Goal: Task Accomplishment & Management: Complete application form

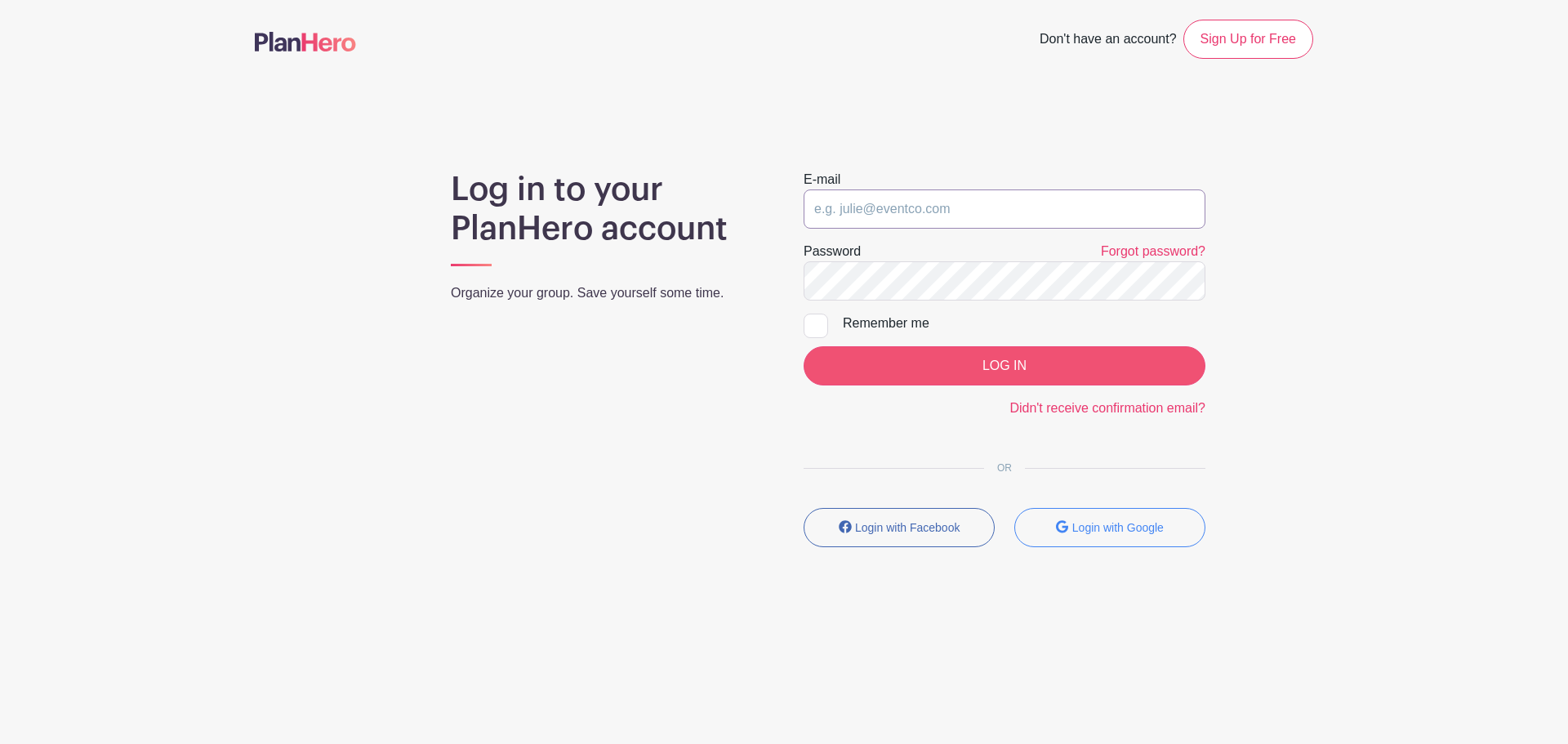
type input "Coralyn.musser@meiusa.com"
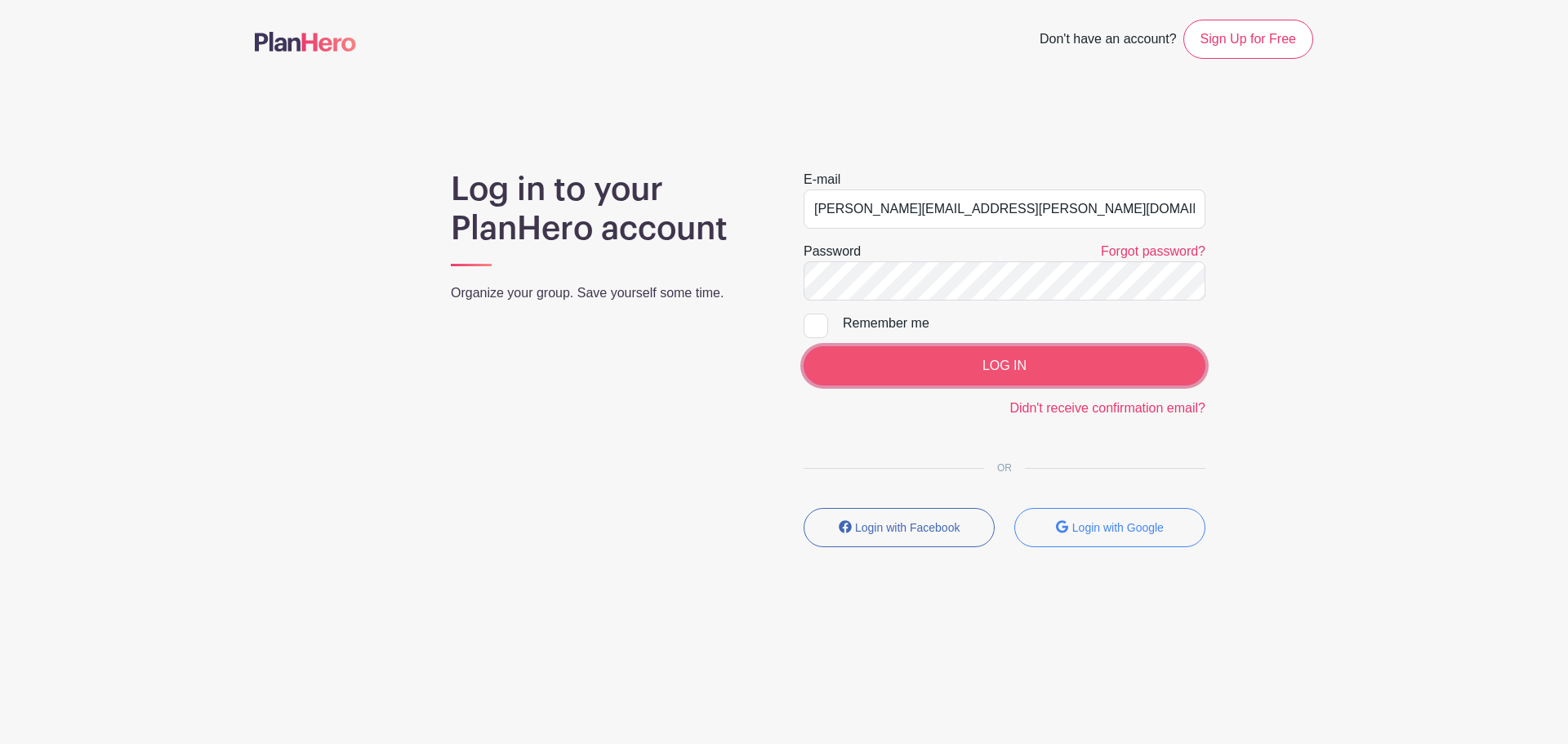
click at [928, 374] on input "LOG IN" at bounding box center [1004, 366] width 402 height 39
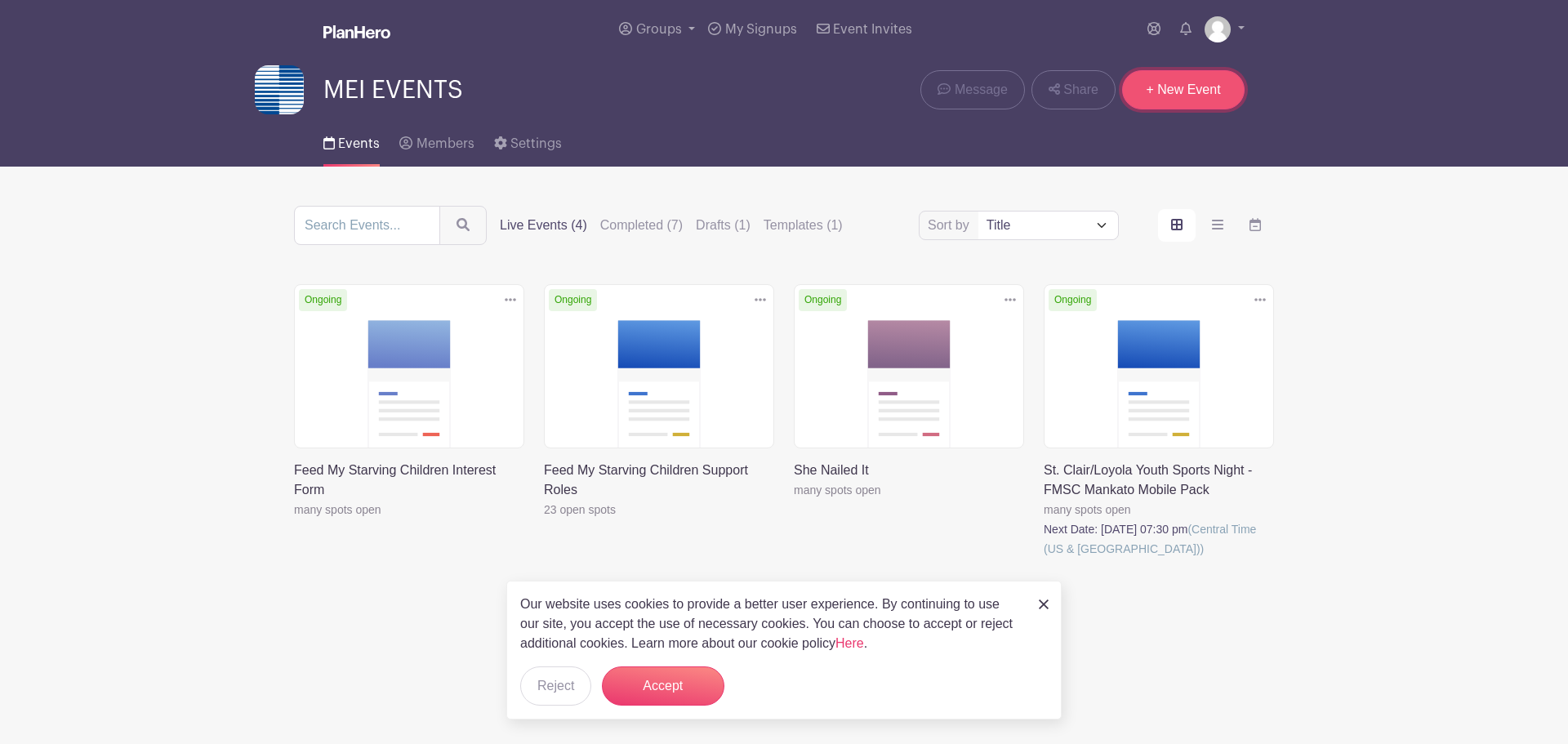
click at [1168, 80] on link "+ New Event" at bounding box center [1183, 90] width 123 height 39
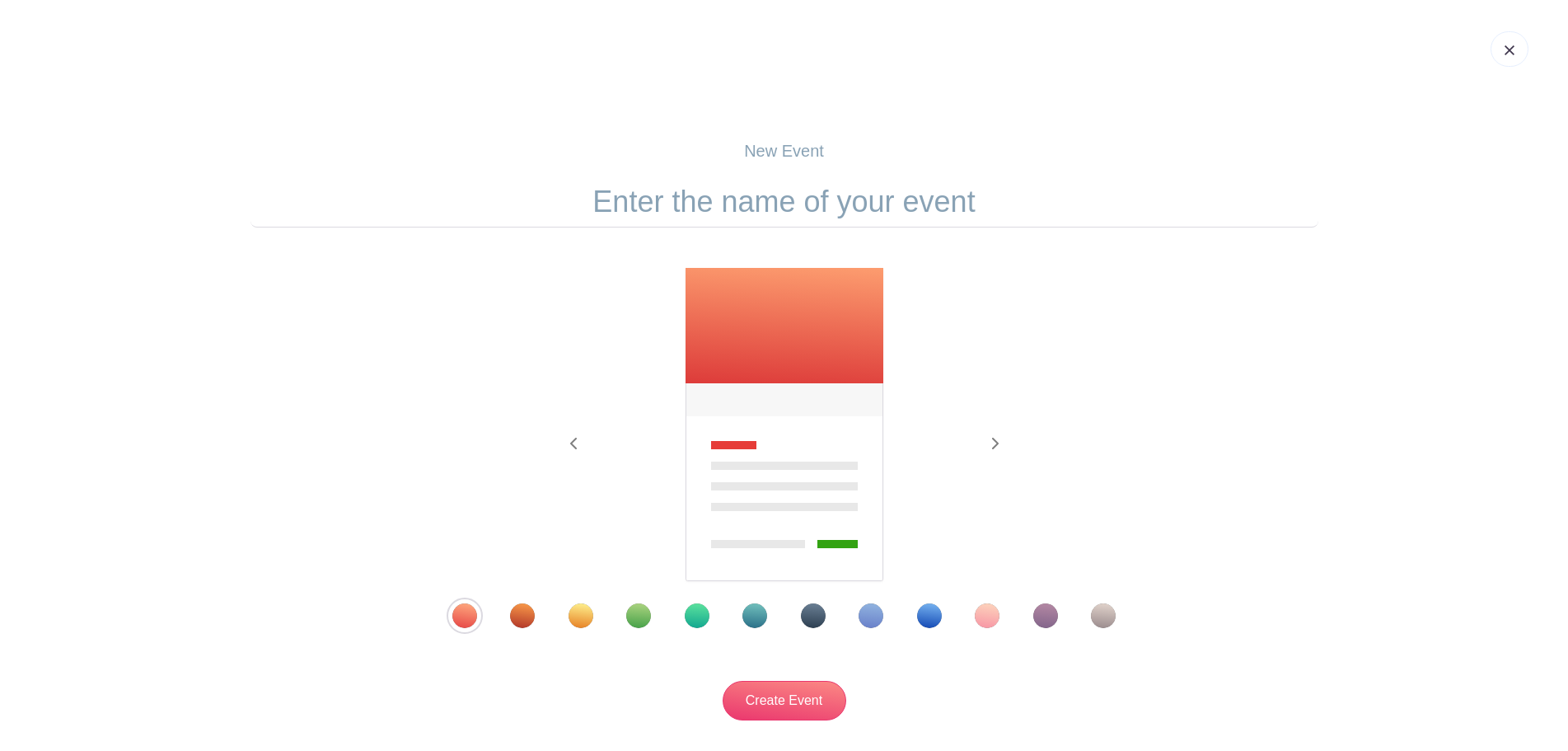
click at [829, 194] on input "text" at bounding box center [784, 202] width 1068 height 51
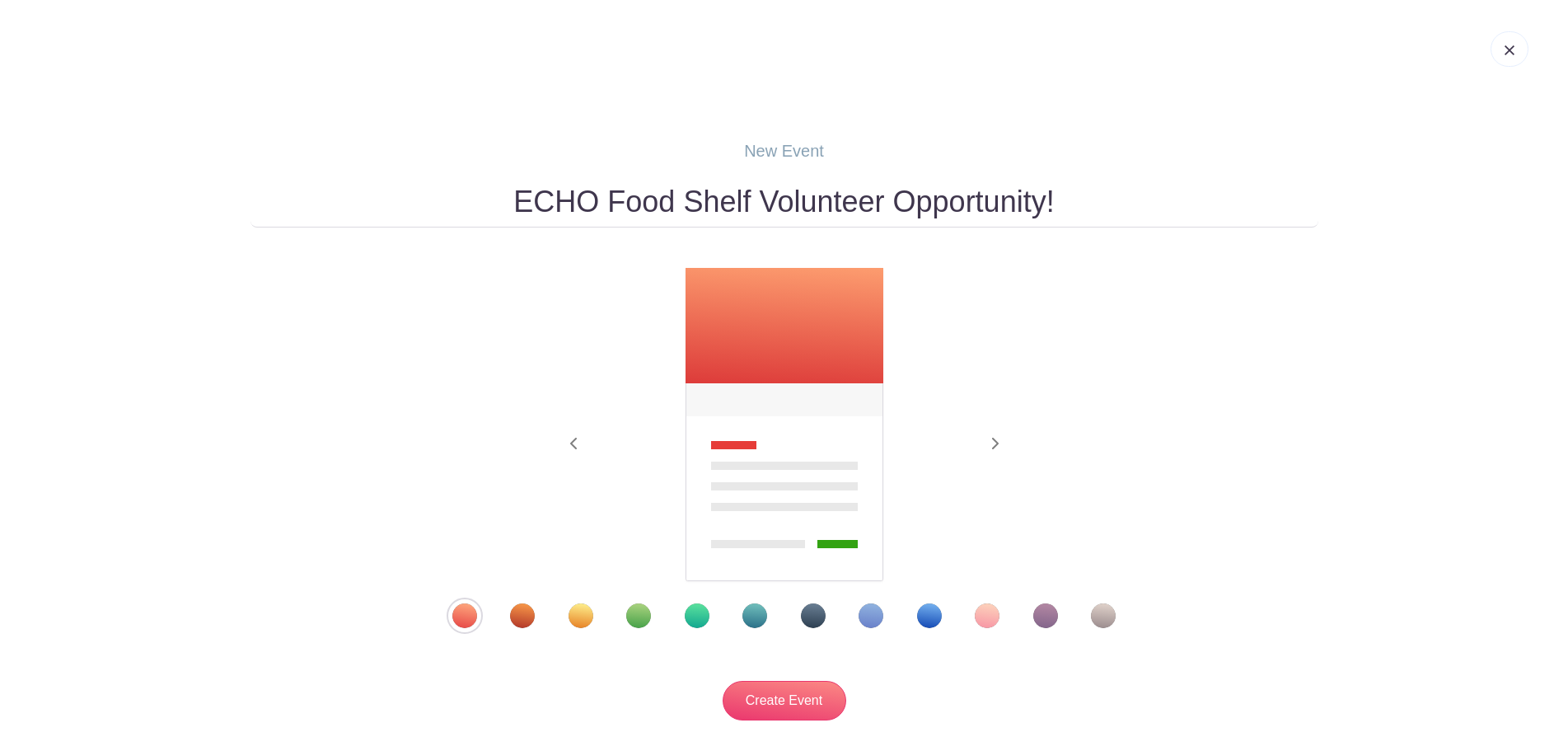
click at [1011, 265] on form "ECHO Food Shelf Volunteer Opportunity! Previous Next" at bounding box center [784, 447] width 1068 height 544
click at [1077, 217] on input "ECHO Food Shelf Volunteer Opportunity!" at bounding box center [784, 202] width 1068 height 51
type input "ECHO Food Shelf Volunteer Opportunity"
click at [741, 609] on div at bounding box center [784, 615] width 748 height 25
click at [748, 610] on div "Template 6" at bounding box center [755, 615] width 25 height 25
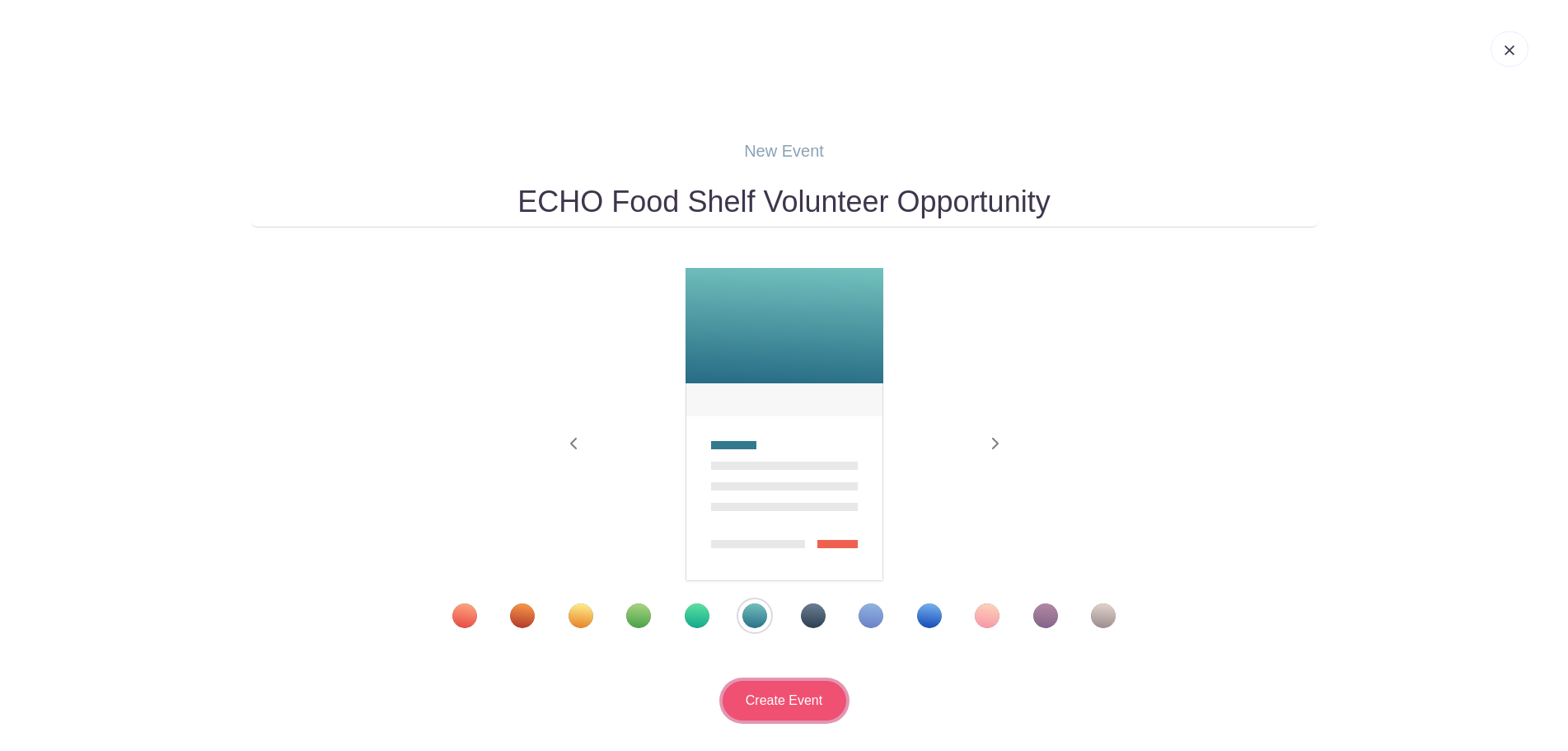
click at [796, 682] on input "Create Event" at bounding box center [784, 701] width 124 height 39
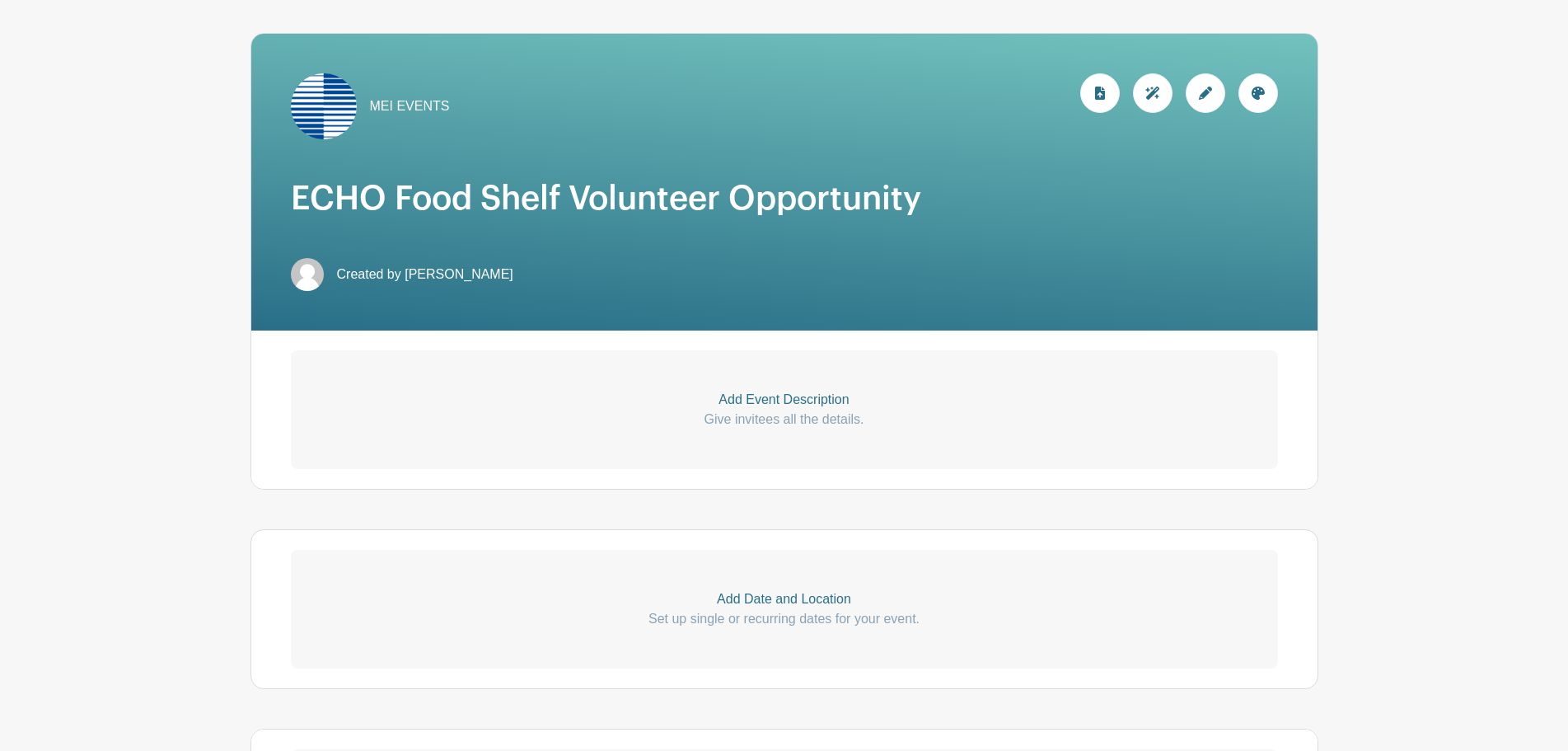
scroll to position [248, 0]
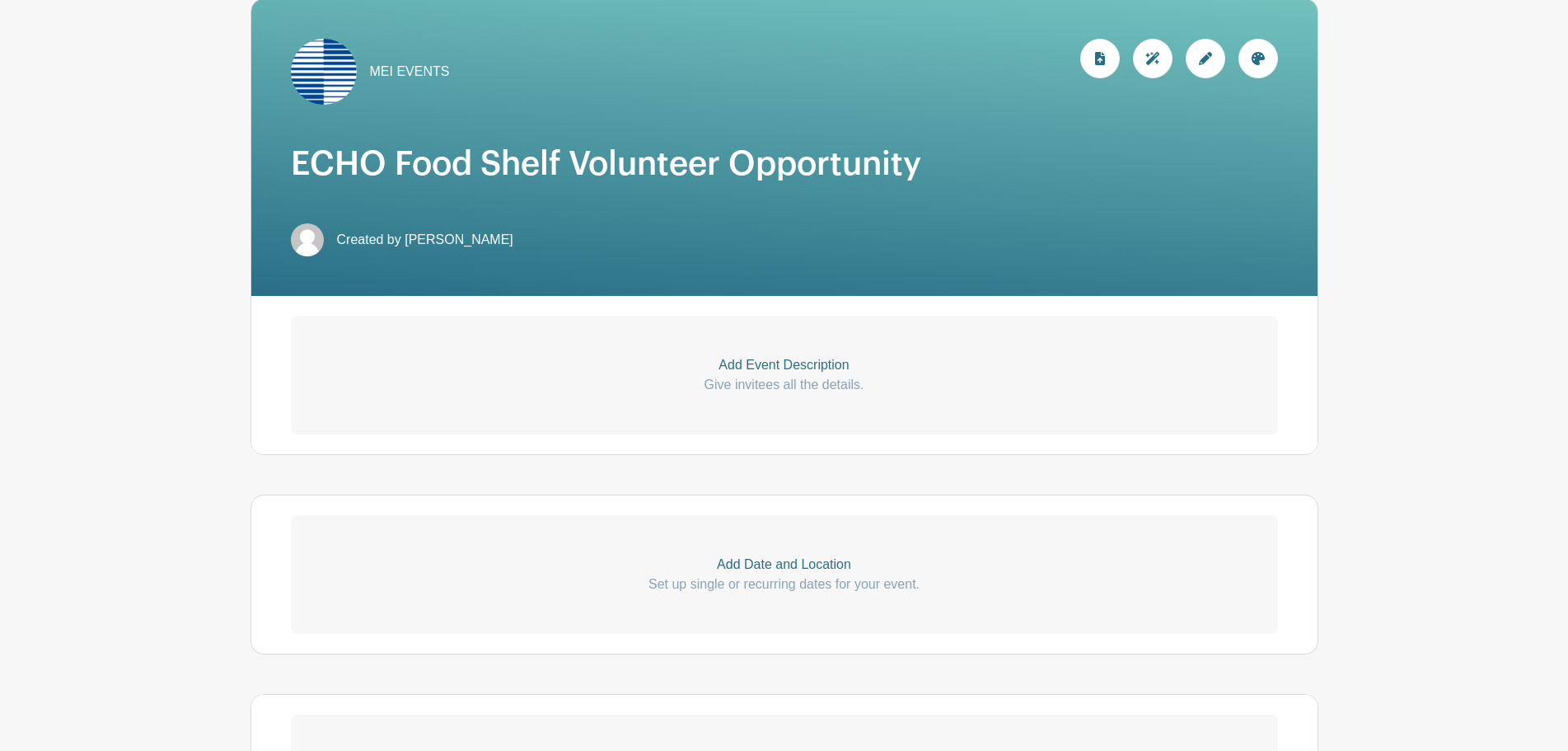
click at [793, 356] on p "Add Event Description" at bounding box center [784, 365] width 987 height 20
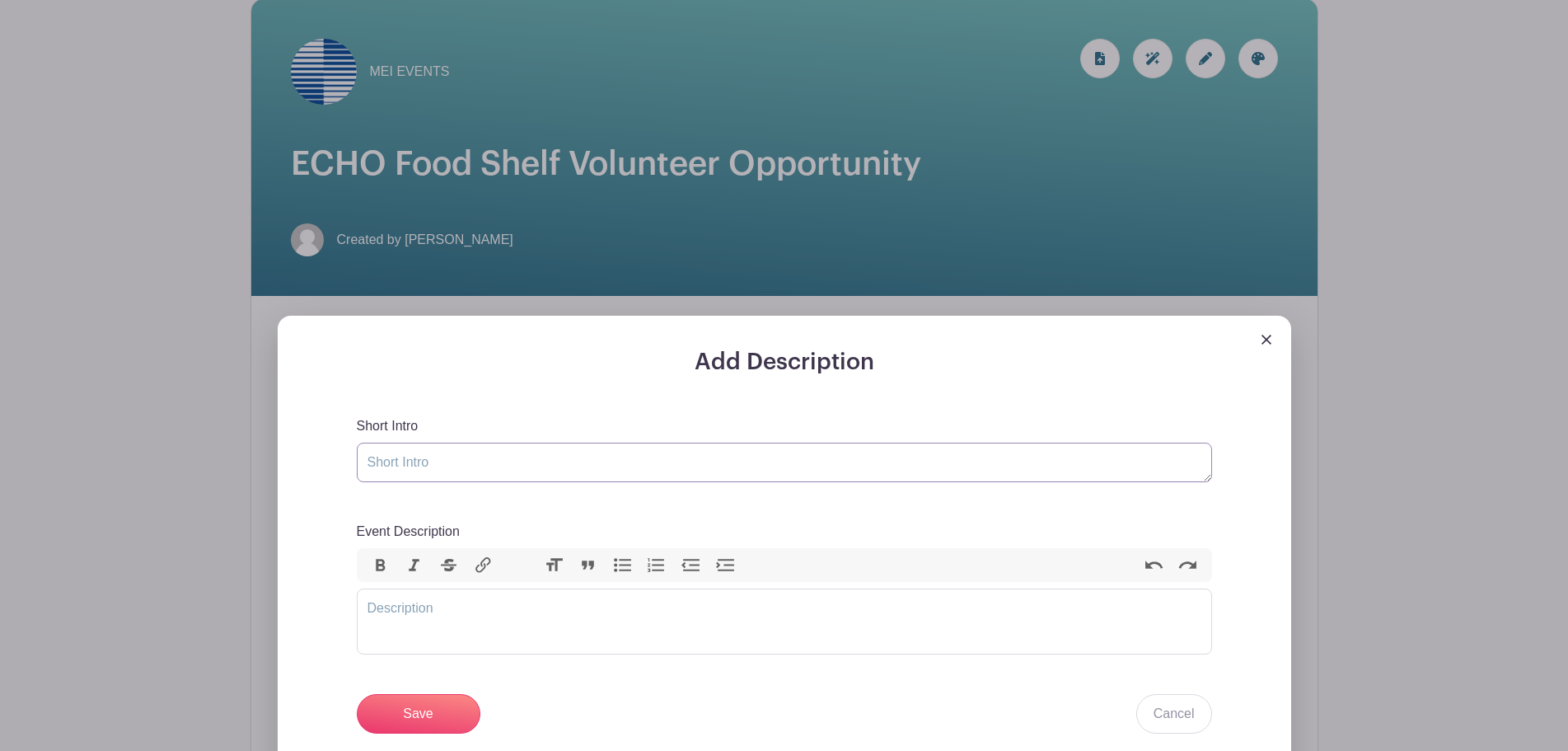
click at [606, 459] on textarea "Short Intro" at bounding box center [784, 462] width 855 height 39
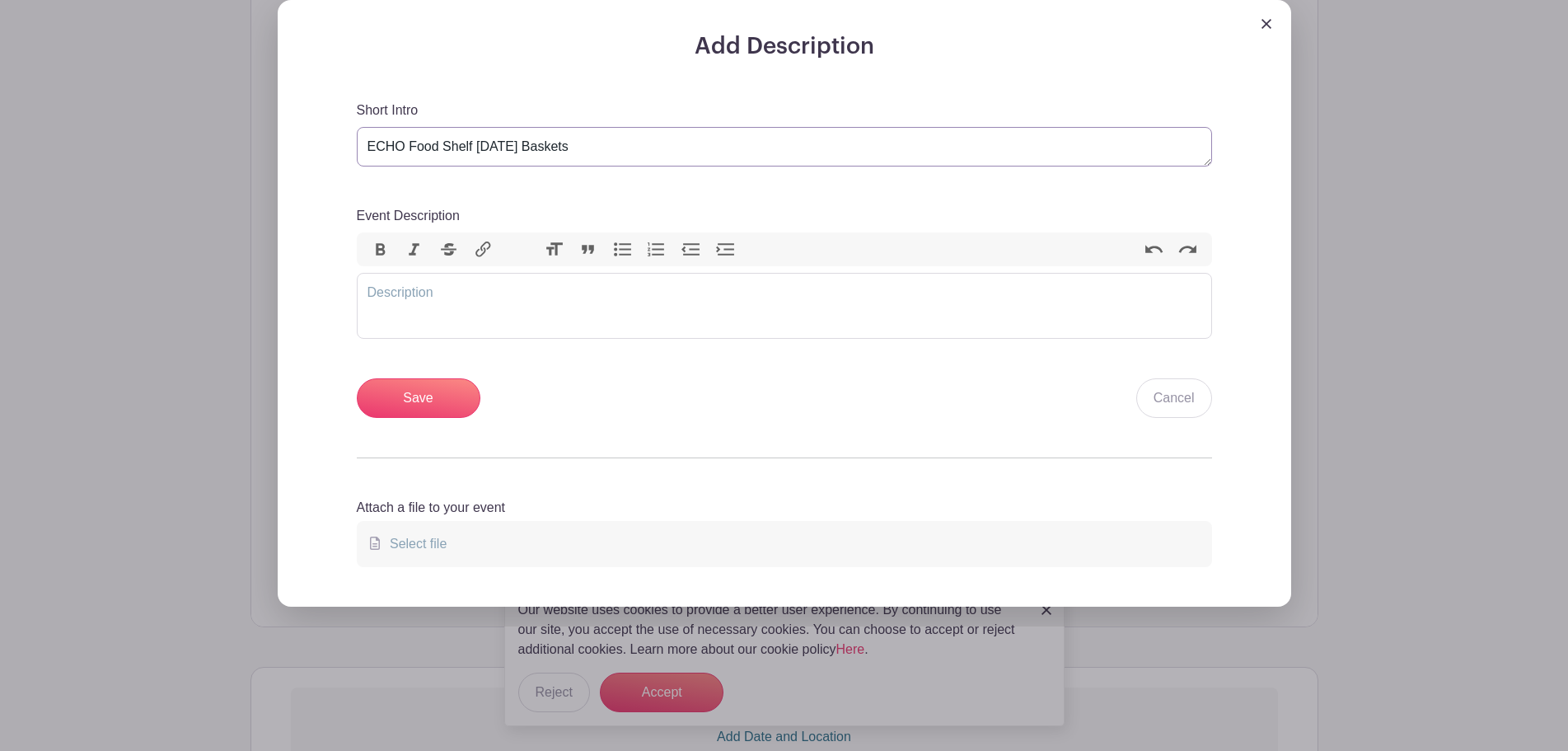
scroll to position [577, 0]
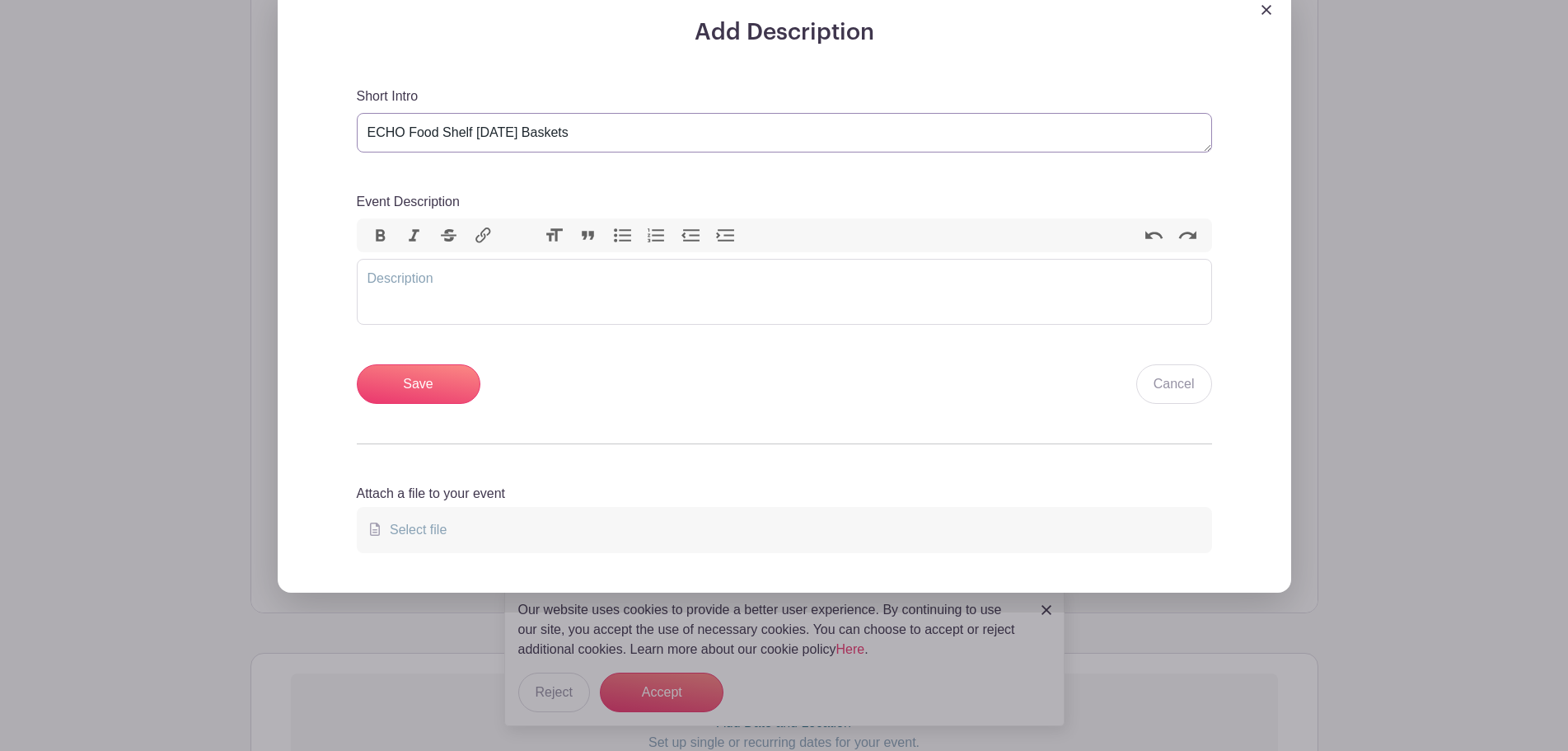
type textarea "ECHO Food Shelf [DATE] Baskets"
click at [548, 293] on trix-editor "Event Description" at bounding box center [784, 291] width 855 height 66
click at [651, 253] on div "Event Description Bold Italic Strikethrough Link Heading Quote Code Bullets Num…" at bounding box center [784, 259] width 855 height 134
click at [645, 262] on trix-editor "Event Description" at bounding box center [784, 291] width 855 height 66
paste trix-editor "<div>Good morning all!&nbsp;</div><div>&nbsp;</div><div>We will be helping supp…"
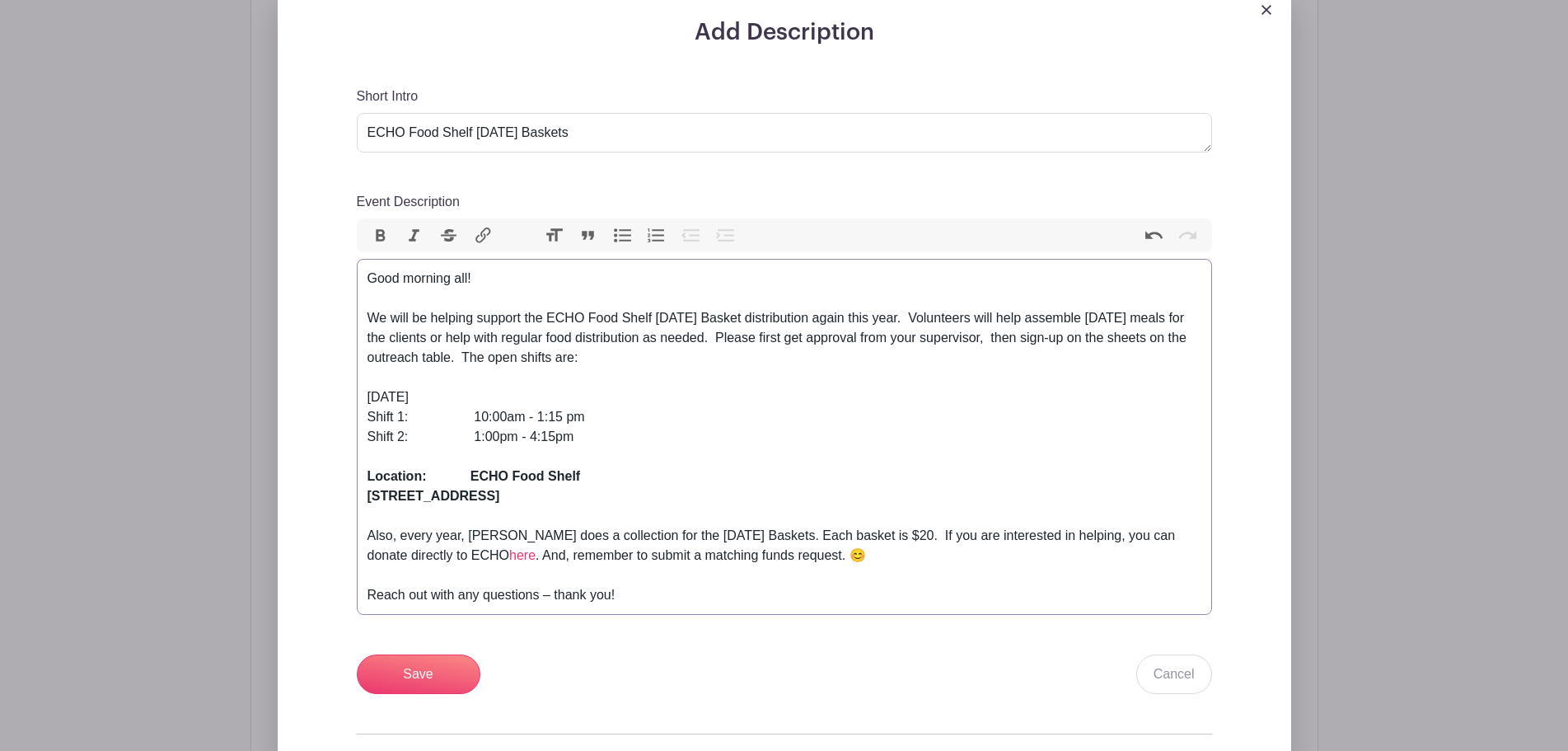
drag, startPoint x: 476, startPoint y: 278, endPoint x: 366, endPoint y: 268, distance: 110.5
click at [366, 268] on trix-editor "Good morning all! We will be helping support the ECHO Food Shelf [DATE] Basket …" at bounding box center [784, 436] width 855 height 356
click at [716, 367] on div "We will be helping support the ECHO Food Shelf [DATE] Basket distribution again…" at bounding box center [784, 338] width 834 height 59
drag, startPoint x: 694, startPoint y: 349, endPoint x: 1040, endPoint y: 336, distance: 346.2
click at [1040, 336] on div "We will be helping support the ECHO Food Shelf [DATE] Basket distribution again…" at bounding box center [784, 338] width 834 height 59
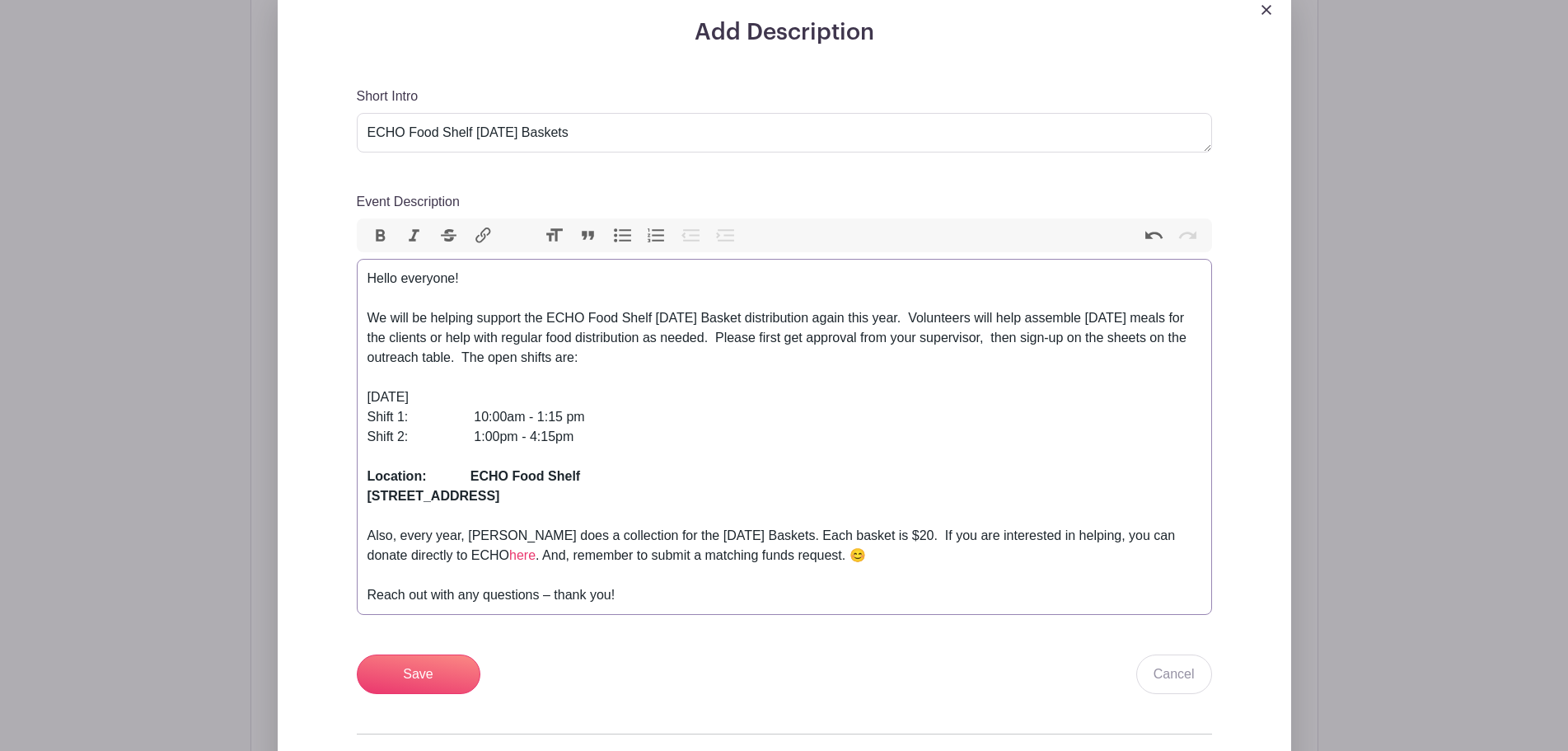
click at [826, 356] on div "We will be helping support the ECHO Food Shelf [DATE] Basket distribution again…" at bounding box center [784, 338] width 834 height 59
drag, startPoint x: 793, startPoint y: 361, endPoint x: 1125, endPoint y: 350, distance: 332.2
click at [1125, 350] on div "We will be helping support the ECHO Food Shelf [DATE] Basket distribution again…" at bounding box center [784, 338] width 834 height 59
click at [1133, 350] on div "We will be helping support the ECHO Food Shelf [DATE] Basket distribution again…" at bounding box center [784, 338] width 834 height 59
drag, startPoint x: 1107, startPoint y: 377, endPoint x: 1145, endPoint y: 333, distance: 58.1
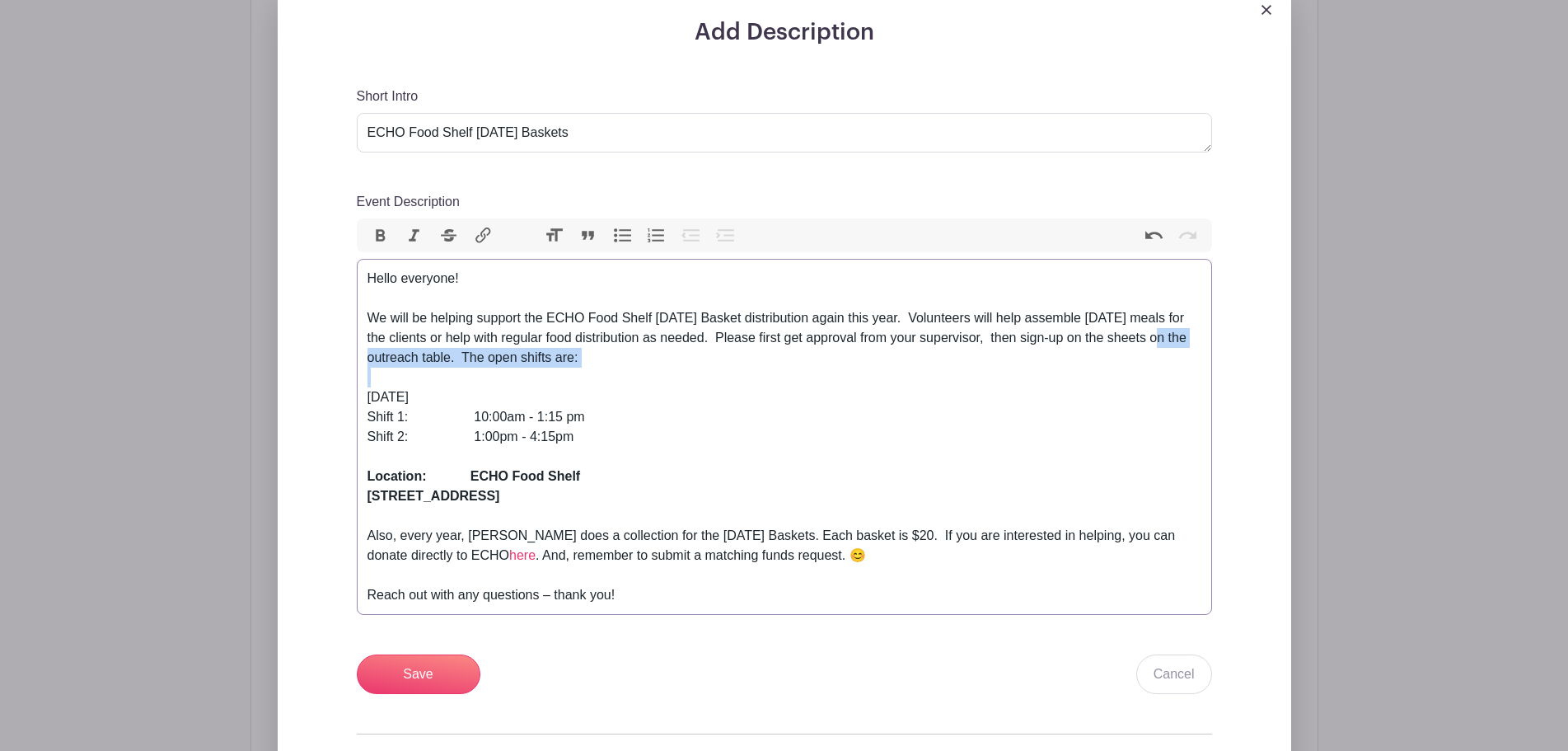
click at [1145, 333] on trix-editor "Hello everyone! We will be helping support the ECHO Food Shelf [DATE] Basket di…" at bounding box center [784, 436] width 855 height 356
click at [830, 462] on div "Event Description" at bounding box center [784, 457] width 834 height 20
drag, startPoint x: 488, startPoint y: 391, endPoint x: 462, endPoint y: 401, distance: 27.9
click at [462, 401] on div "[DATE]" at bounding box center [784, 397] width 834 height 20
click at [585, 433] on div "Shift 2: 1:00pm - 4:15pm" at bounding box center [784, 436] width 834 height 20
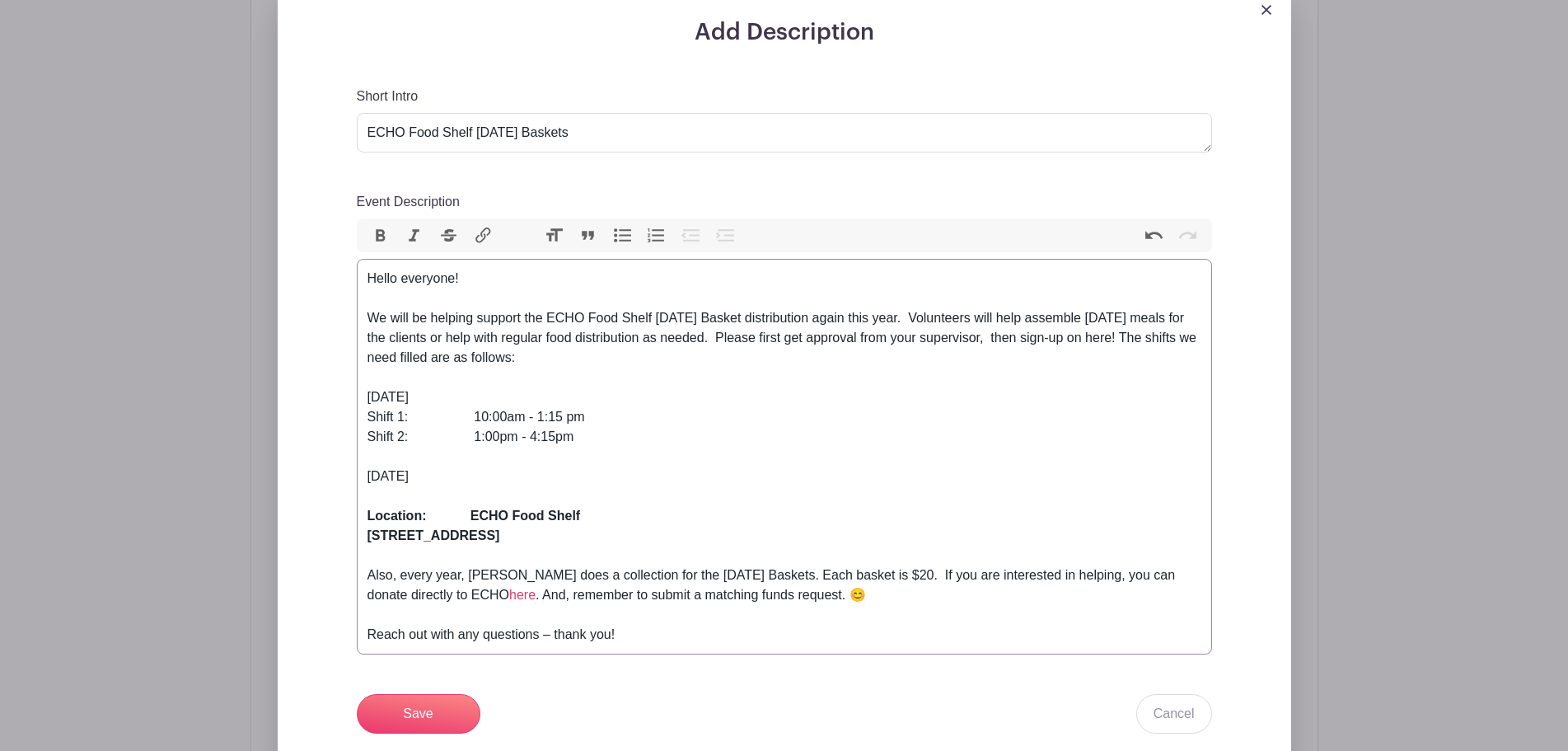
click at [452, 395] on div "[DATE]" at bounding box center [784, 397] width 834 height 20
click at [452, 398] on div "[DATE]" at bounding box center [784, 397] width 834 height 20
click at [601, 459] on div "Shift 2: 1:00pm - 4:15pm [DATE]" at bounding box center [784, 456] width 834 height 59
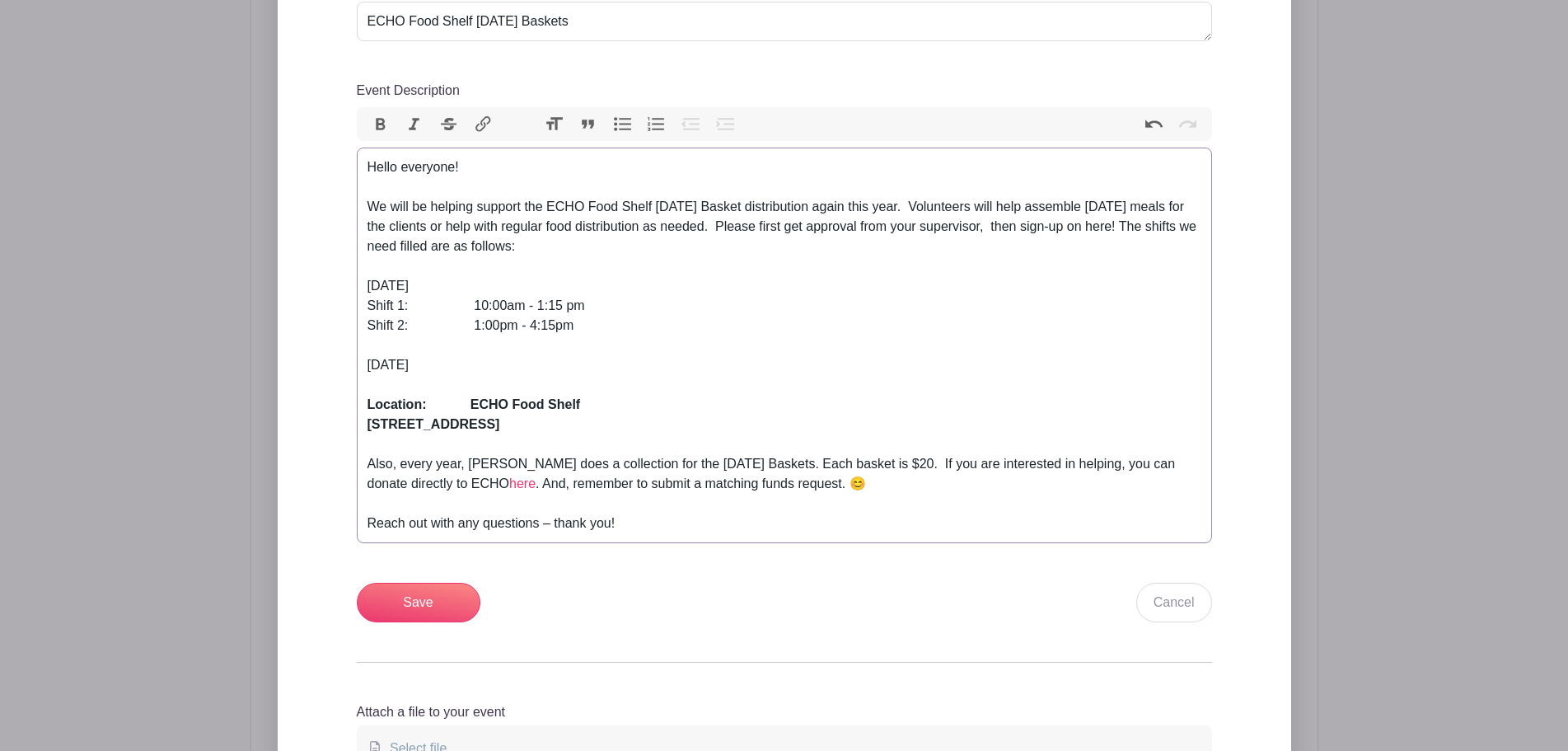
scroll to position [660, 0]
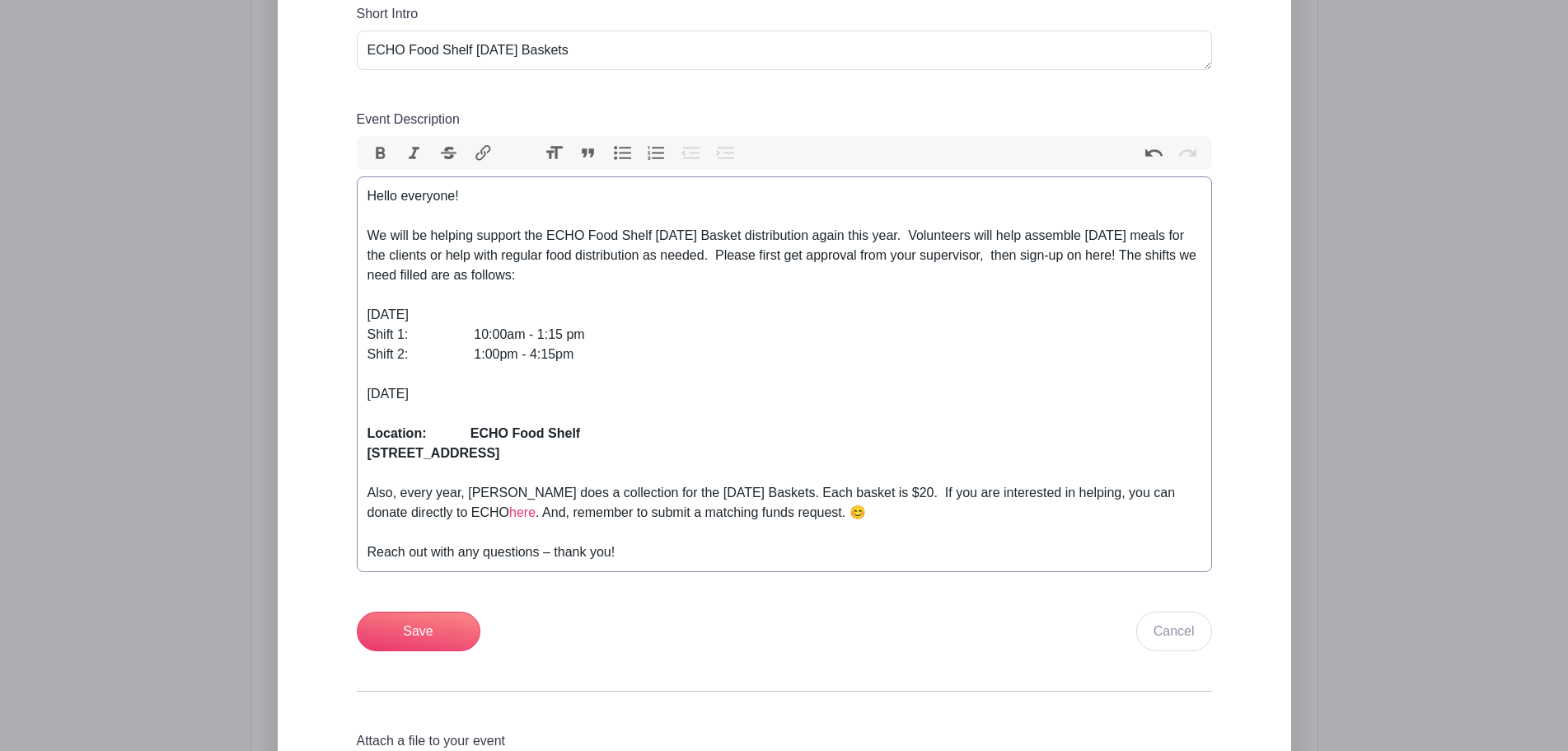
click at [367, 447] on strong "[STREET_ADDRESS]" at bounding box center [433, 453] width 133 height 14
click at [385, 433] on strong "Location: ECHO Food Shelf" at bounding box center [474, 433] width 213 height 14
click at [362, 454] on trix-editor "Hello everyone! We will be helping support the ECHO Food Shelf [DATE] Basket di…" at bounding box center [784, 374] width 855 height 396
click at [570, 381] on div "Shift 2: 1:00pm - 4:15pm [DATE]" at bounding box center [784, 375] width 834 height 59
click at [549, 391] on div "Shift 2: 1:00pm - 4:15pm [DATE]" at bounding box center [784, 375] width 834 height 59
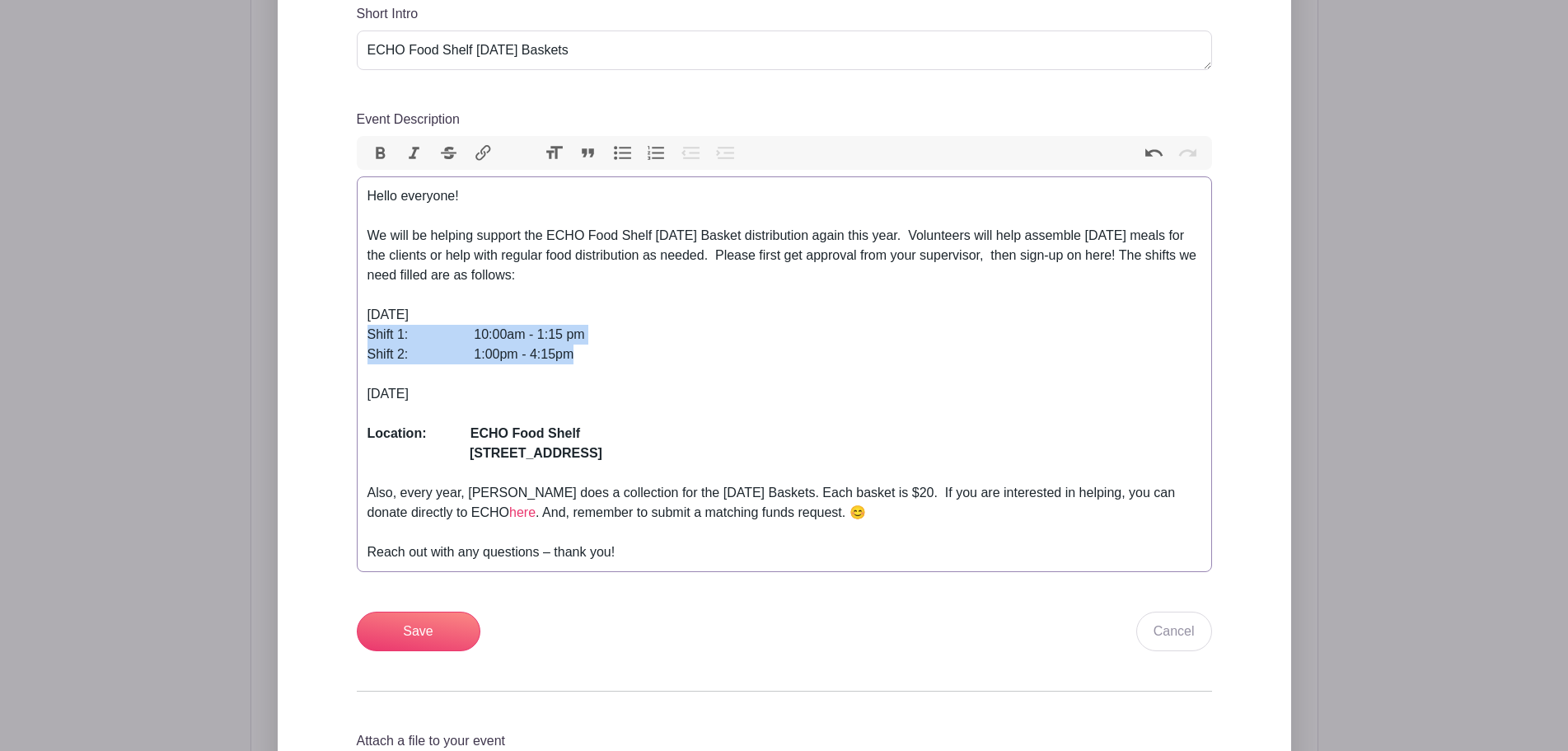
drag, startPoint x: 593, startPoint y: 349, endPoint x: 350, endPoint y: 331, distance: 243.7
click at [350, 331] on div "Add Description Short Intro ECHO Food Shelf [DATE] Baskets Event Description Bo…" at bounding box center [784, 387] width 934 height 903
copy trix-editor "Shift 1: 10:00am - 1:15 pm Shift 2: 1:00pm - 4:15pm"
click at [545, 396] on div "Shift 2: 1:00pm - 4:15pm [DATE]" at bounding box center [784, 375] width 834 height 59
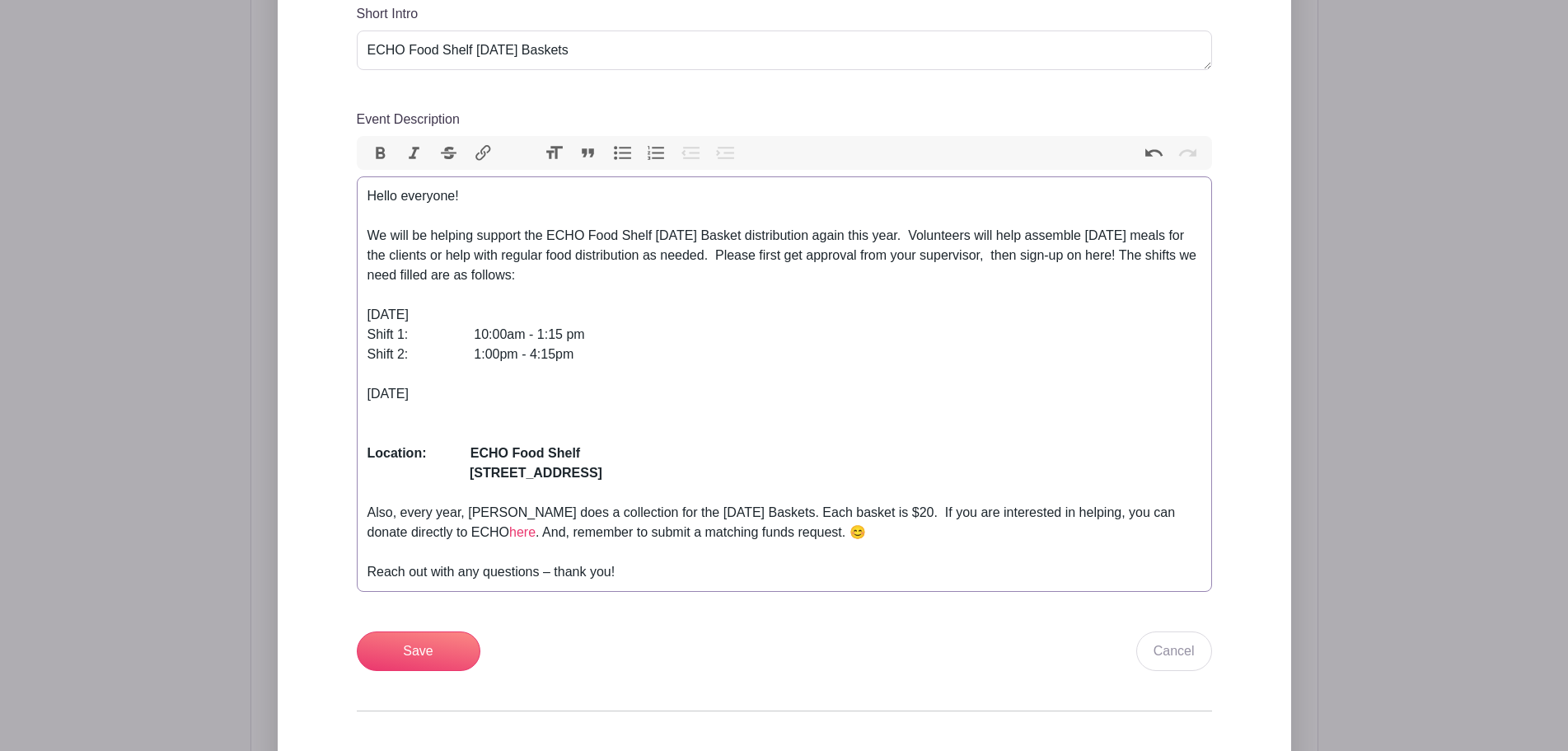
paste trix-editor "Shift 1:&nbsp; &nbsp; &nbsp; &nbsp; &nbsp; &nbsp; &nbsp; &nbsp; &nbsp; 10:00am …"
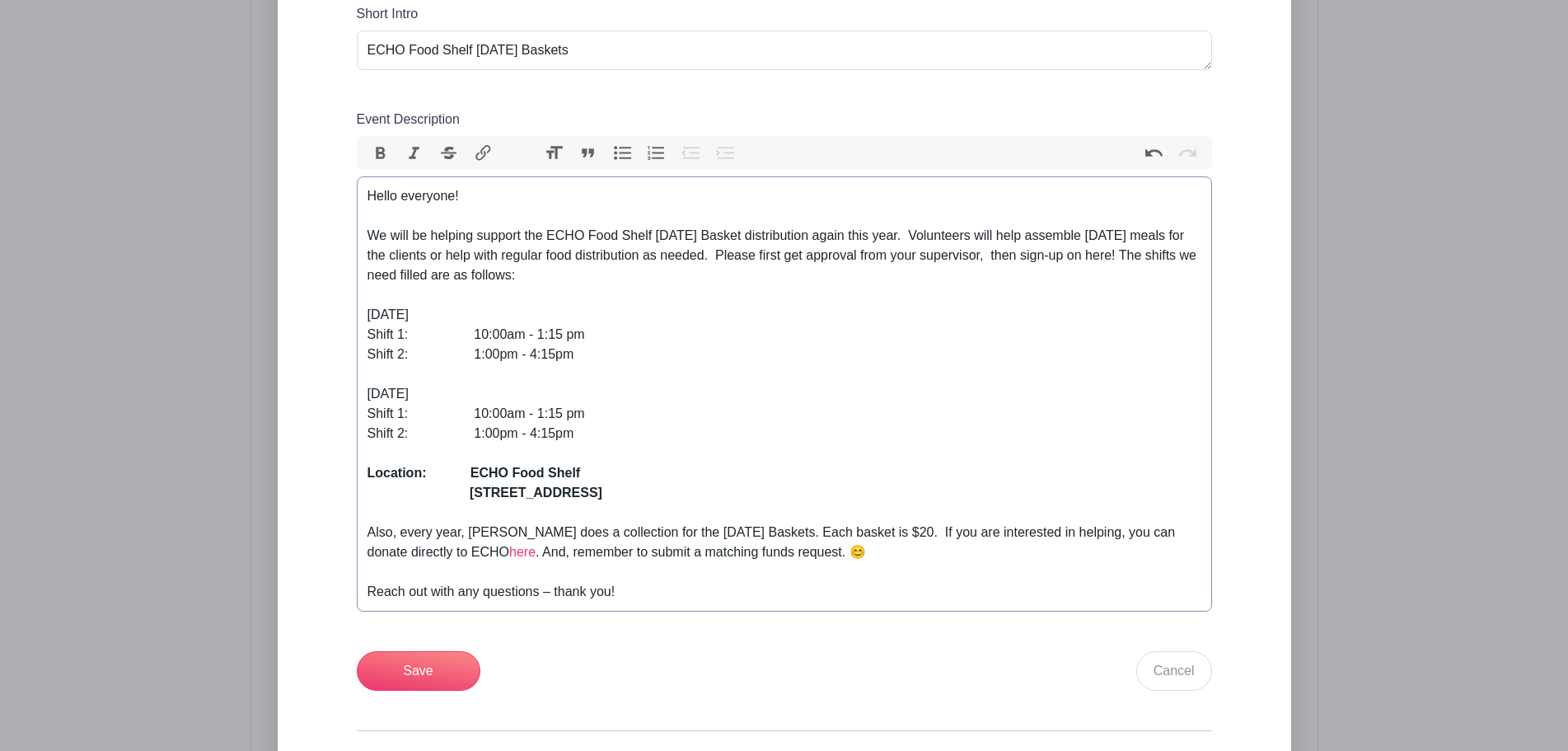
type trix-editor "<div>Hello everyone!</div><div>&nbsp;</div><div>We will be helping support the …"
click at [432, 671] on input "Save" at bounding box center [419, 671] width 124 height 39
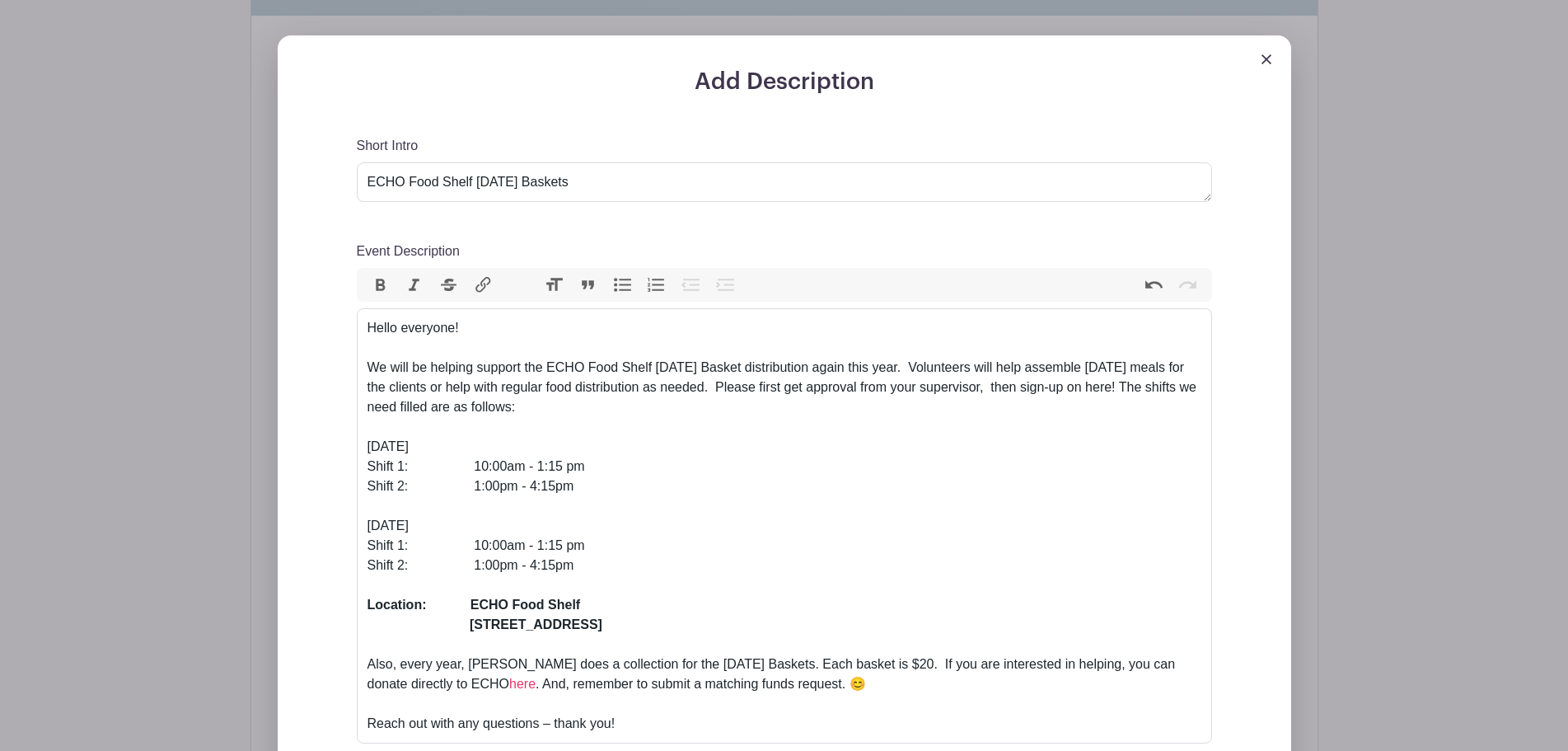
scroll to position [791, 0]
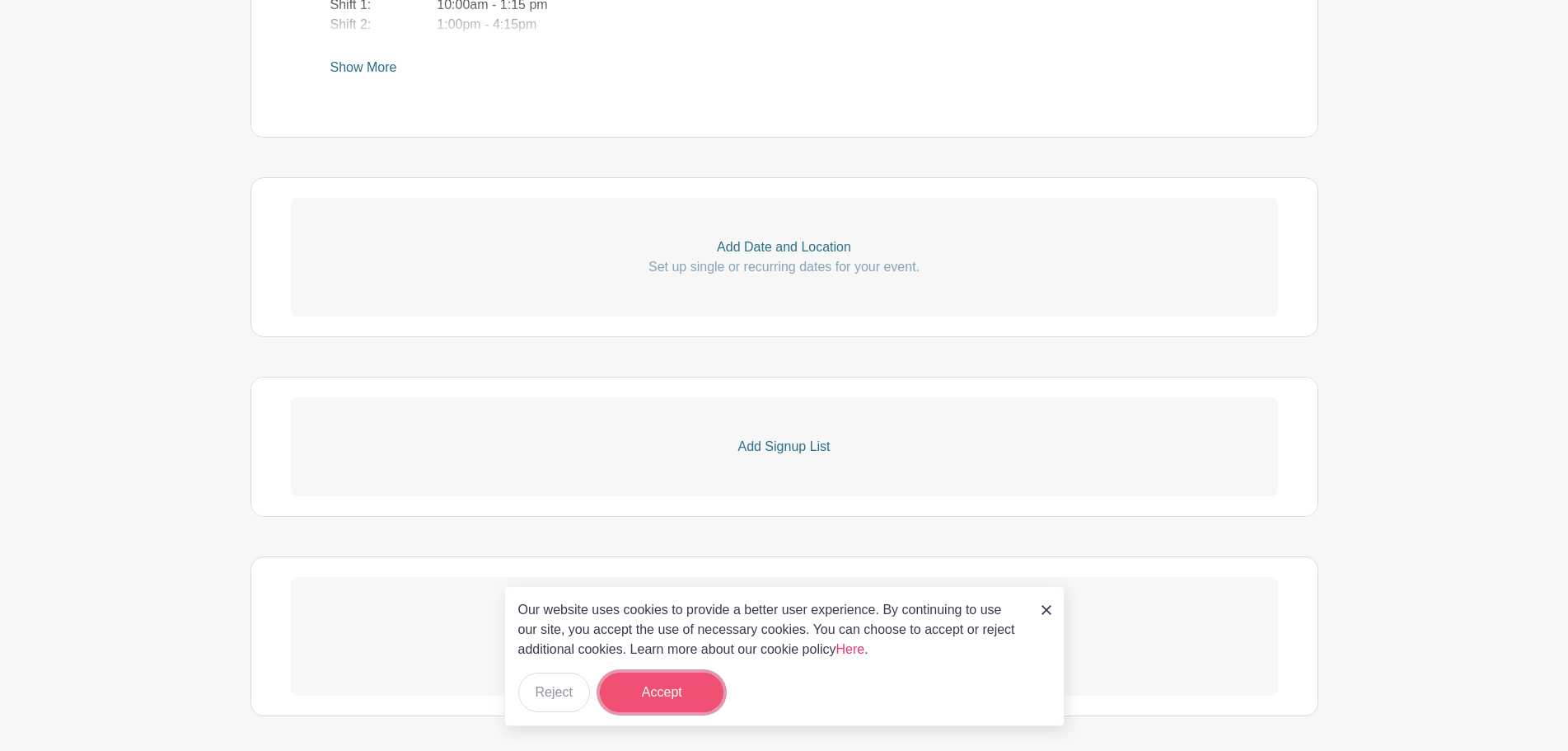
click at [642, 699] on button "Accept" at bounding box center [662, 692] width 124 height 39
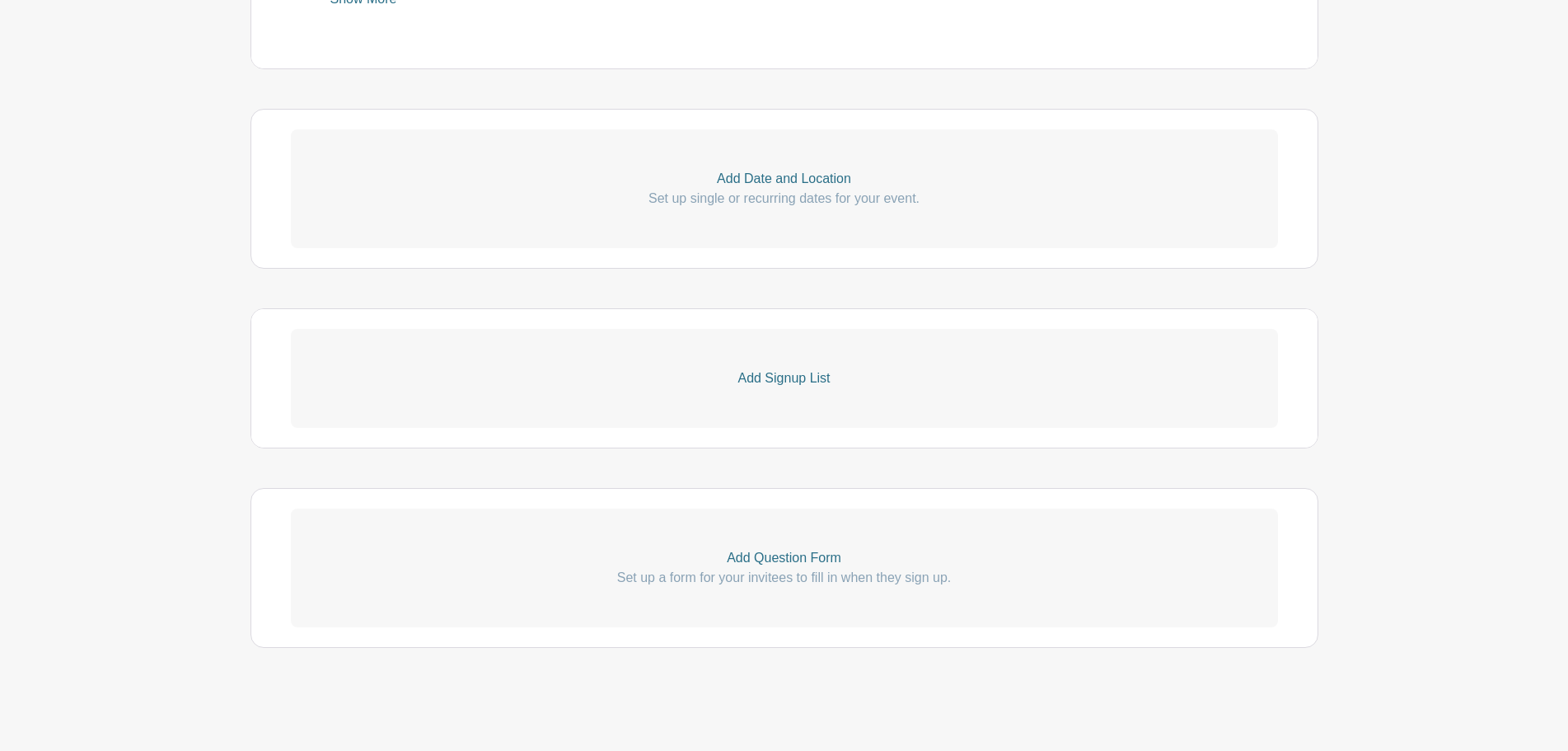
scroll to position [906, 0]
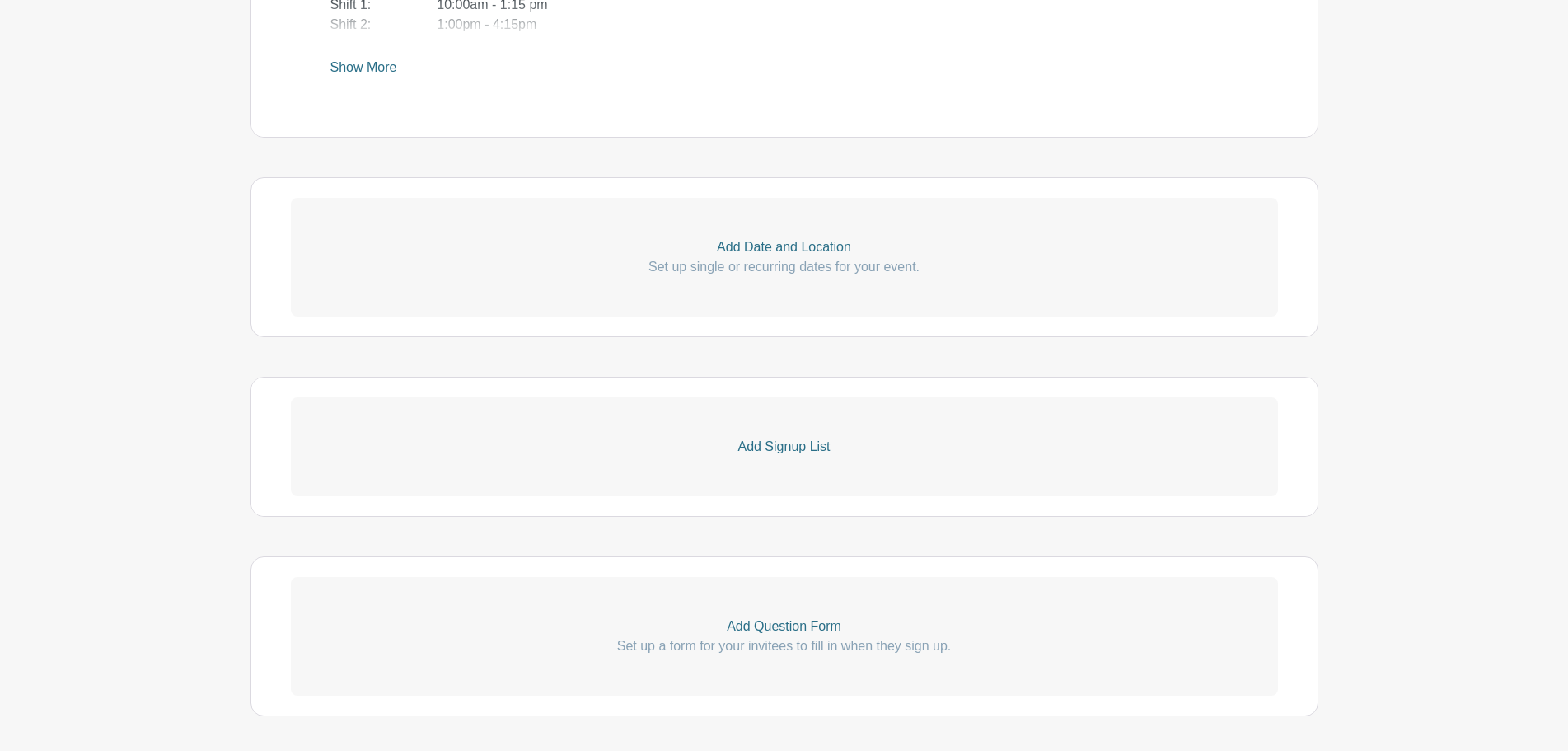
click at [777, 452] on p "Add Signup List" at bounding box center [784, 446] width 987 height 20
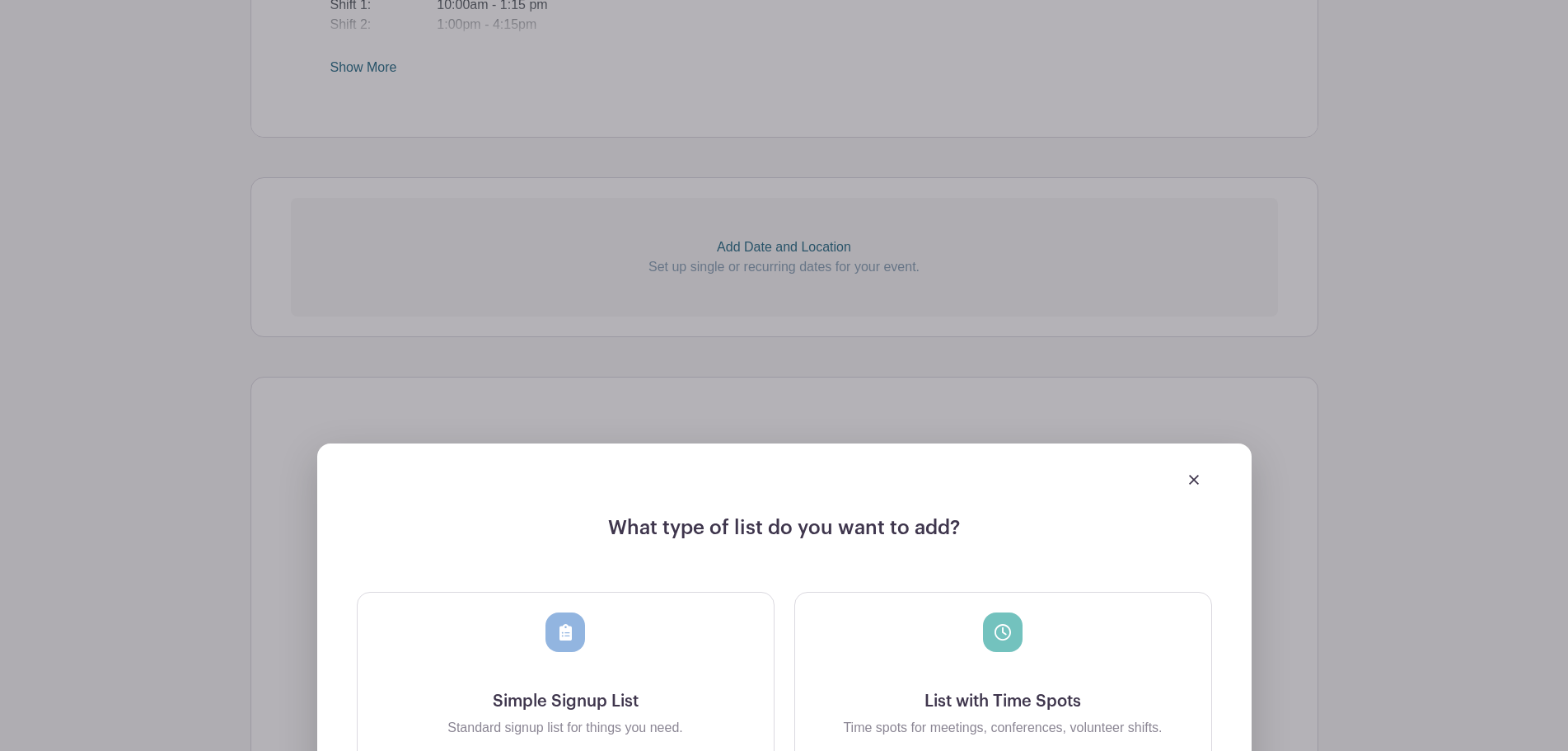
click at [581, 654] on div at bounding box center [565, 652] width 390 height 80
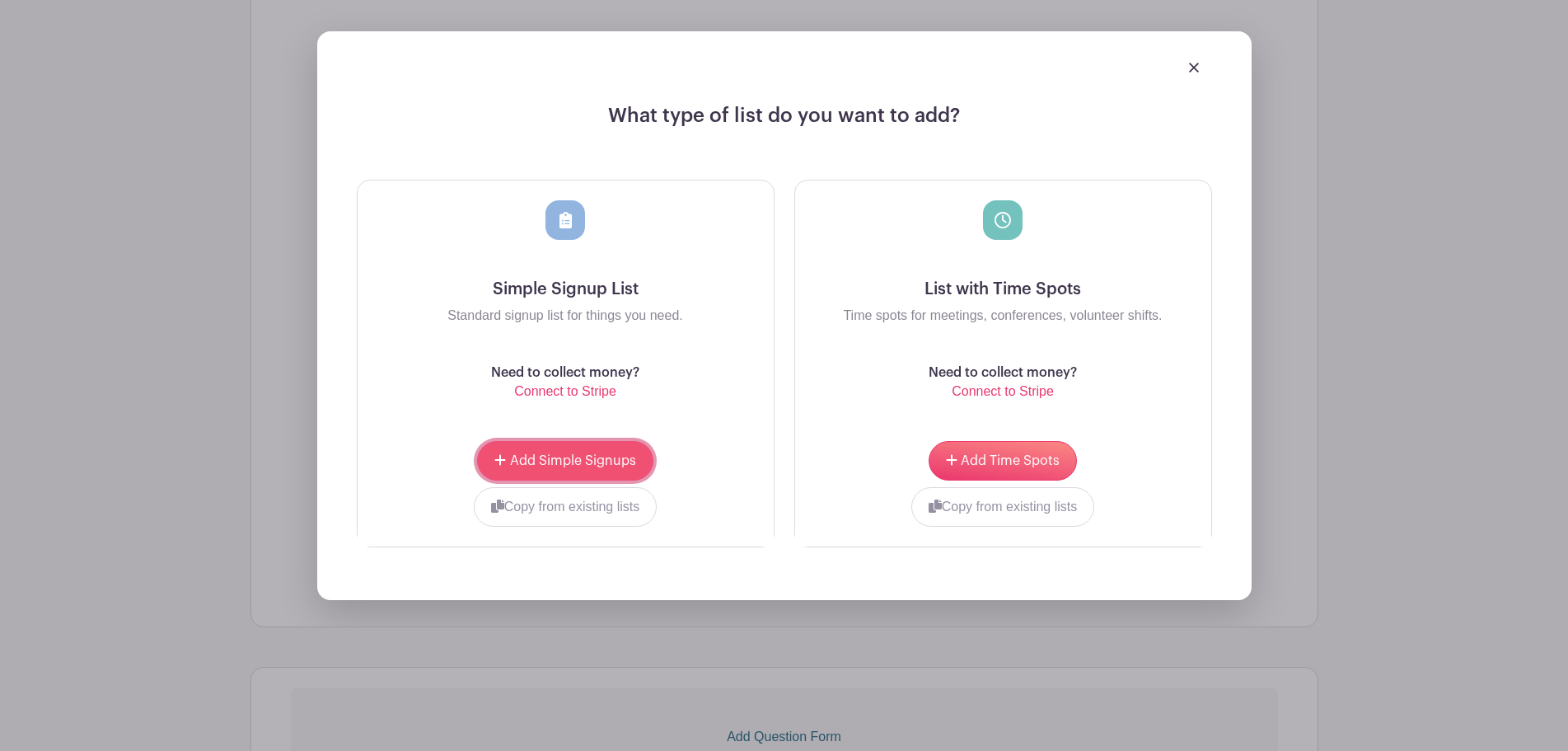
click at [552, 460] on span "Add Simple Signups" at bounding box center [573, 460] width 126 height 13
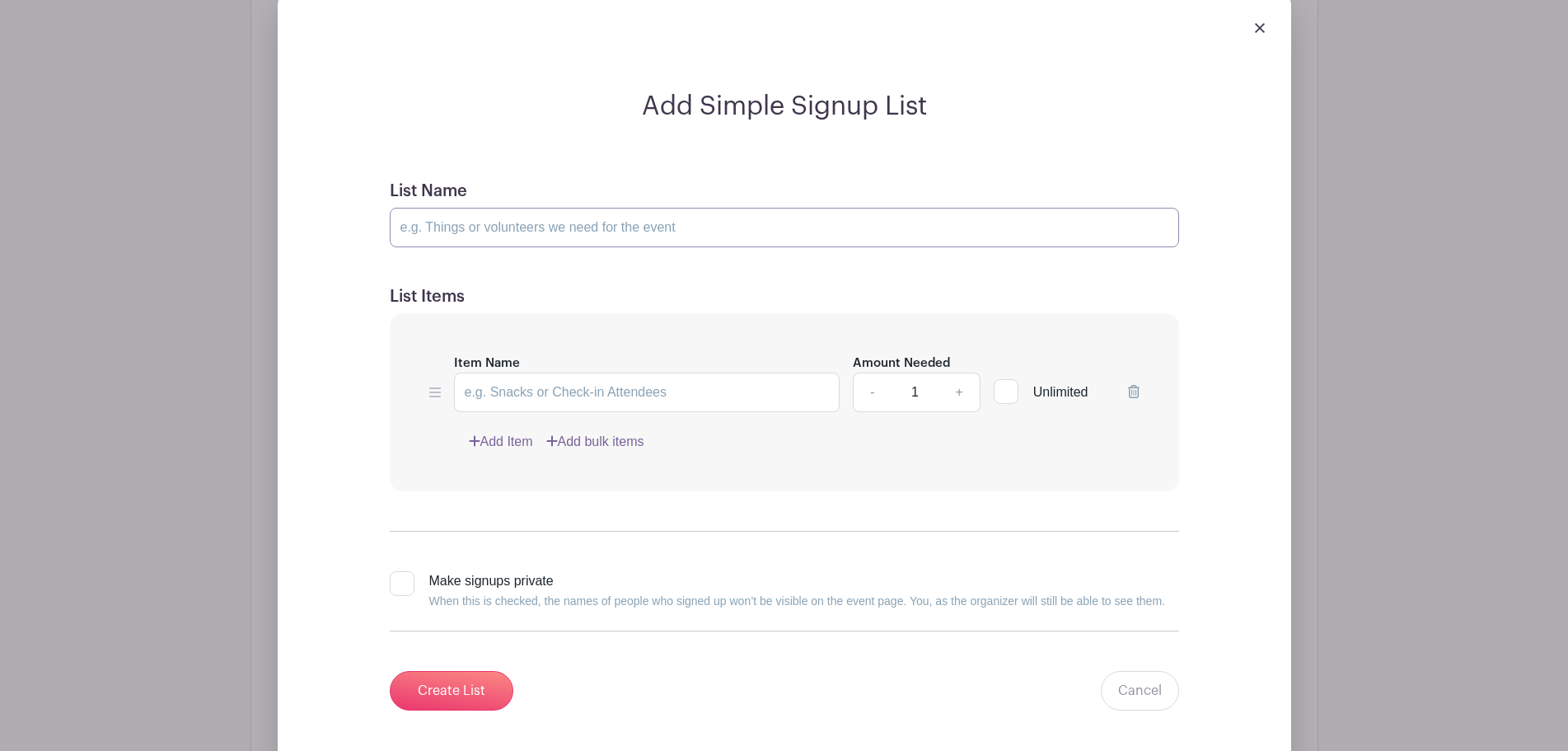
click at [492, 234] on input "List Name" at bounding box center [784, 227] width 789 height 39
click at [401, 221] on input "[DATE]" at bounding box center [784, 227] width 789 height 39
type input "[DATE]"
click at [690, 396] on input "Item Name" at bounding box center [646, 392] width 386 height 39
type input "Shift 1: 10am-1:15pm"
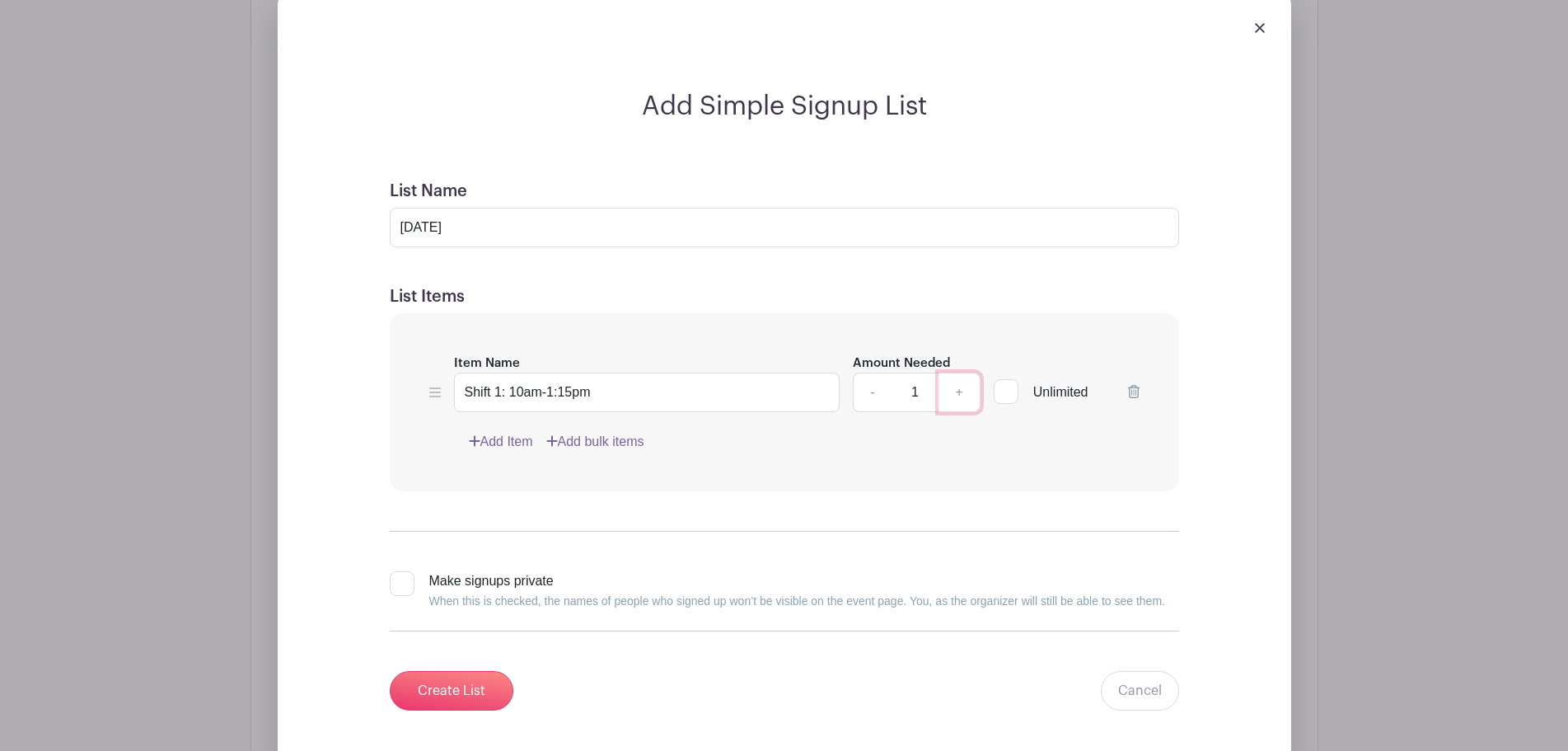
click at [952, 393] on link "+" at bounding box center [959, 392] width 41 height 39
click at [871, 392] on link "-" at bounding box center [871, 392] width 38 height 39
type input "2"
click at [511, 437] on link "Add Item" at bounding box center [500, 441] width 64 height 20
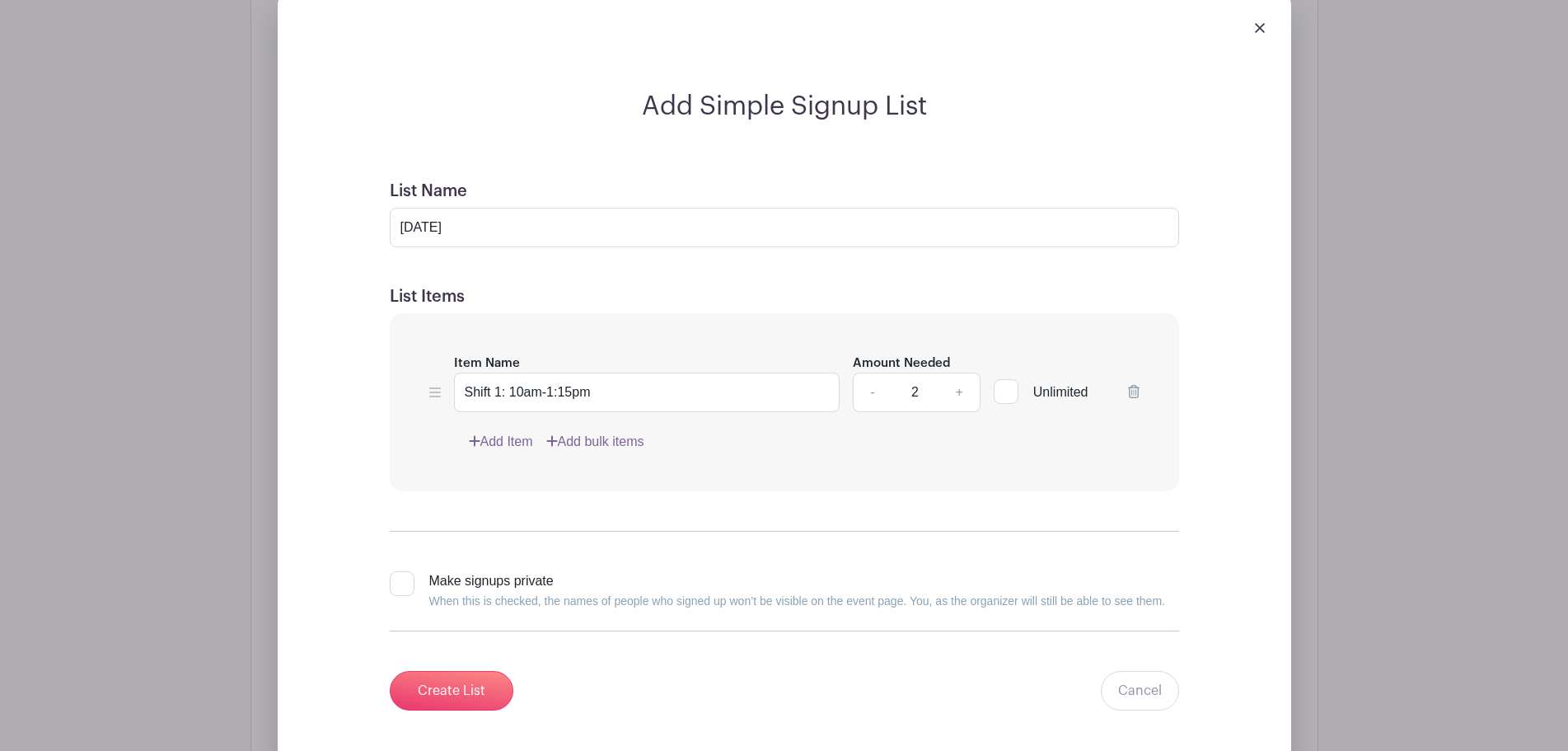
scroll to position [1319, 0]
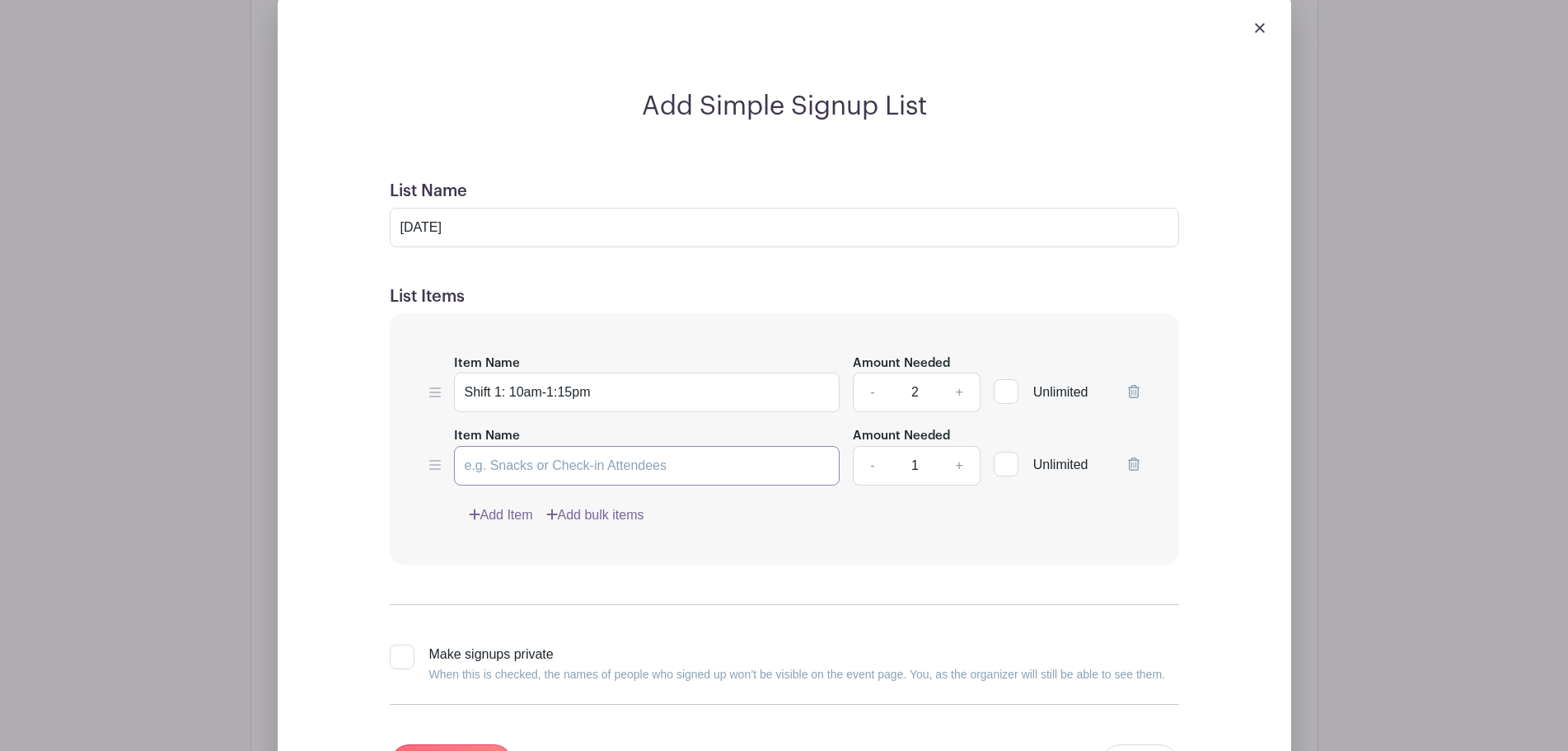
click at [564, 457] on input "Item Name" at bounding box center [646, 466] width 386 height 39
type input "Shift 2: 1"
click at [510, 391] on input "Shift 1: 10am-1:15pm" at bounding box center [646, 392] width 386 height 39
type input "Shift 1:10am-1:15pm"
click at [528, 470] on input "Shift 2: 1" at bounding box center [646, 466] width 386 height 39
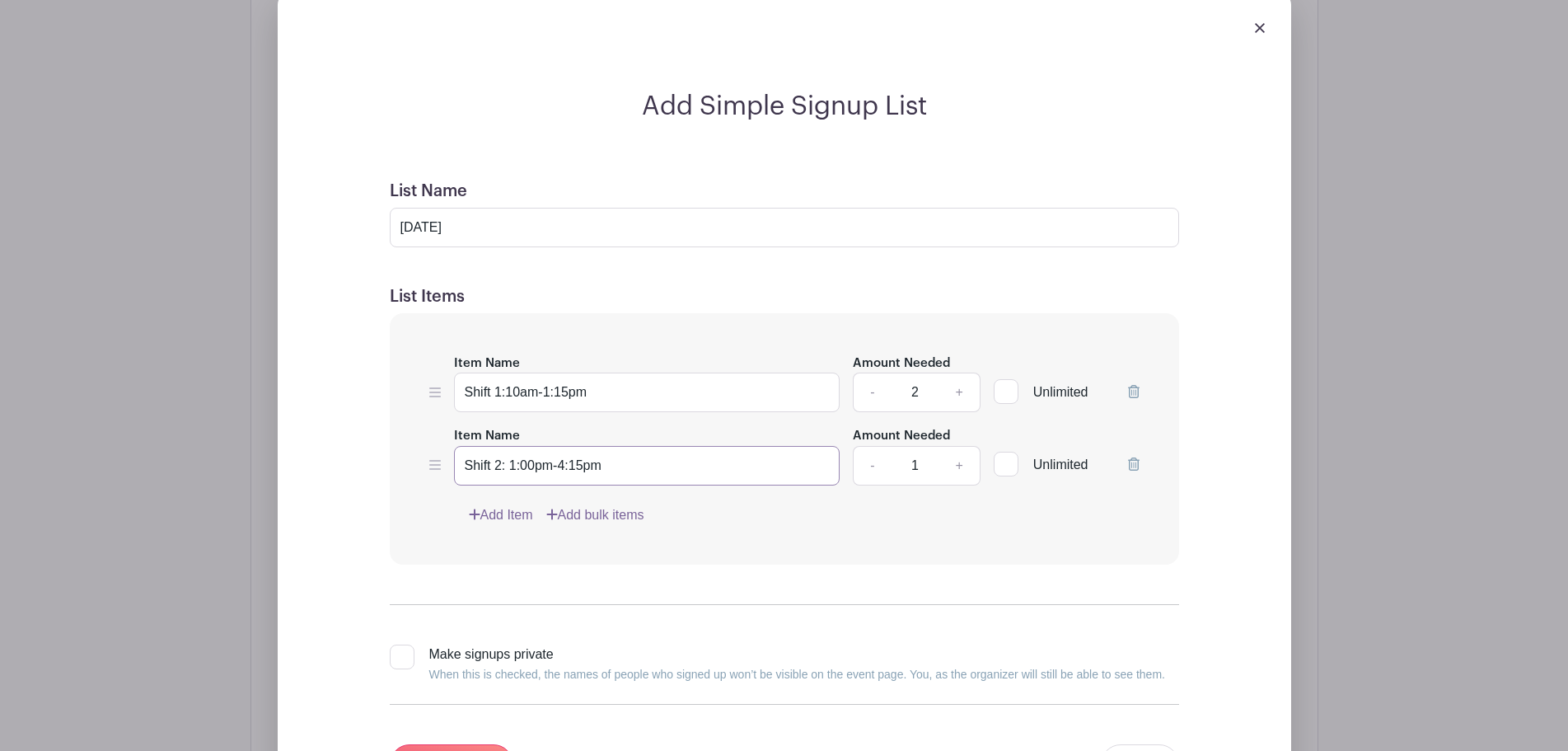
type input "Shift 2: 1:00pm-4:15pm"
click at [952, 472] on link "+" at bounding box center [959, 466] width 41 height 39
type input "2"
click at [924, 503] on div "Item Name Shift 1:10am-1:15pm Amount Needed - 2 + Unlimited Item Name Shift 2: …" at bounding box center [784, 439] width 789 height 252
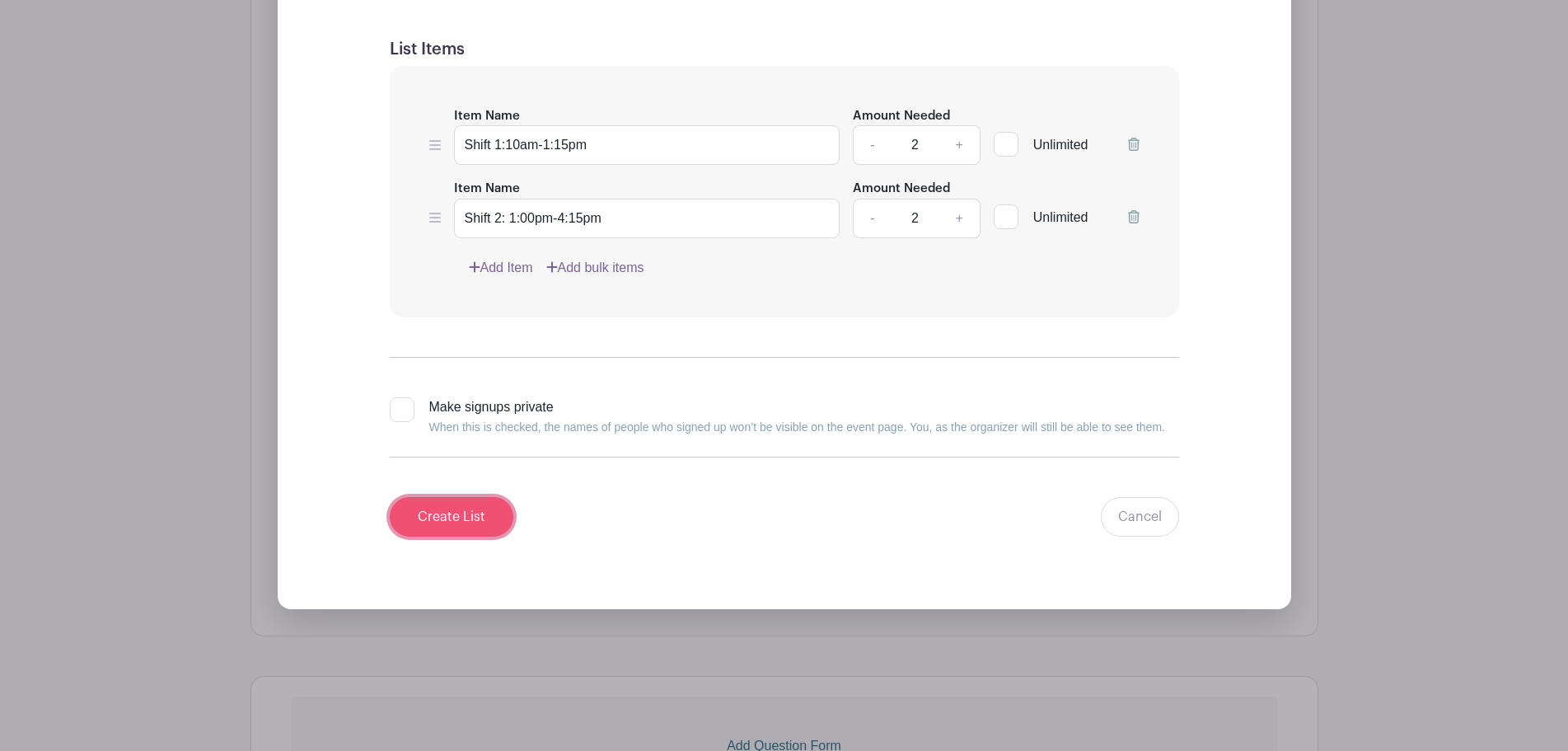
click at [468, 512] on input "Create List" at bounding box center [452, 517] width 124 height 39
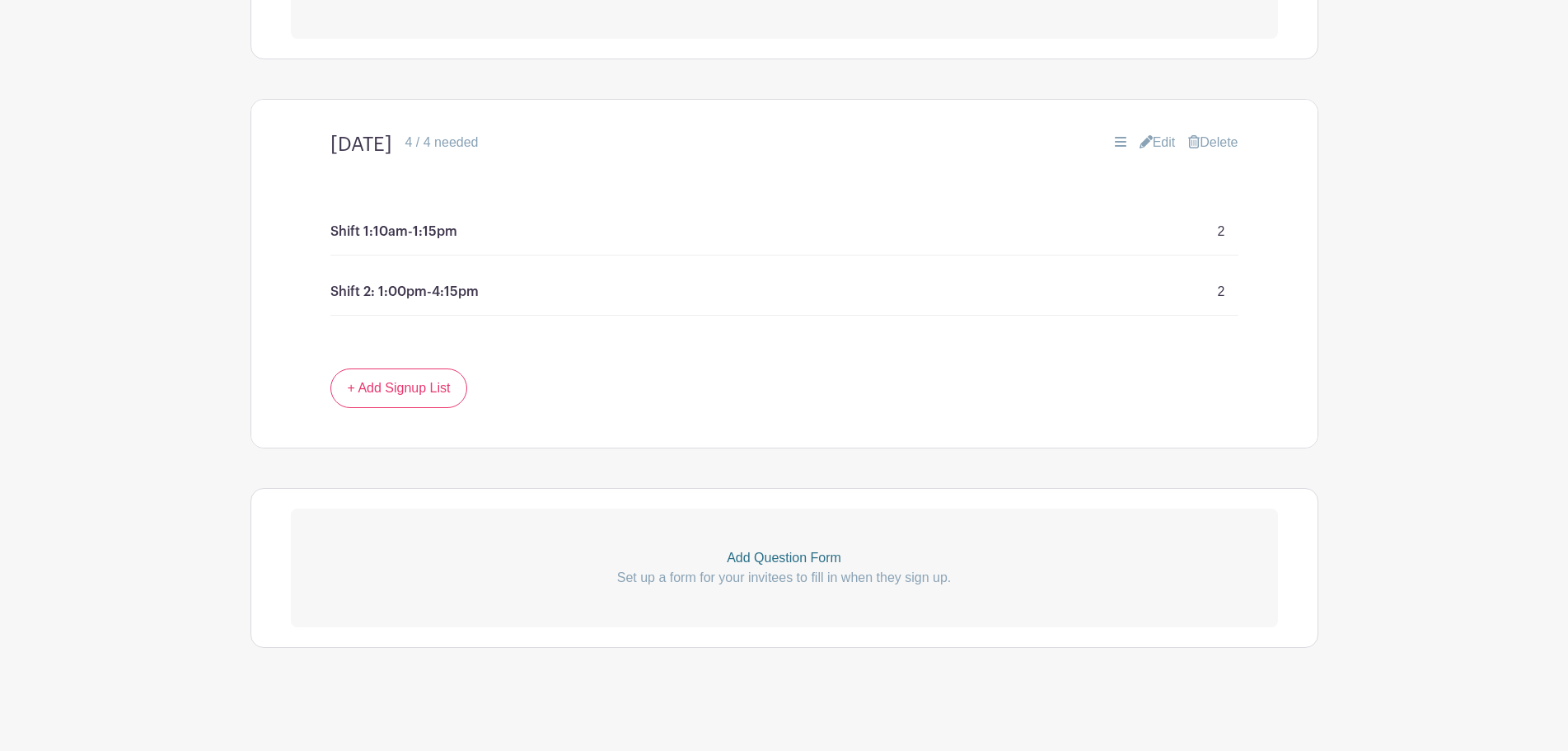
scroll to position [1102, 0]
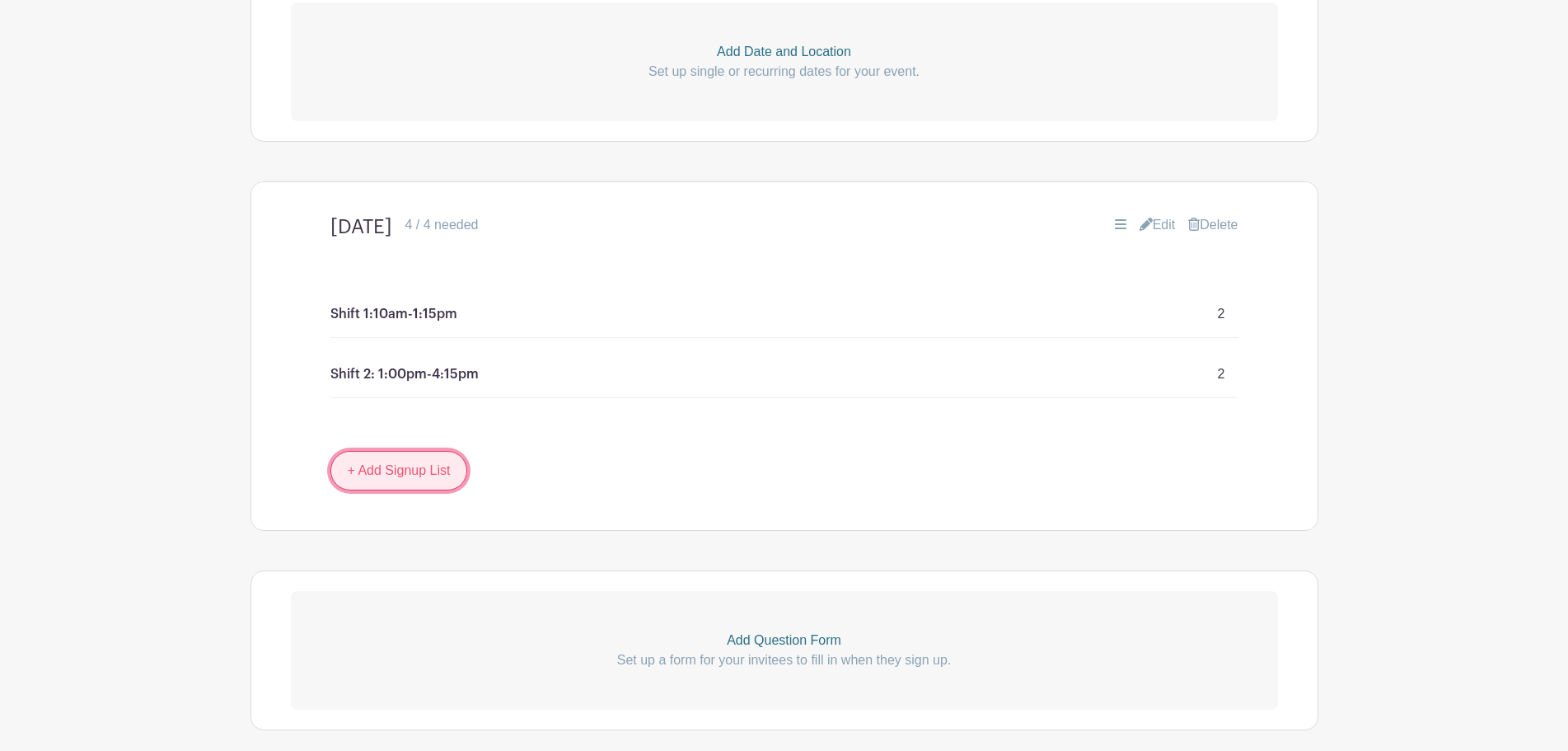
click at [385, 467] on link "+ Add Signup List" at bounding box center [399, 471] width 138 height 39
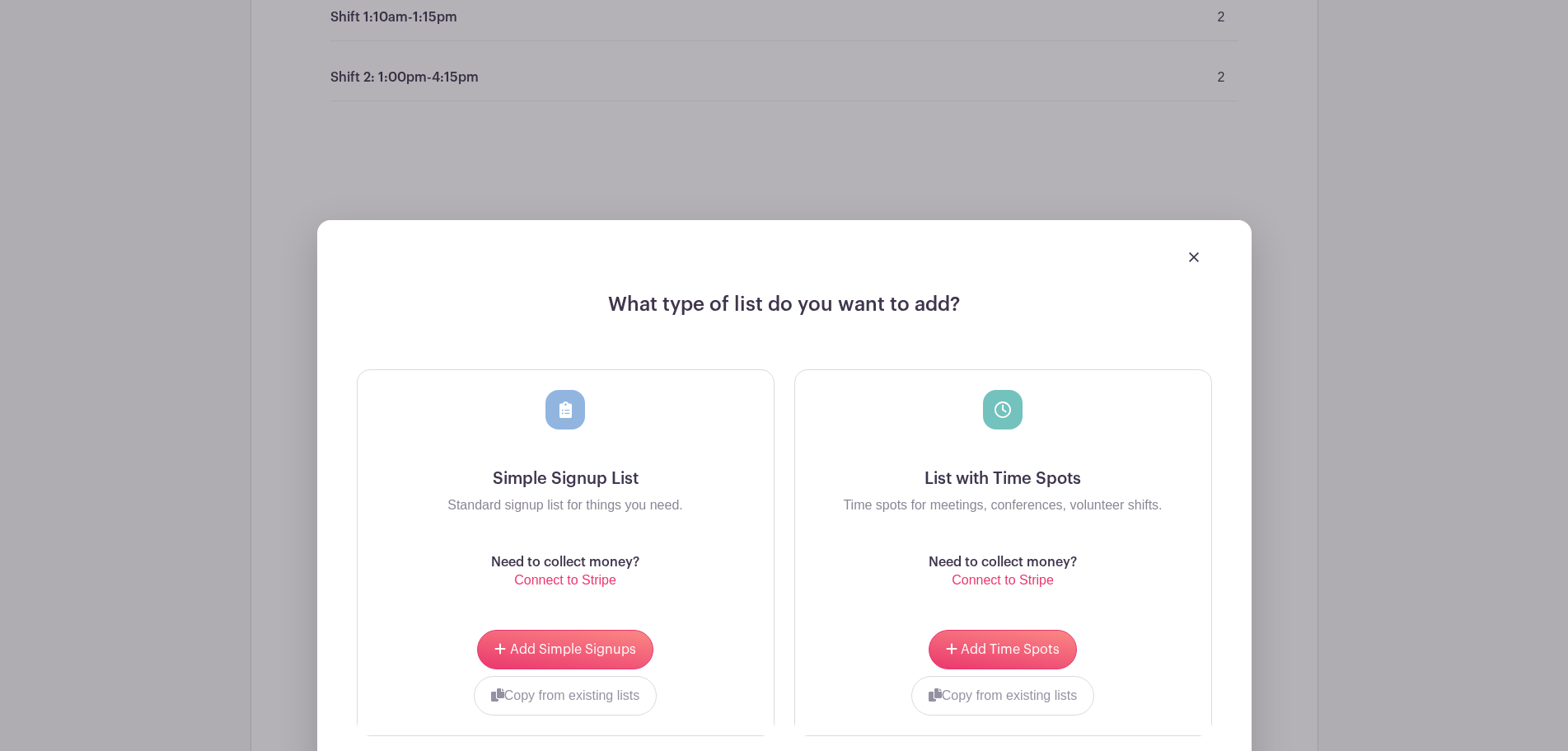
scroll to position [1350, 0]
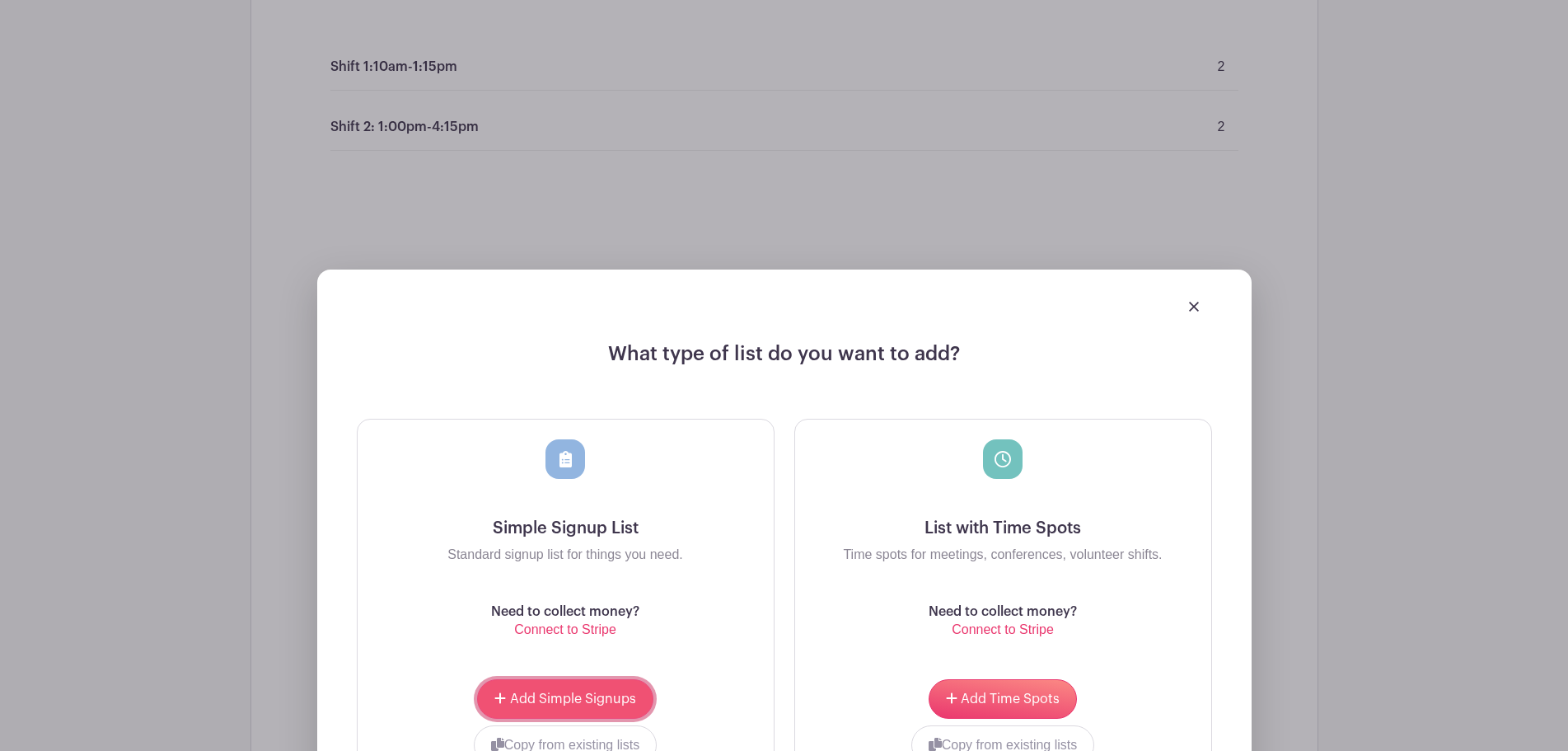
click at [536, 698] on span "Add Simple Signups" at bounding box center [573, 698] width 126 height 13
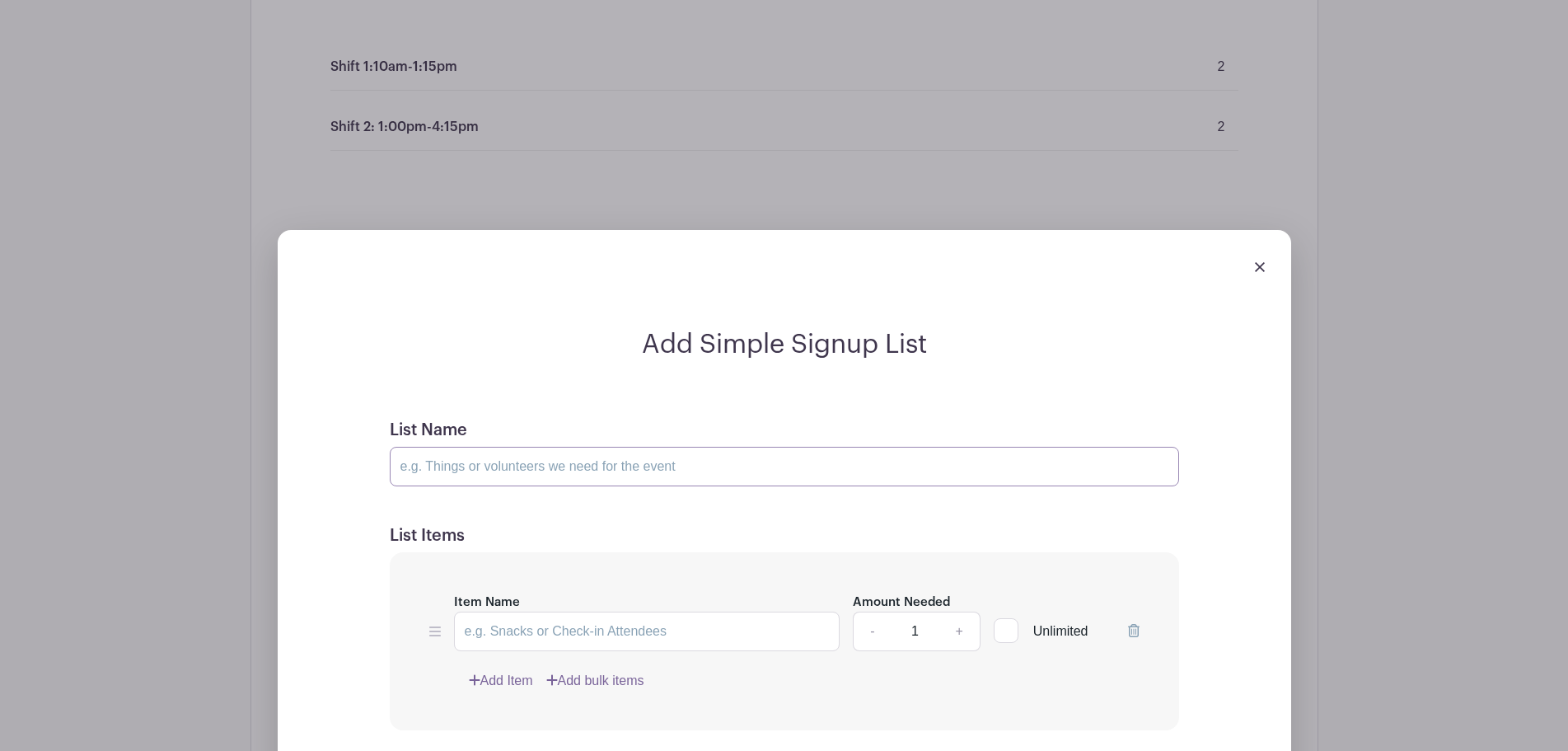
click at [564, 477] on input "List Name" at bounding box center [784, 467] width 789 height 39
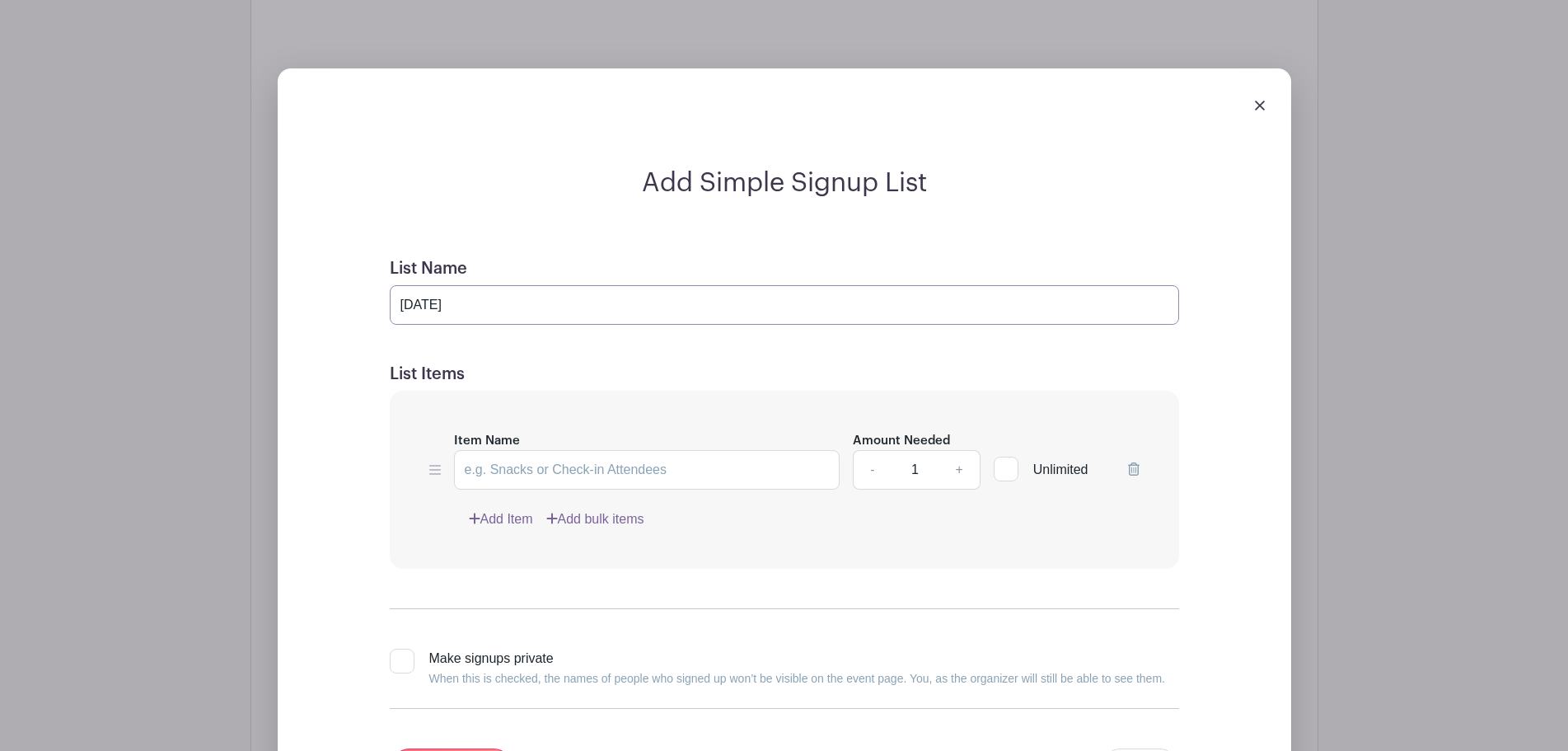
scroll to position [1646, 0]
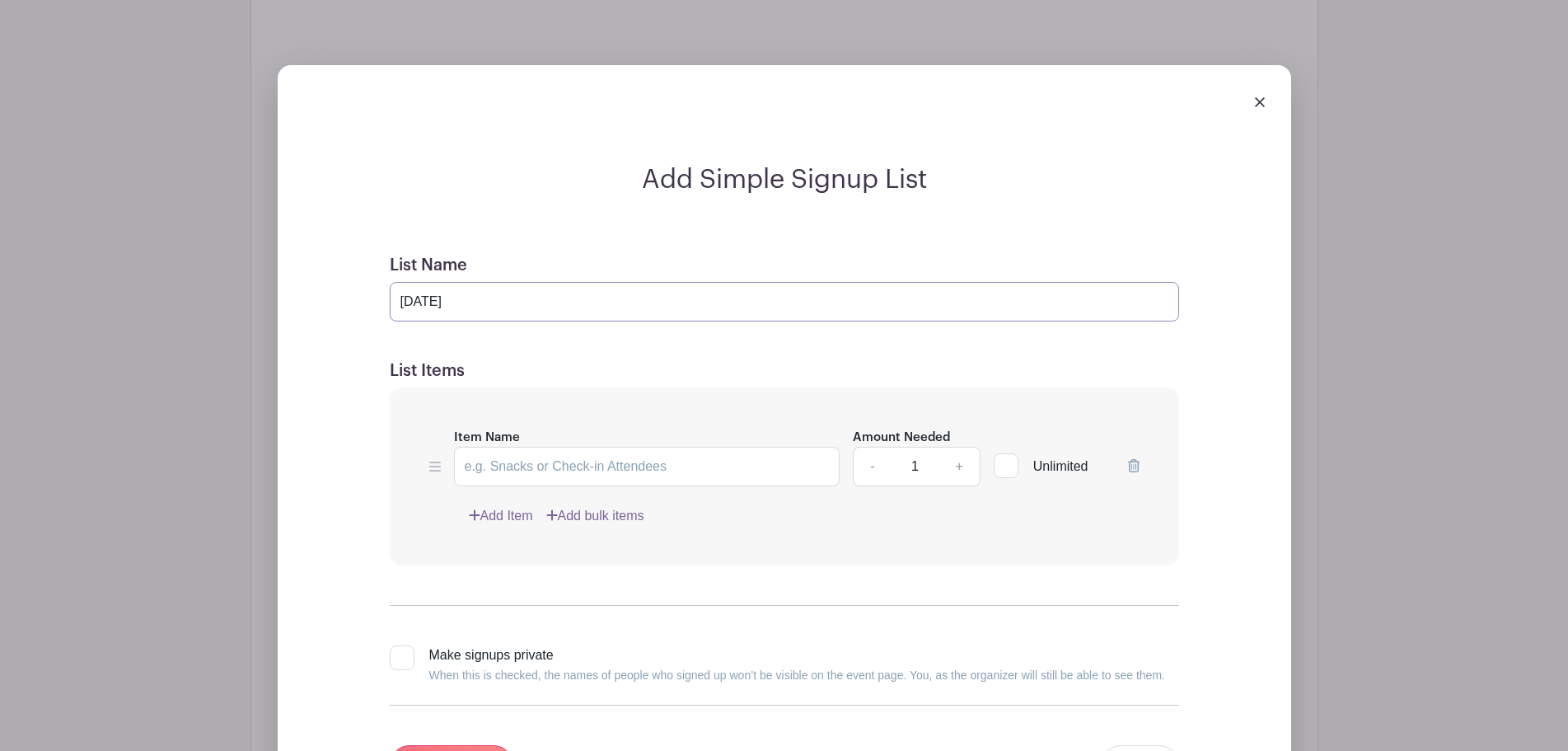
type input "[DATE]"
click at [576, 461] on input "Item Name" at bounding box center [646, 467] width 386 height 39
type input "Shift 1: 10am-1:15pm"
click at [496, 514] on link "Add Item" at bounding box center [500, 516] width 64 height 20
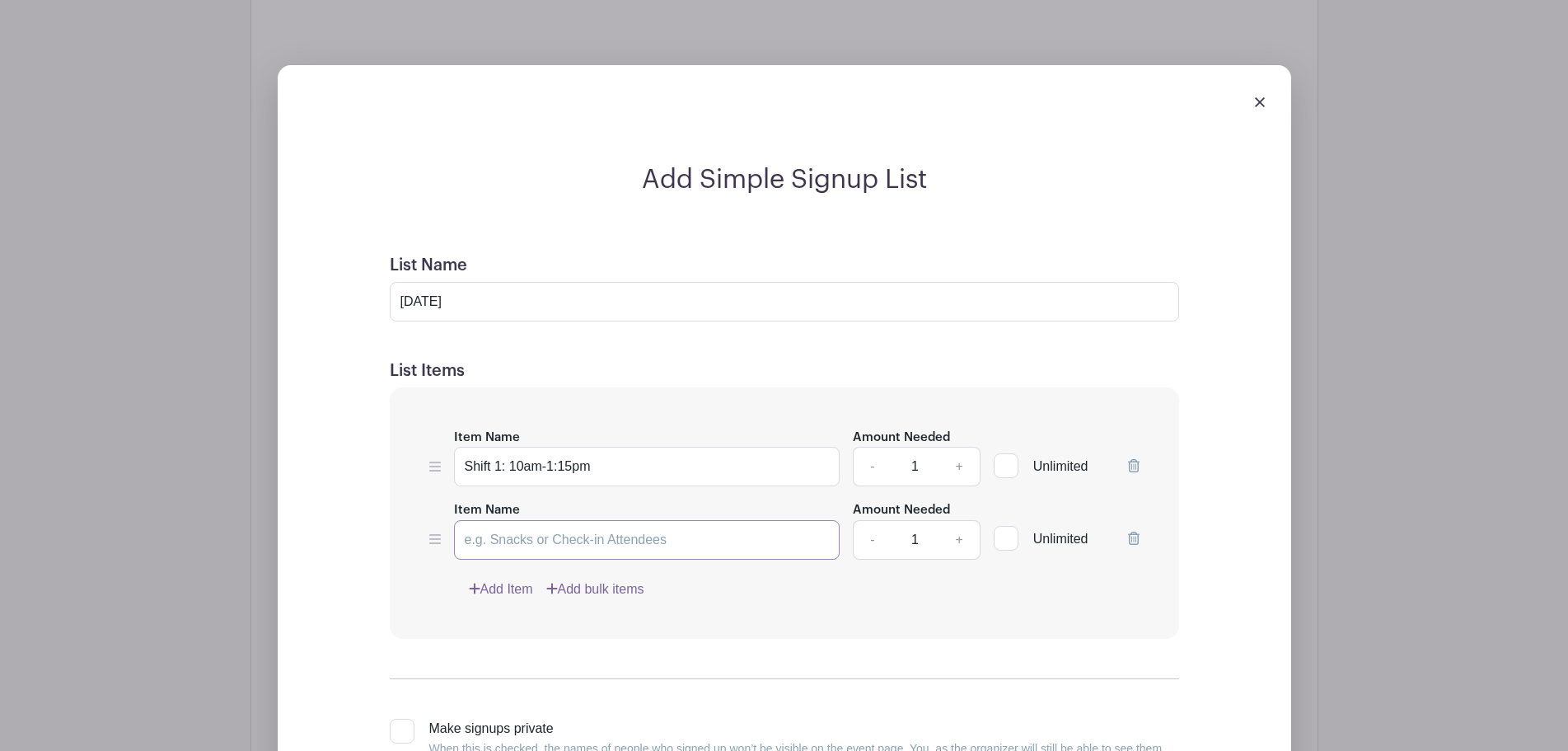
click at [498, 544] on input "Item Name" at bounding box center [646, 540] width 386 height 39
type input "Shift 2: 1:00pm-4:15pm"
click at [509, 467] on input "Shift 1: 10am-1:15pm" at bounding box center [646, 467] width 386 height 39
click at [513, 471] on input "Shift 1:10am-1:15pm" at bounding box center [646, 467] width 386 height 39
click at [524, 459] on input "Shift 1: 10am-1:15pm" at bounding box center [646, 467] width 386 height 39
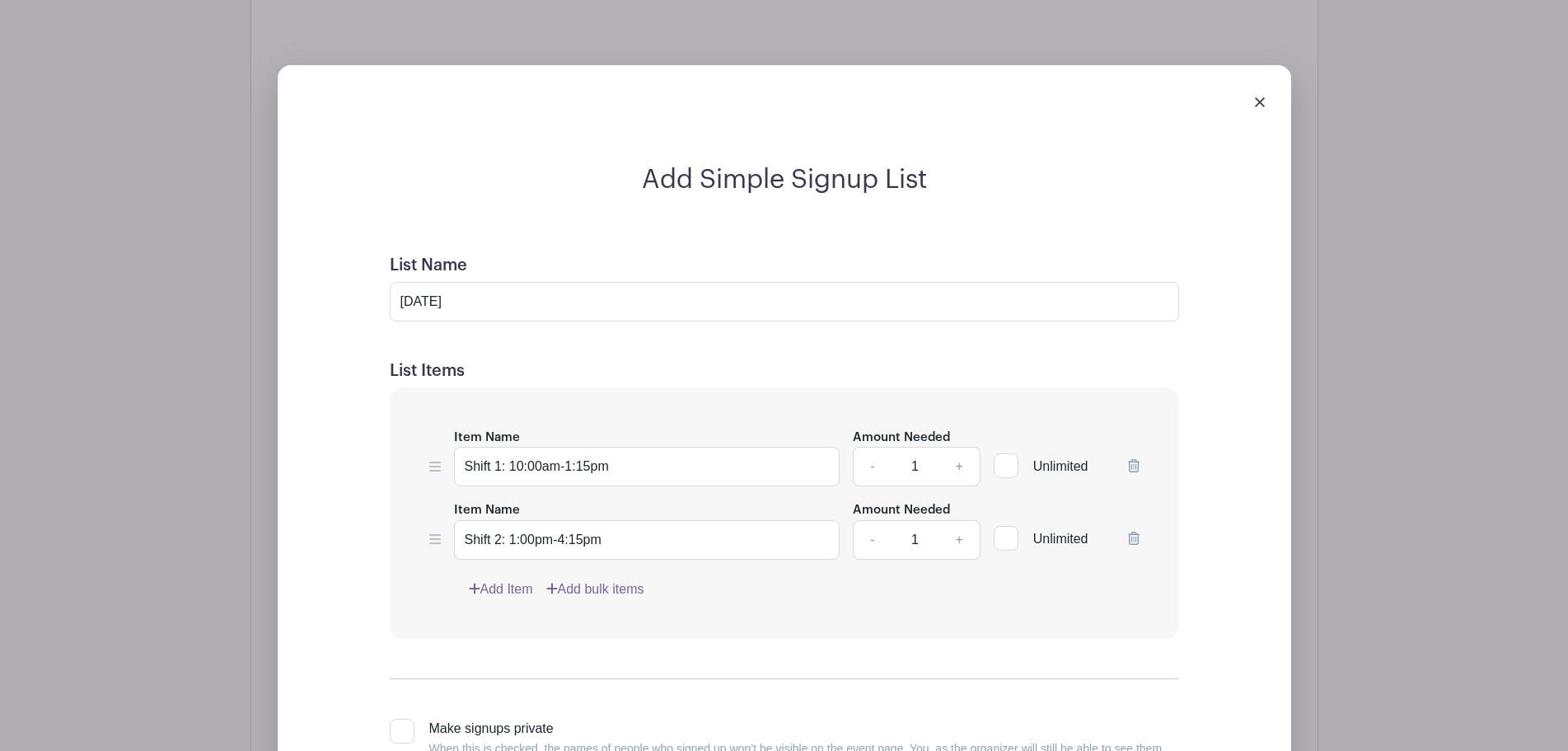
click at [564, 445] on div "Item Name Shift 1: 10:00am-1:15pm" at bounding box center [646, 456] width 386 height 60
click at [508, 463] on input "Shift 1: 10:00am-1:15pm" at bounding box center [646, 467] width 386 height 39
type input "Shift 1 - 10:00am-1:15pm"
click at [507, 543] on input "Shift 2: 1:00pm-4:15pm" at bounding box center [646, 540] width 386 height 39
drag, startPoint x: 687, startPoint y: 541, endPoint x: 455, endPoint y: 529, distance: 232.3
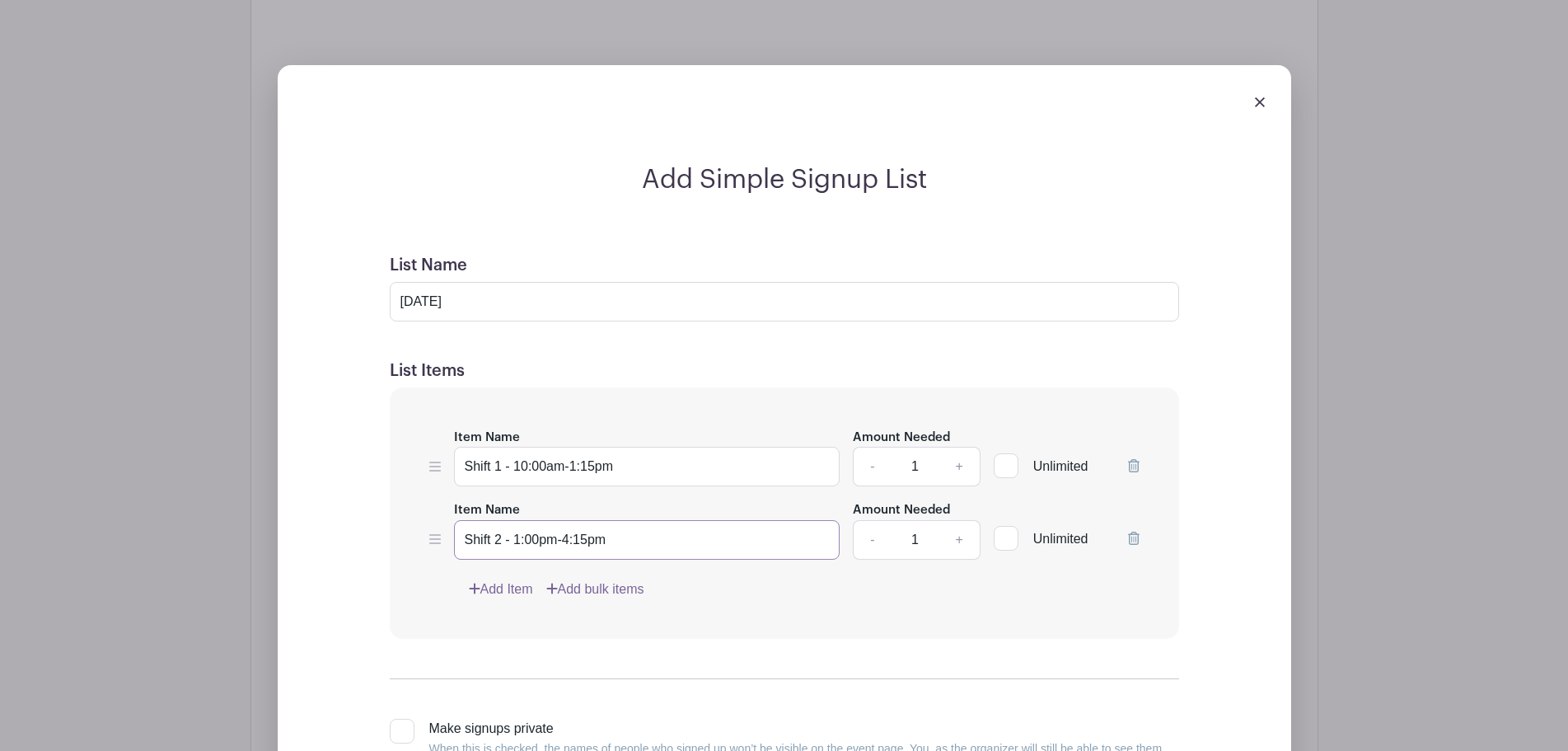
click at [455, 529] on input "Shift 2 - 1:00pm-4:15pm" at bounding box center [646, 540] width 386 height 39
type input "Shift 2 - 1:00pm-4:15pm"
drag, startPoint x: 638, startPoint y: 460, endPoint x: 452, endPoint y: 472, distance: 186.4
click at [452, 472] on div "Item Name Shift 1 - 10:00am-1:15pm Amount Needed - 1 + Unlimited" at bounding box center [784, 456] width 710 height 60
click at [743, 575] on div "Item Name Shift 1 - 10:00am-1:15pm Amount Needed - 1 + Unlimited Item Name Shif…" at bounding box center [784, 513] width 789 height 252
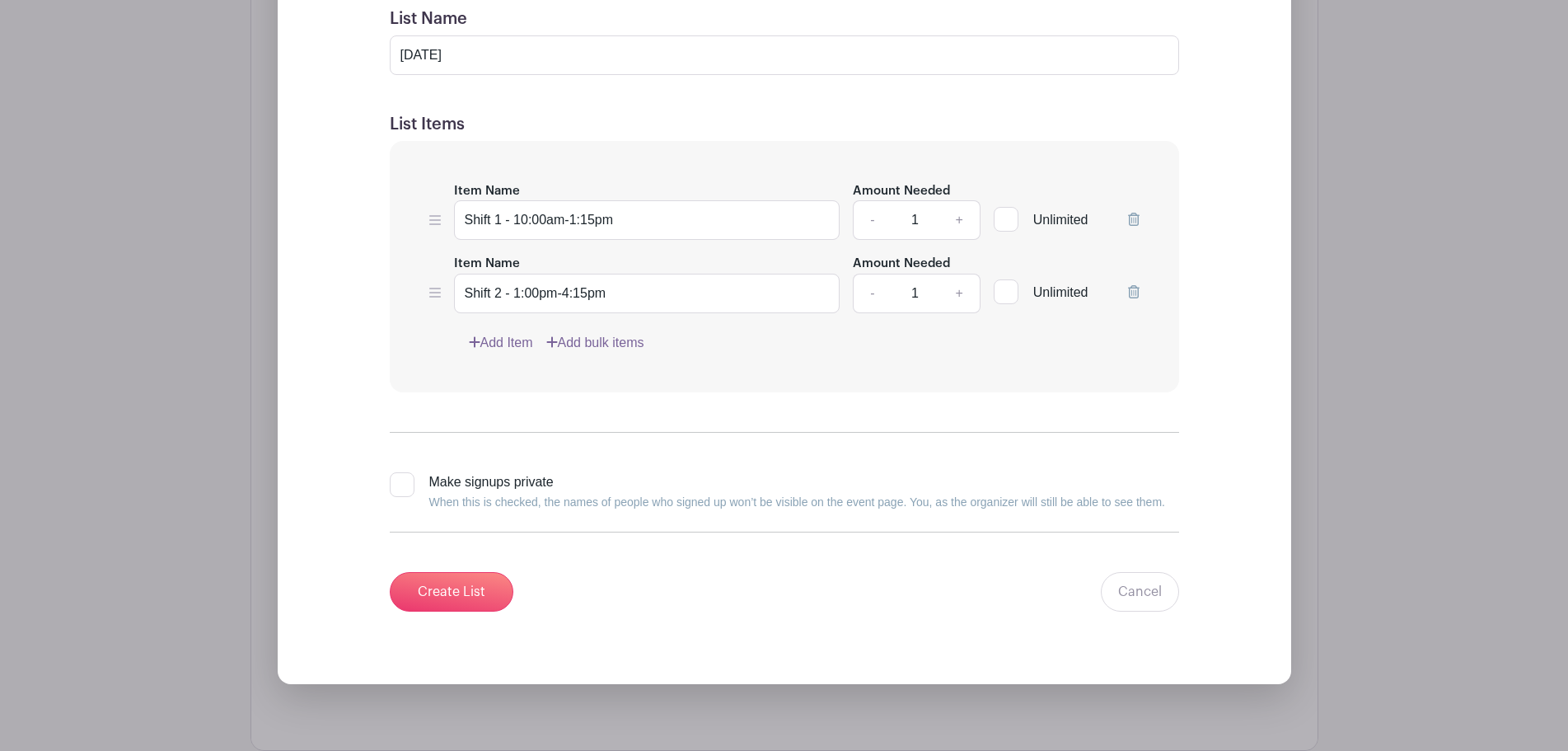
scroll to position [1762, 0]
click at [962, 217] on link "+" at bounding box center [959, 219] width 41 height 39
click at [876, 222] on link "-" at bounding box center [871, 219] width 38 height 39
type input "2"
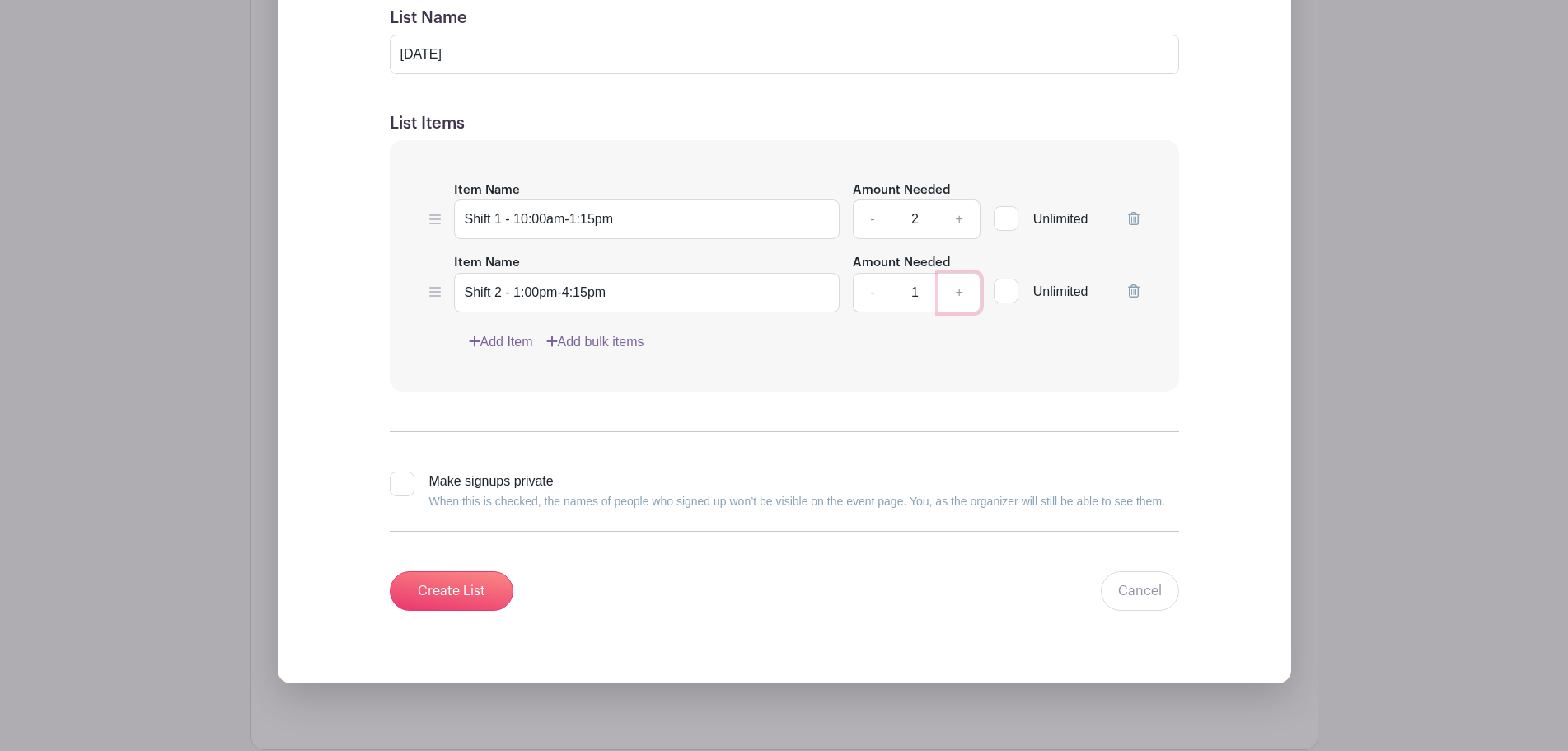
click at [966, 283] on link "+" at bounding box center [959, 293] width 41 height 39
type input "2"
click at [474, 603] on input "Create List" at bounding box center [452, 591] width 124 height 39
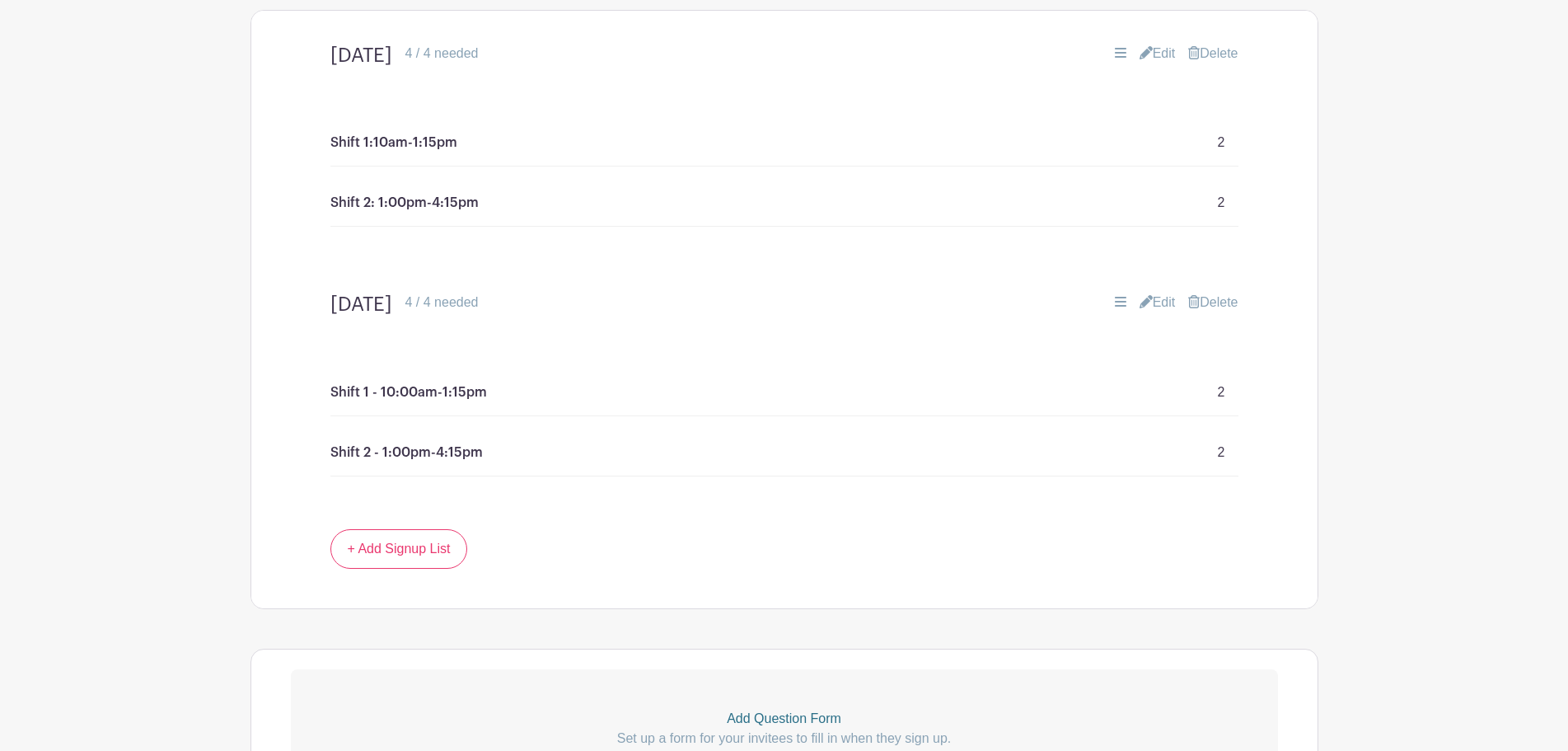
scroll to position [1269, 0]
click at [1151, 54] on link "Edit" at bounding box center [1157, 58] width 36 height 20
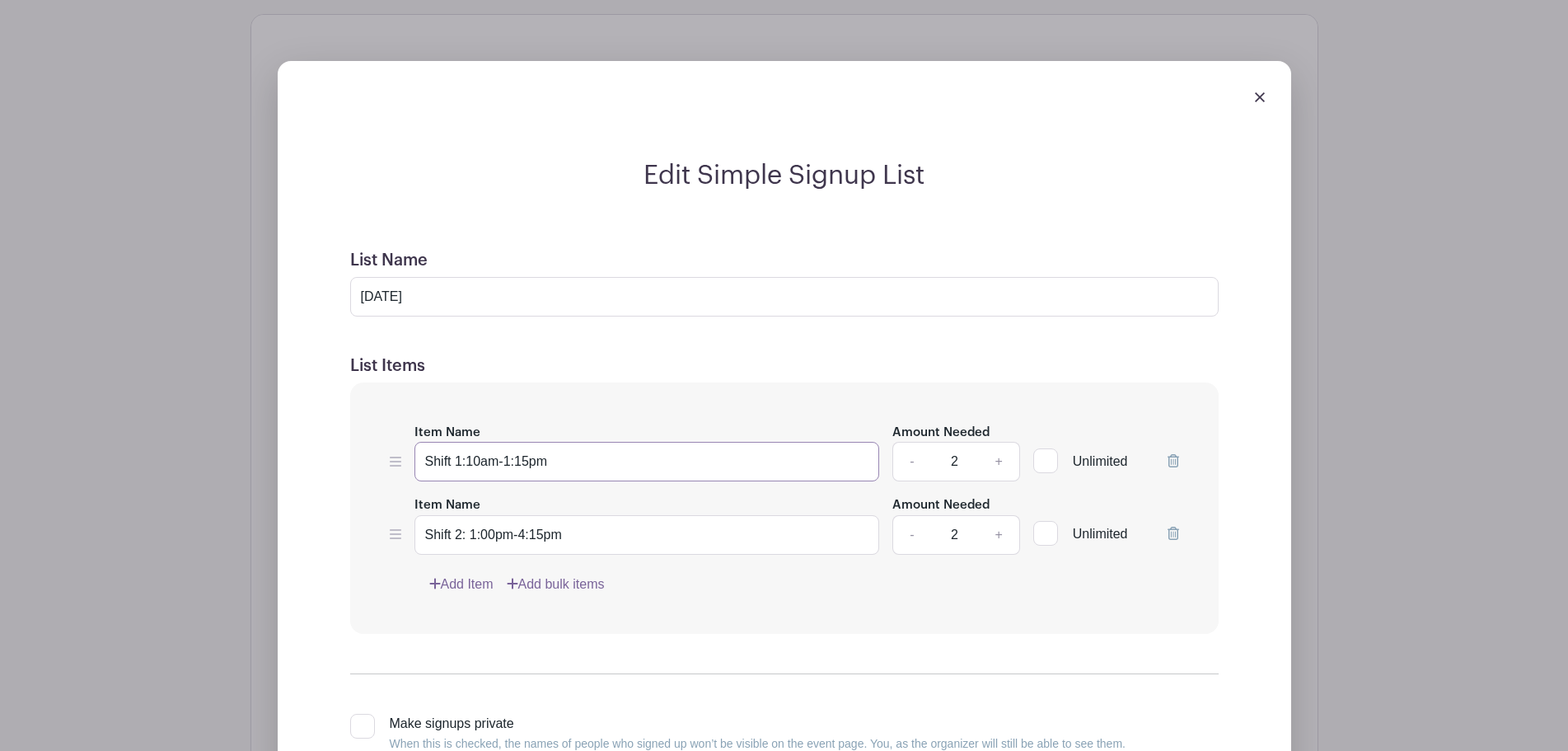
click at [463, 460] on input "Shift 1:10am-1:15pm" at bounding box center [647, 461] width 466 height 39
drag, startPoint x: 579, startPoint y: 466, endPoint x: 406, endPoint y: 452, distance: 173.6
click at [406, 452] on div "Item Name Shift 1:10am-1:15pm Amount Needed - 2 + Unlimited" at bounding box center [784, 451] width 789 height 60
paste input "- 10:0"
type input "Shift 1 - 10:00am-1:15pm"
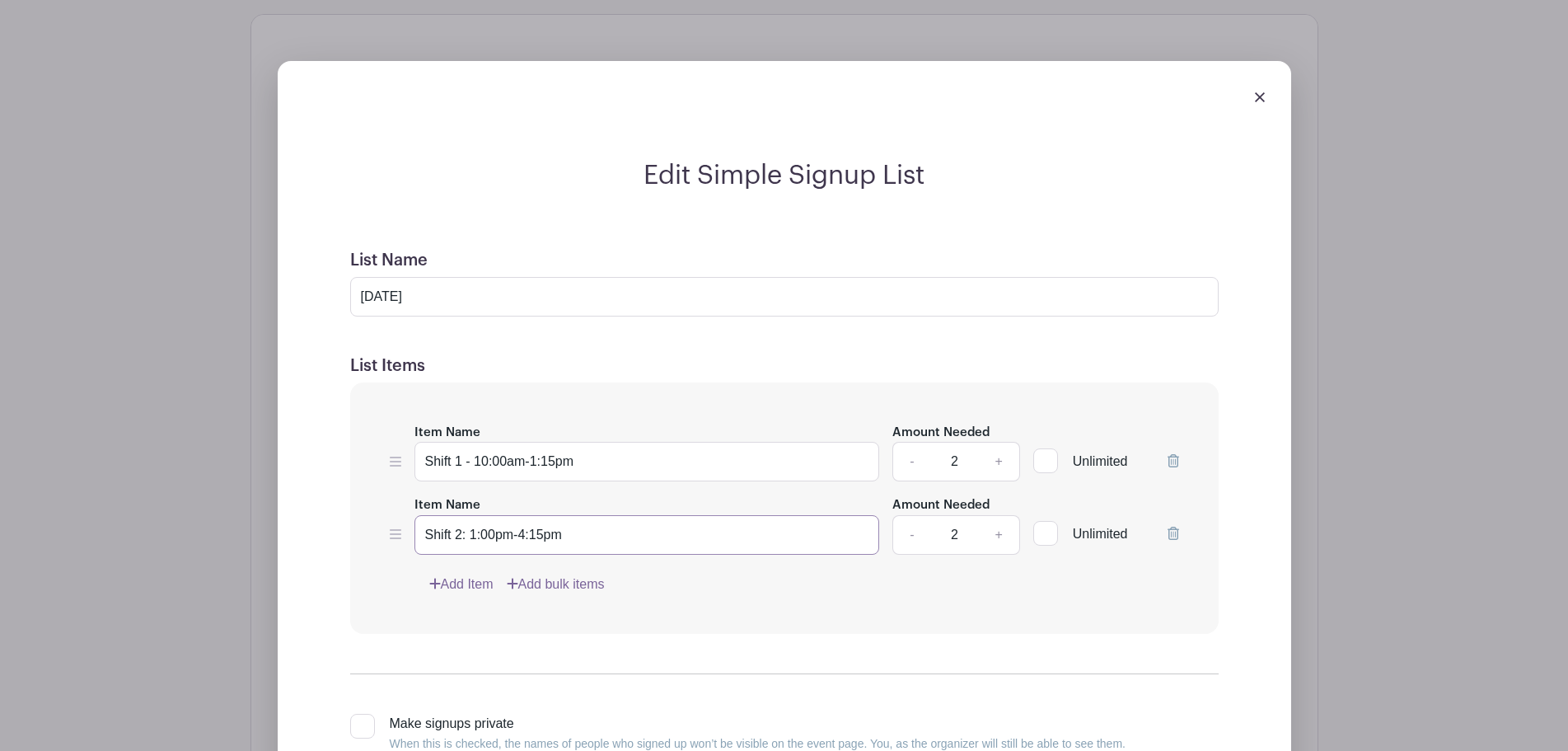
drag, startPoint x: 470, startPoint y: 534, endPoint x: 488, endPoint y: 533, distance: 18.0
click at [470, 535] on input "Shift 2: 1:00pm-4:15pm" at bounding box center [647, 535] width 466 height 39
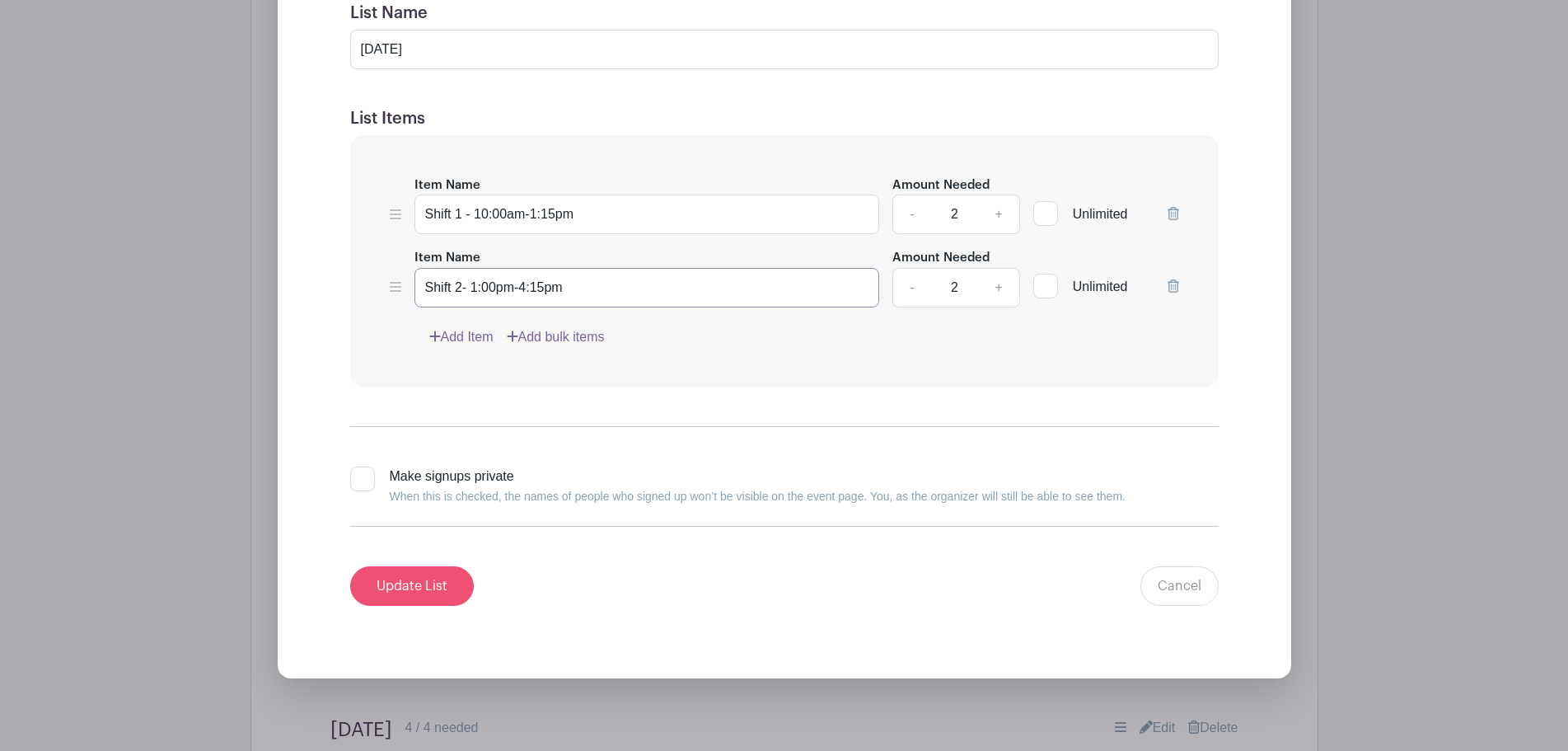
type input "Shift 2- 1:00pm-4:15pm"
click at [420, 577] on input "Update List" at bounding box center [412, 586] width 124 height 39
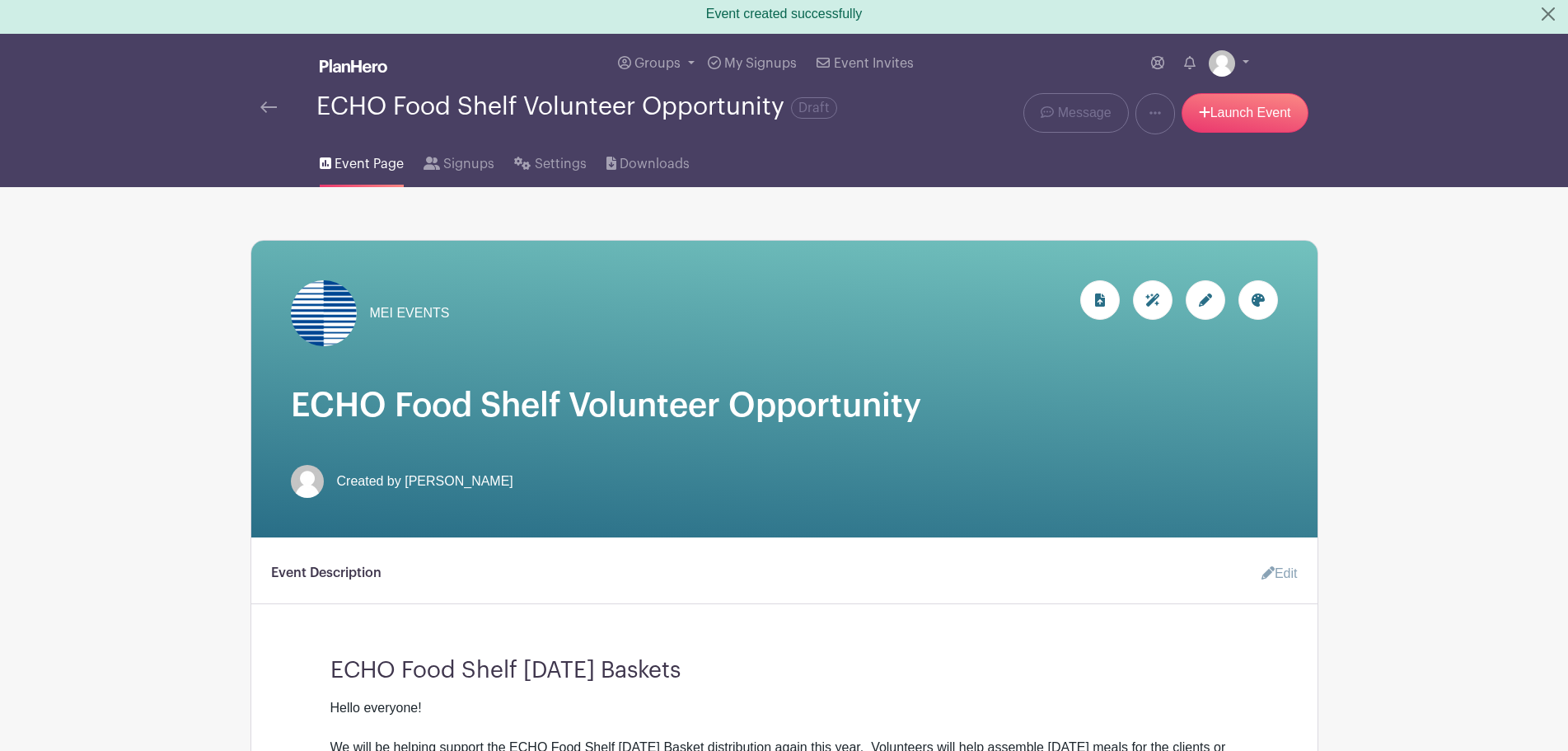
scroll to position [0, 0]
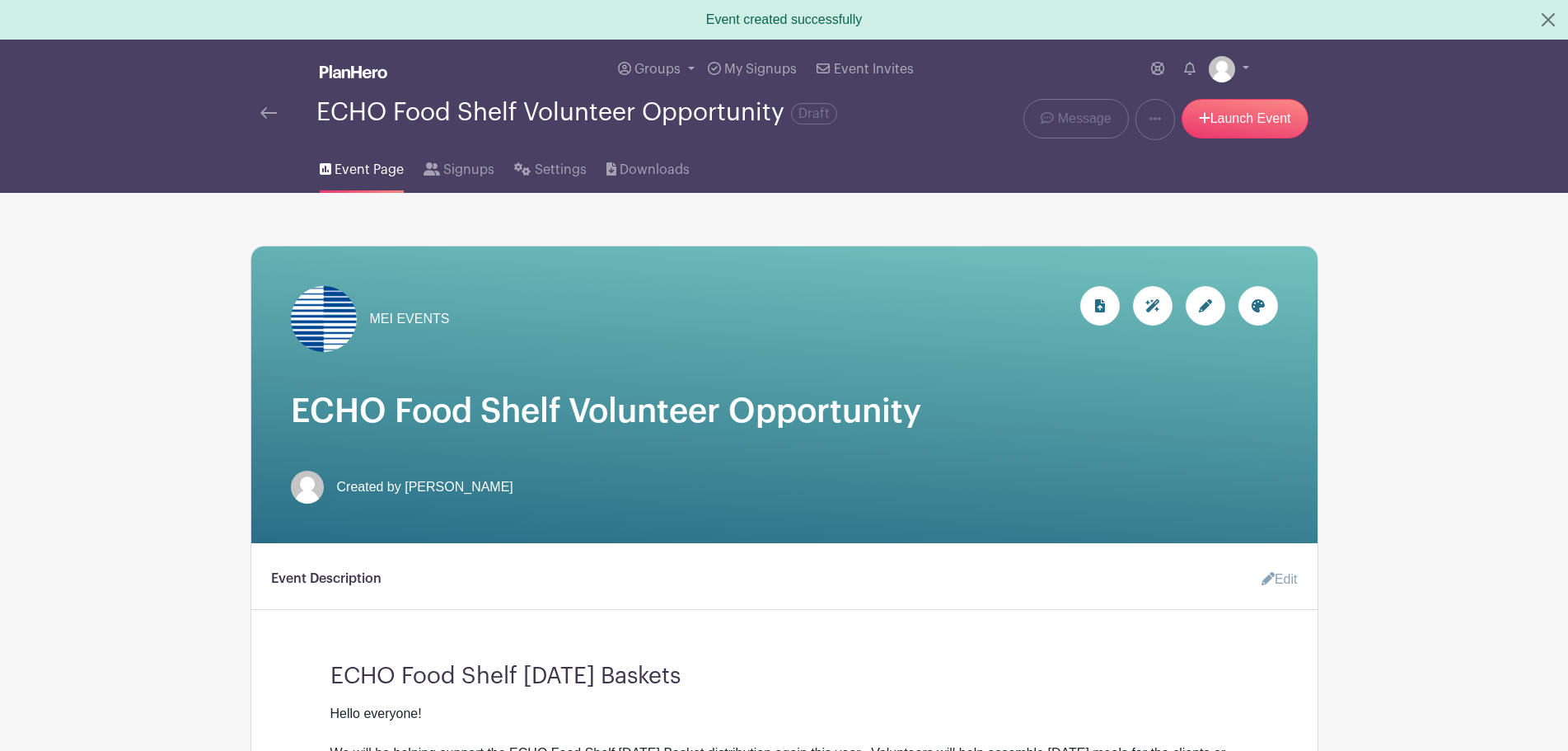
click at [262, 109] on img at bounding box center [268, 113] width 17 height 12
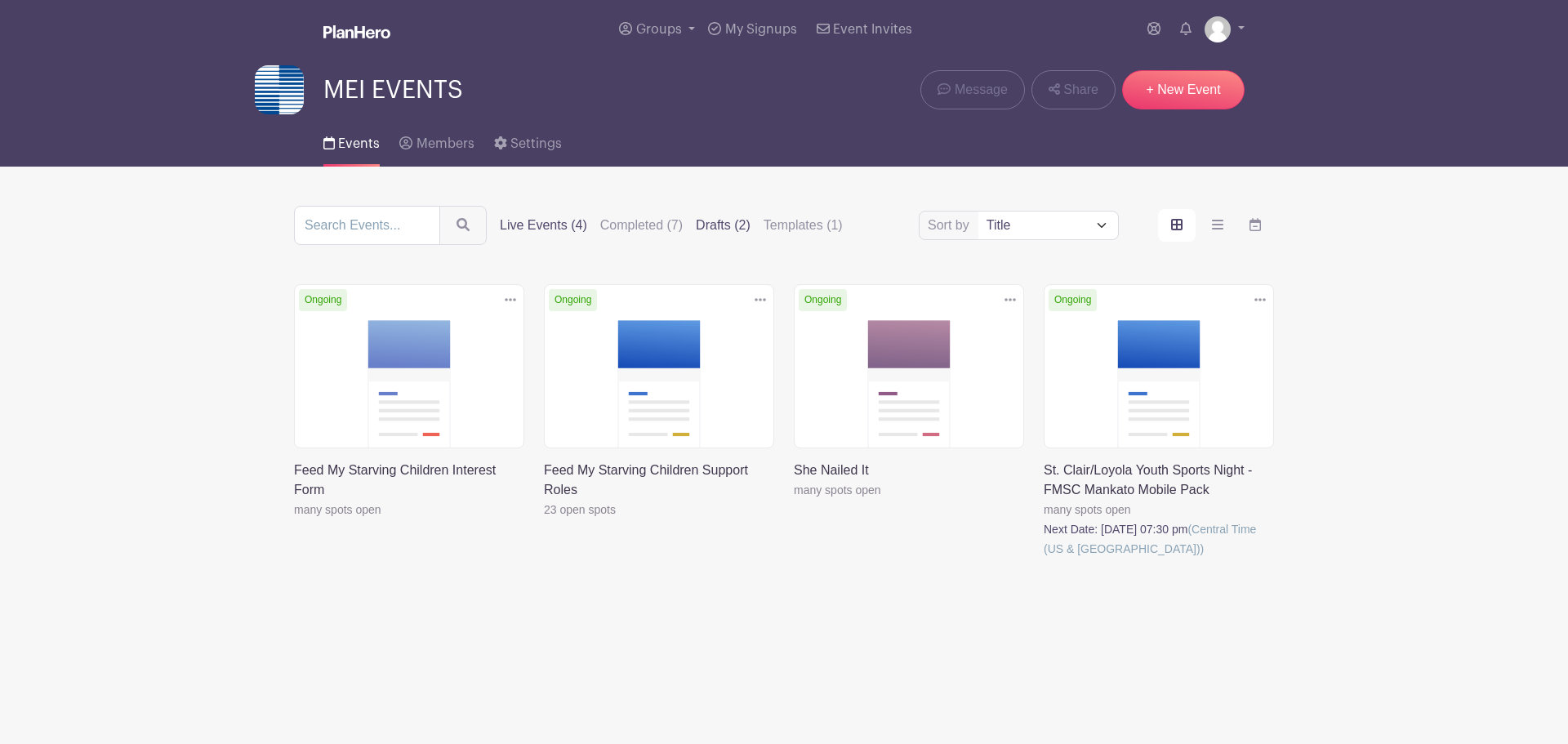
click at [723, 230] on label "Drafts (2)" at bounding box center [724, 225] width 55 height 19
click at [0, 0] on input "Drafts (2)" at bounding box center [0, 0] width 0 height 0
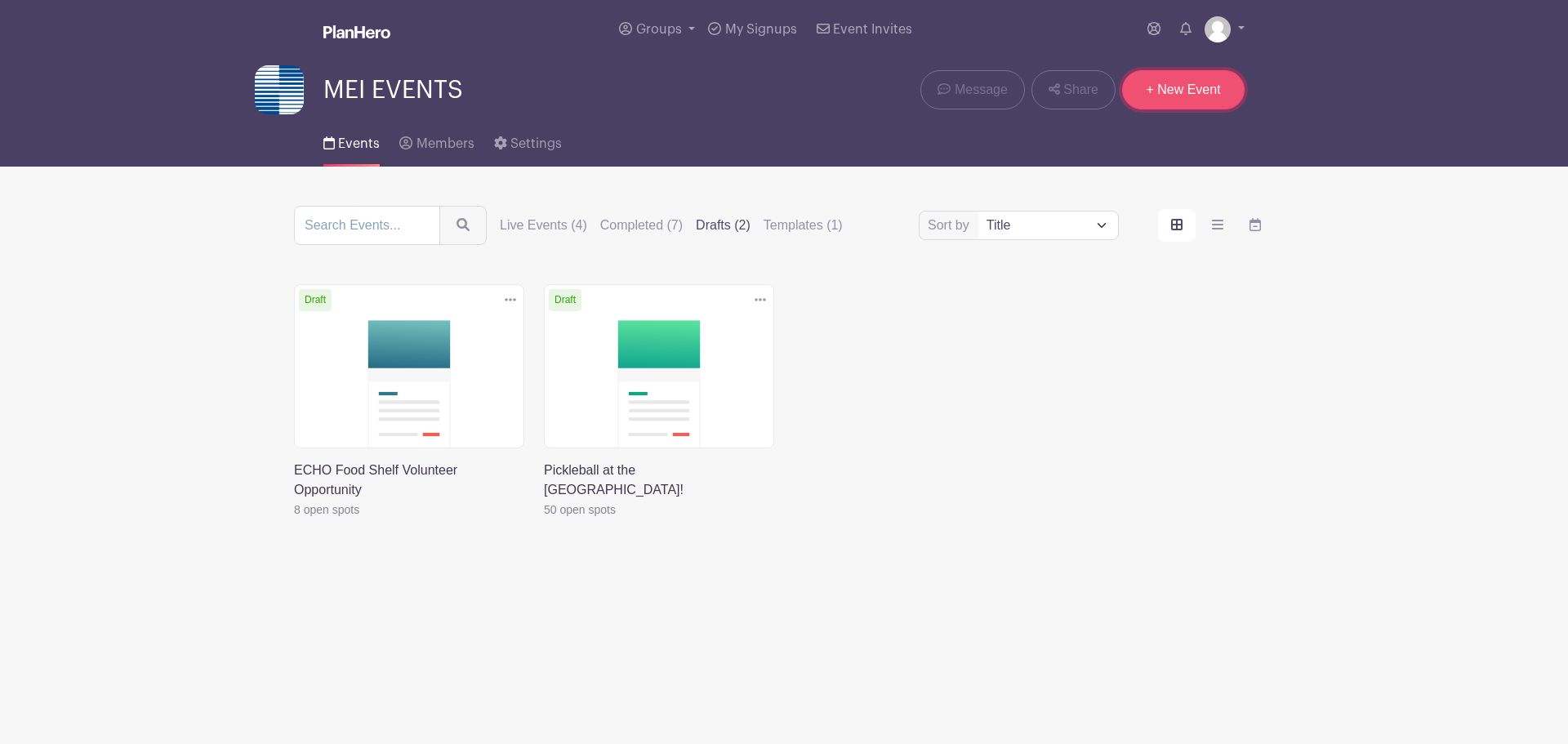
click at [1204, 87] on link "+ New Event" at bounding box center [1183, 90] width 123 height 39
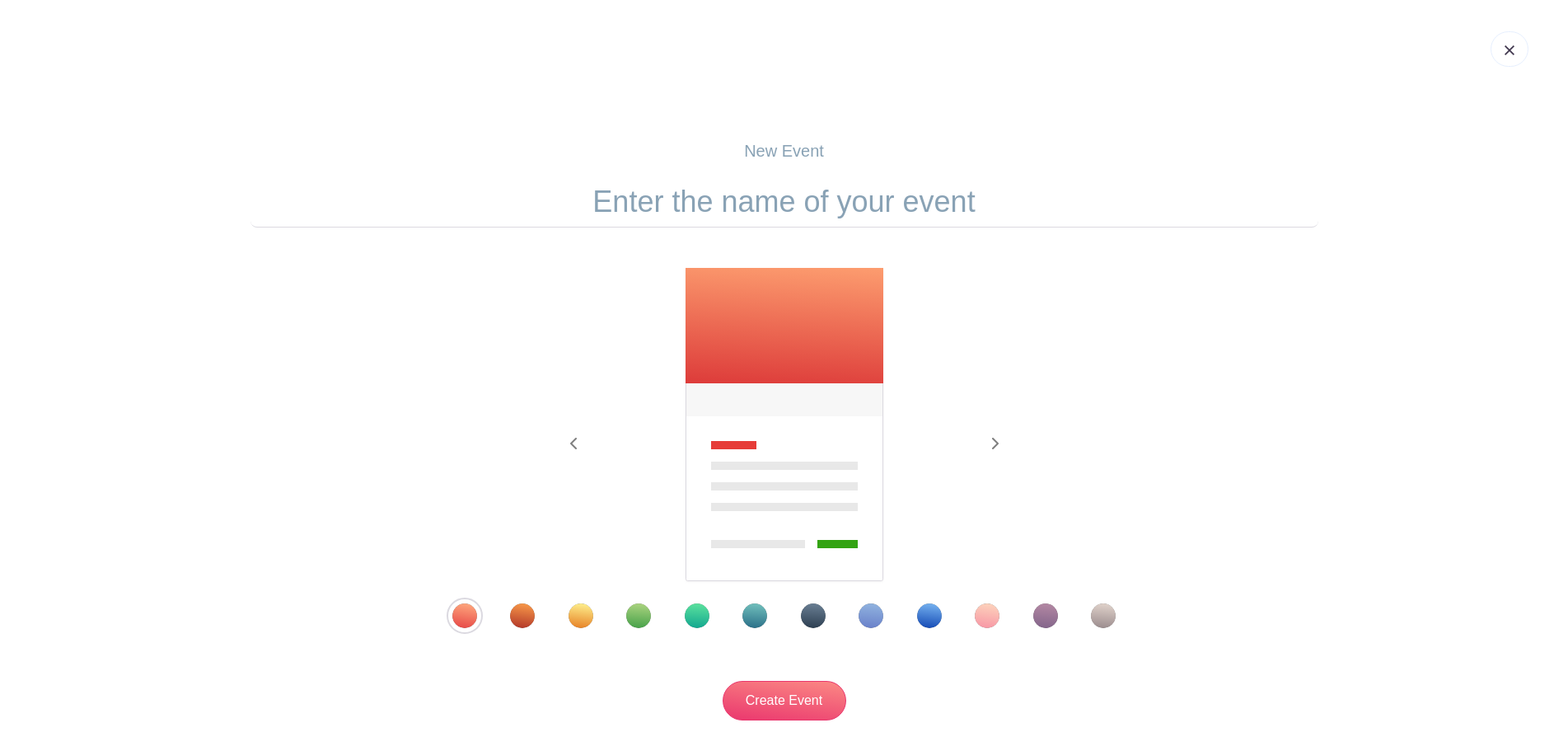
click at [524, 615] on div "Template 2" at bounding box center [522, 615] width 25 height 25
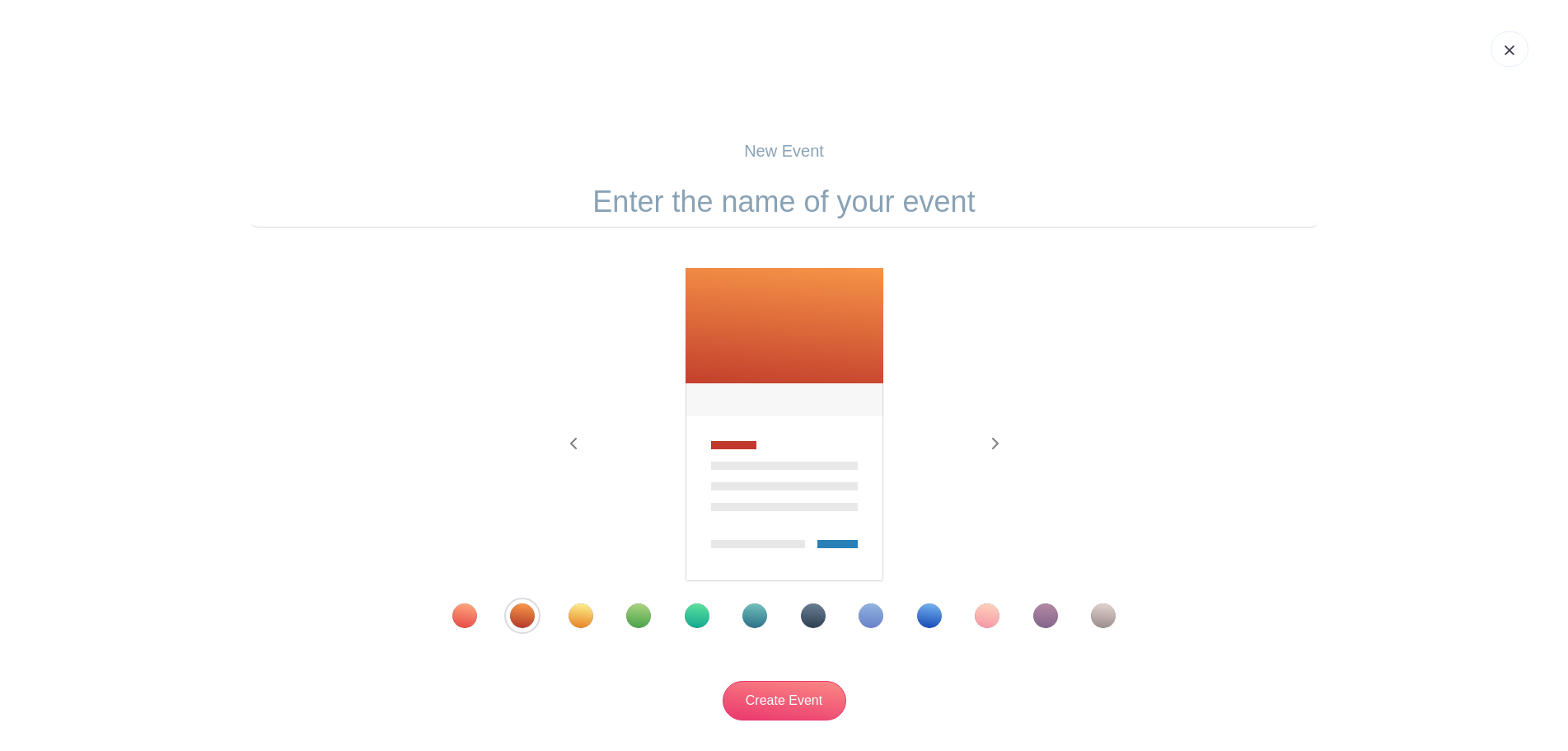
click at [473, 612] on div "Template 1" at bounding box center [464, 615] width 25 height 25
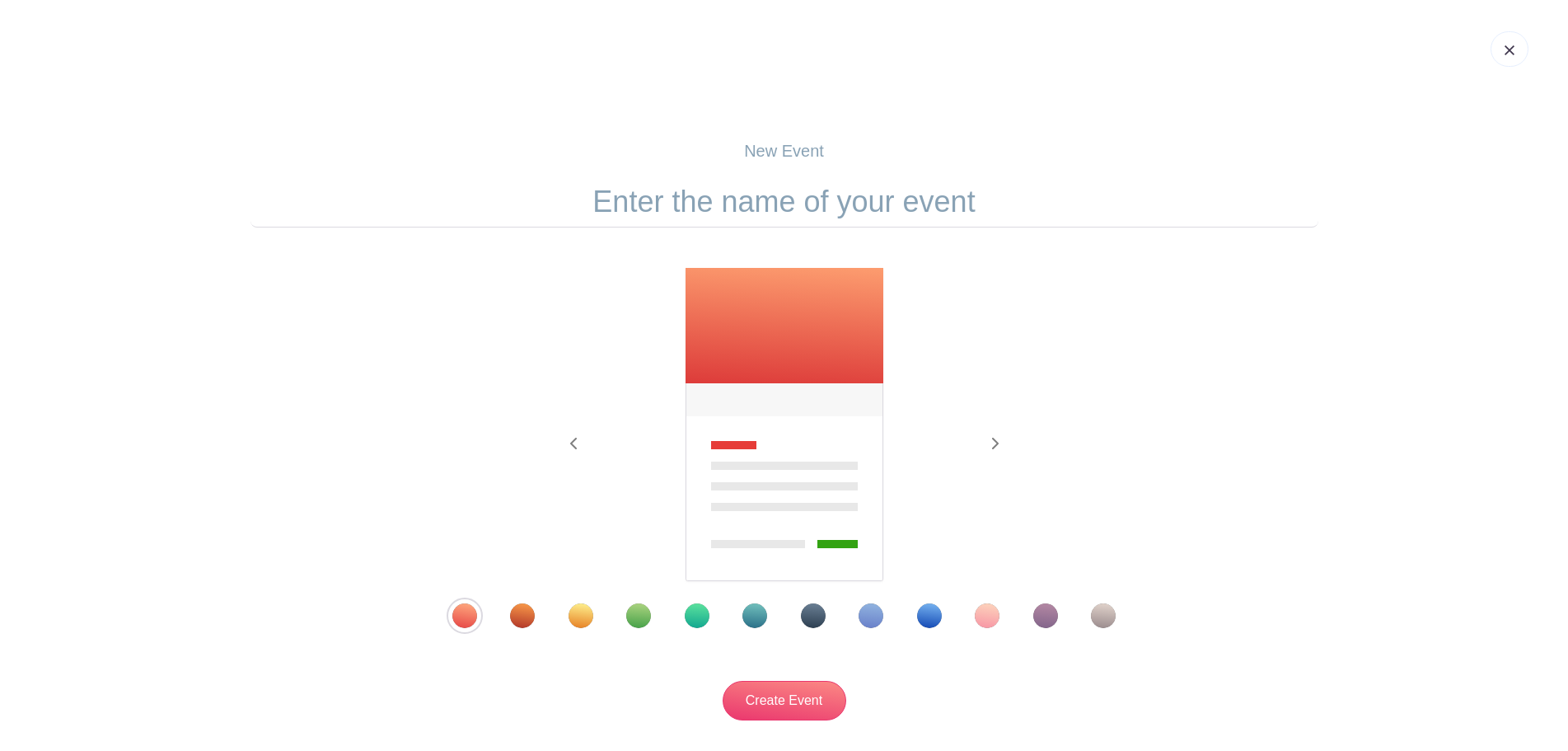
click at [705, 198] on input "text" at bounding box center [784, 202] width 1068 height 51
type input "Salvation Army Bell Ringing"
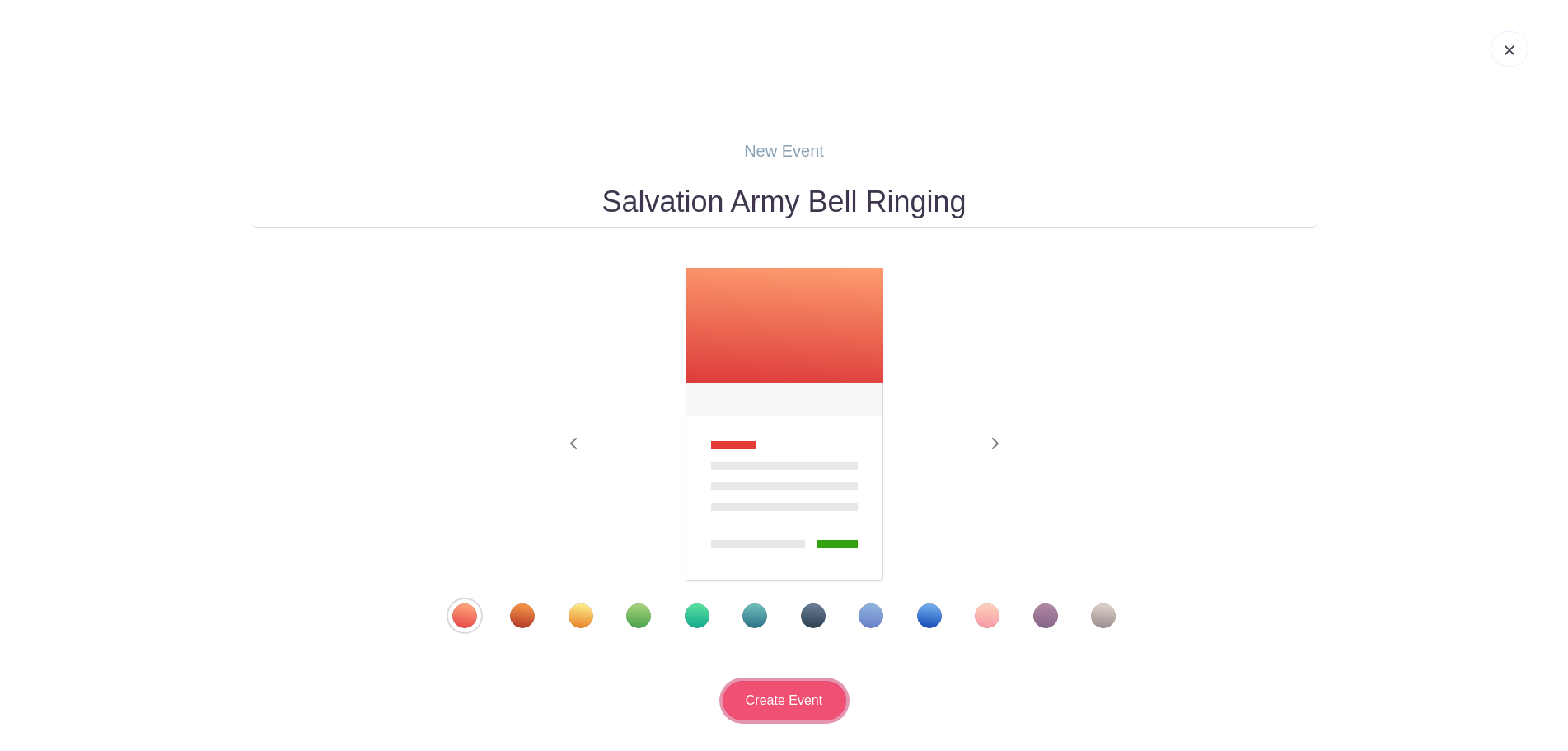
click at [807, 695] on input "Create Event" at bounding box center [784, 701] width 124 height 39
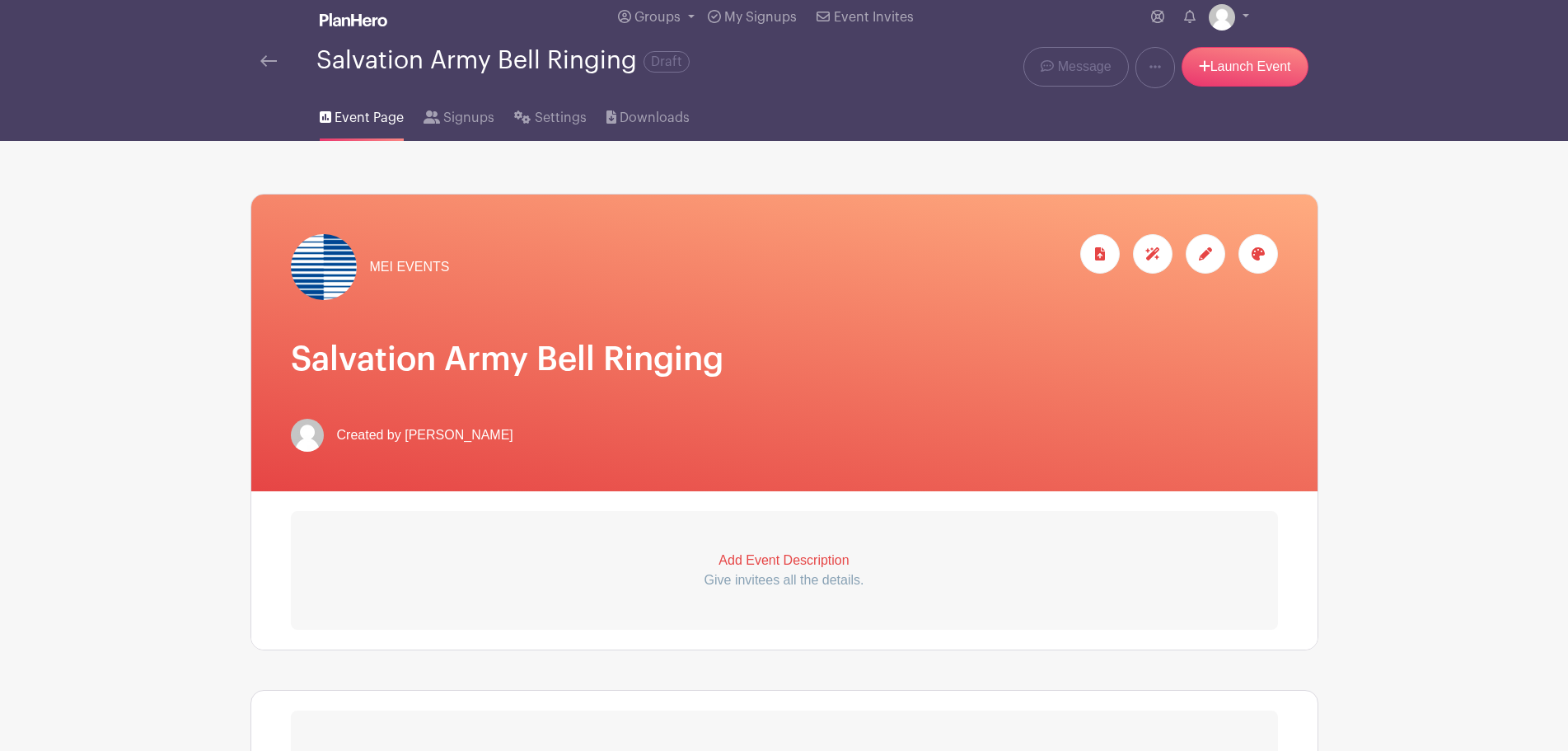
scroll to position [412, 0]
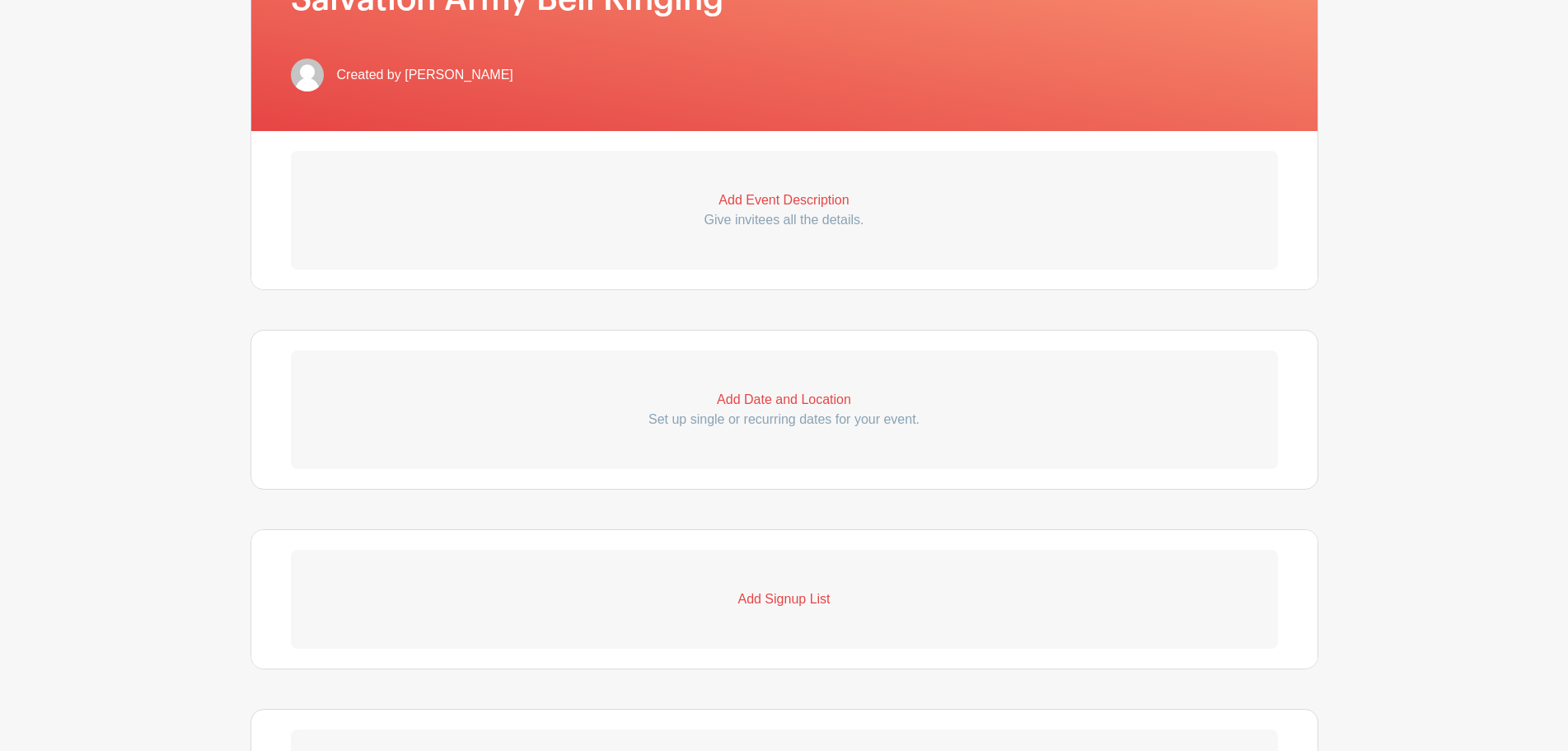
click at [764, 197] on p "Add Event Description" at bounding box center [784, 201] width 987 height 20
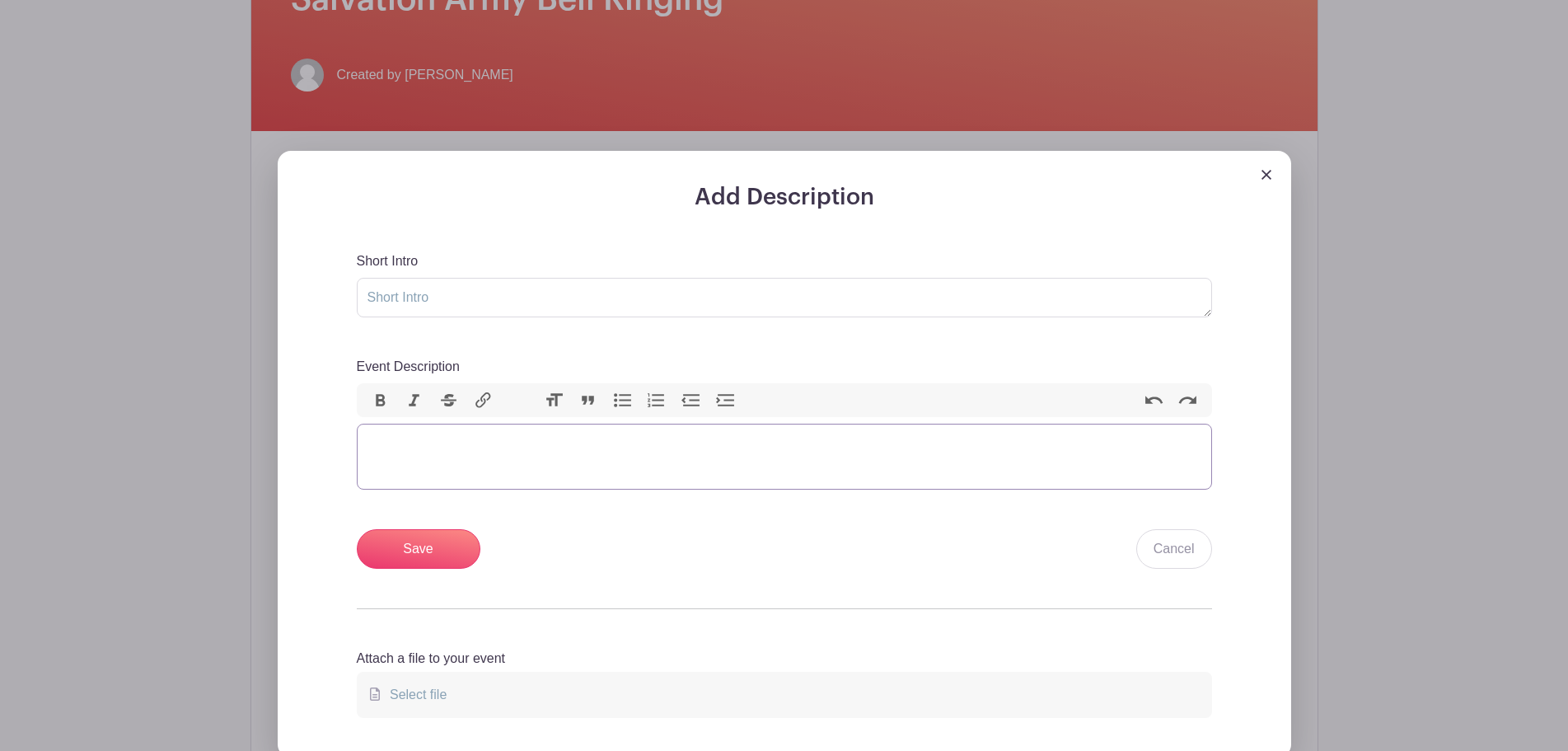
click at [682, 457] on trix-editor "Event Description" at bounding box center [784, 456] width 855 height 66
paste trix-editor "<div><strong>Salvation Army Bell Ringing</strong></div><div>We will be ringing …"
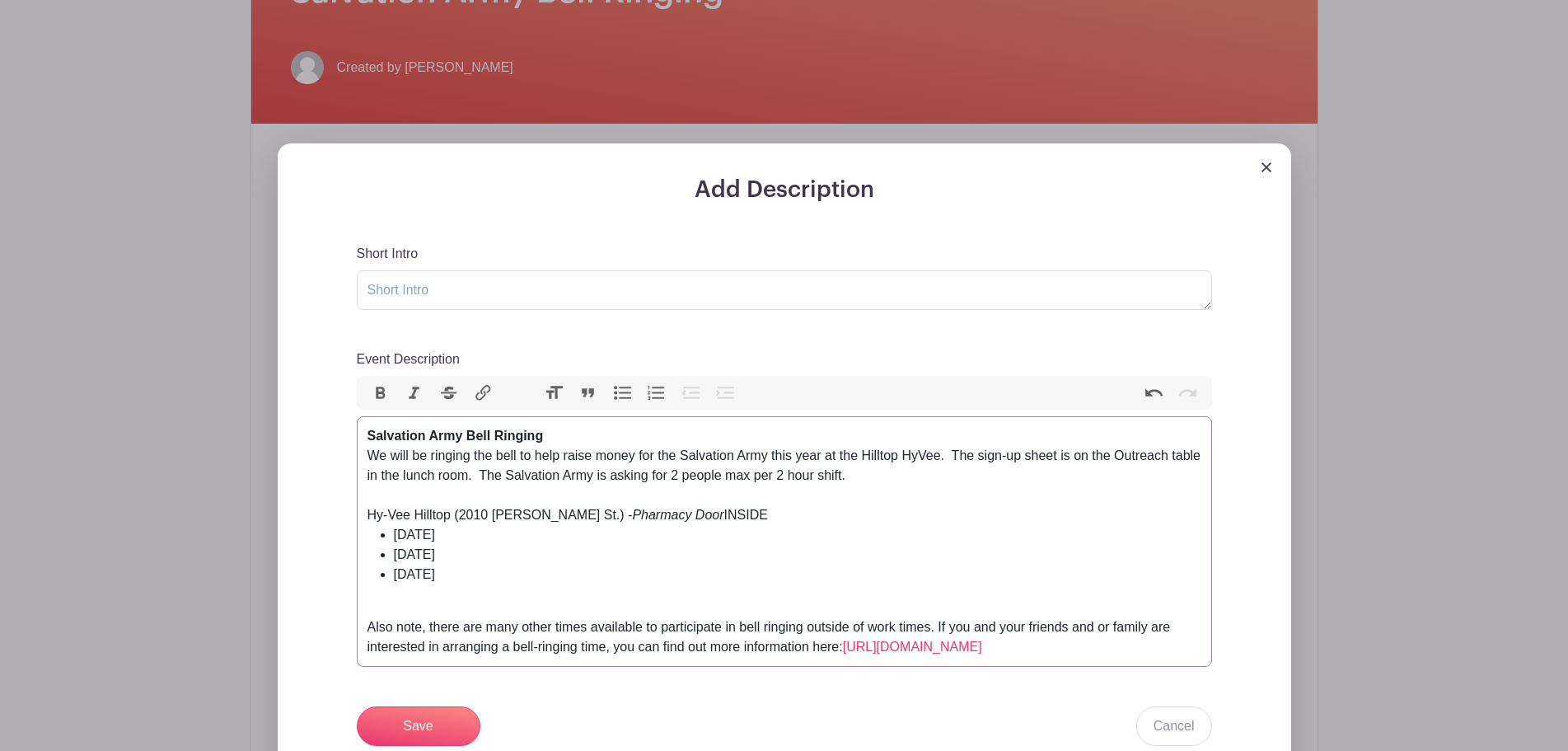
scroll to position [494, 0]
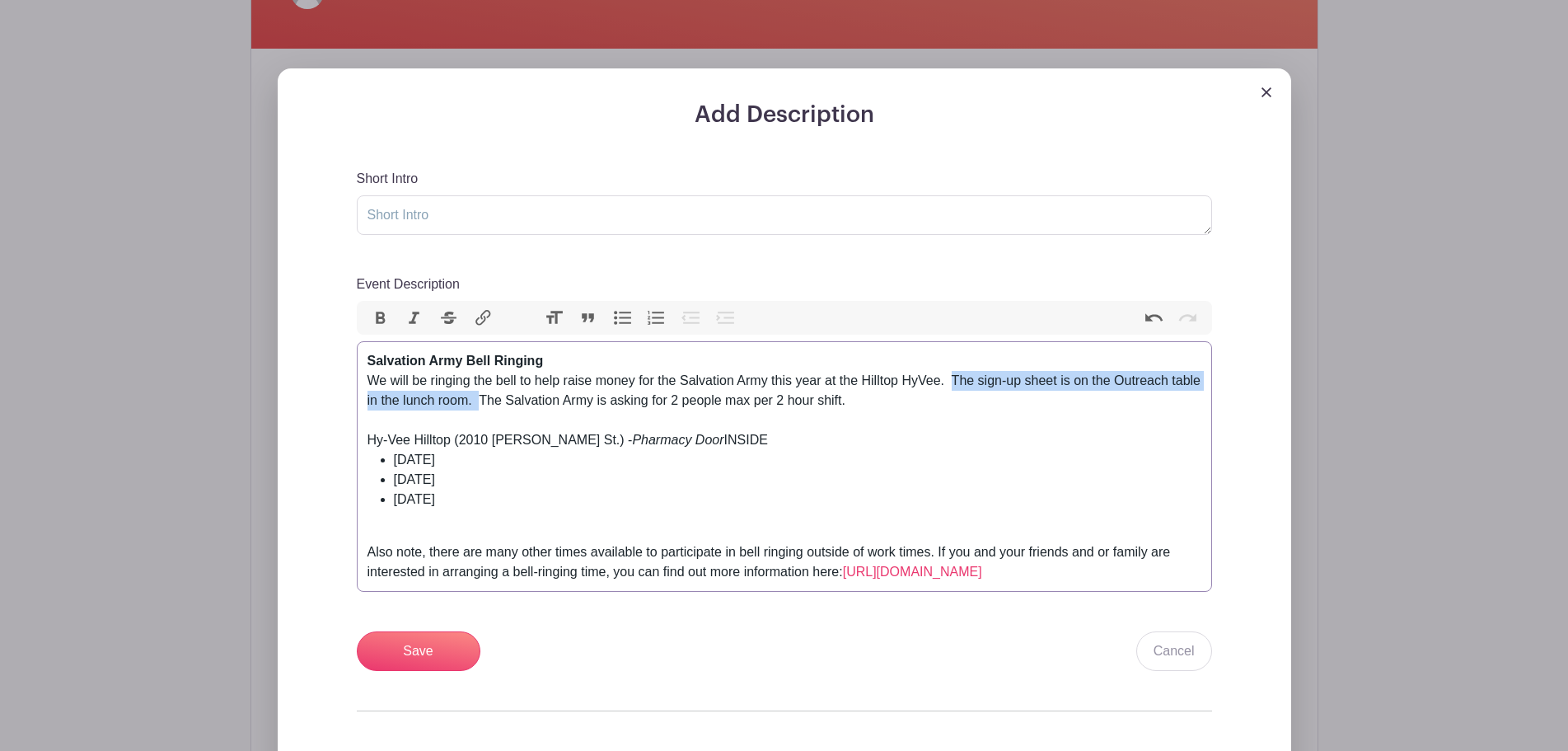
drag, startPoint x: 954, startPoint y: 379, endPoint x: 482, endPoint y: 396, distance: 472.3
click at [482, 396] on div "We will be ringing the bell to help raise money for the Salvation Army this yea…" at bounding box center [784, 390] width 834 height 39
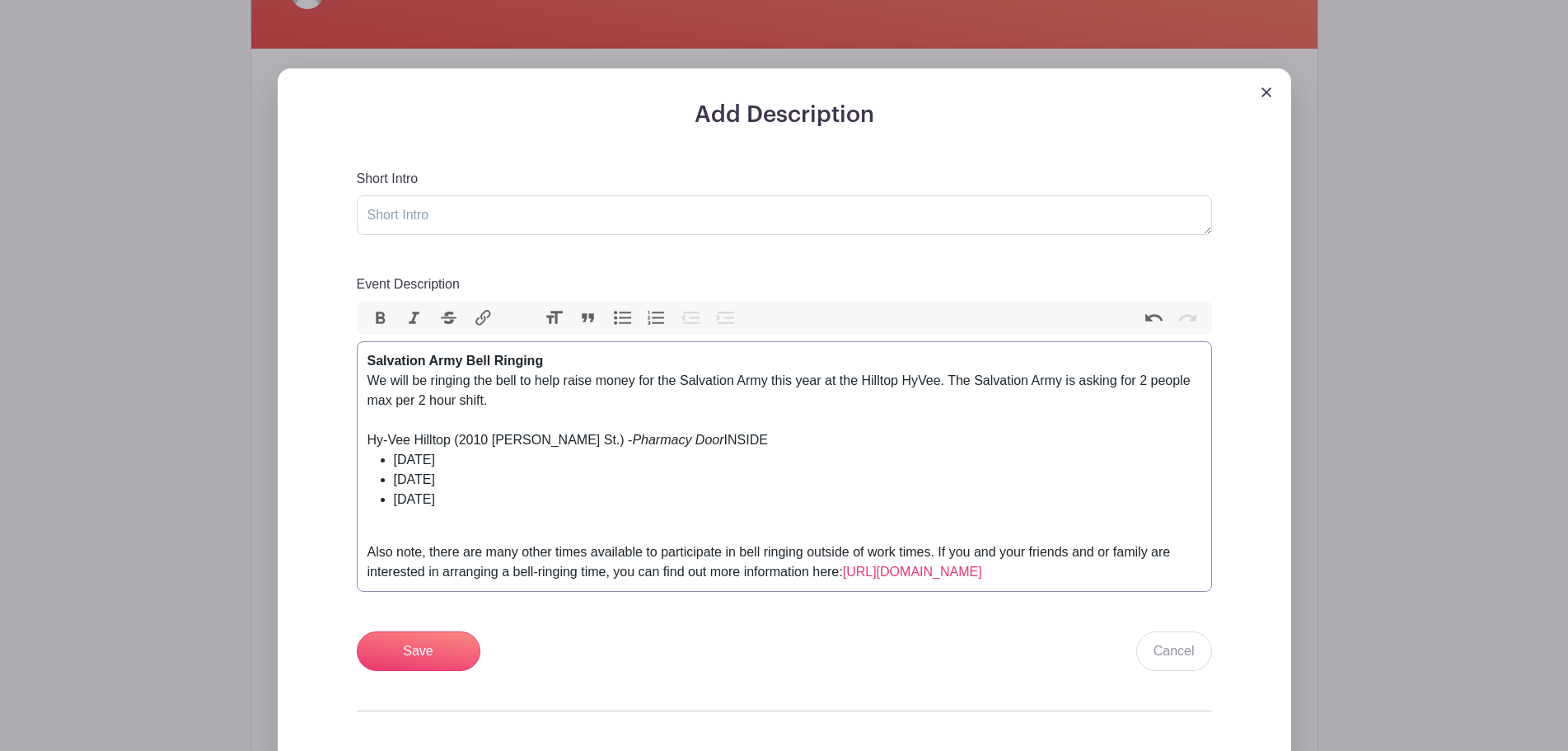
click at [808, 436] on div "Hy-Vee Hilltop (2010 [PERSON_NAME] St.) - Pharmacy Door INSIDE" at bounding box center [784, 440] width 834 height 20
drag, startPoint x: 630, startPoint y: 437, endPoint x: 576, endPoint y: 436, distance: 54.0
click at [632, 436] on em "Pharmacy Door" at bounding box center [677, 439] width 91 height 14
click at [744, 432] on div "Hy-Vee Hilltop (2010 [PERSON_NAME] St.) - Produce Door INSIDE" at bounding box center [784, 440] width 834 height 20
drag, startPoint x: 547, startPoint y: 457, endPoint x: 514, endPoint y: 457, distance: 33.0
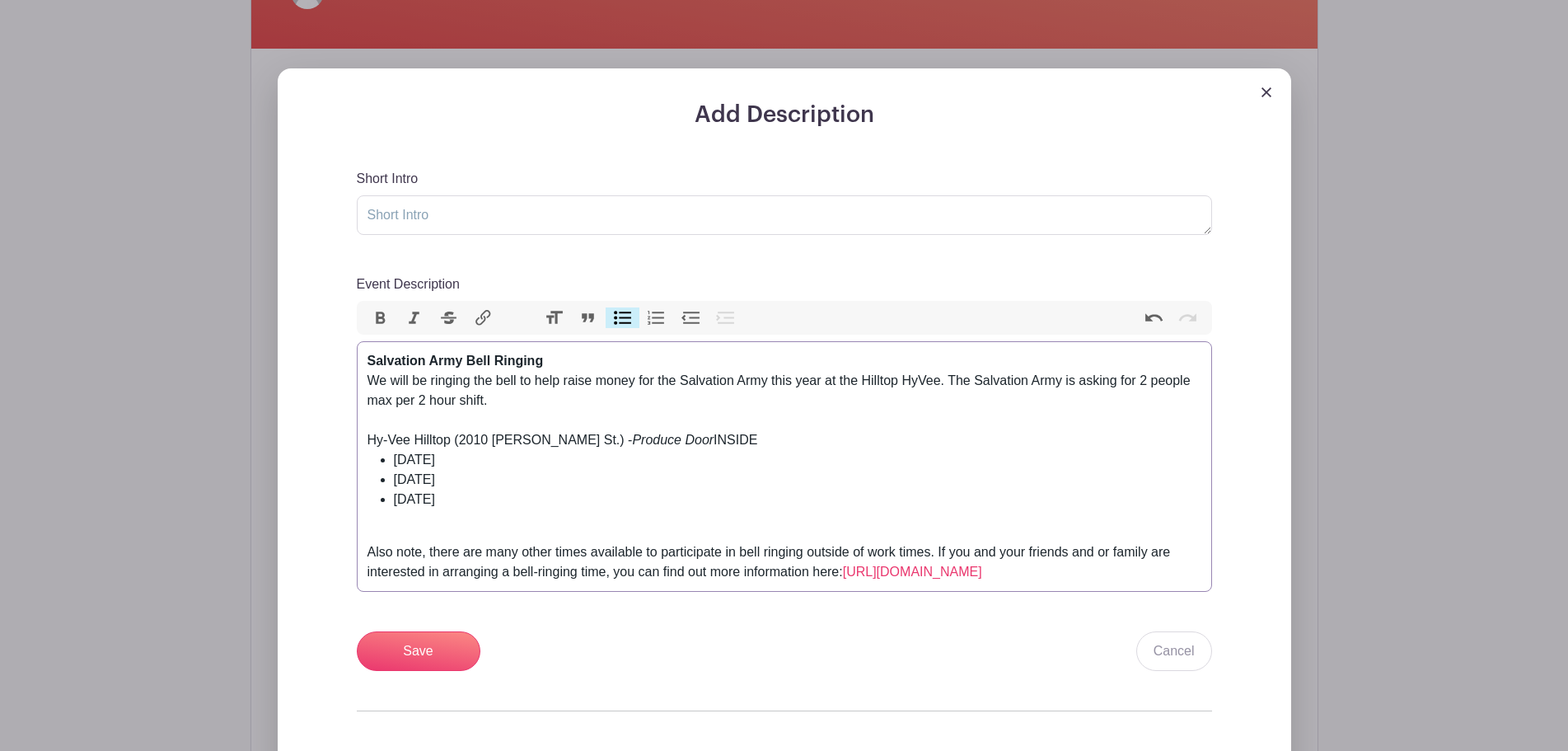
click at [514, 457] on li "[DATE]" at bounding box center [798, 460] width 808 height 20
drag, startPoint x: 569, startPoint y: 477, endPoint x: 532, endPoint y: 478, distance: 37.0
click at [532, 478] on li "[DATE]" at bounding box center [798, 480] width 808 height 20
drag, startPoint x: 555, startPoint y: 500, endPoint x: 519, endPoint y: 492, distance: 36.9
click at [519, 492] on li "[DATE]" at bounding box center [798, 499] width 808 height 20
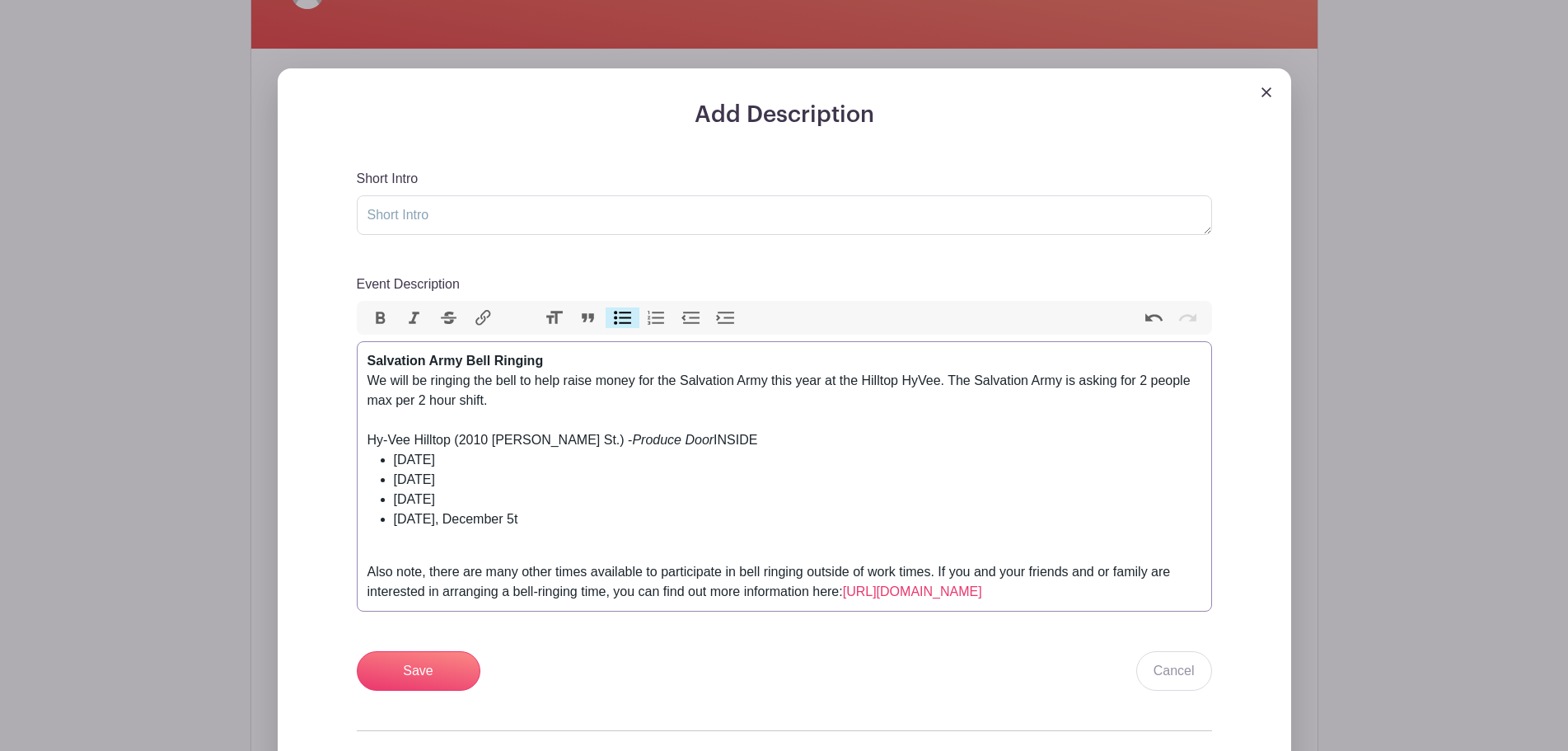
type trix-editor "<div><strong>Salvation Army Bell Ringing</strong></div><div>We will be ringing …"
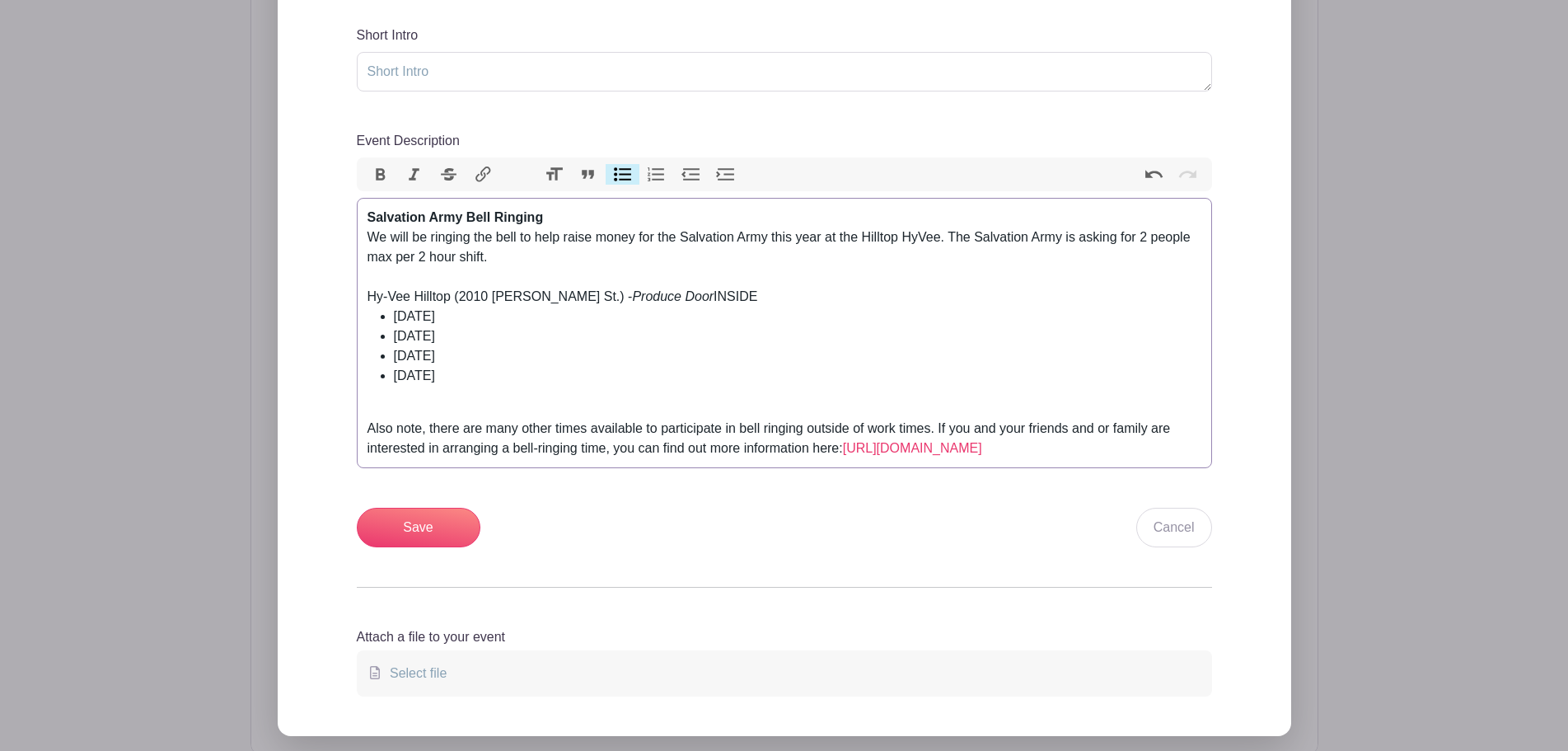
scroll to position [660, 0]
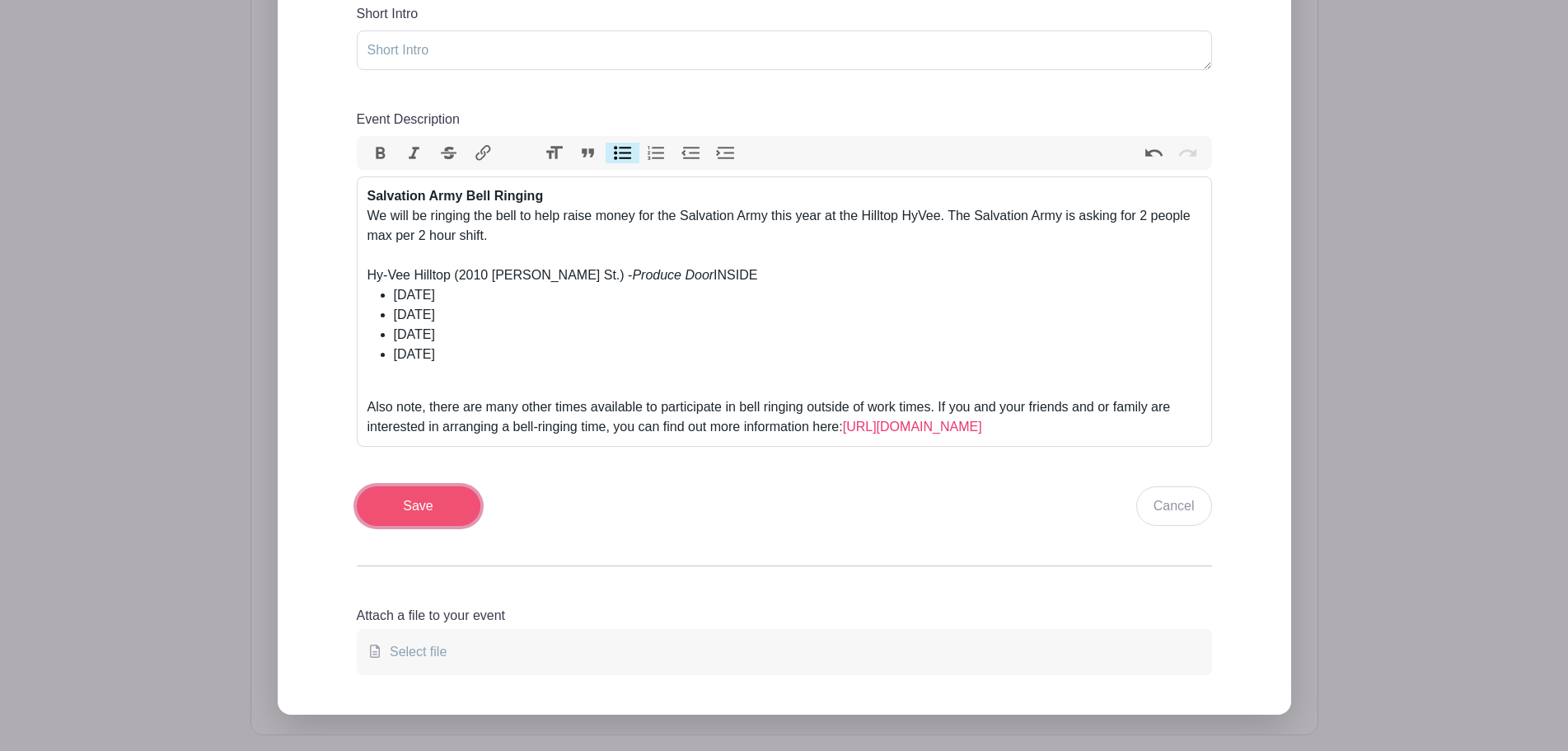
click at [447, 501] on input "Save" at bounding box center [419, 506] width 124 height 39
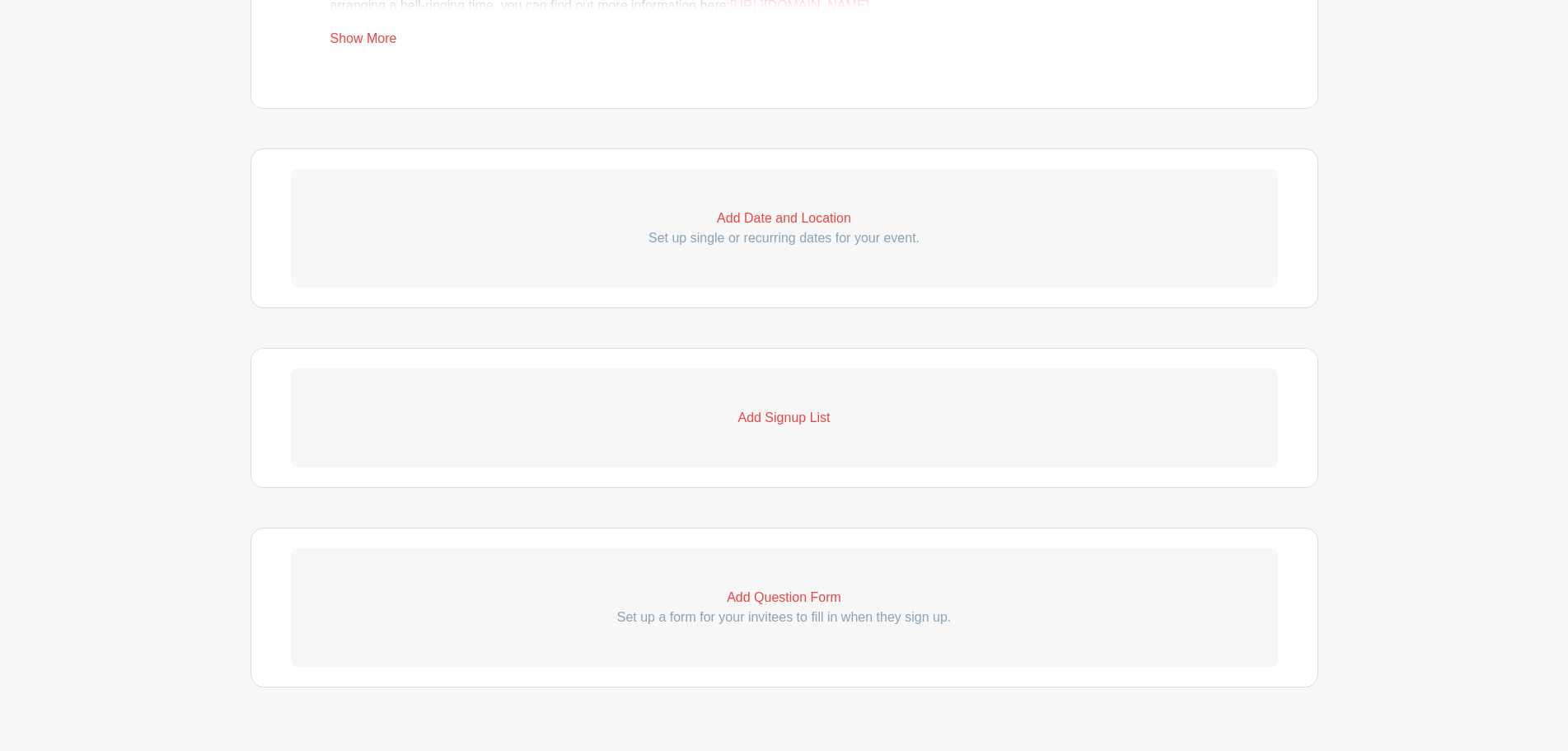
scroll to position [1069, 0]
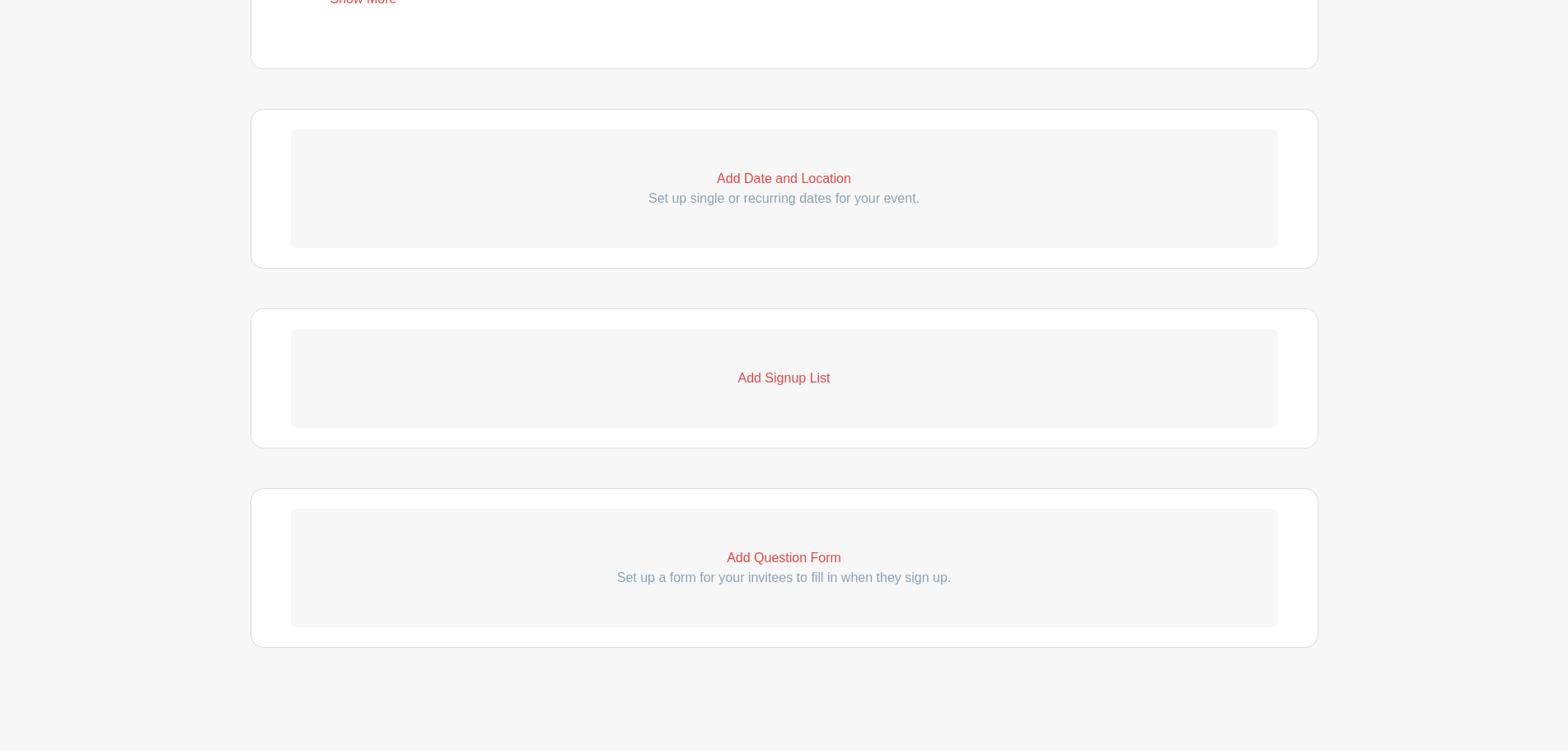
click at [784, 376] on p "Add Signup List" at bounding box center [784, 378] width 987 height 20
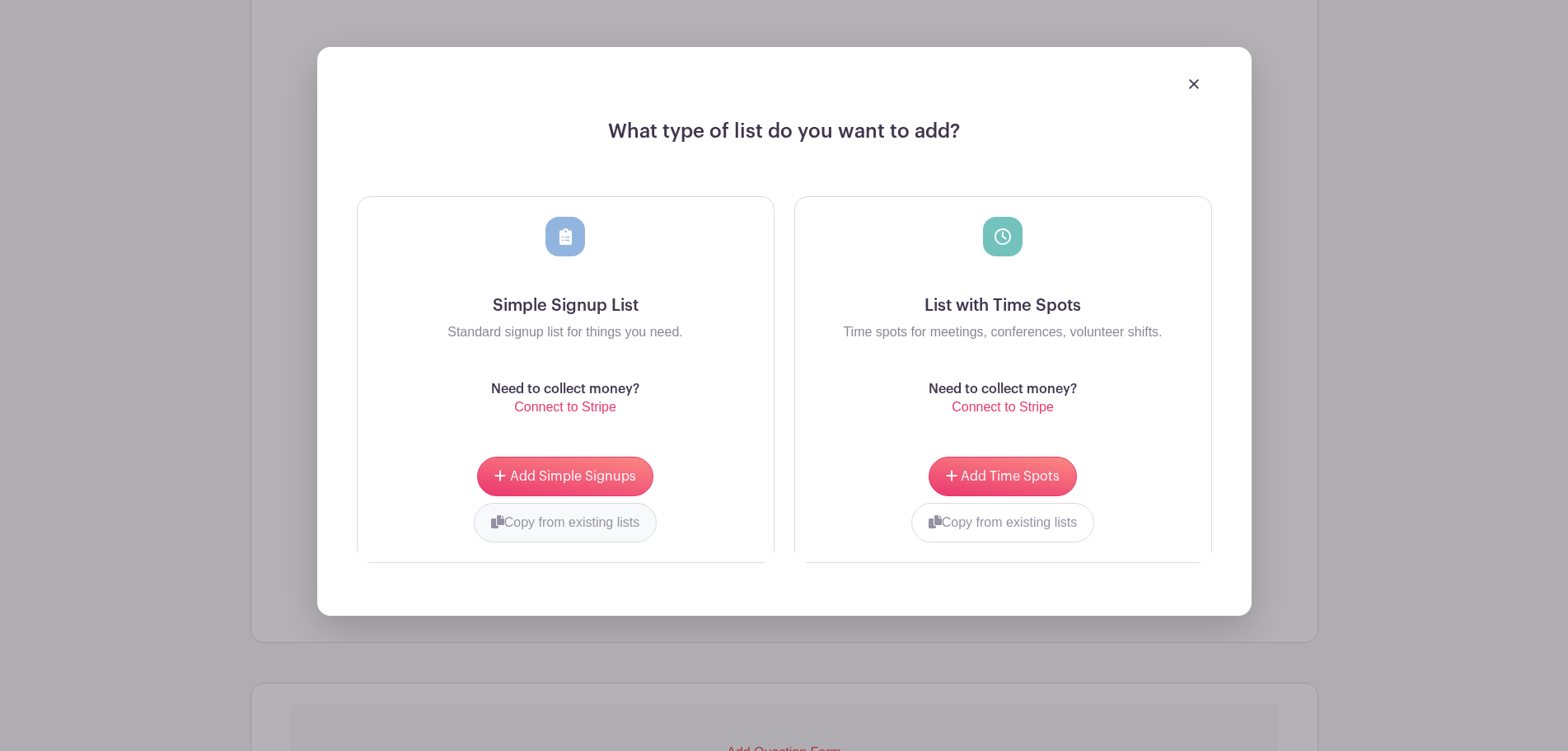
scroll to position [1399, 0]
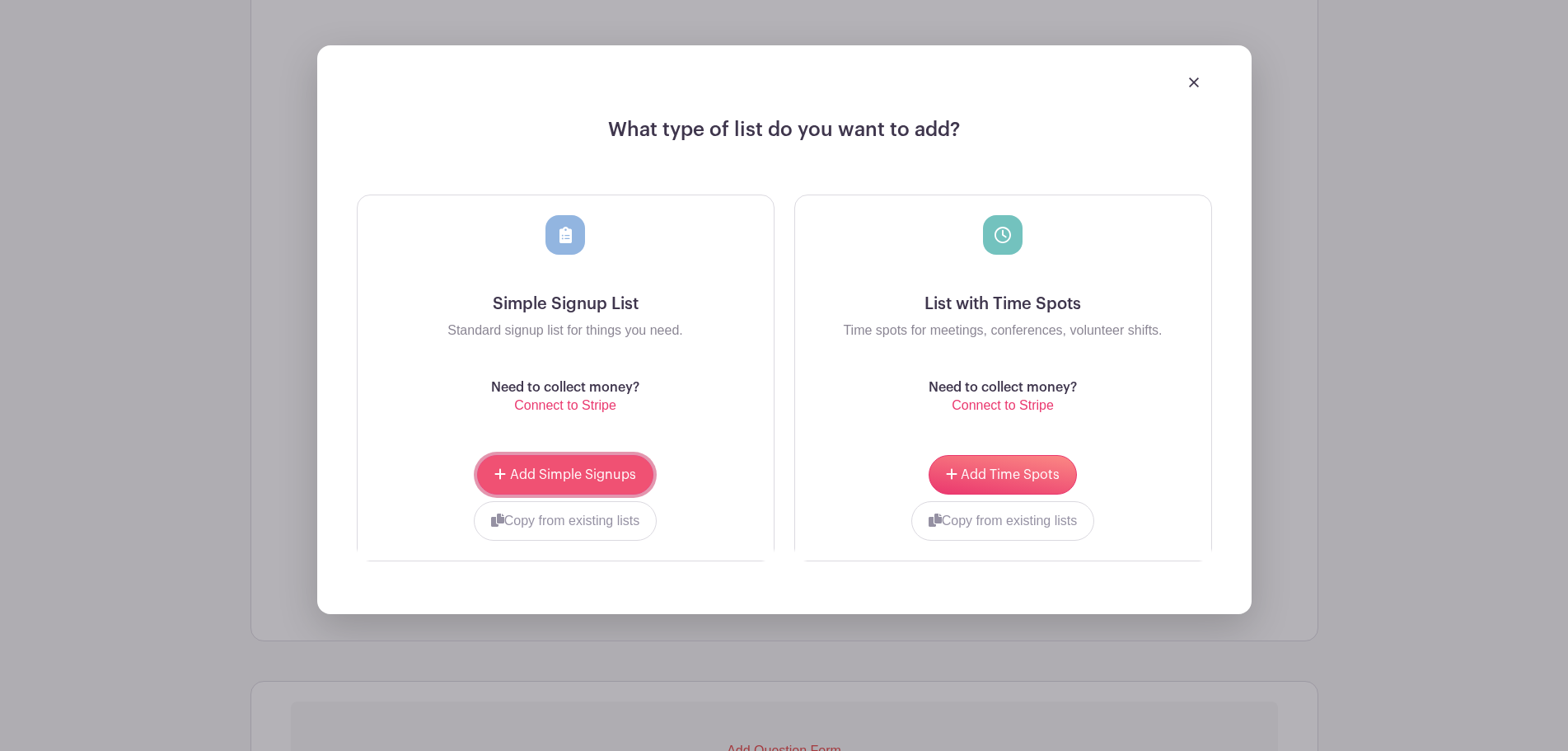
click at [594, 485] on button "Add Simple Signups" at bounding box center [565, 475] width 176 height 39
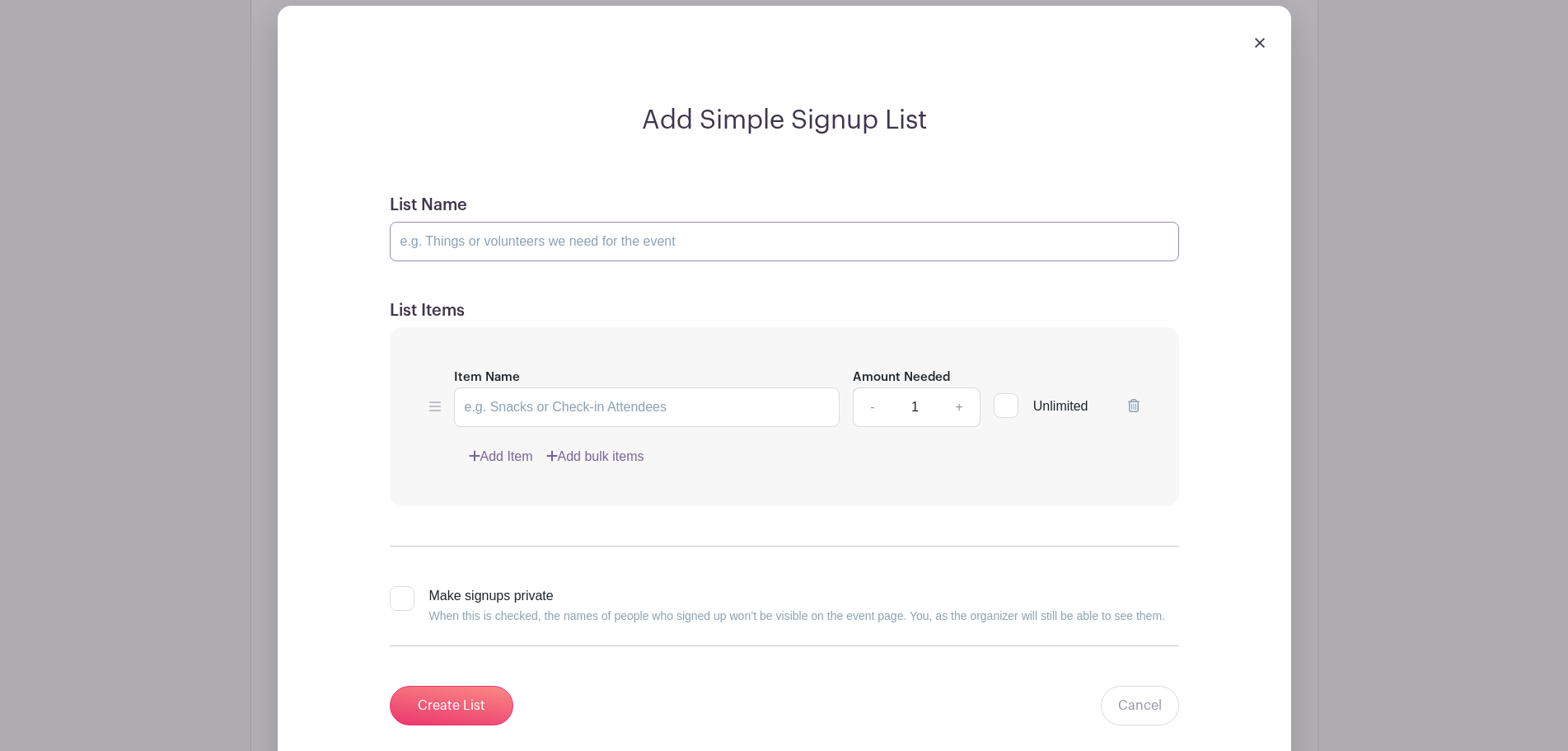
click at [540, 245] on input "List Name" at bounding box center [784, 242] width 789 height 39
type input "[DATE]"
click at [738, 410] on input "Item Name" at bounding box center [646, 407] width 386 height 39
type input "Shift 1- 10:00am-12:00pm"
click at [965, 407] on link "+" at bounding box center [959, 407] width 41 height 39
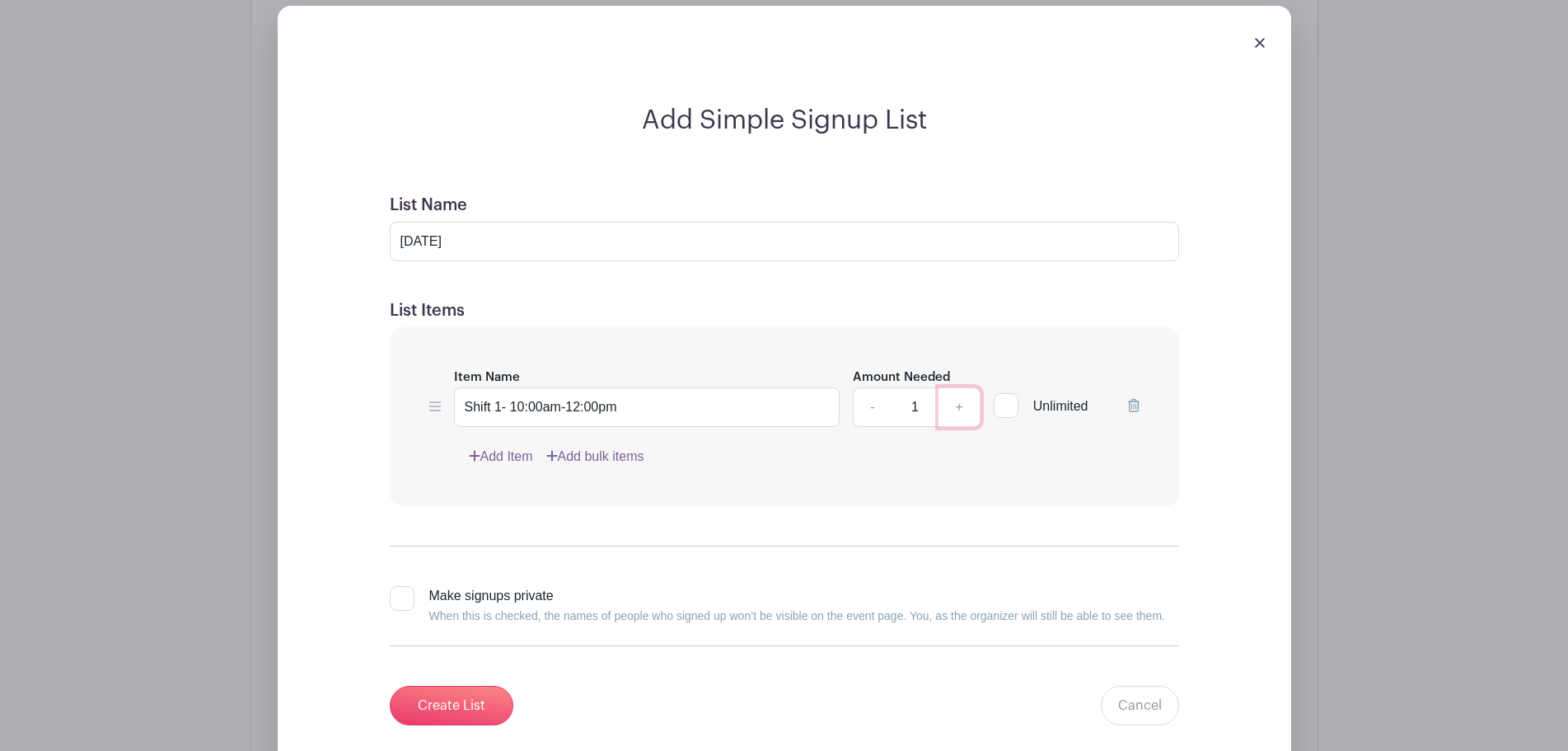
type input "2"
click at [498, 453] on link "Add Item" at bounding box center [500, 457] width 64 height 20
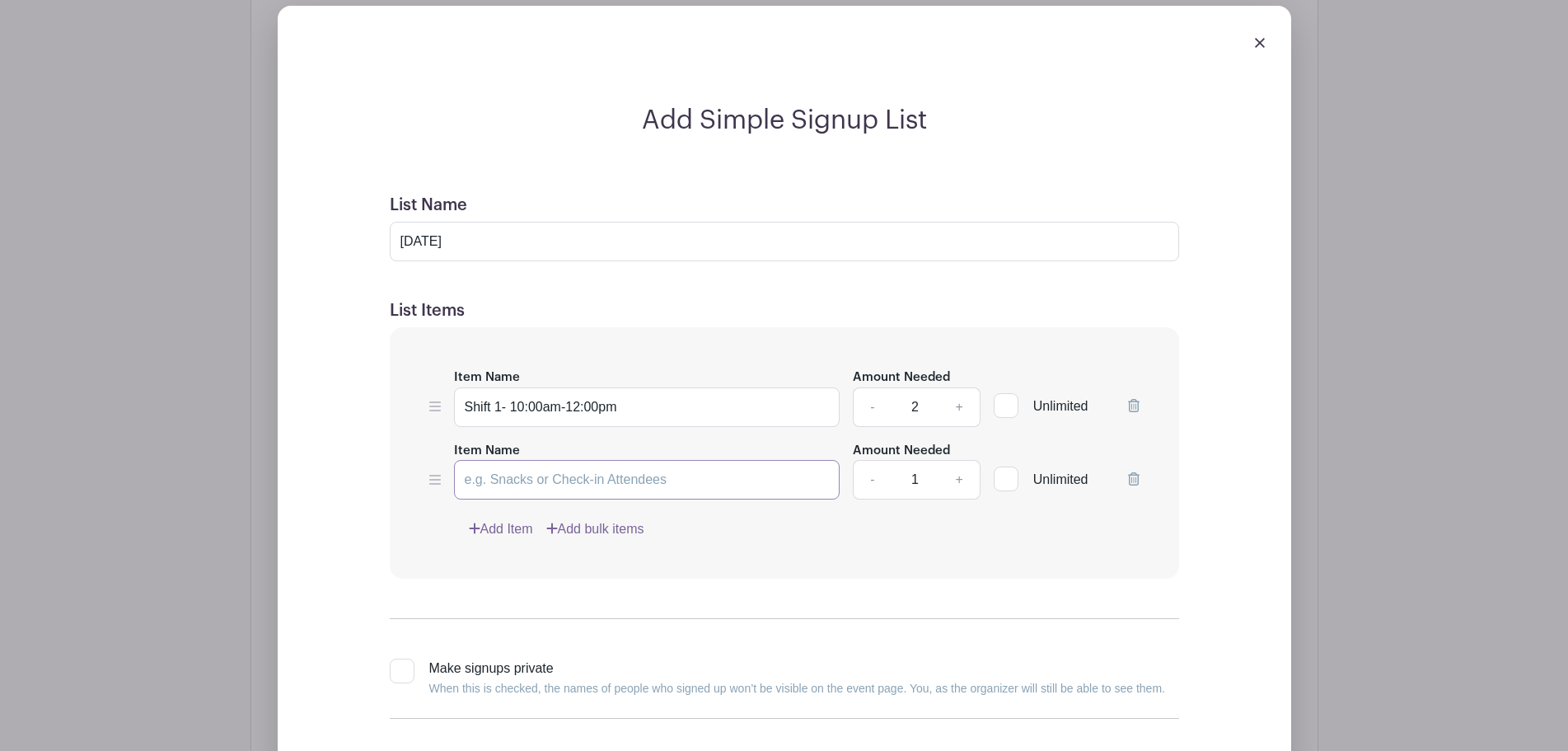
click at [512, 473] on input "Item Name" at bounding box center [646, 480] width 386 height 39
type input "Shift 2 - 12:00pm-2:00pm"
click at [965, 480] on link "+" at bounding box center [959, 480] width 41 height 39
type input "2"
click at [498, 523] on link "Add Item" at bounding box center [500, 529] width 64 height 20
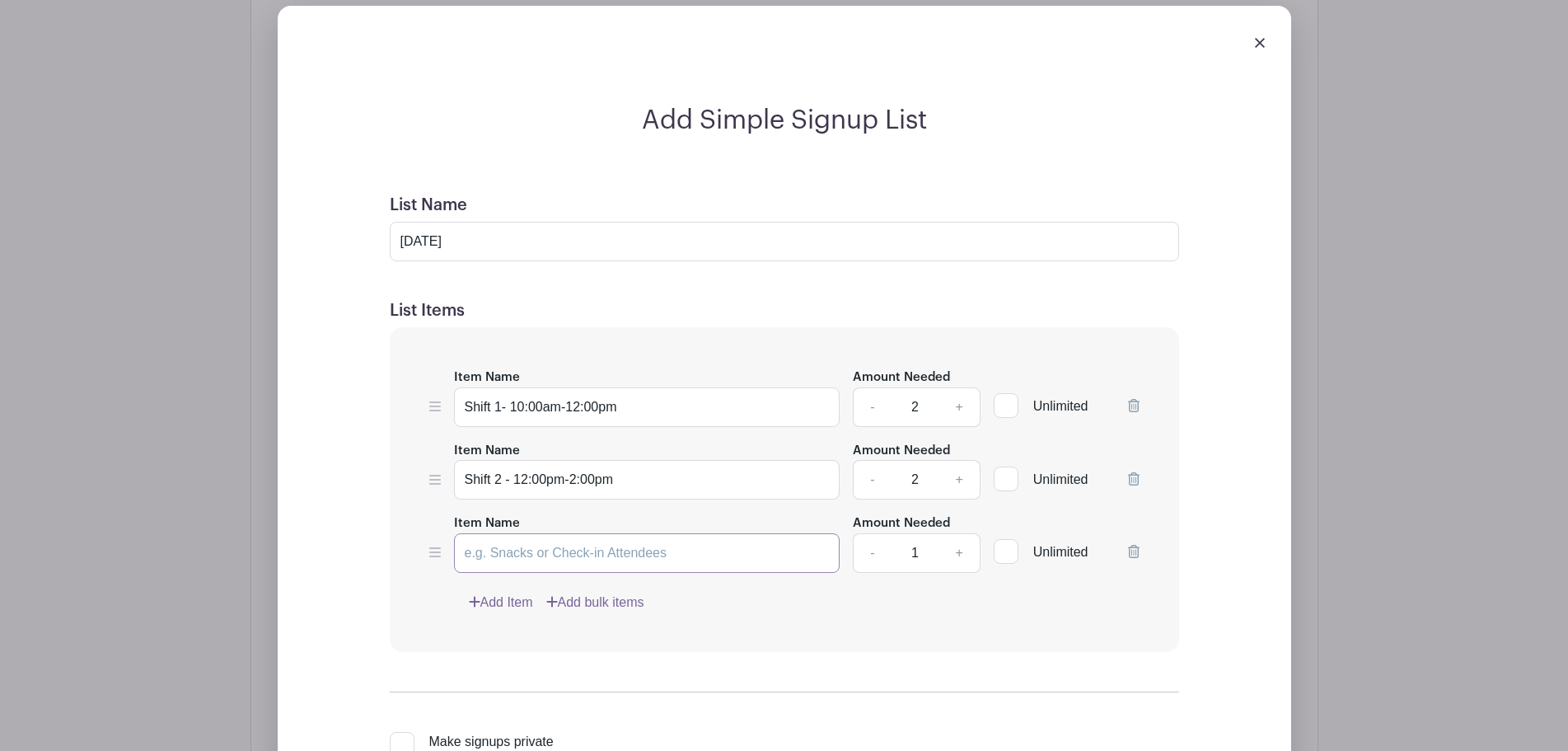
click at [510, 544] on input "Item Name" at bounding box center [646, 553] width 386 height 39
type input "Shift 3 - 2:00pm-4:00pm"
click at [958, 550] on link "+" at bounding box center [959, 553] width 41 height 39
type input "2"
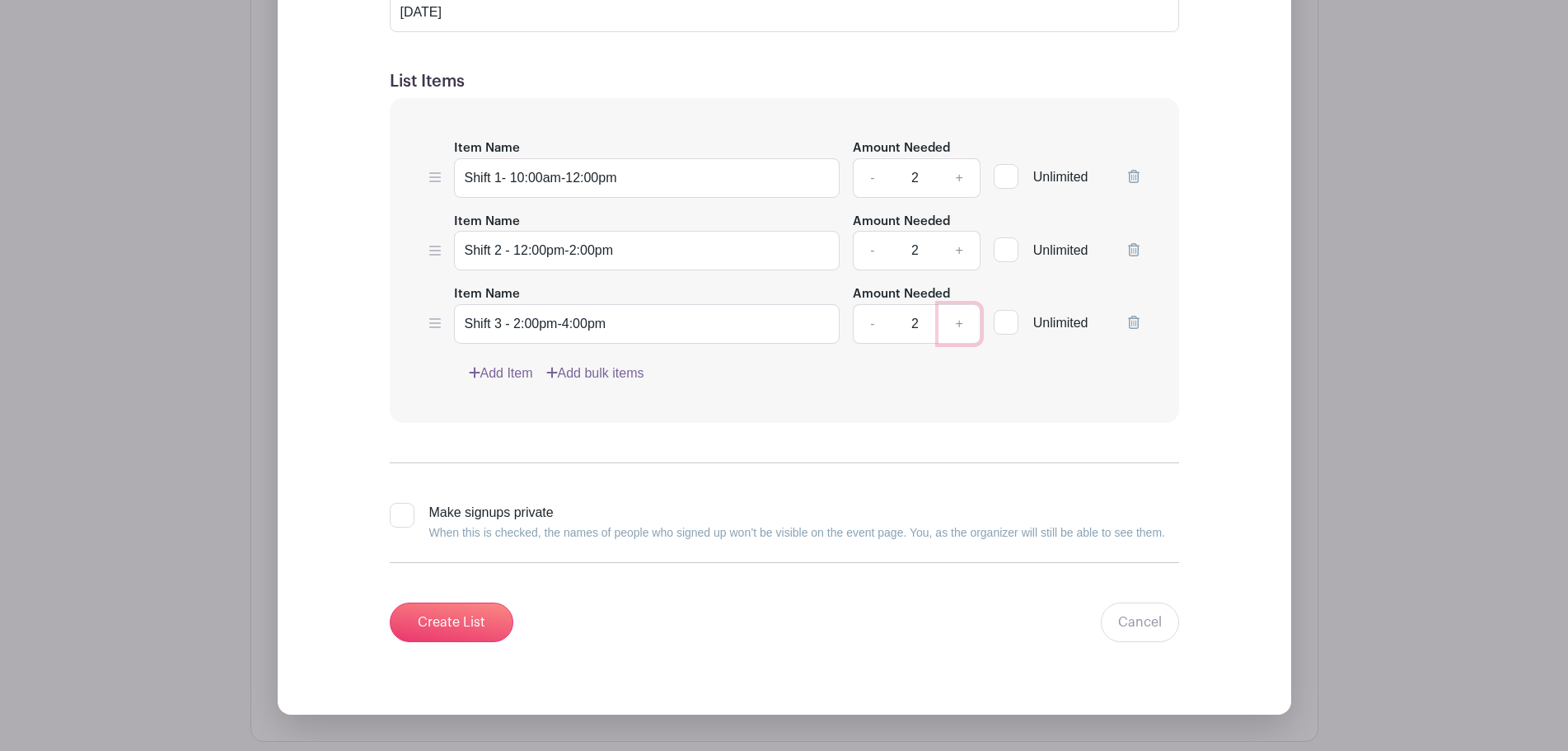
scroll to position [1515, 0]
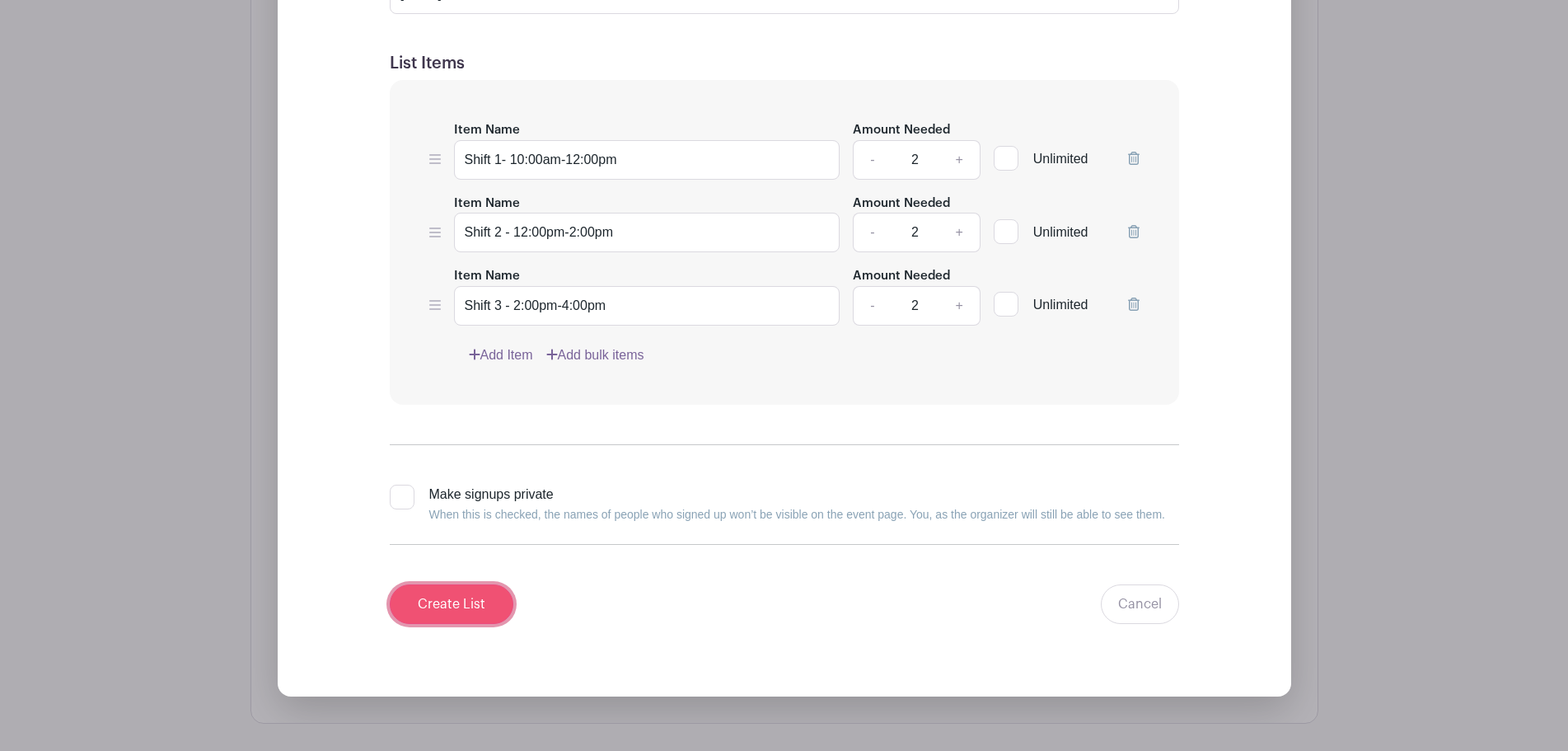
click at [459, 602] on input "Create List" at bounding box center [452, 605] width 124 height 39
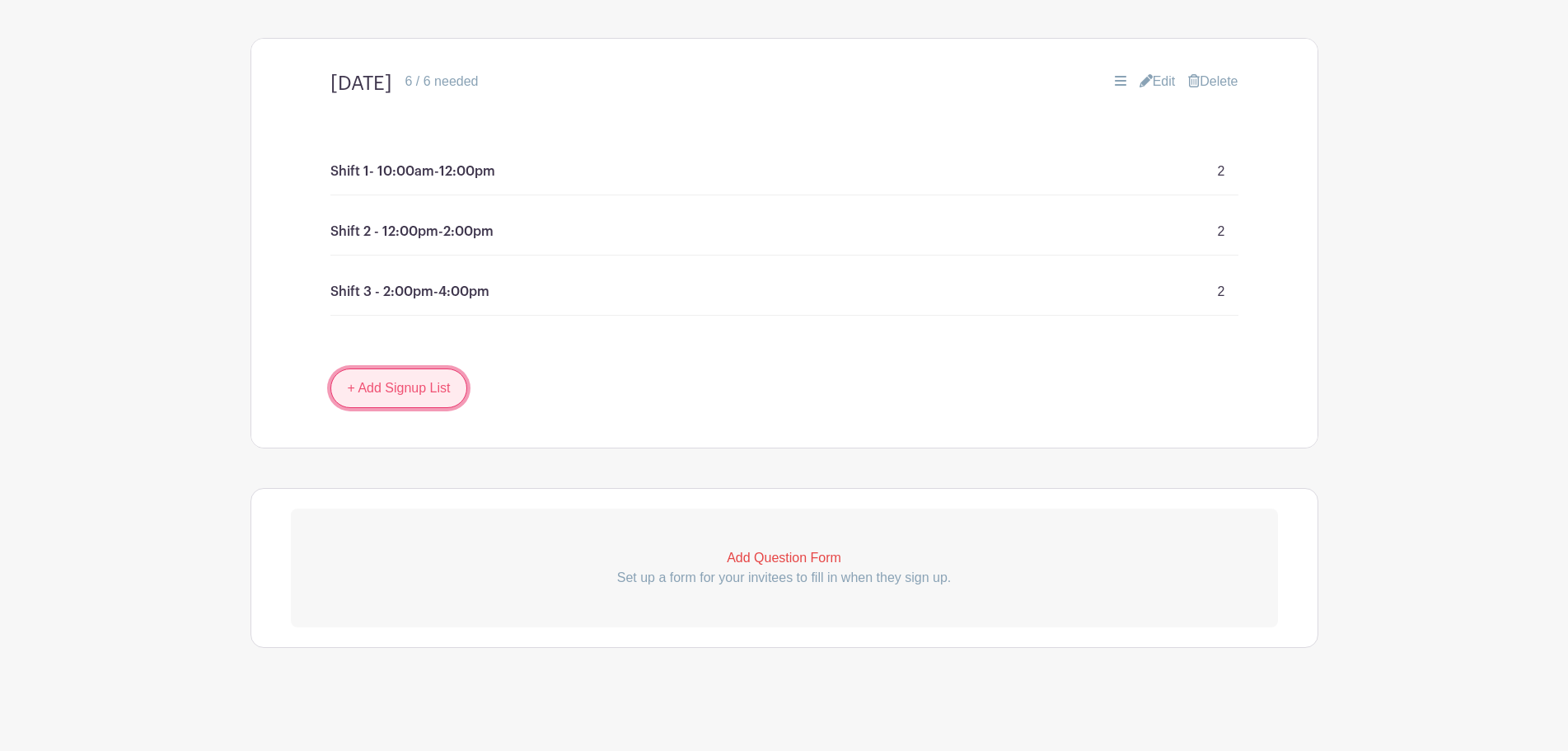
click at [389, 395] on link "+ Add Signup List" at bounding box center [399, 388] width 138 height 39
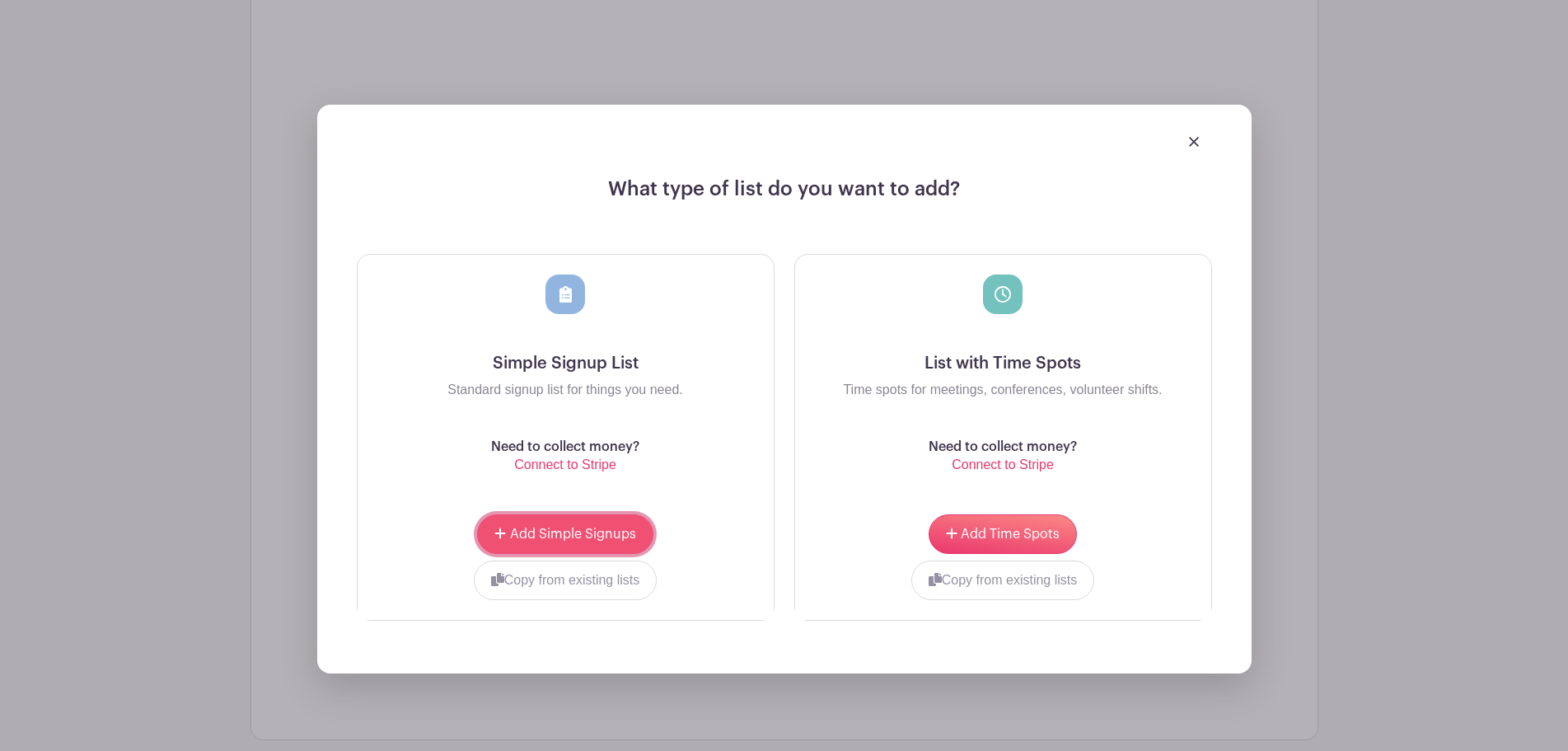
click at [579, 526] on button "Add Simple Signups" at bounding box center [565, 534] width 176 height 39
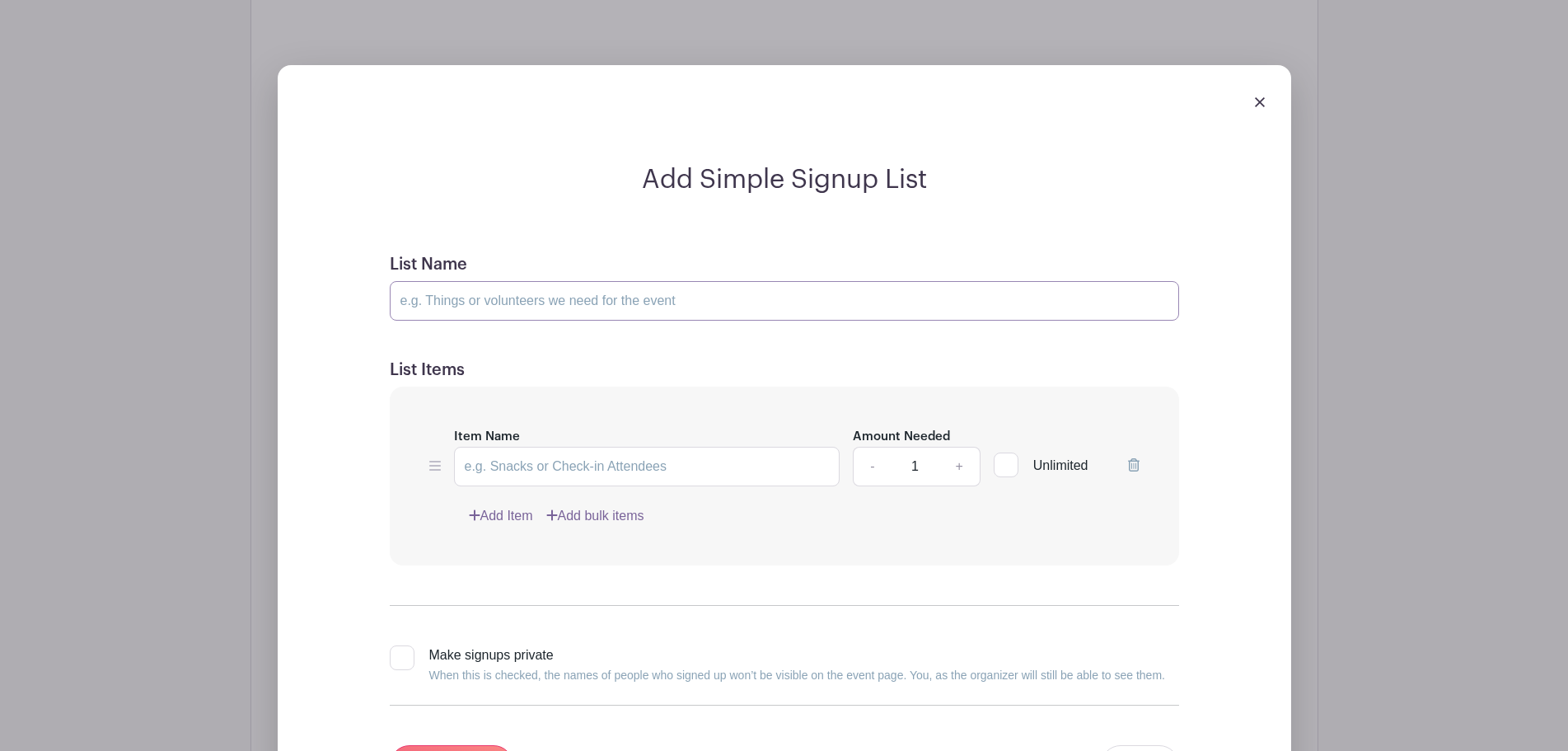
click at [557, 289] on input "List Name" at bounding box center [784, 301] width 789 height 39
type input "[DATE]"
click at [511, 458] on input "Item Name" at bounding box center [646, 467] width 386 height 39
type input "Shift 1- 10:00am-12:00pm"
click at [946, 464] on link "+" at bounding box center [959, 467] width 41 height 39
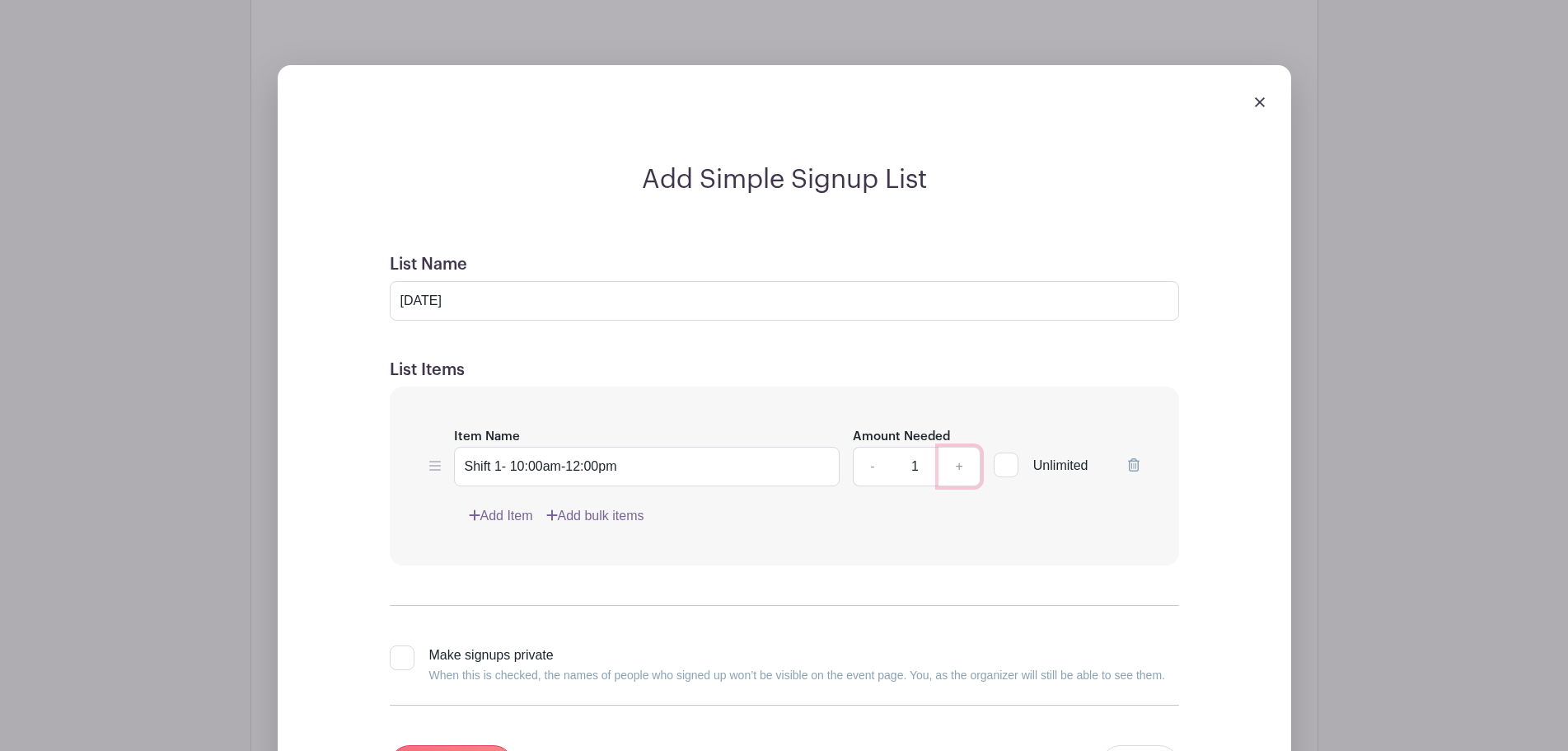
type input "2"
click at [489, 509] on link "Add Item" at bounding box center [500, 516] width 64 height 20
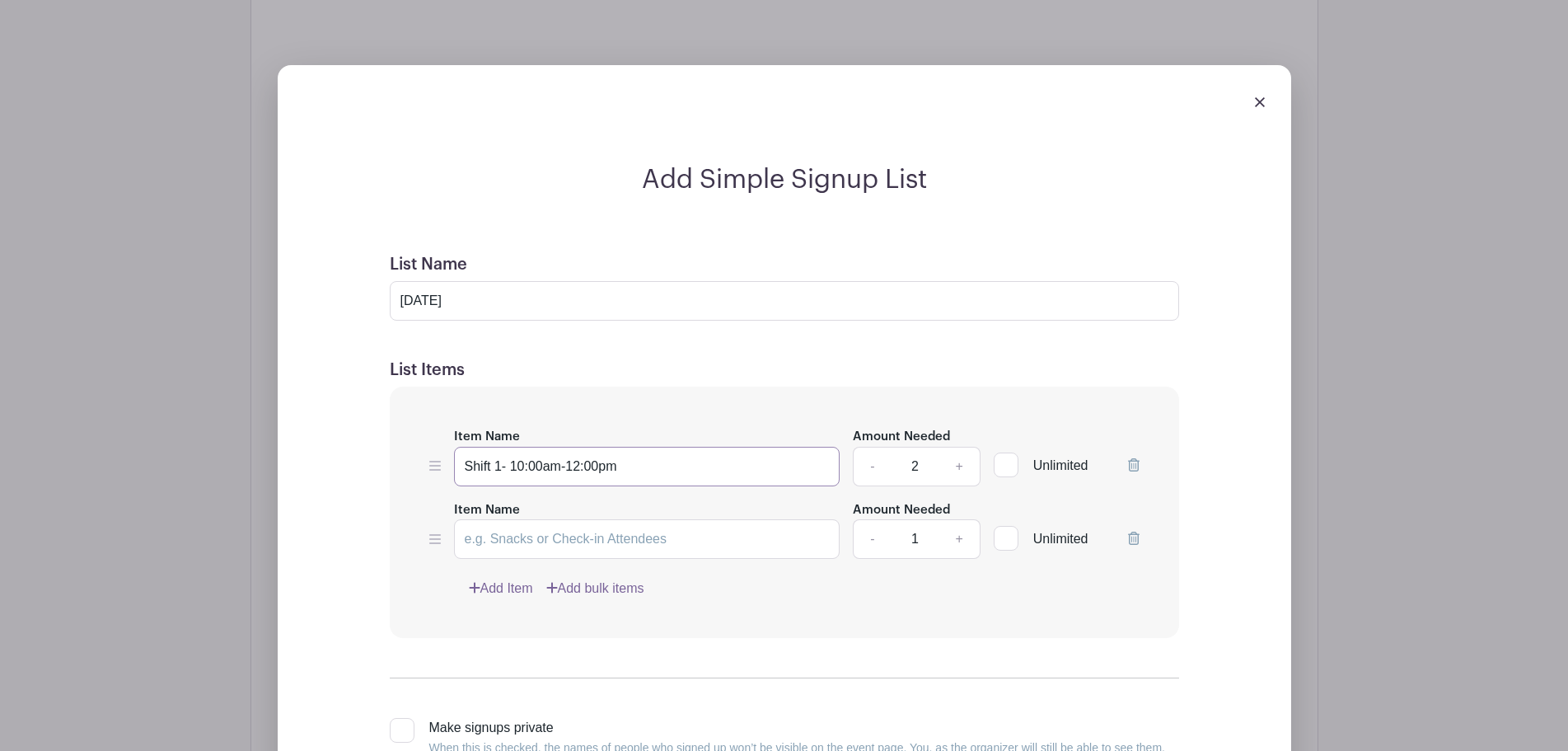
drag, startPoint x: 640, startPoint y: 466, endPoint x: 438, endPoint y: 460, distance: 202.1
click at [438, 460] on div "Item Name Shift 1- 10:00am-12:00pm Amount Needed - 2 + Unlimited" at bounding box center [784, 456] width 710 height 60
click at [497, 533] on input "Item Name" at bounding box center [646, 539] width 386 height 39
paste input "Shift 1- 10:00am-12:00pm"
click at [498, 540] on input "Shift 1- 10:00am-12:00pm" at bounding box center [646, 539] width 386 height 39
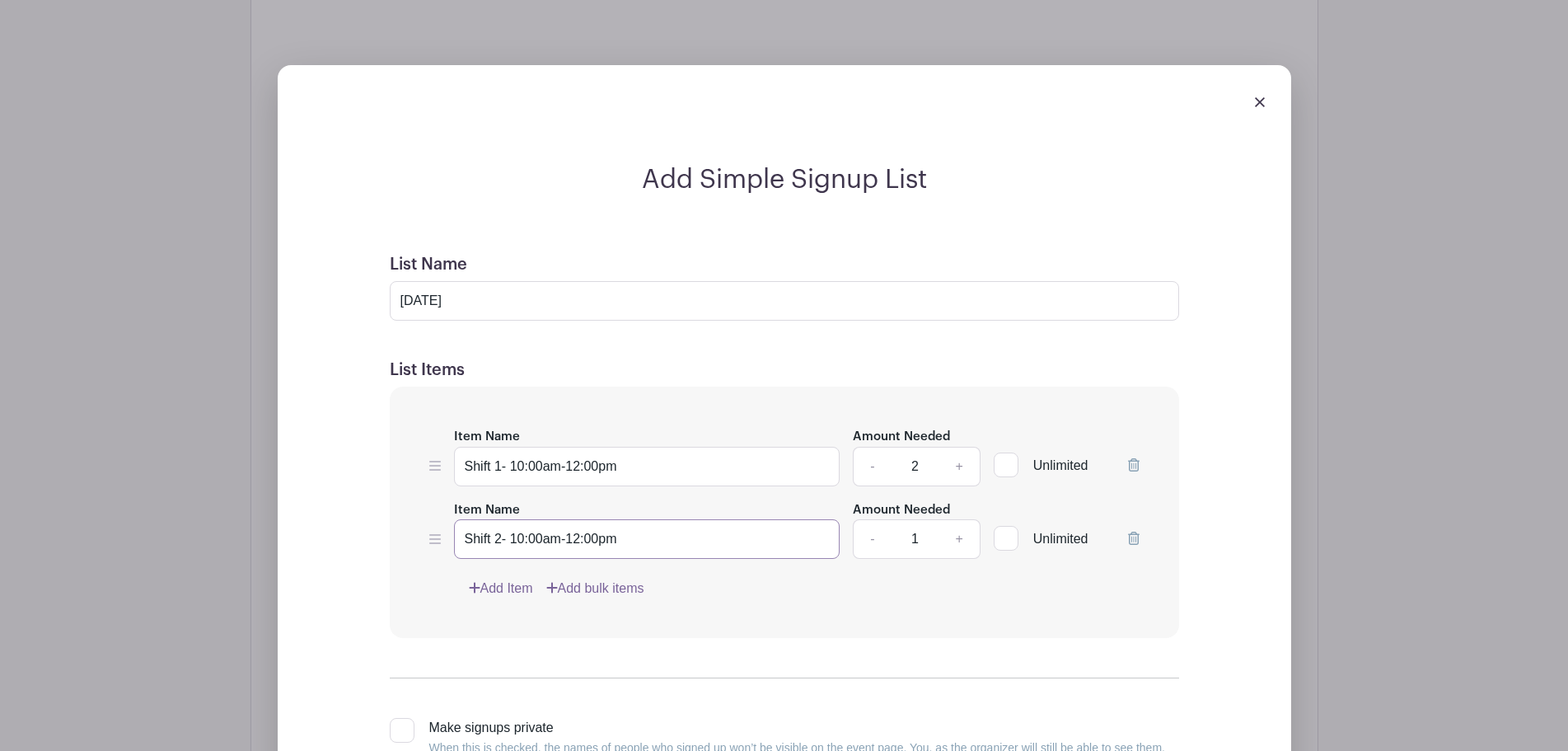
click at [524, 537] on input "Shift 2- 10:00am-12:00pm" at bounding box center [646, 539] width 386 height 39
click at [570, 539] on input "Shift 2- 12:00am-12:00pm" at bounding box center [646, 539] width 386 height 39
click at [552, 543] on input "Shift 2- 12:00am-2:00pm" at bounding box center [646, 539] width 386 height 39
type input "Shift 2- 12:00pm-2:00pm"
click at [504, 585] on link "Add Item" at bounding box center [500, 589] width 64 height 20
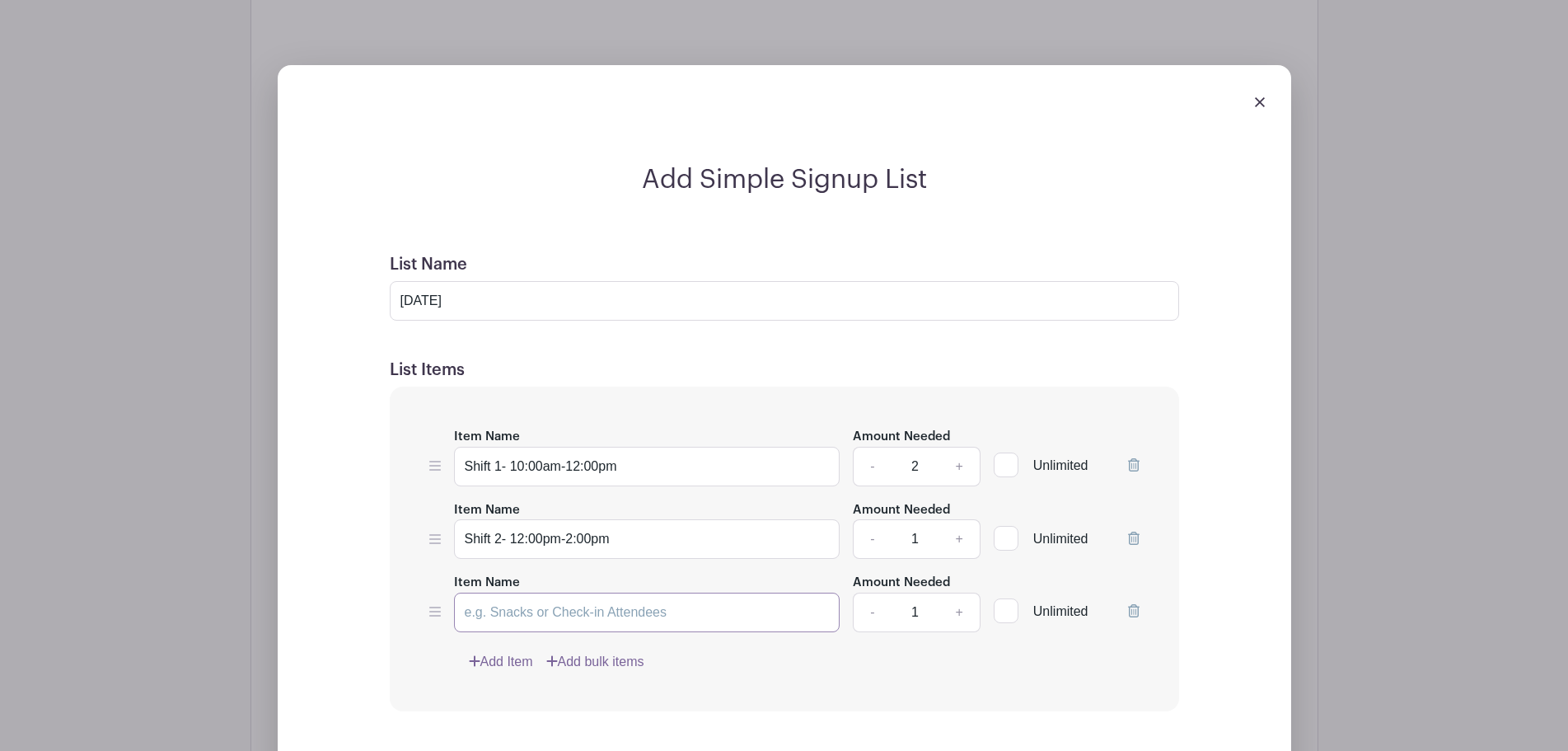
click at [572, 618] on input "Item Name" at bounding box center [646, 612] width 386 height 39
paste input "Shift 1- 10:00am-12:00pm"
click at [547, 612] on input "Shift 1- 10:00am-12:00pm" at bounding box center [646, 612] width 386 height 39
drag, startPoint x: 524, startPoint y: 614, endPoint x: 513, endPoint y: 612, distance: 11.2
click at [513, 612] on input "Shift 1- 10:00pm-12:00pm" at bounding box center [646, 612] width 386 height 39
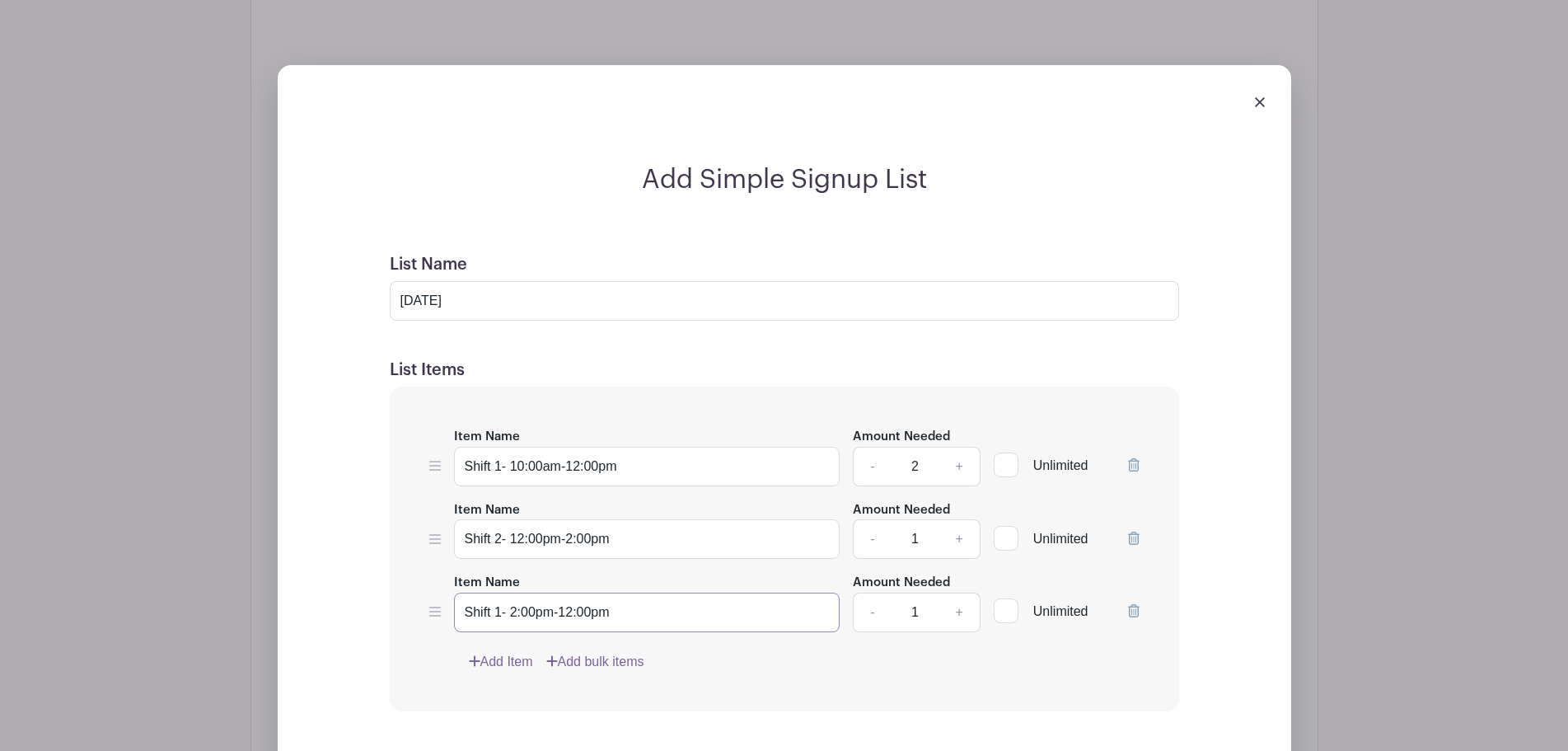
click at [570, 610] on input "Shift 1- 2:00pm-12:00pm" at bounding box center [646, 612] width 386 height 39
click at [501, 614] on input "Shift 1- 2:00pm-4:00pm" at bounding box center [646, 612] width 386 height 39
type input "Shift 3- 2:00pm-4:00pm"
click at [956, 539] on link "+" at bounding box center [959, 539] width 41 height 39
type input "2"
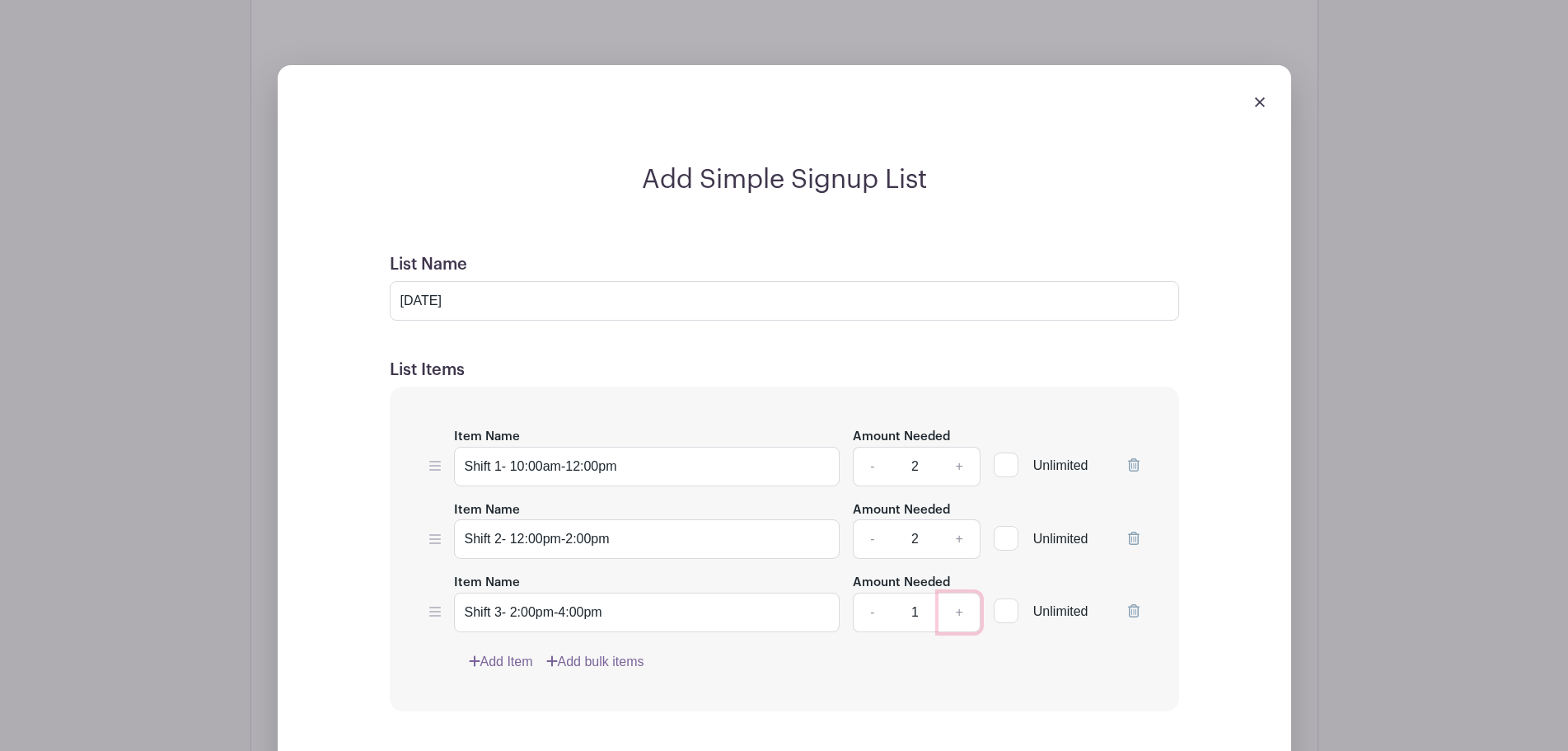
click at [955, 613] on link "+" at bounding box center [959, 612] width 41 height 39
type input "2"
click at [899, 646] on div "Item Name Shift 1- 10:00am-12:00pm Amount Needed - 2 + Unlimited Item Name Shif…" at bounding box center [784, 549] width 789 height 324
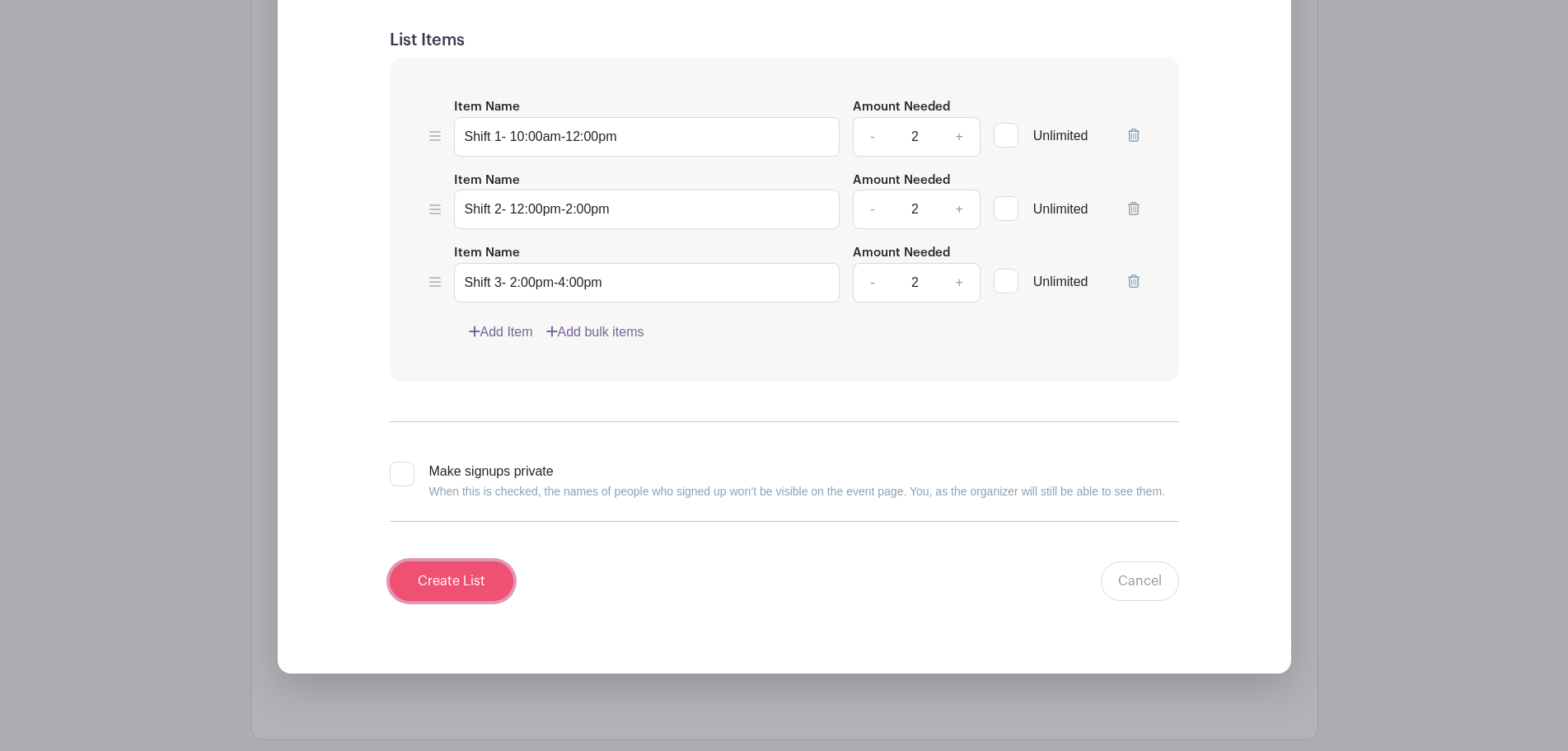
click at [447, 584] on input "Create List" at bounding box center [452, 581] width 124 height 39
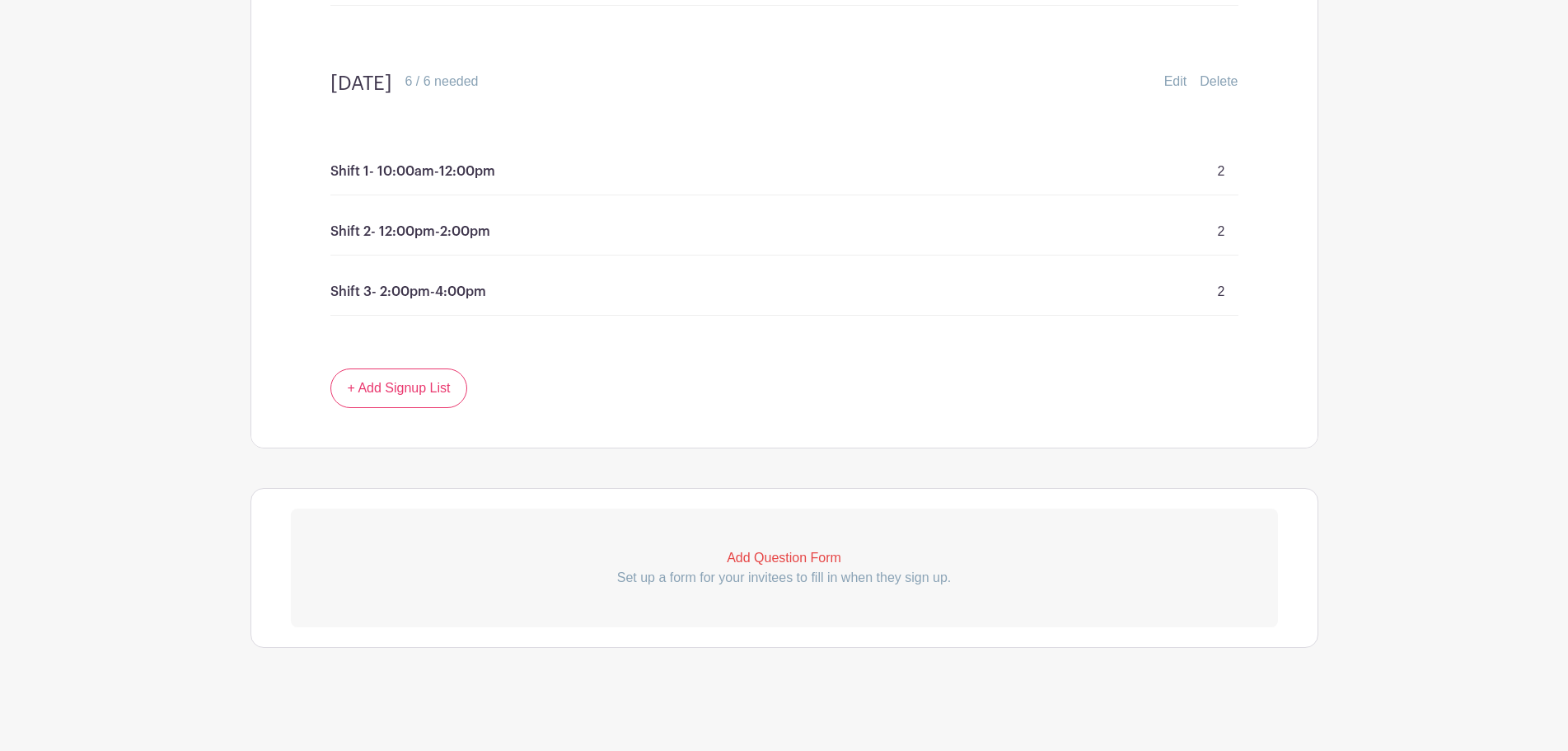
scroll to position [1518, 0]
click at [383, 378] on link "+ Add Signup List" at bounding box center [399, 388] width 138 height 39
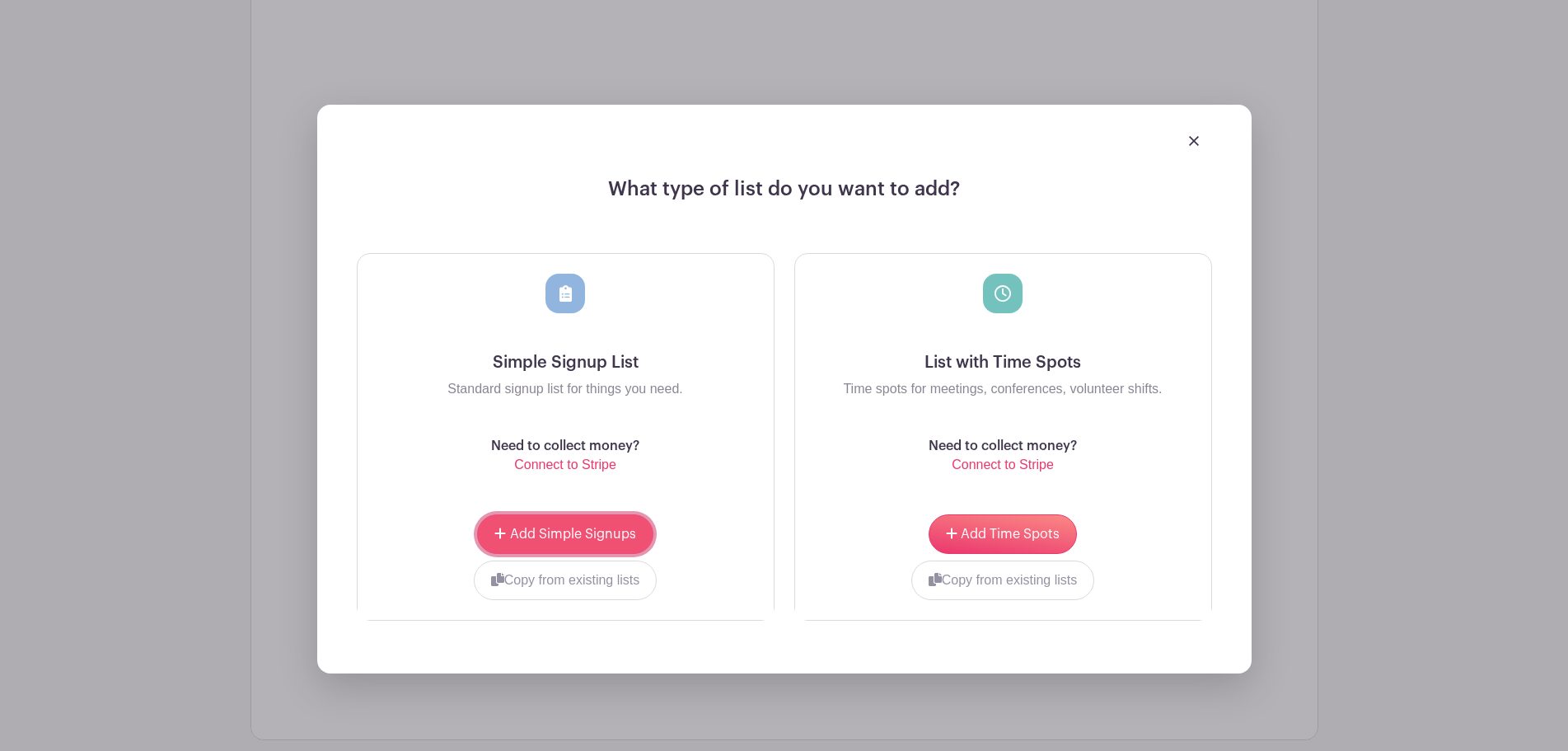
click at [559, 519] on button "Add Simple Signups" at bounding box center [565, 534] width 176 height 39
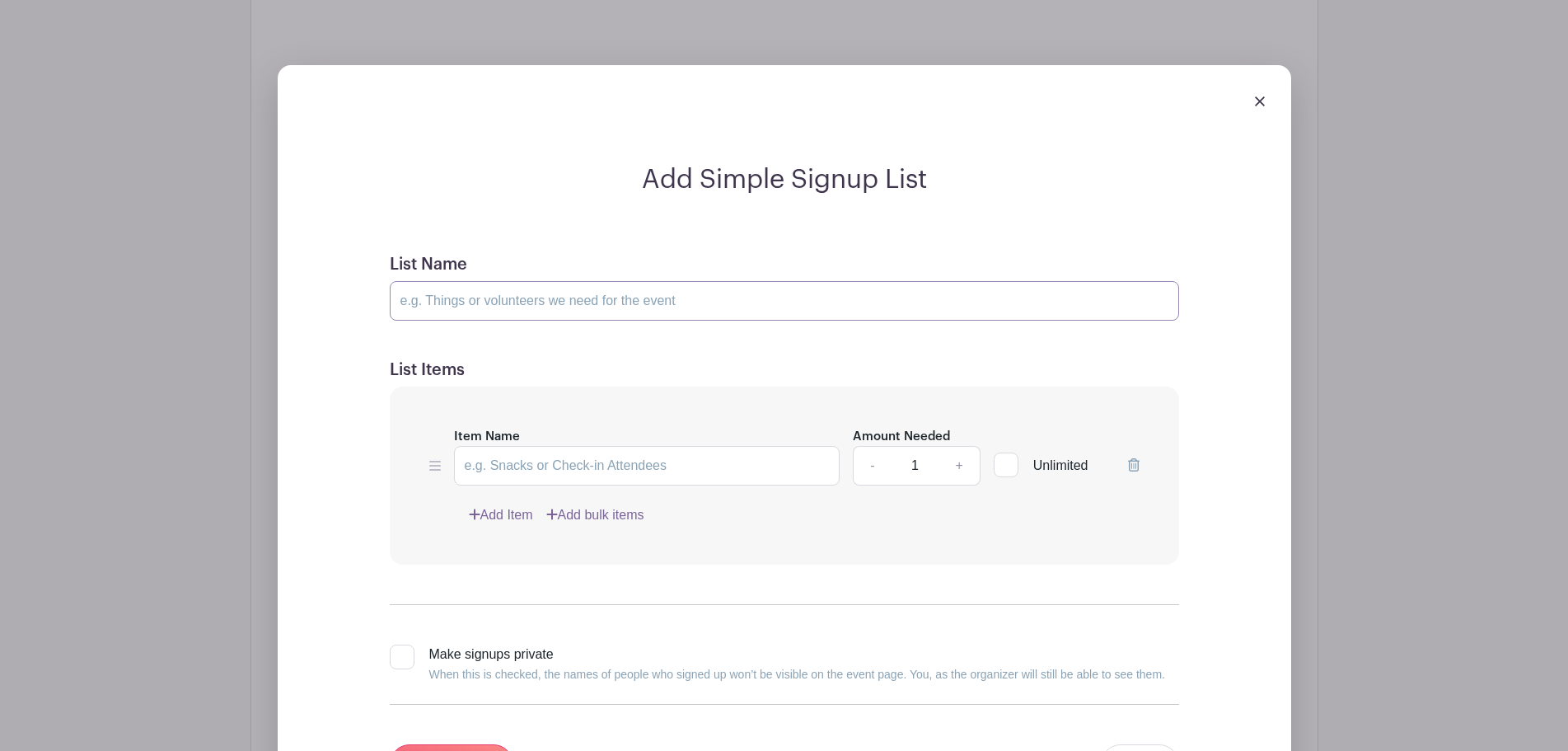
click at [597, 288] on input "List Name" at bounding box center [784, 301] width 789 height 39
type input "[DATE]"
click at [704, 472] on input "Item Name" at bounding box center [646, 466] width 386 height 39
type input "S"
paste input "Shift 1- 10:00am-12:00pm"
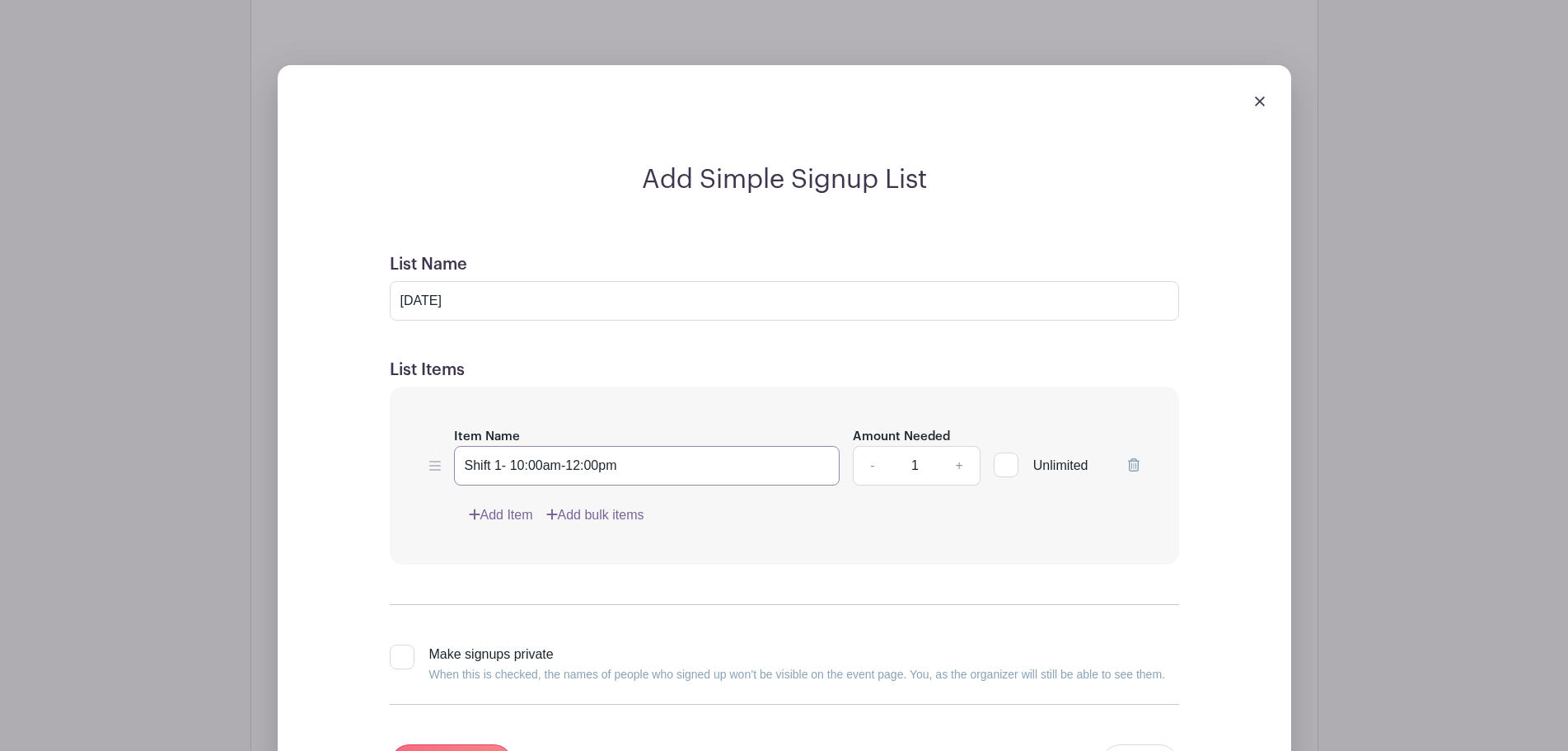
type input "Shift 1- 10:00am-12:00pm"
click at [525, 514] on link "Add Item" at bounding box center [500, 515] width 64 height 20
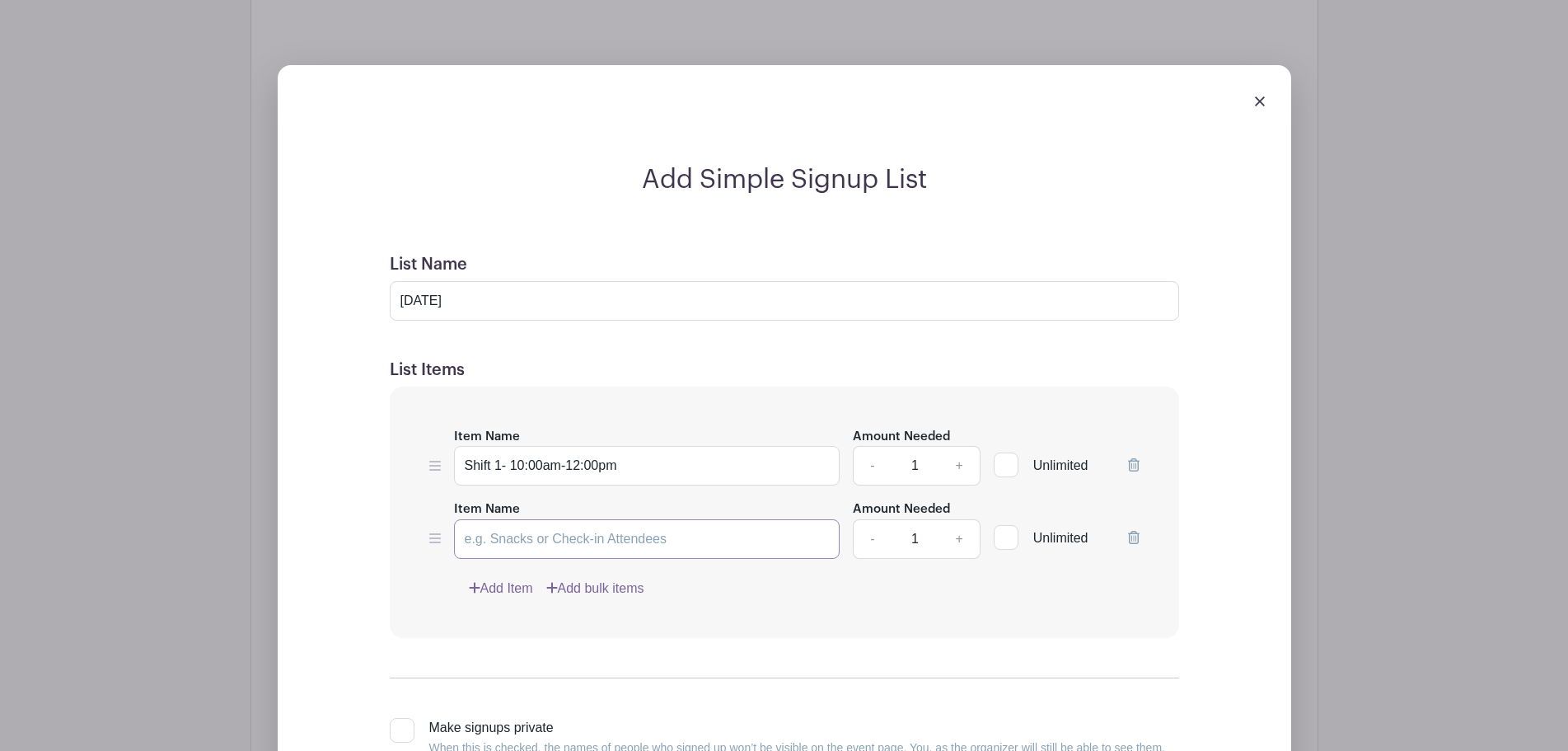
click at [586, 539] on input "Item Name" at bounding box center [646, 539] width 386 height 39
paste input "Shift 1- 10:00am-12:00pm"
click at [498, 539] on input "Shift 1- 10:00am-12:00pm" at bounding box center [646, 539] width 386 height 39
click at [499, 538] on input "Shift 1- 10:00am-12:00pm" at bounding box center [646, 539] width 386 height 39
click at [498, 537] on input "Shift 1- 10:00am-12:00pm" at bounding box center [646, 539] width 386 height 39
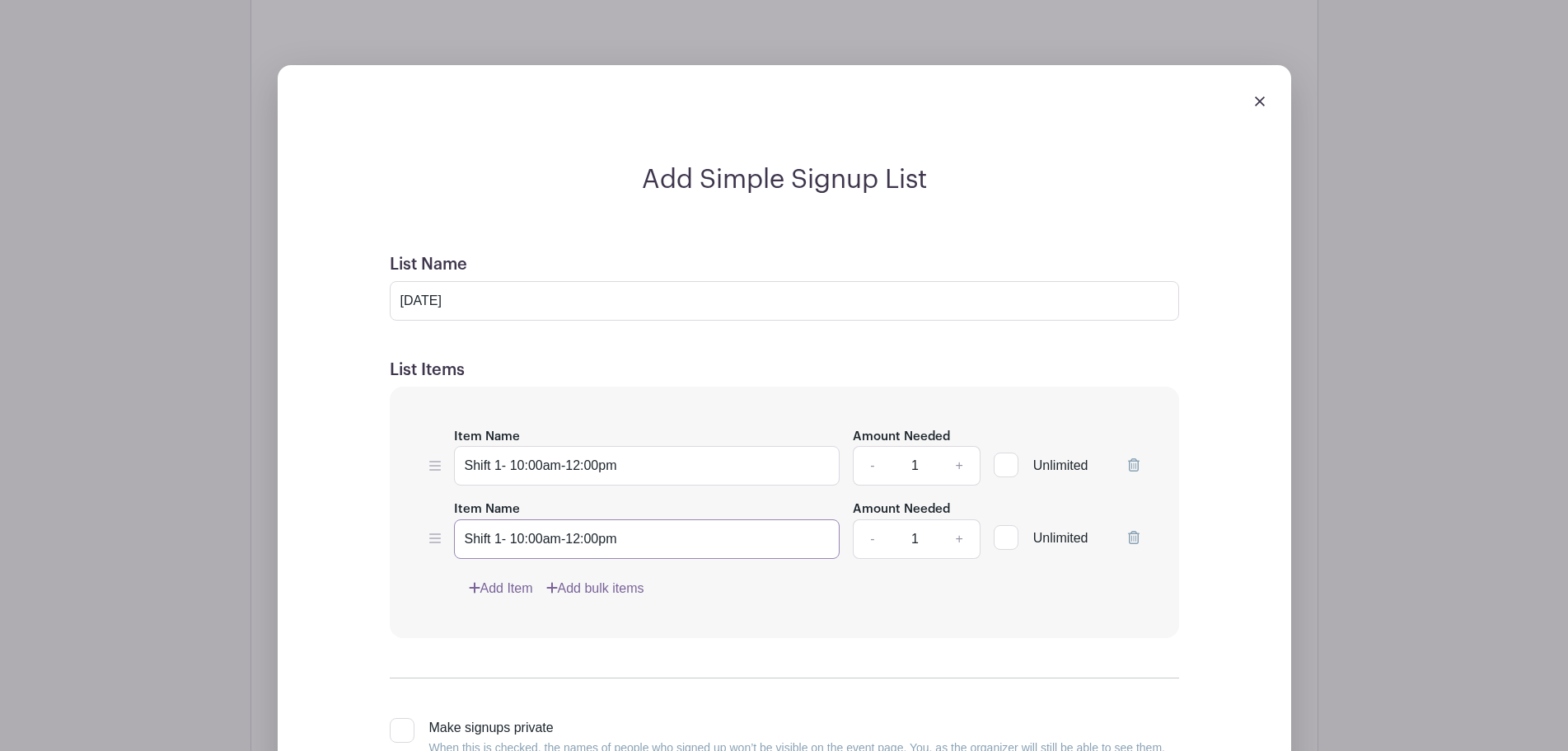
click at [502, 536] on input "Shift 1- 10:00am-12:00pm" at bounding box center [646, 539] width 386 height 39
click at [499, 538] on input "Shift 1- 10:00am-12:00pm" at bounding box center [646, 539] width 386 height 39
click at [494, 542] on input "Shift 1- 10:00am-12:00pm" at bounding box center [646, 539] width 386 height 39
click at [498, 539] on input "Shift 1- 10:00am-12:00pm" at bounding box center [646, 539] width 386 height 39
click at [521, 538] on input "Shift 2- 10:00am-12:00pm" at bounding box center [646, 539] width 386 height 39
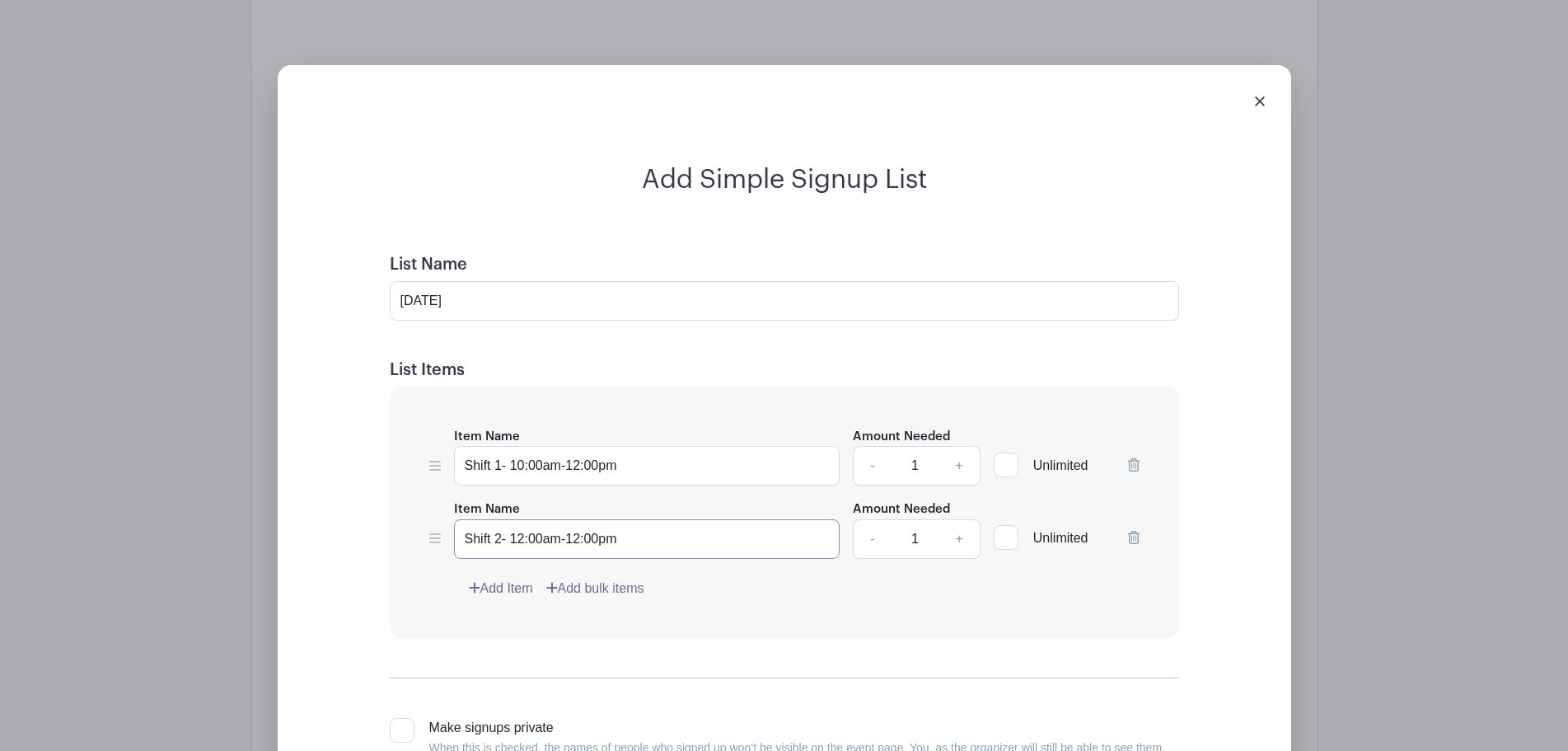
click at [548, 541] on input "Shift 2- 12:00am-12:00pm" at bounding box center [646, 539] width 386 height 39
click at [572, 537] on input "Shift 2- 12:00pm-12:00pm" at bounding box center [646, 539] width 386 height 39
type input "Shift 2- 12:00pm-2:00pm"
click at [512, 588] on link "Add Item" at bounding box center [500, 589] width 64 height 20
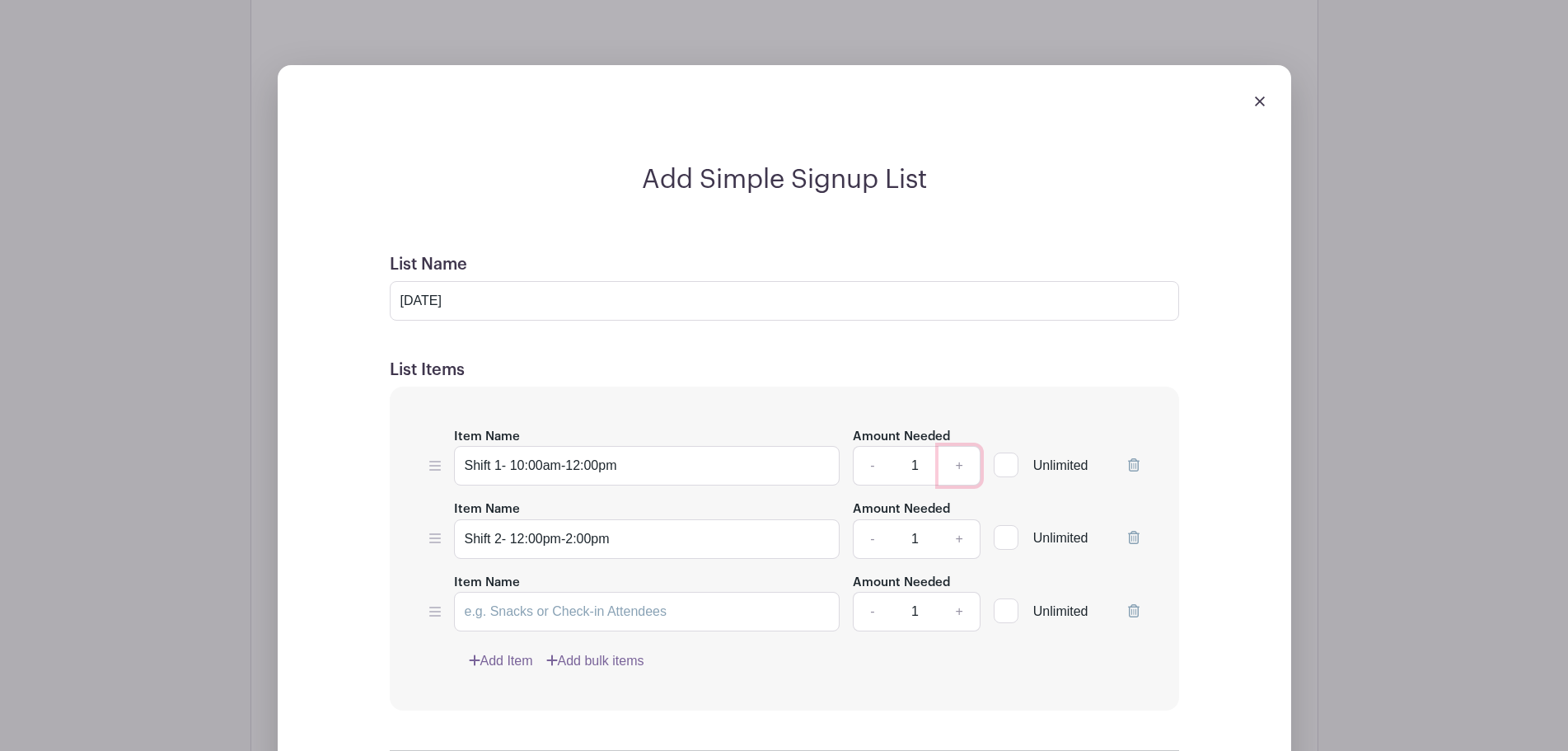
click at [958, 462] on link "+" at bounding box center [959, 466] width 41 height 39
type input "2"
click at [951, 542] on link "+" at bounding box center [959, 539] width 41 height 39
type input "2"
click at [961, 602] on link "+" at bounding box center [959, 611] width 41 height 39
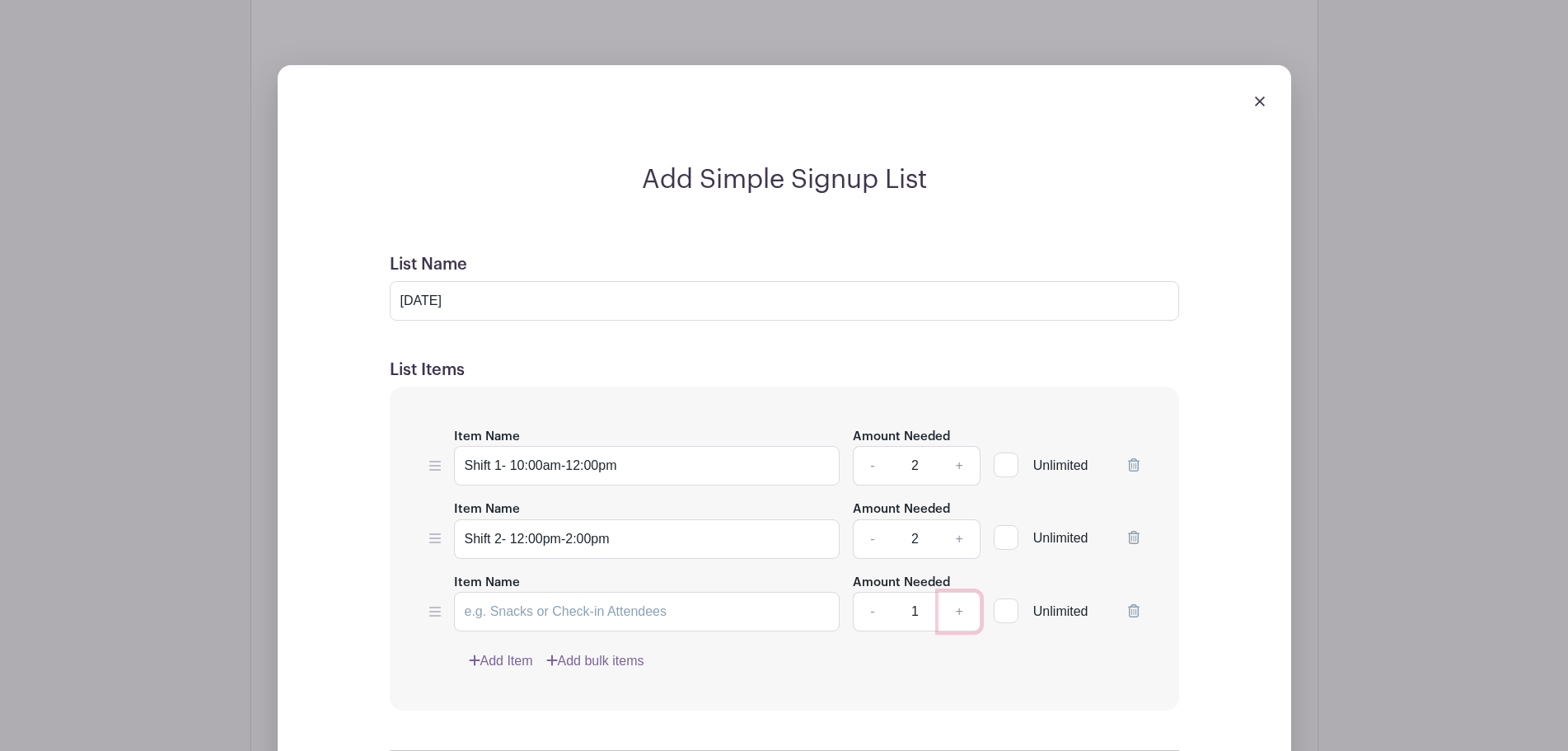
type input "2"
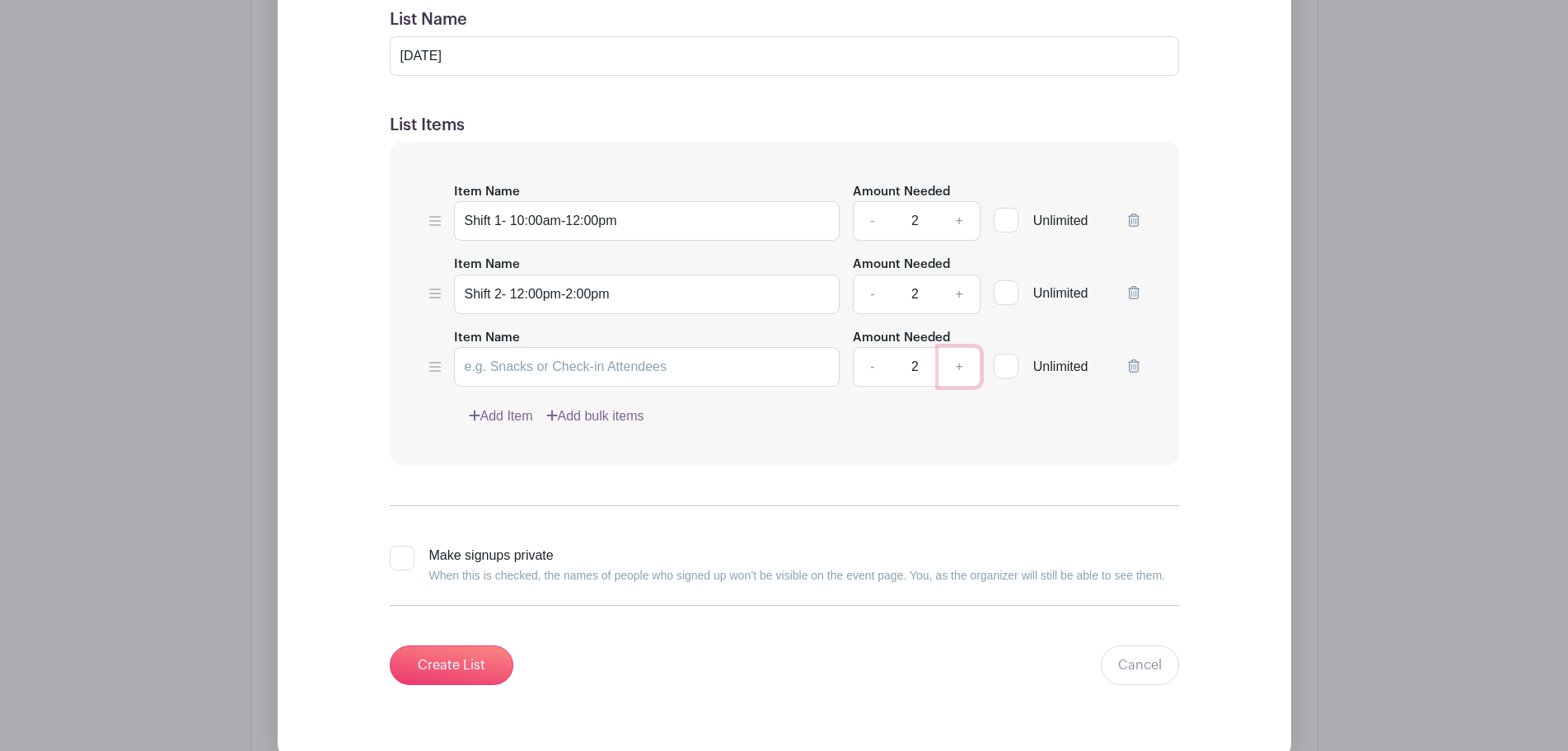
scroll to position [2095, 0]
click at [505, 366] on input "Item Name" at bounding box center [646, 365] width 386 height 39
paste input "Shift 1- 10:00am-12:00pm"
click at [501, 369] on input "Shift 1- 10:00am-12:00pm" at bounding box center [646, 365] width 386 height 39
click at [522, 367] on input "Shift 3- 10:00am-12:00pm" at bounding box center [646, 365] width 386 height 39
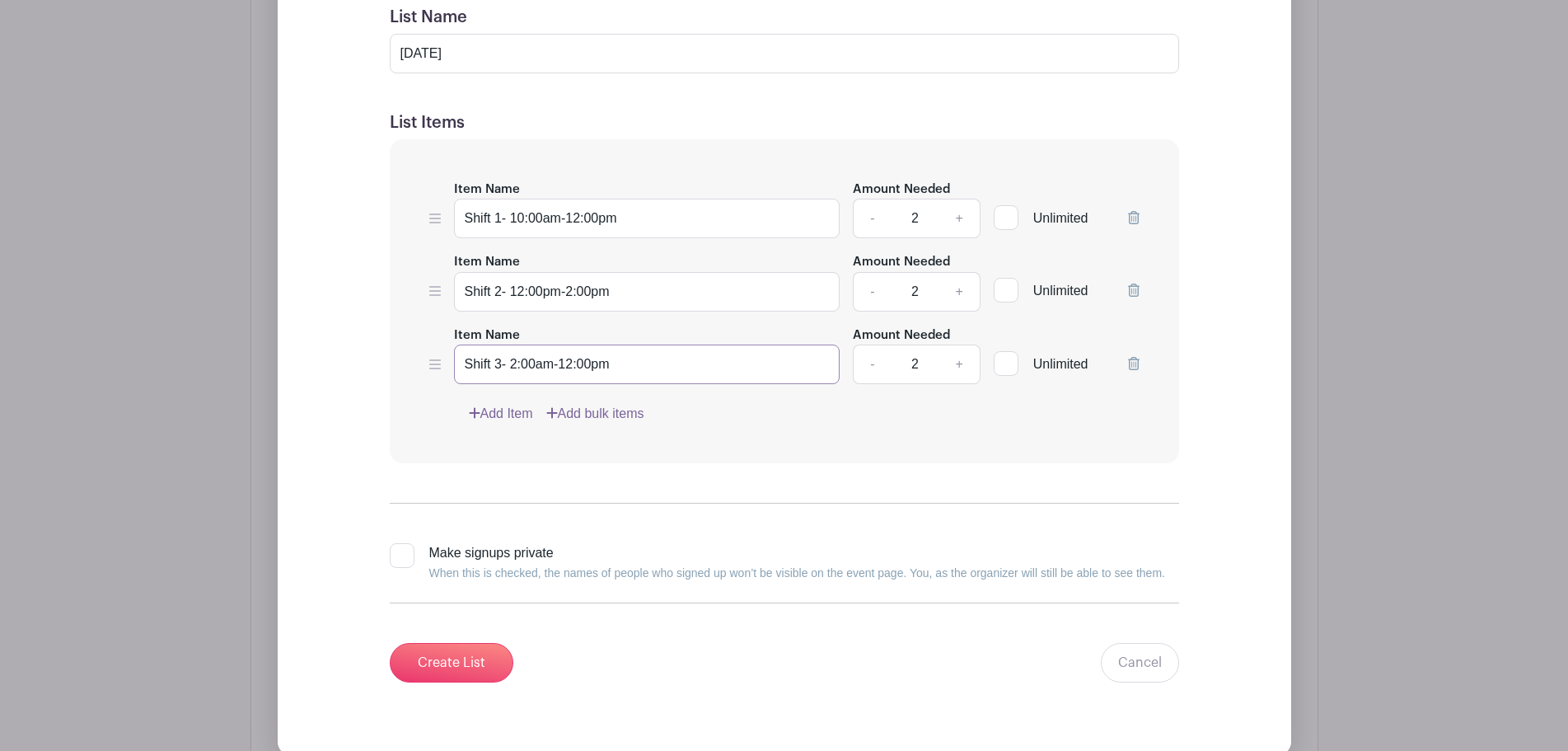
click at [544, 369] on input "Shift 3- 2:00am-12:00pm" at bounding box center [646, 365] width 386 height 39
click at [569, 363] on input "Shift 3- 2:00pm-12:00pm" at bounding box center [646, 365] width 386 height 39
type input "Shift 3- 2:00pm-4:00pm"
click at [700, 418] on div "Add Item Add bulk items" at bounding box center [804, 414] width 671 height 20
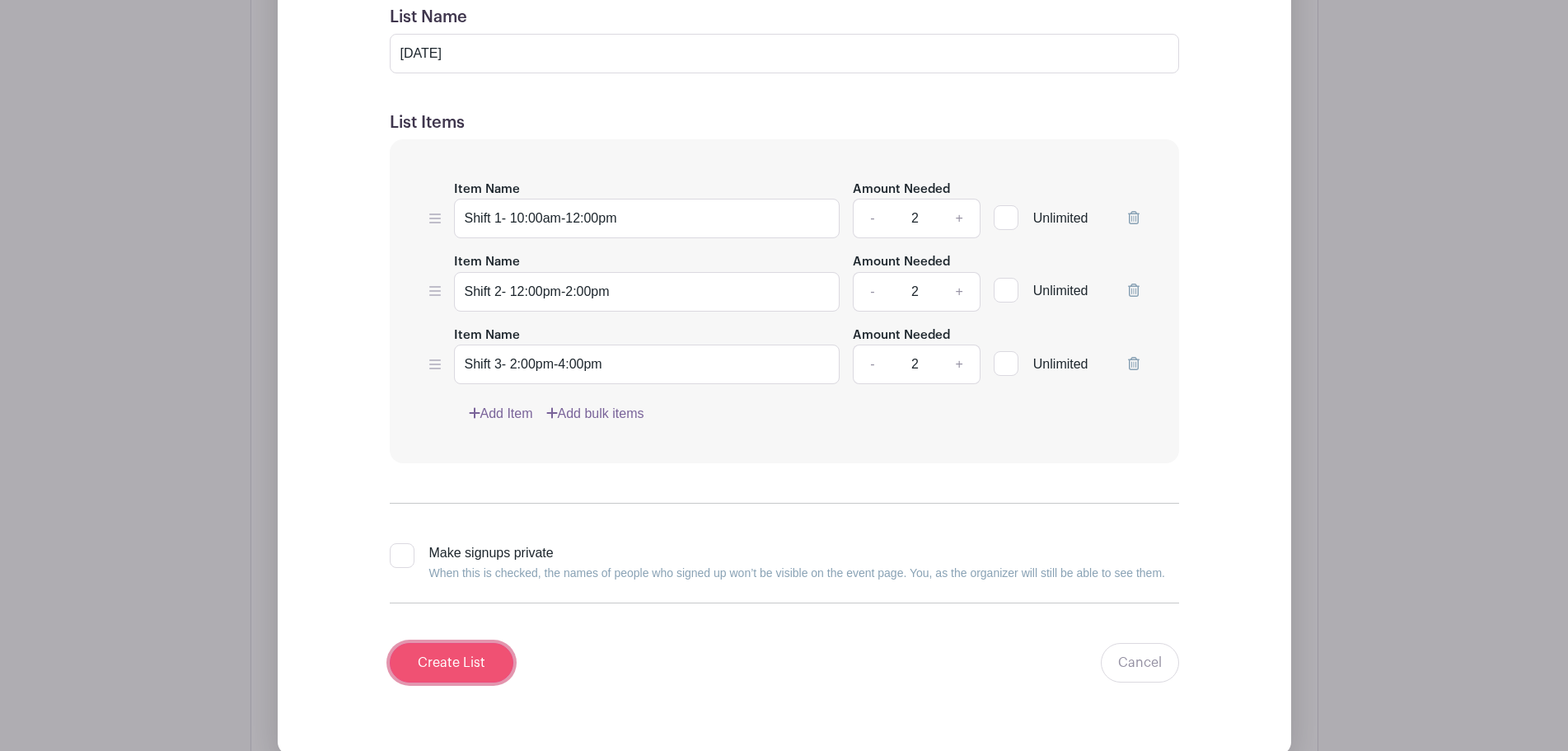
click at [457, 655] on input "Create List" at bounding box center [452, 663] width 124 height 39
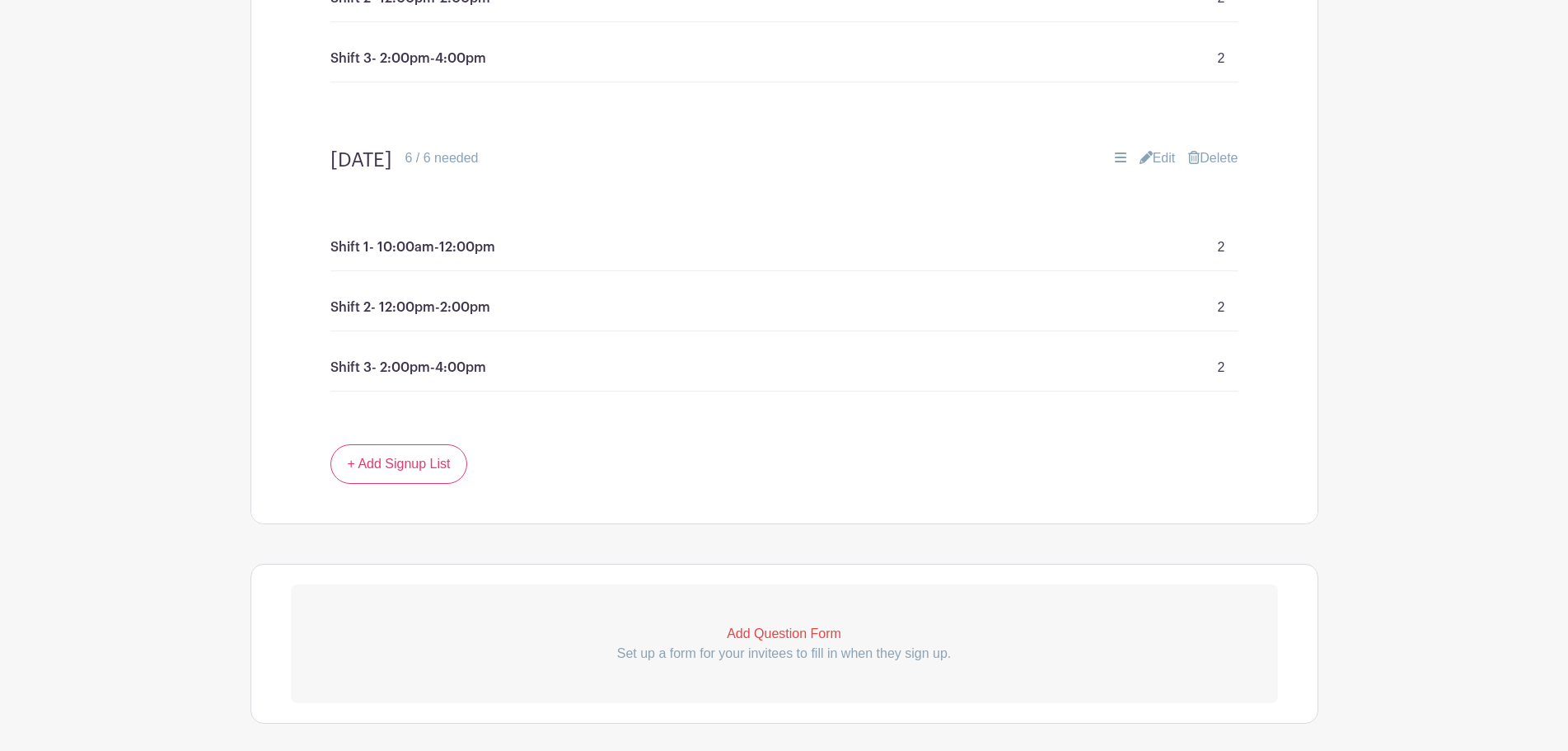
scroll to position [1826, 0]
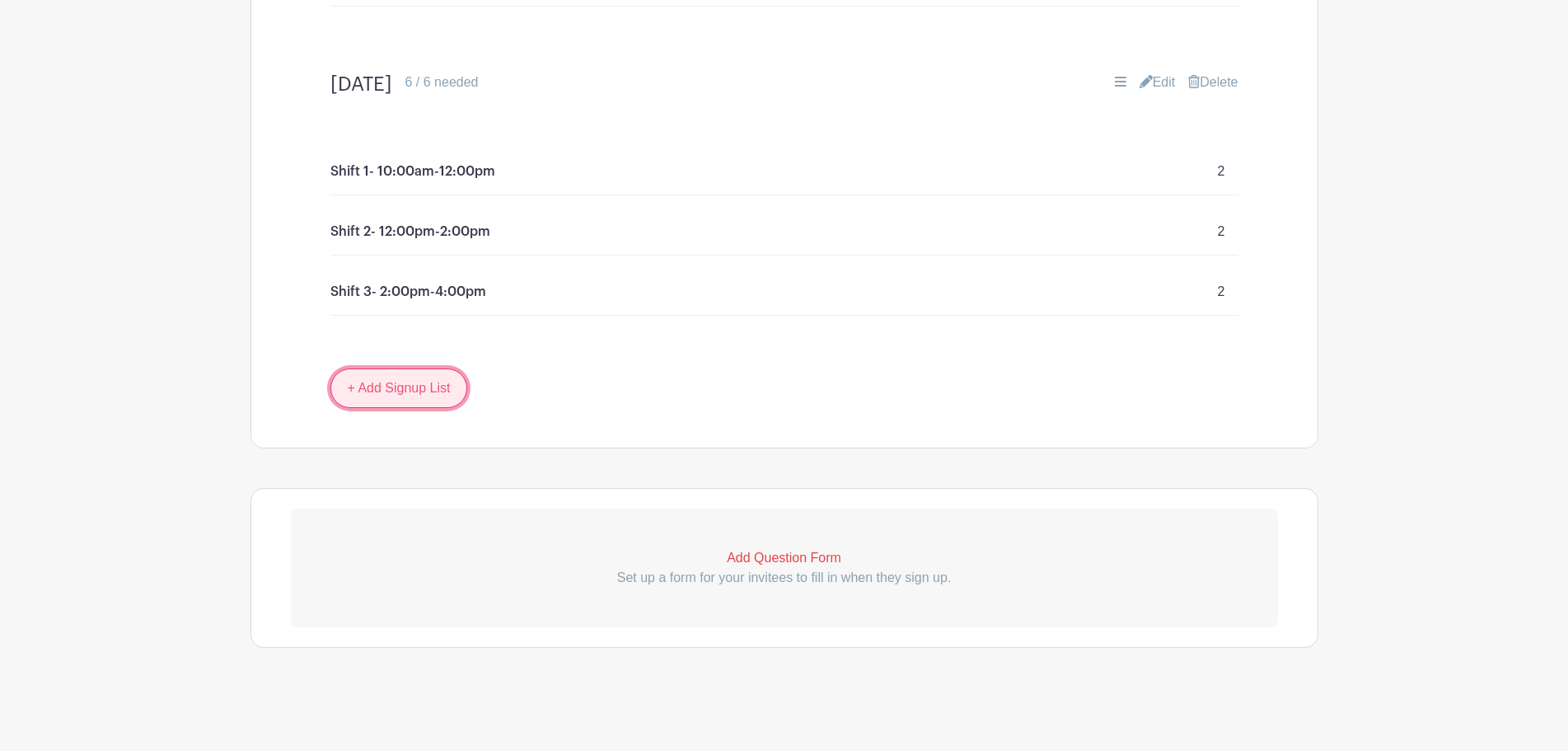
click at [385, 383] on link "+ Add Signup List" at bounding box center [399, 388] width 138 height 39
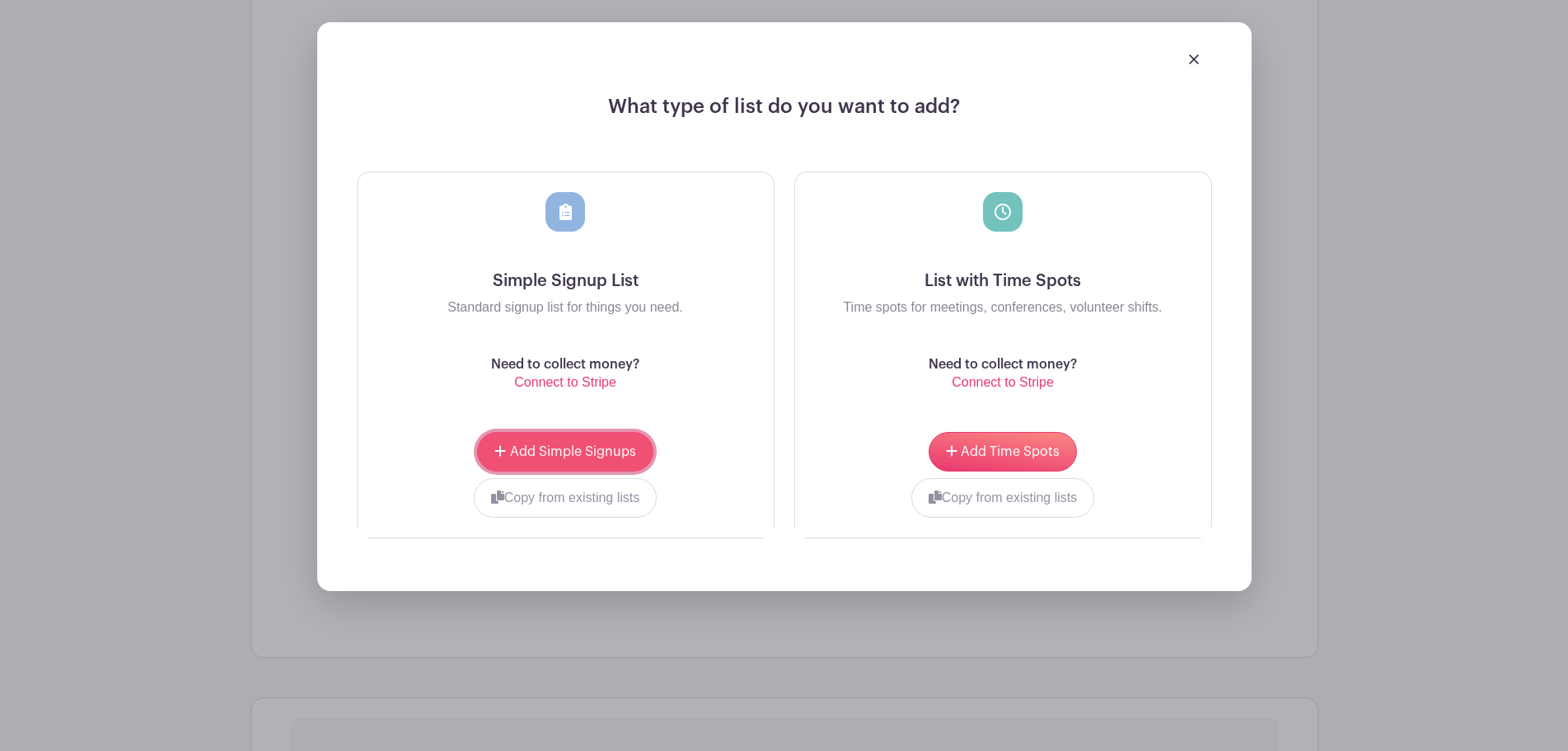
click at [559, 458] on span "Add Simple Signups" at bounding box center [573, 451] width 126 height 13
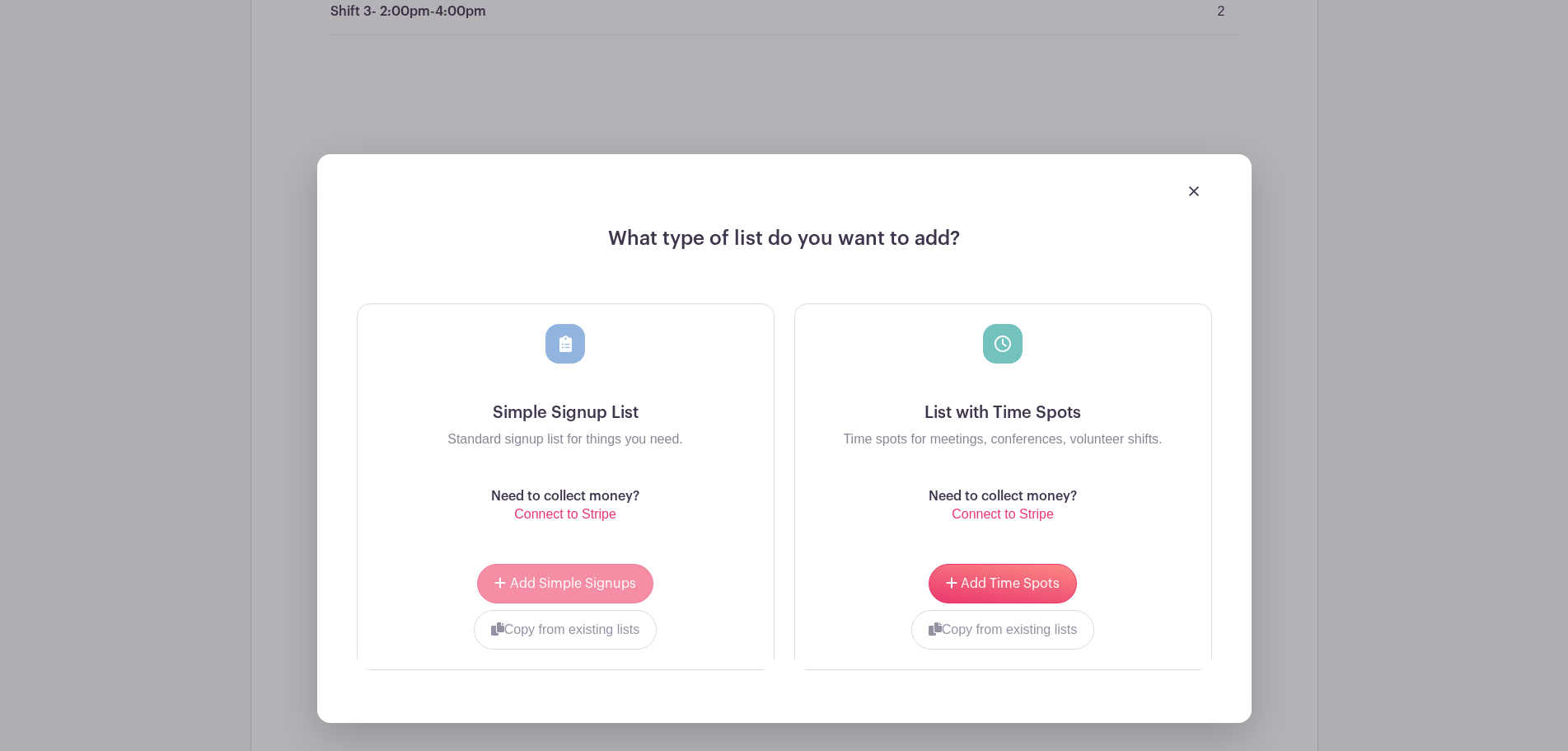
scroll to position [2371, 0]
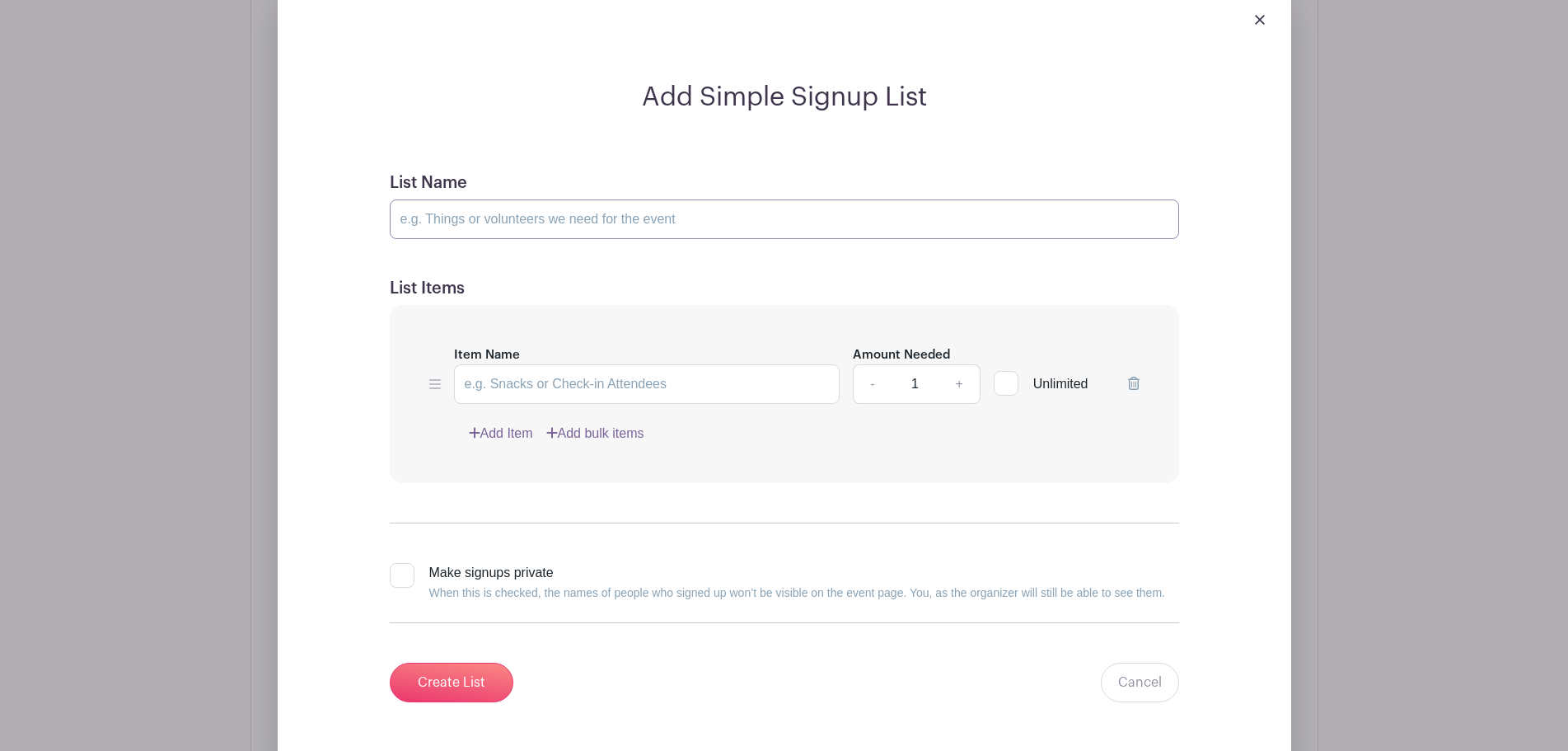
click at [612, 224] on input "List Name" at bounding box center [784, 219] width 789 height 39
type input "[DATE]"
click at [603, 386] on input "Item Name" at bounding box center [646, 384] width 386 height 39
paste input "Shift 1- 10:00am-12:00pm"
type input "Shift 1- 10:00am-12:00pm"
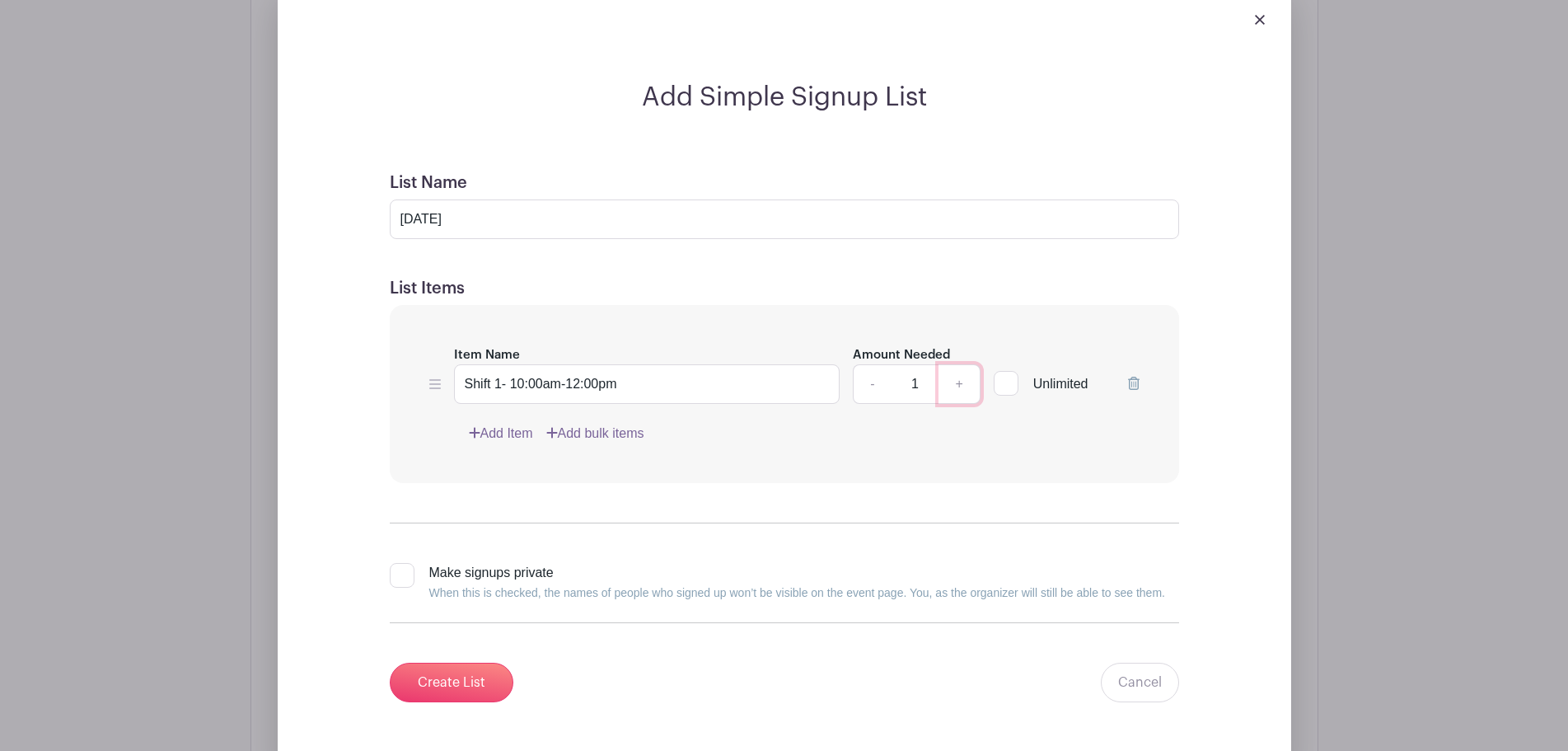
click at [963, 380] on link "+" at bounding box center [959, 384] width 41 height 39
type input "2"
click at [524, 435] on link "Add Item" at bounding box center [500, 433] width 64 height 20
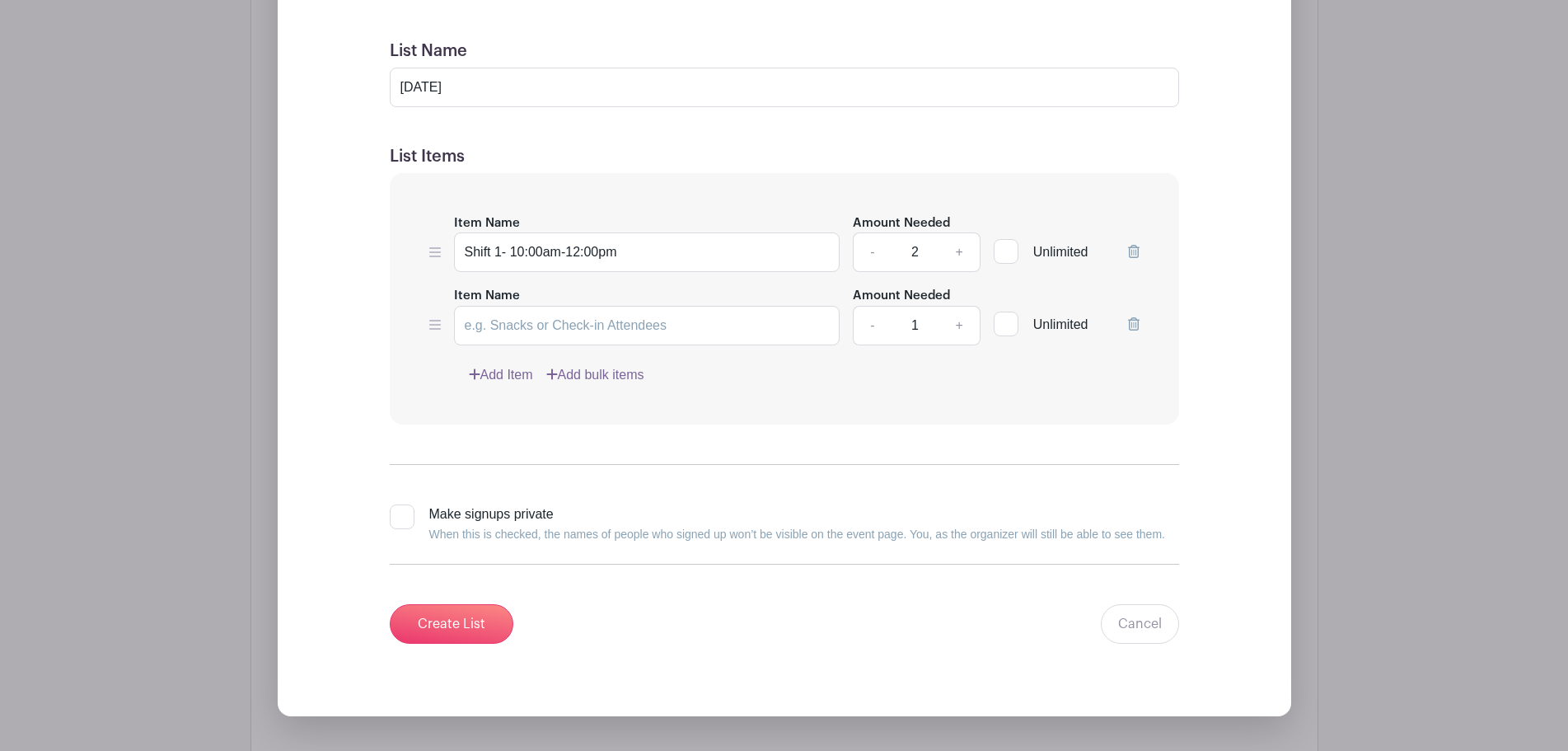
scroll to position [2239, 0]
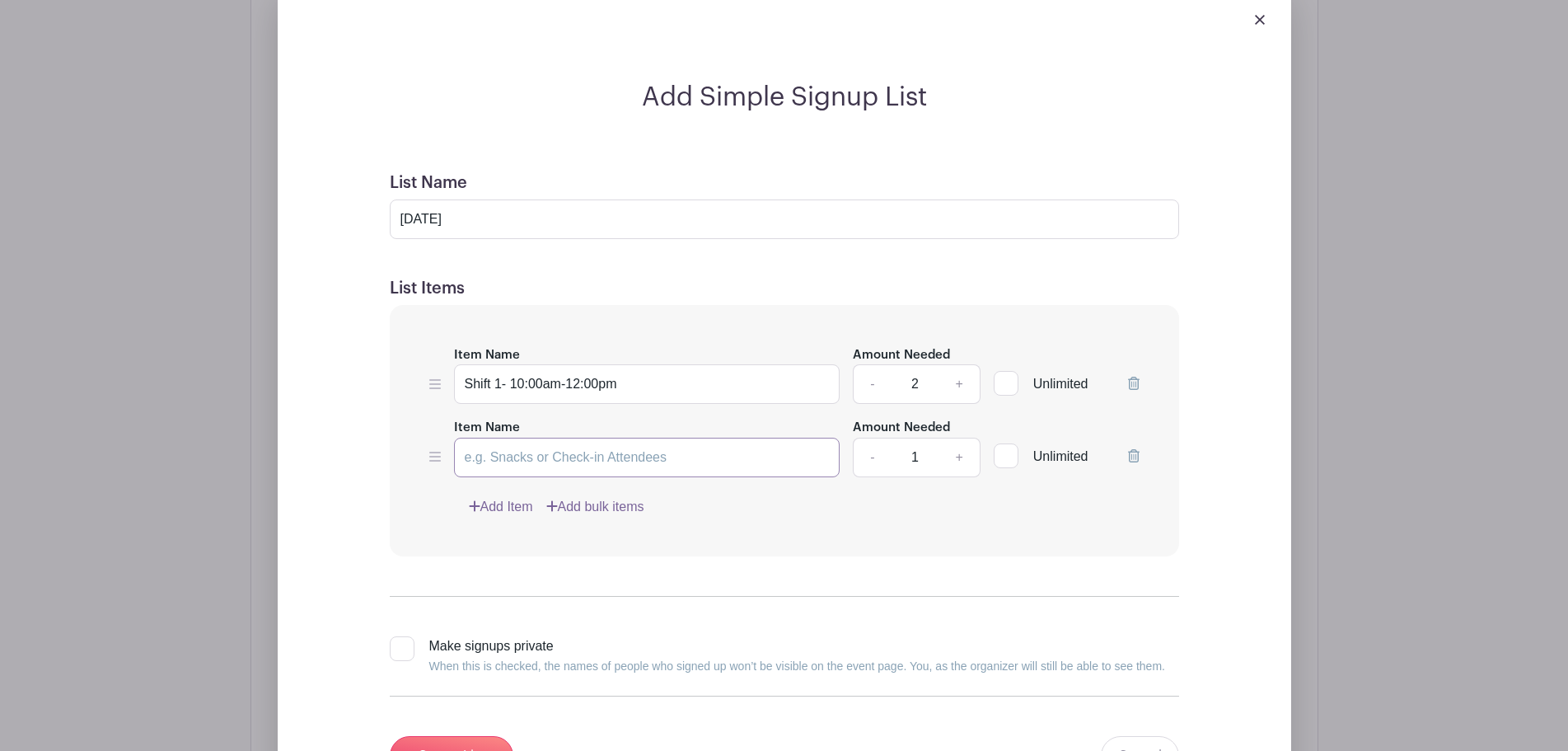
click at [529, 452] on input "Item Name" at bounding box center [646, 457] width 386 height 39
paste input "Shift 1- 10:00am-12:00pm"
type input "Shift 1- 10:00am-12:00pm"
click at [963, 457] on link "+" at bounding box center [959, 457] width 41 height 39
type input "2"
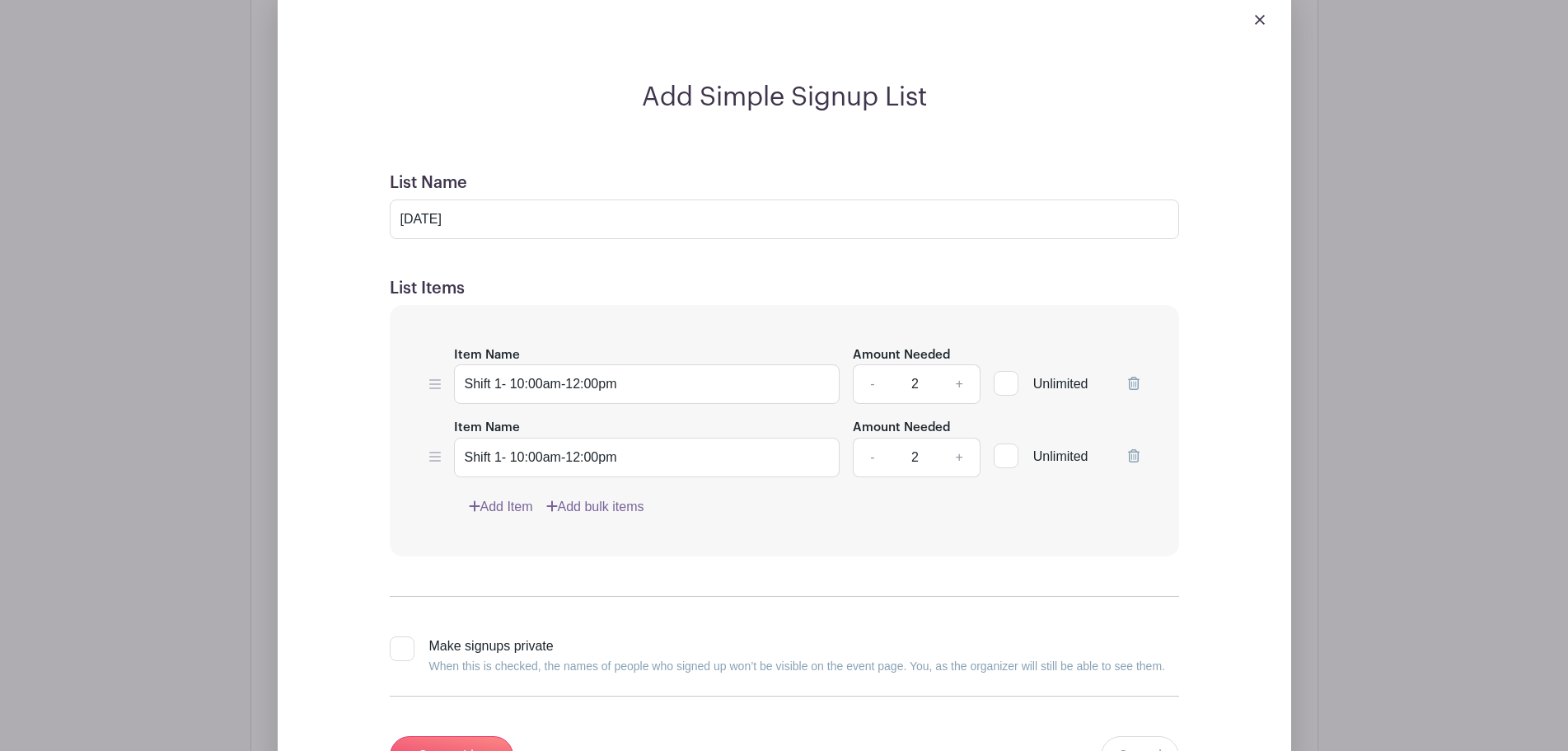
click at [520, 510] on link "Add Item" at bounding box center [500, 507] width 64 height 20
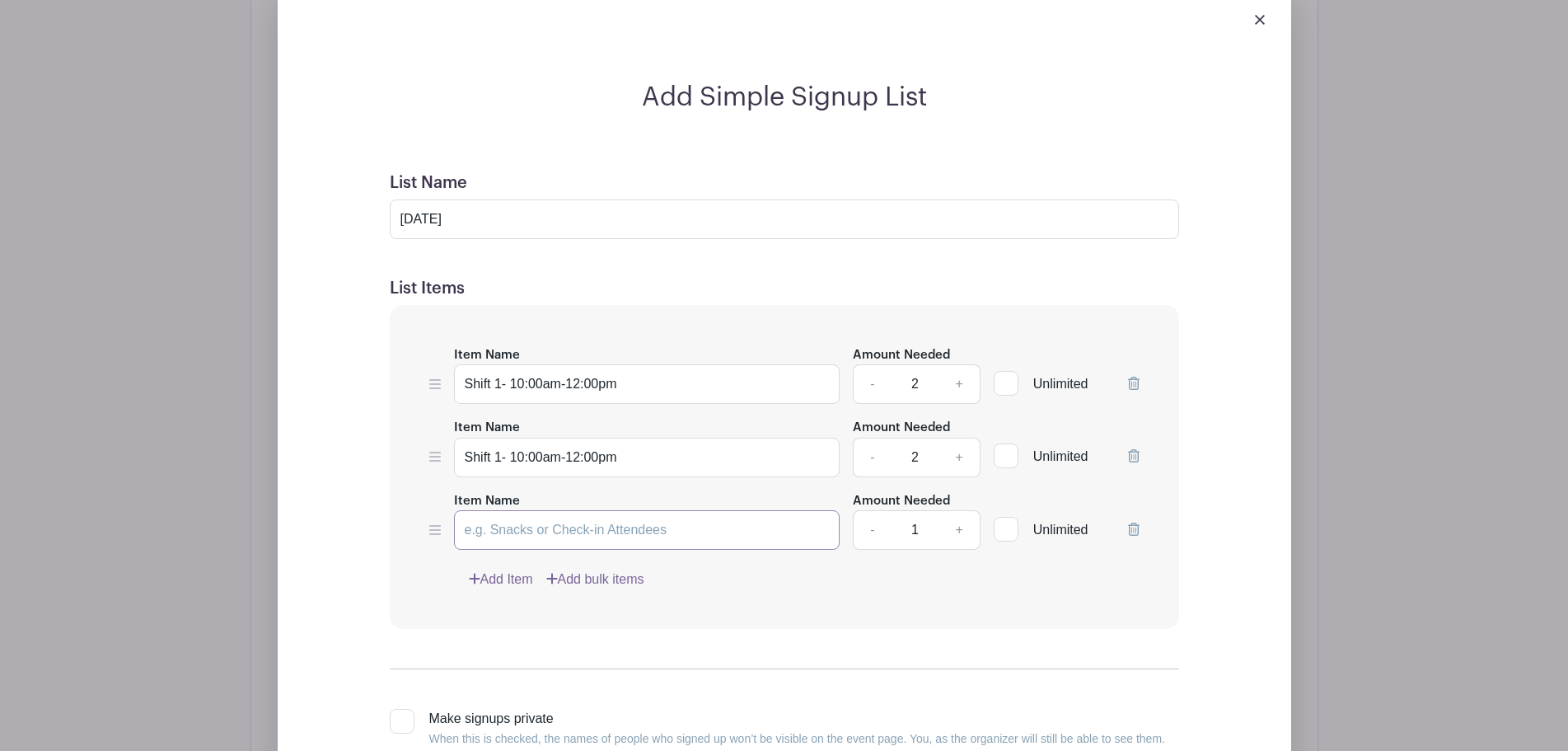
click at [554, 525] on input "Item Name" at bounding box center [646, 530] width 386 height 39
paste input "Shift 1- 10:00am-12:00pm"
type input "Shift 1- 10:00am-12:00pm"
click at [953, 532] on link "+" at bounding box center [959, 530] width 41 height 39
type input "2"
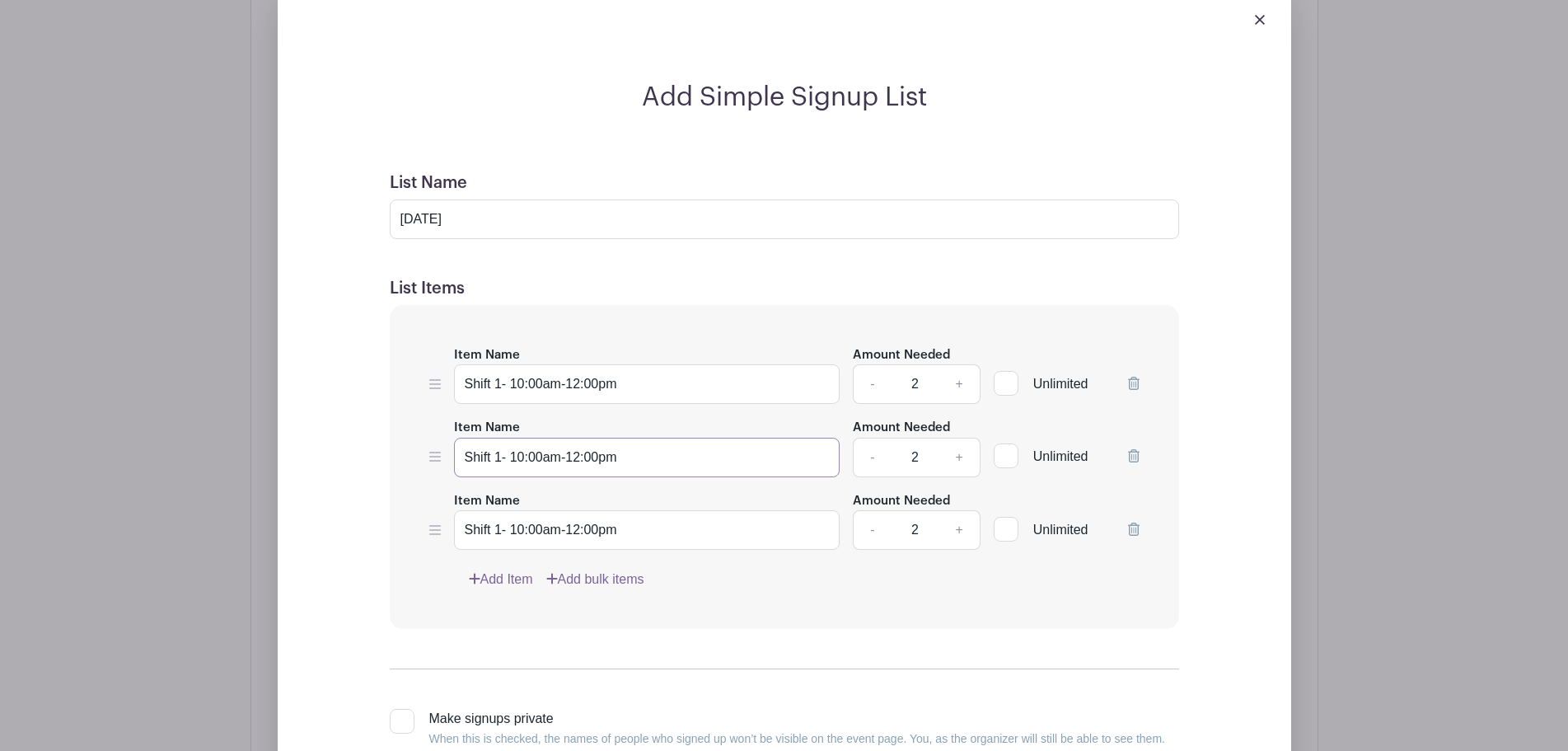
click at [498, 456] on input "Shift 1- 10:00am-12:00pm" at bounding box center [646, 457] width 386 height 39
click at [524, 457] on input "Shift 2- 10:00am-12:00pm" at bounding box center [646, 457] width 386 height 39
click at [549, 457] on input "Shift 2- 12:00am-12:00pm" at bounding box center [646, 457] width 386 height 39
click at [569, 462] on input "Shift 2- 12:00pm-12:00pm" at bounding box center [646, 457] width 386 height 39
type input "Shift 2- 12:00pm-2:00pm"
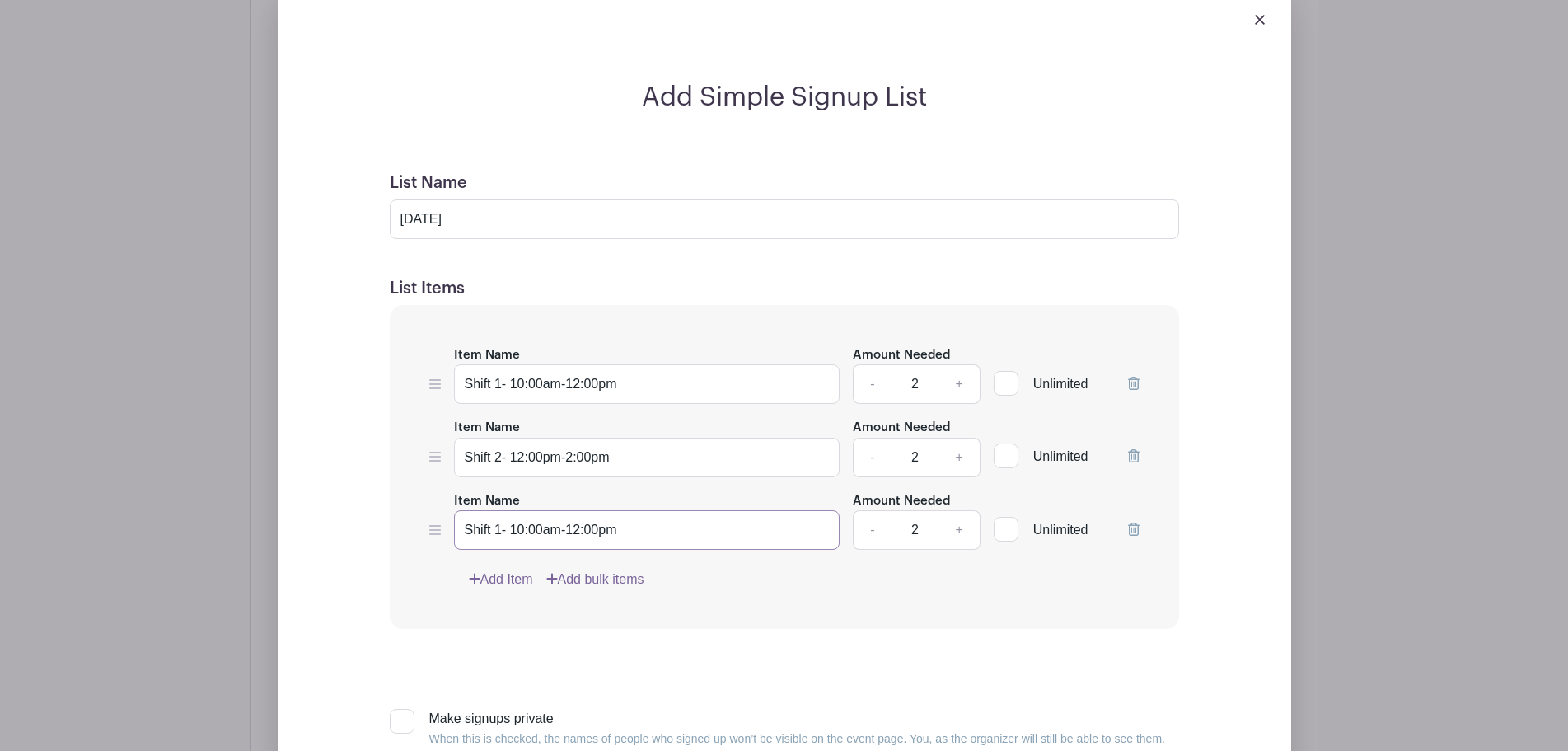
click at [498, 527] on input "Shift 1- 10:00am-12:00pm" at bounding box center [646, 530] width 386 height 39
click at [499, 531] on input "Shift 1- 10:00am-12:00pm" at bounding box center [646, 530] width 386 height 39
click at [521, 528] on input "Shift 3- 10:00am-12:00pm" at bounding box center [646, 530] width 386 height 39
click at [546, 532] on input "Shift 3- 2:00am-12:00pm" at bounding box center [646, 530] width 386 height 39
click at [568, 529] on input "Shift 3- 2:00pm-12:00pm" at bounding box center [646, 530] width 386 height 39
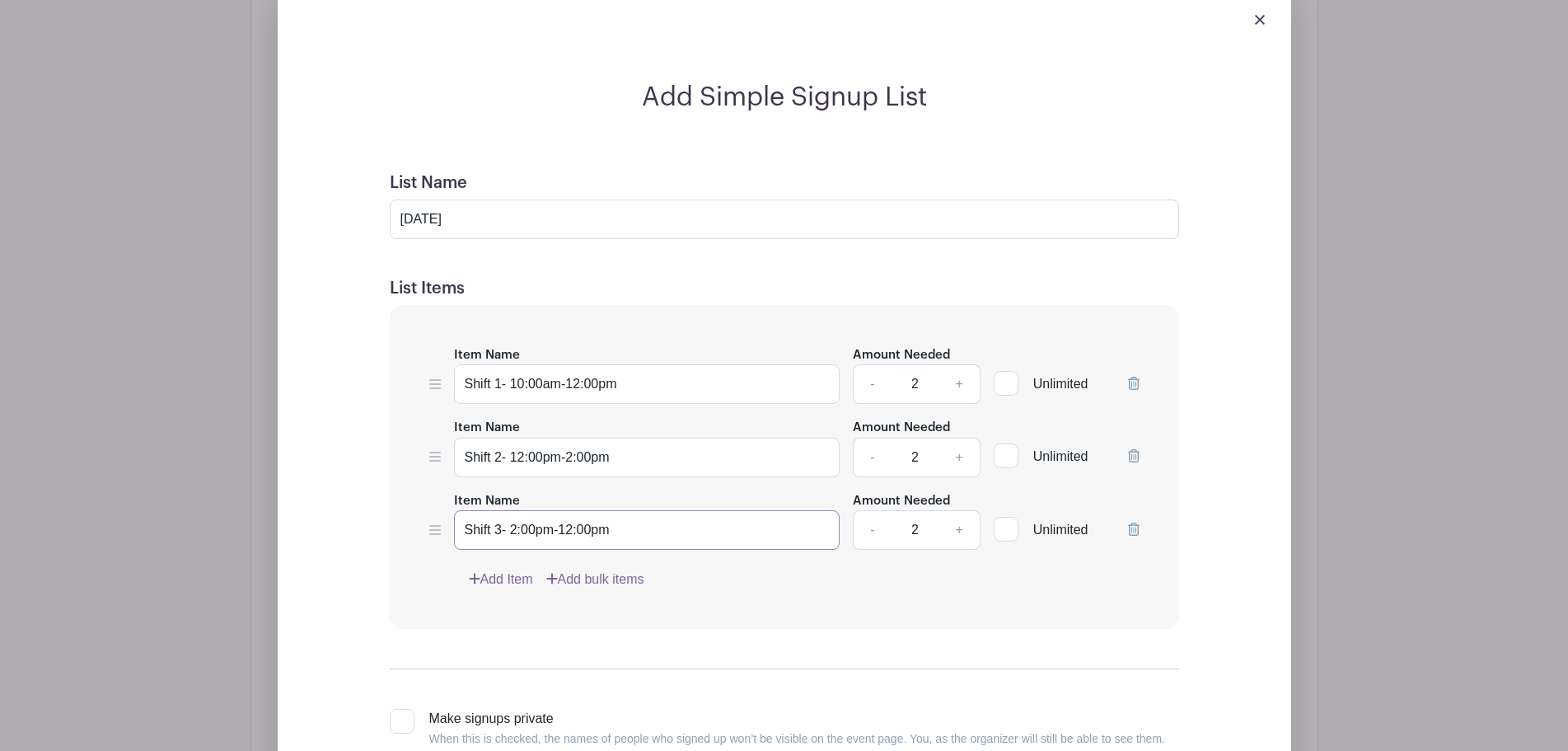
click at [574, 531] on input "Shift 3- 2:00pm-12:00pm" at bounding box center [646, 530] width 386 height 39
type input "Shift 3- 2:00pm-4:00pm"
click at [730, 595] on div "Item Name Shift 1- 10:00am-12:00pm Amount Needed - 2 + Unlimited Item Name Shif…" at bounding box center [784, 467] width 789 height 324
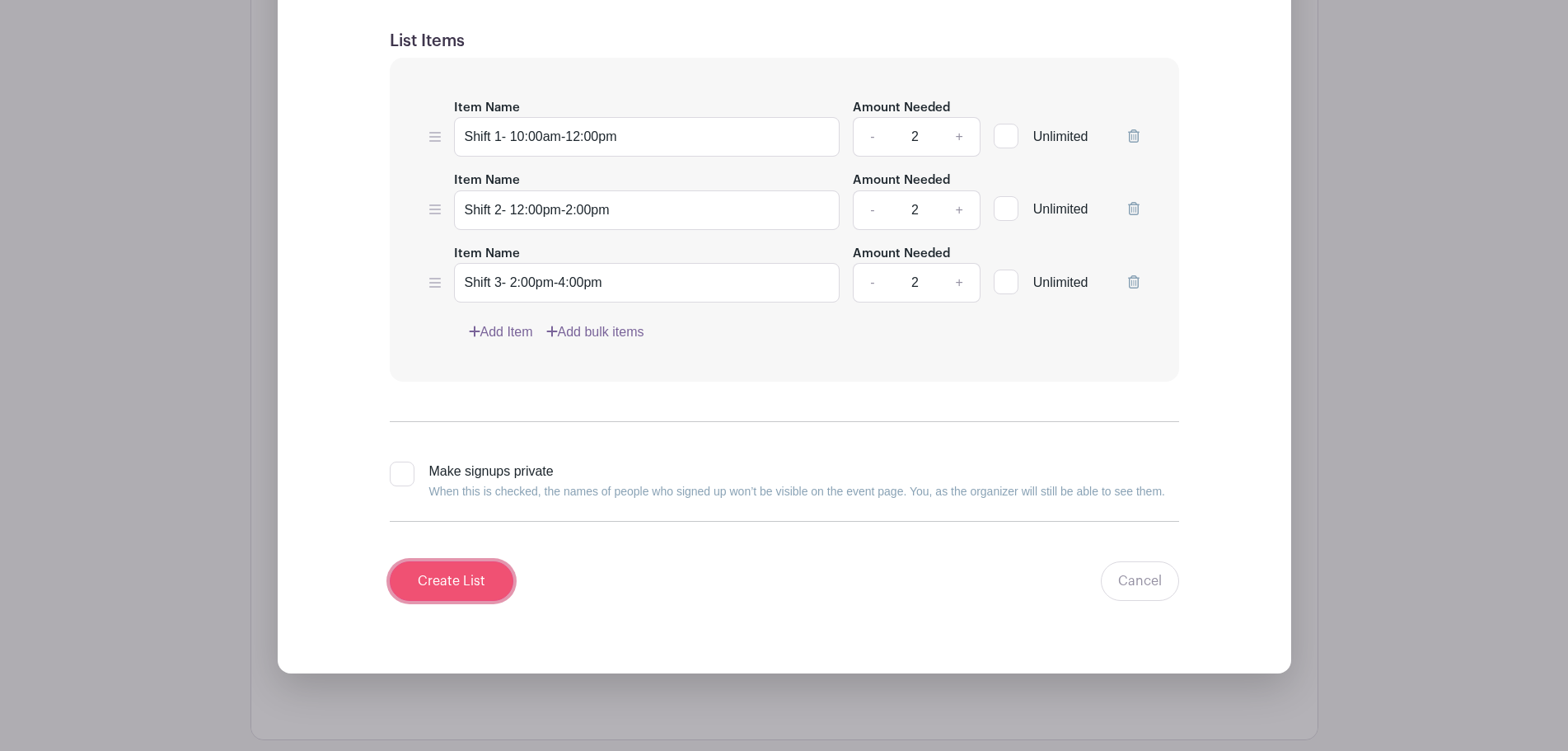
click at [461, 569] on input "Create List" at bounding box center [452, 581] width 124 height 39
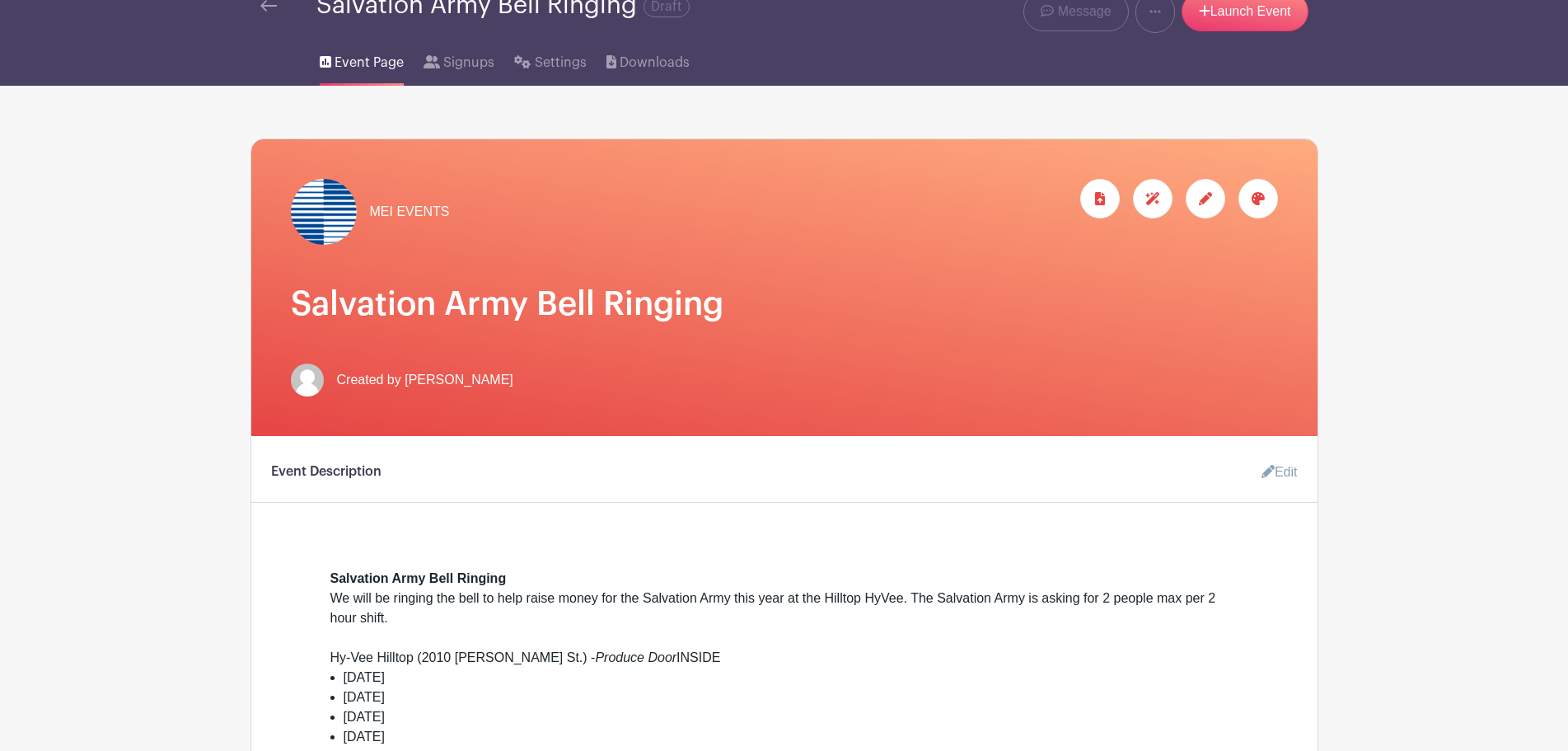
scroll to position [0, 0]
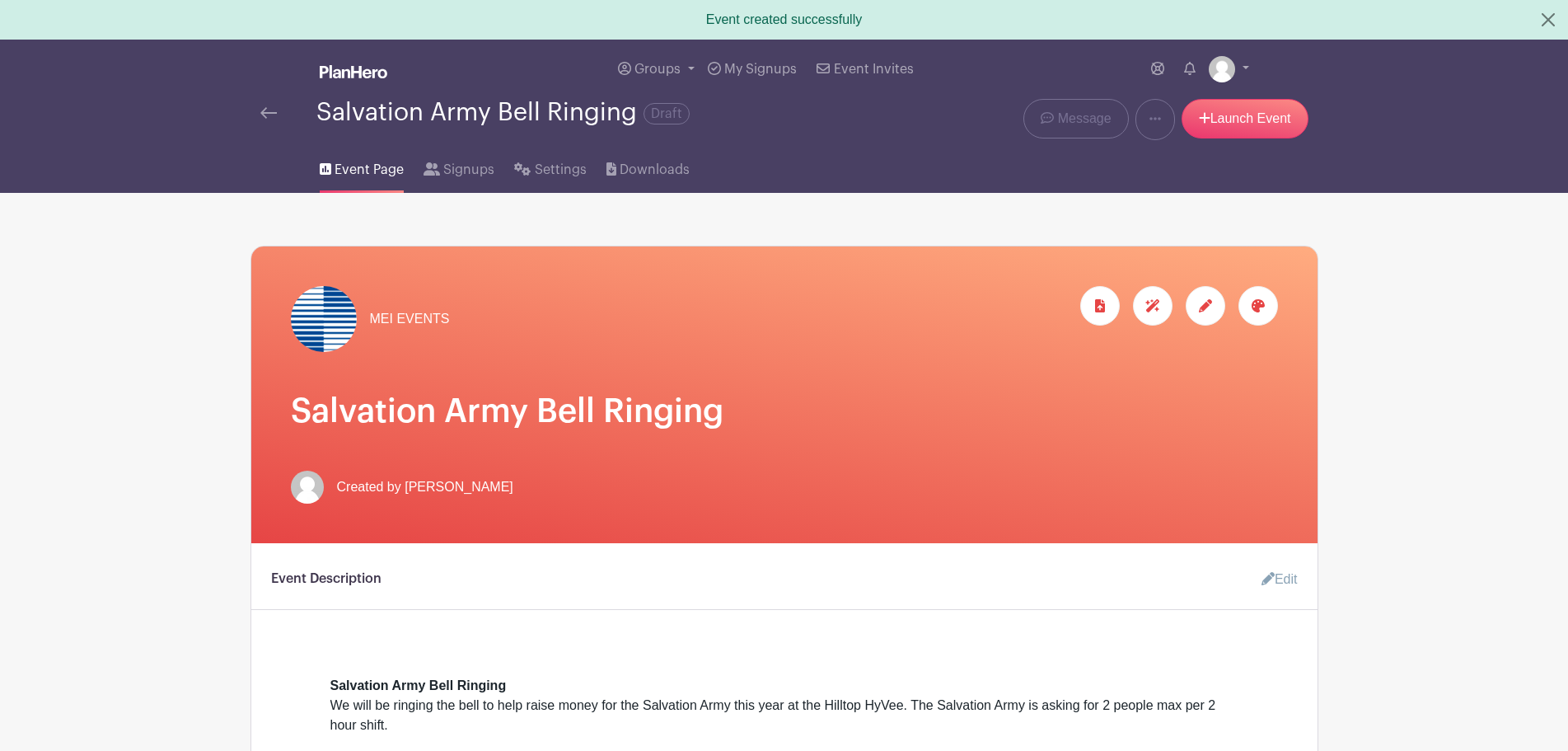
click at [269, 109] on img at bounding box center [268, 113] width 17 height 12
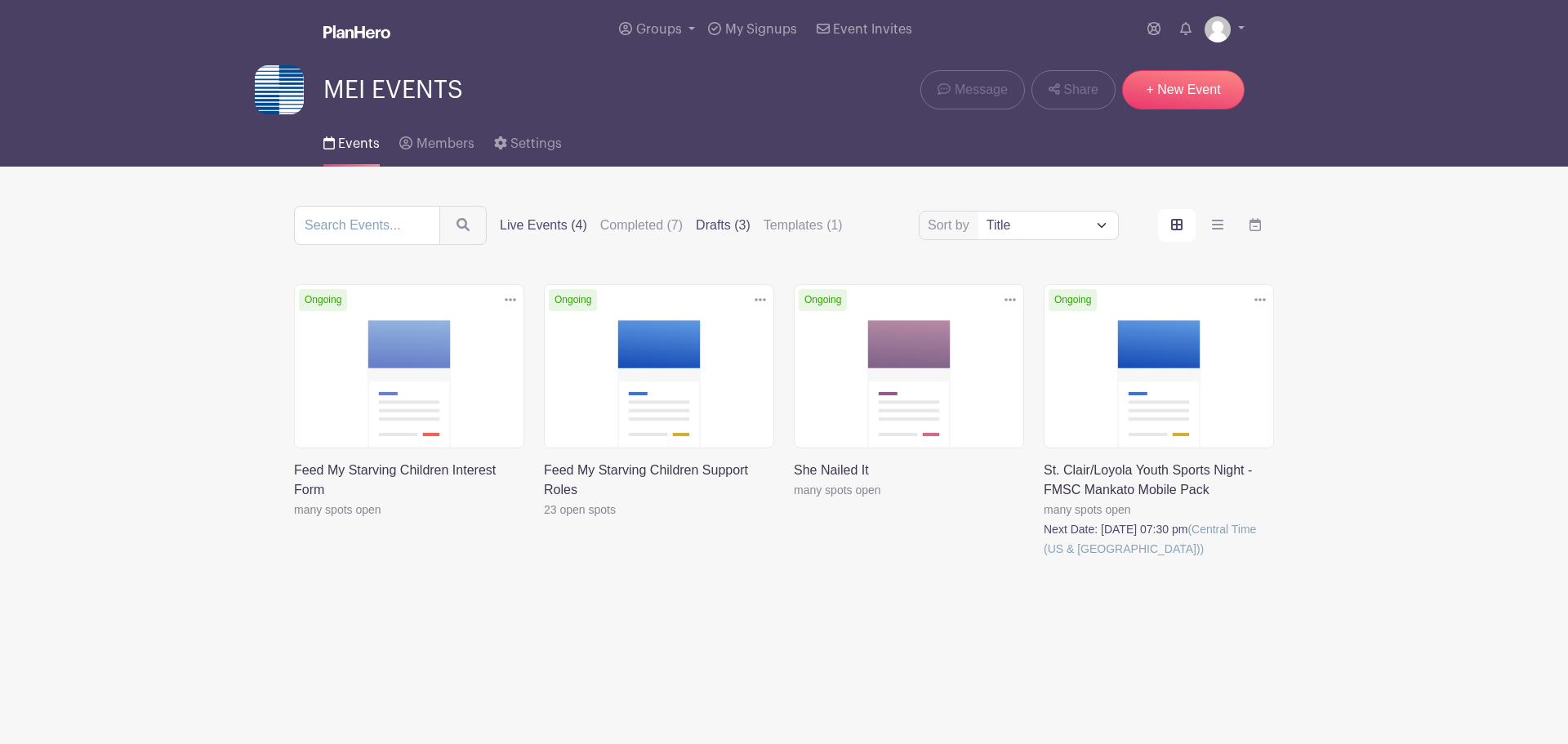
click at [715, 229] on label "Drafts (3)" at bounding box center [724, 225] width 55 height 19
click at [0, 0] on input "Drafts (3)" at bounding box center [0, 0] width 0 height 0
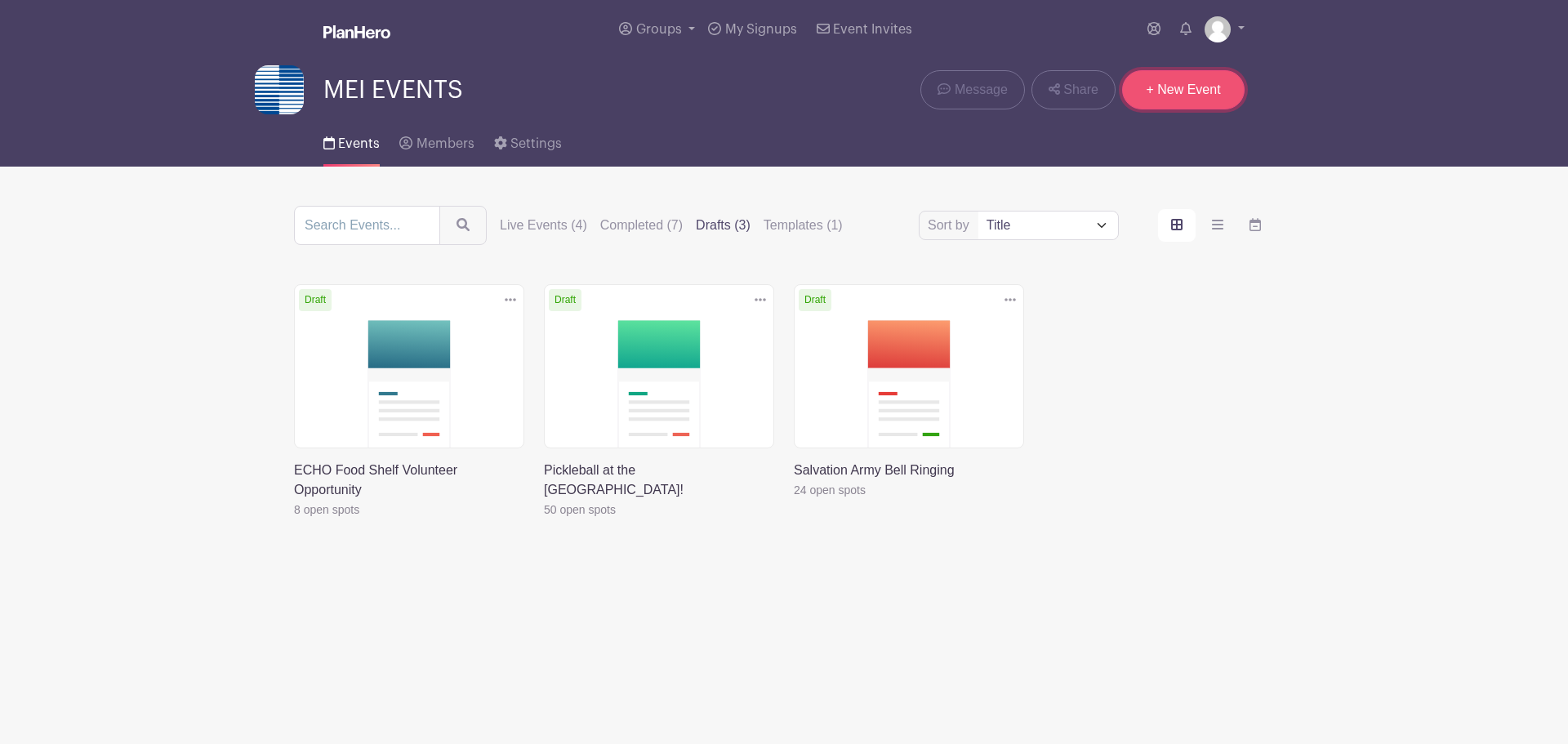
click at [1194, 83] on link "+ New Event" at bounding box center [1183, 90] width 123 height 39
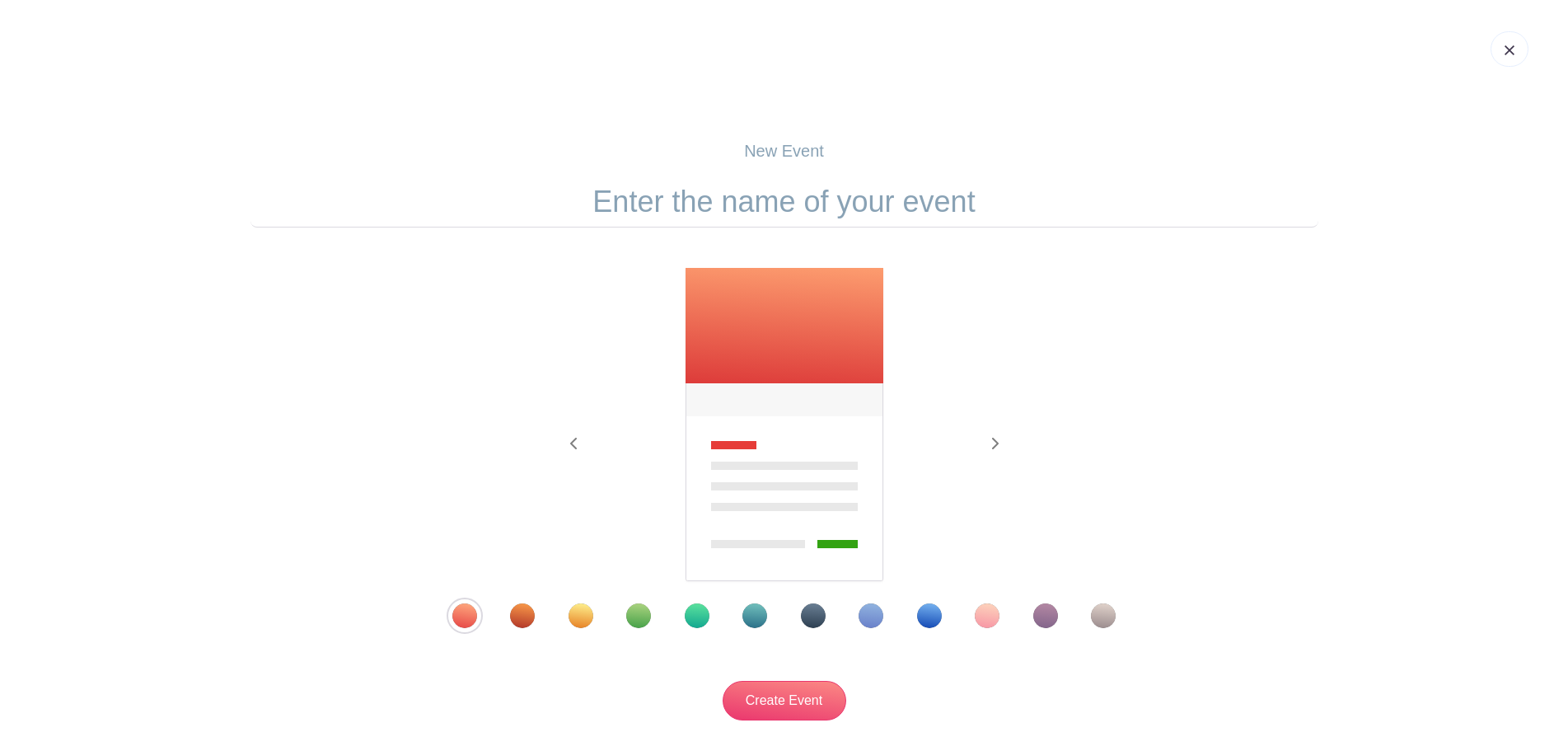
click at [863, 619] on div "Template 8" at bounding box center [870, 615] width 25 height 25
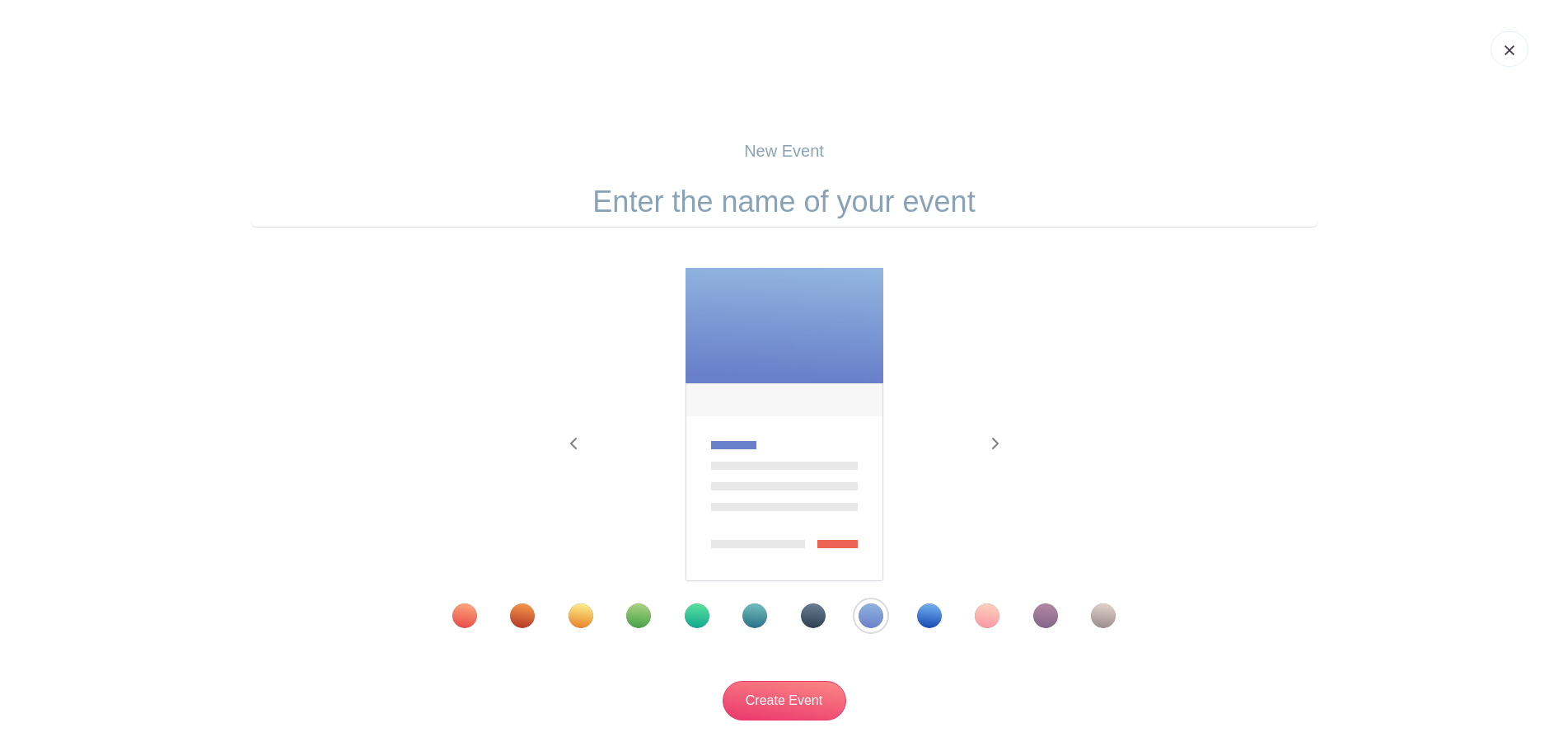
click at [777, 186] on input "text" at bounding box center [784, 202] width 1068 height 51
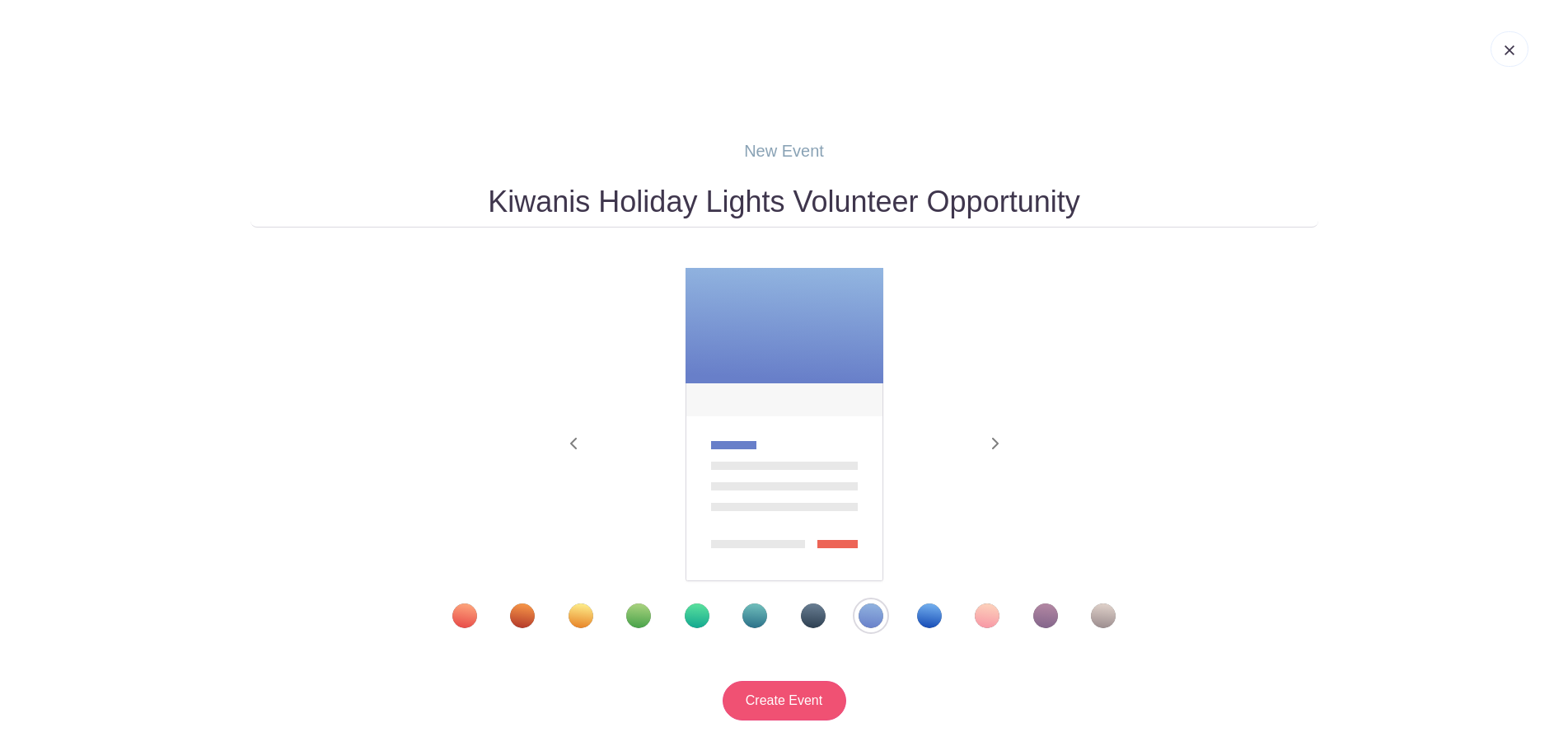
type input "Kiwanis Holiday Lights Volunteer Opportunity"
click at [817, 704] on input "Create Event" at bounding box center [784, 701] width 124 height 39
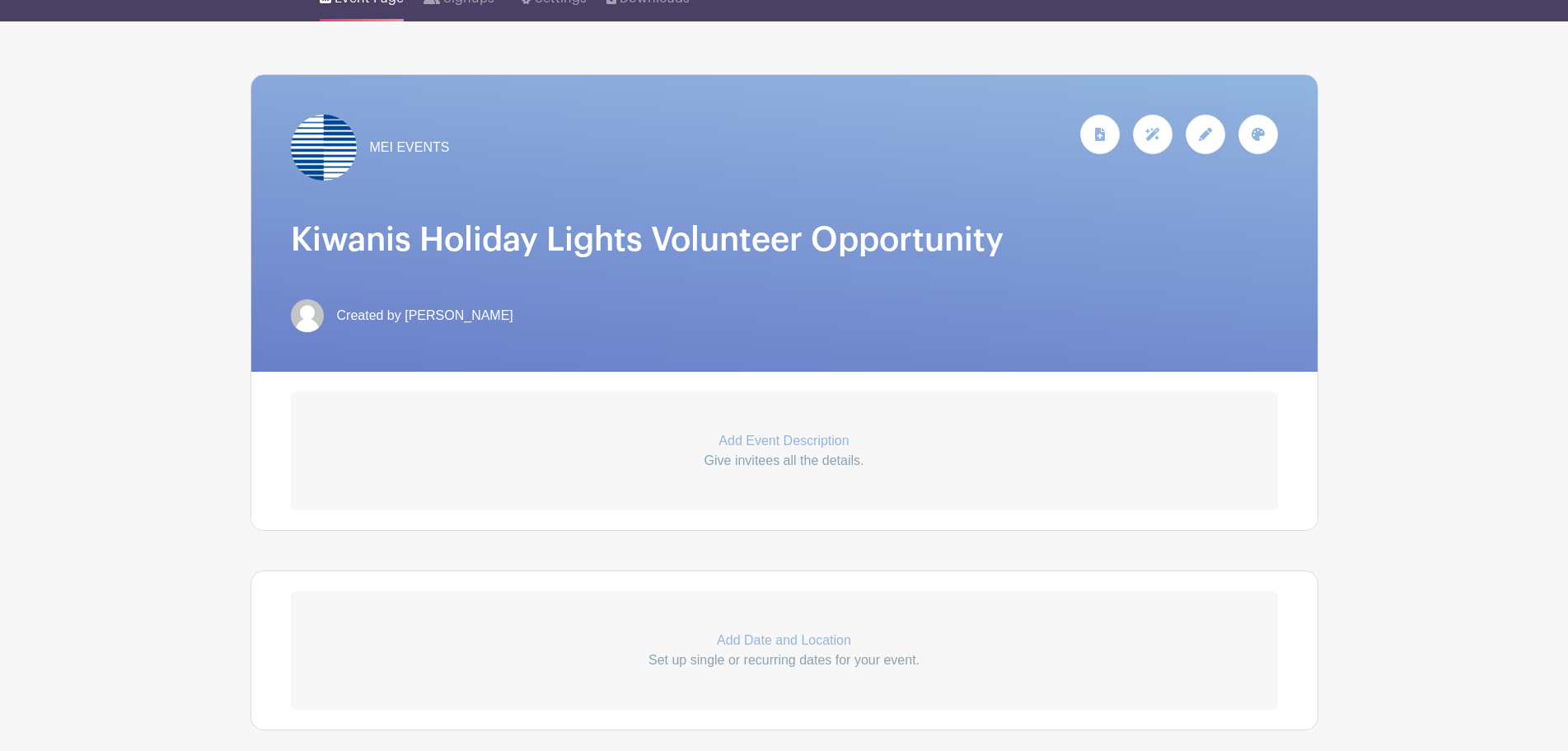
scroll to position [248, 0]
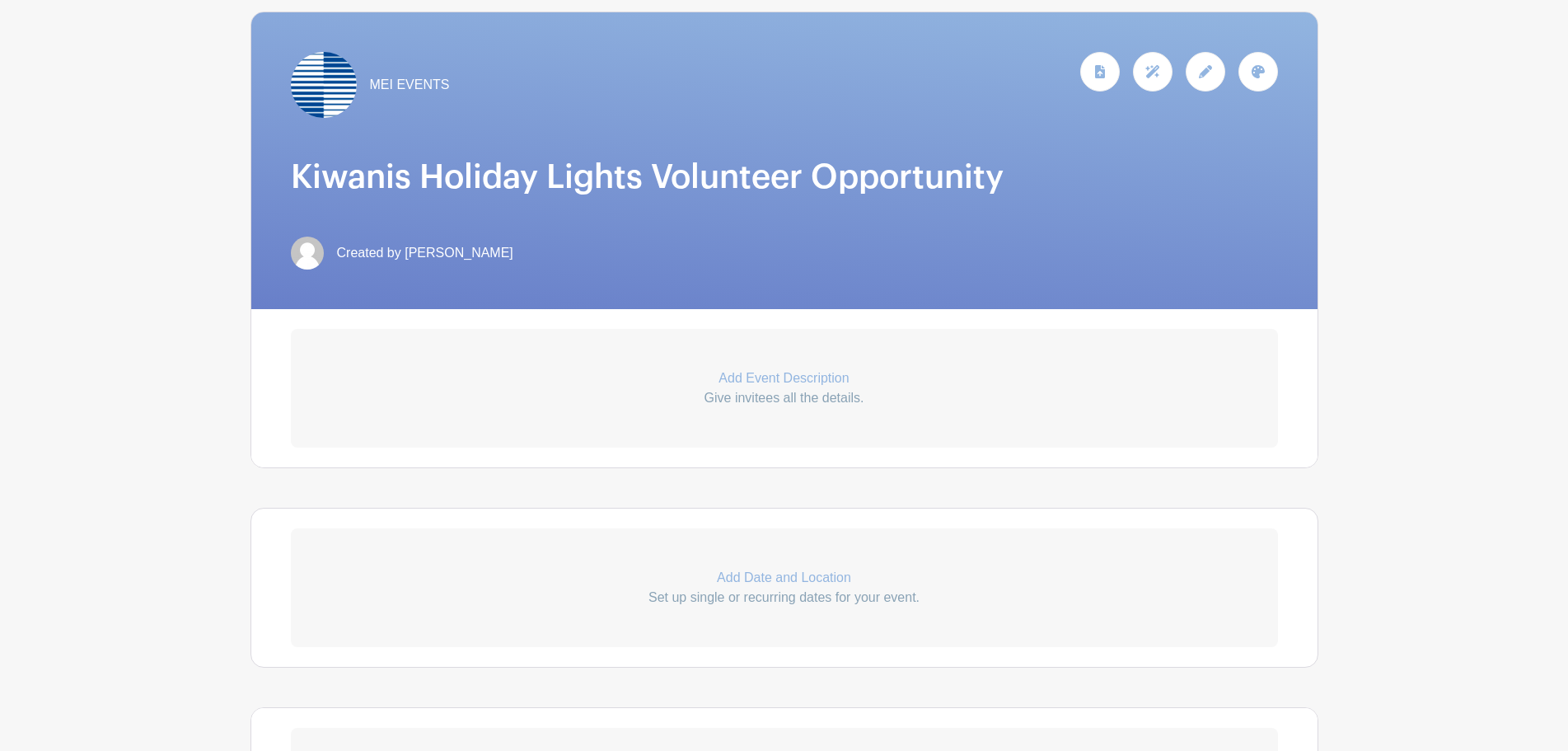
click at [799, 375] on p "Add Event Description" at bounding box center [784, 378] width 987 height 20
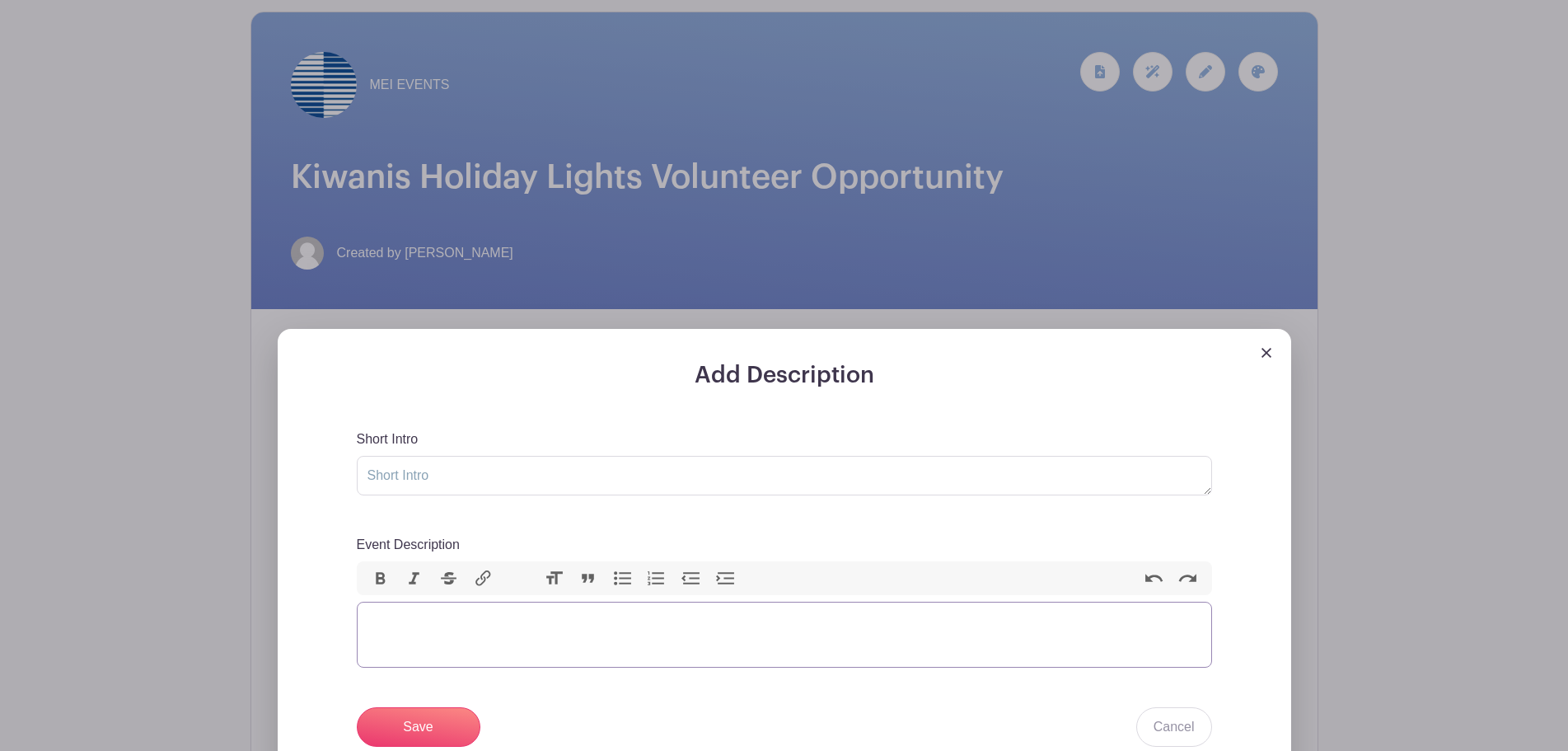
click at [743, 631] on trix-editor "Event Description" at bounding box center [784, 634] width 855 height 66
paste trix-editor "<div>This year, MEI is a sponsor of the lights display at [PERSON_NAME][GEOGRAP…"
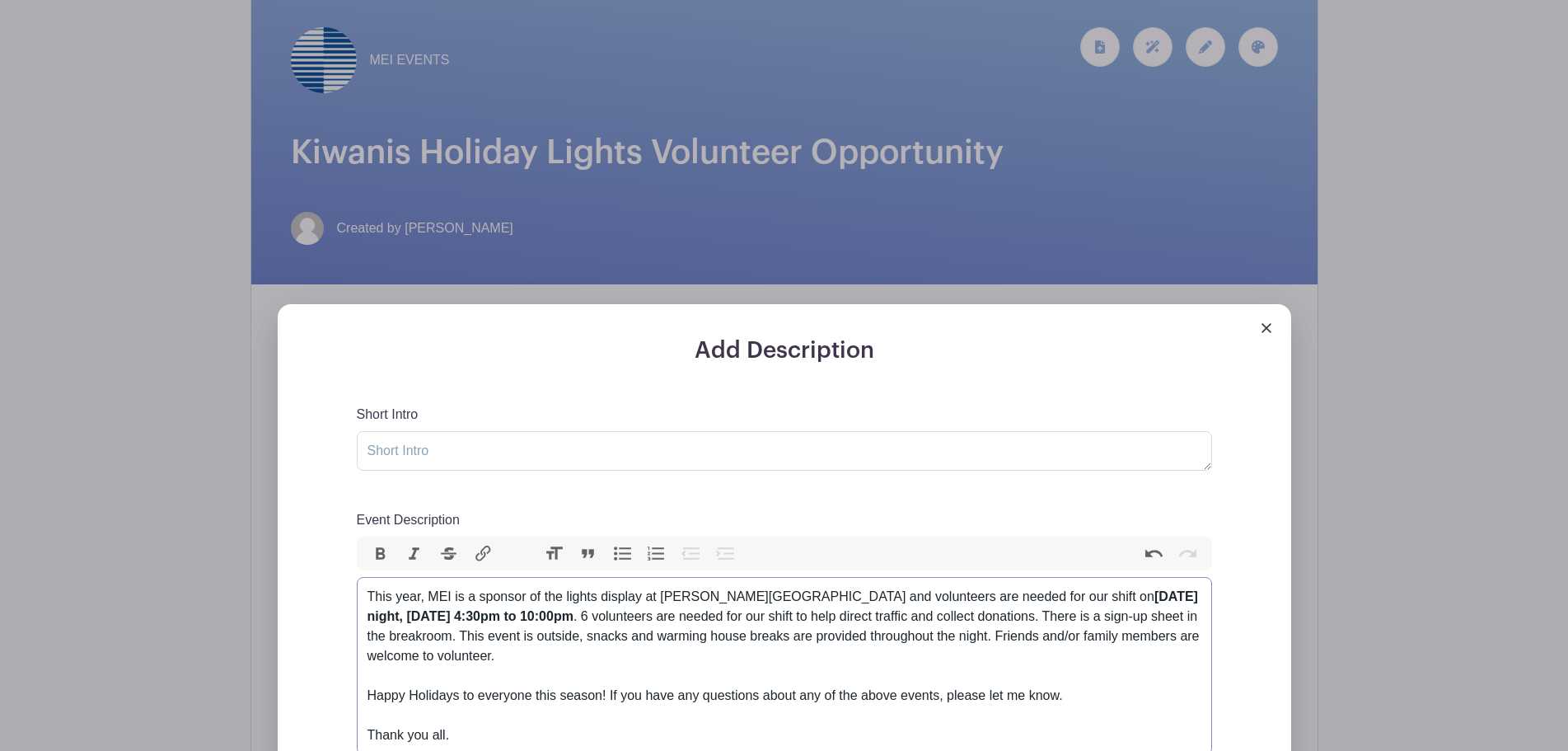
scroll to position [494, 0]
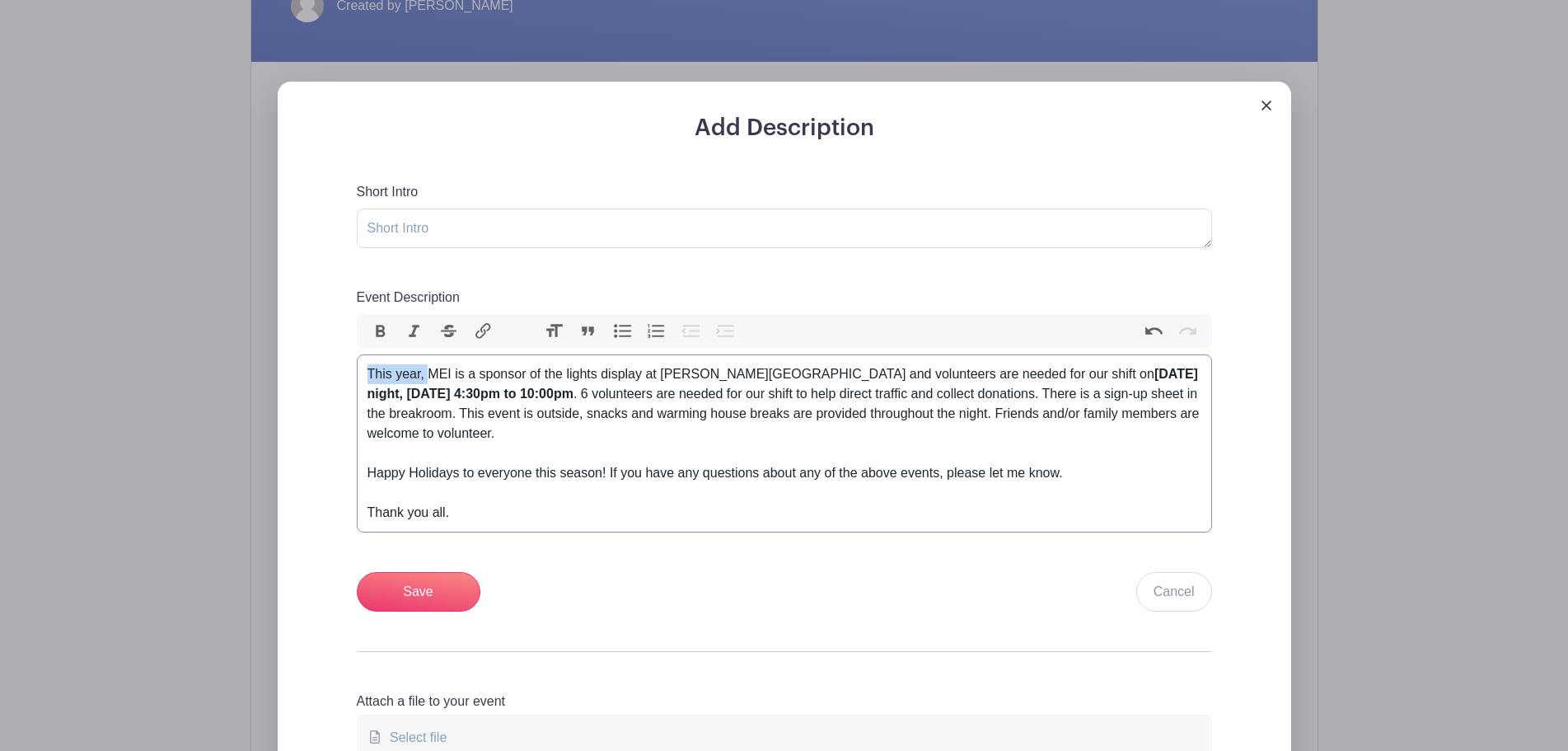
drag, startPoint x: 430, startPoint y: 371, endPoint x: 364, endPoint y: 378, distance: 66.4
click at [364, 378] on trix-editor "This year, MEI is a sponsor of the lights display at [PERSON_NAME][GEOGRAPHIC_D…" at bounding box center [784, 443] width 855 height 178
click at [505, 435] on div "MEI is a sponsor of the lights display at [PERSON_NAME][GEOGRAPHIC_DATA] and vo…" at bounding box center [784, 404] width 834 height 80
drag, startPoint x: 1007, startPoint y: 373, endPoint x: 973, endPoint y: 374, distance: 34.0
click at [973, 374] on strong "[DATE] night, [DATE] 4:30pm to 10:00pm" at bounding box center [772, 383] width 810 height 33
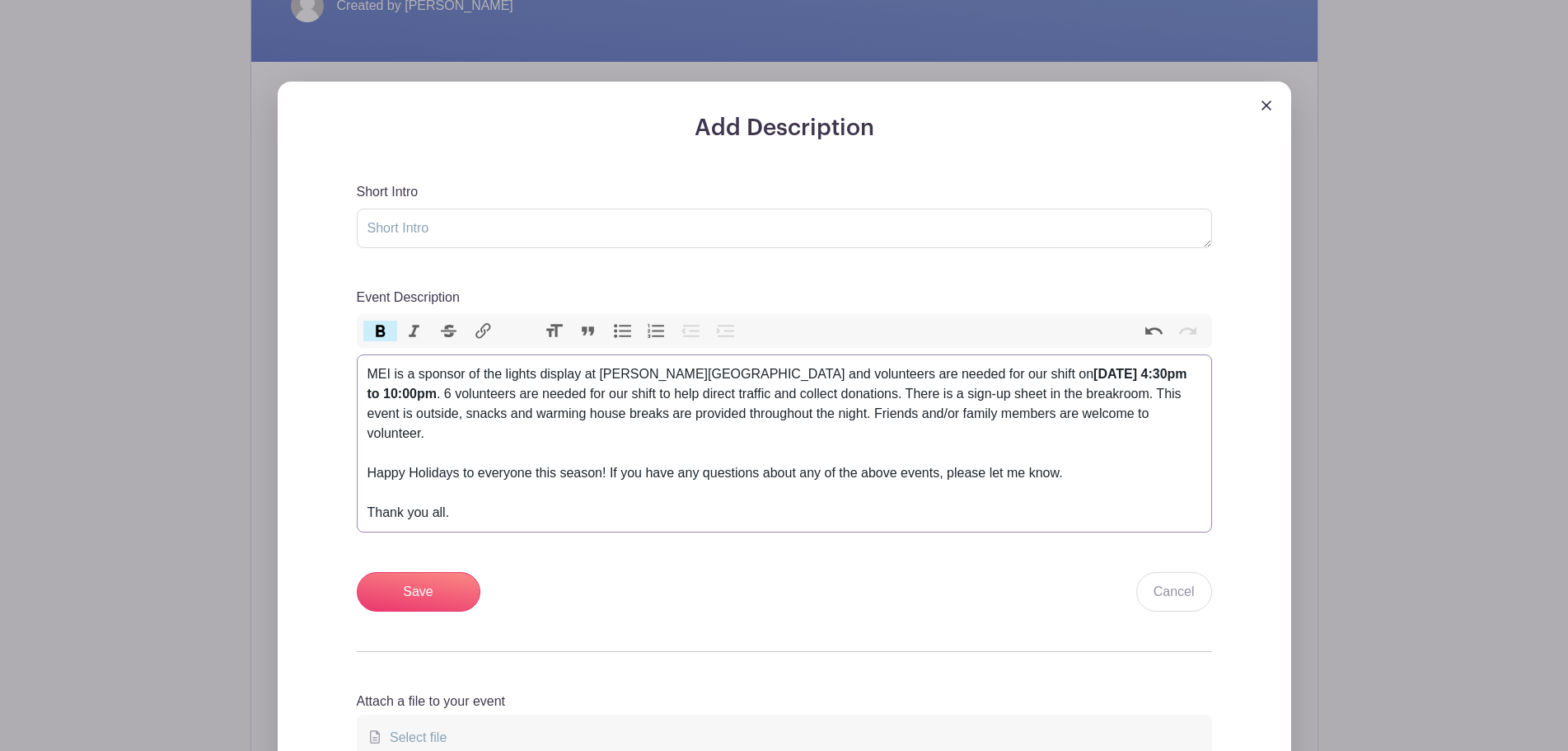
scroll to position [412, 0]
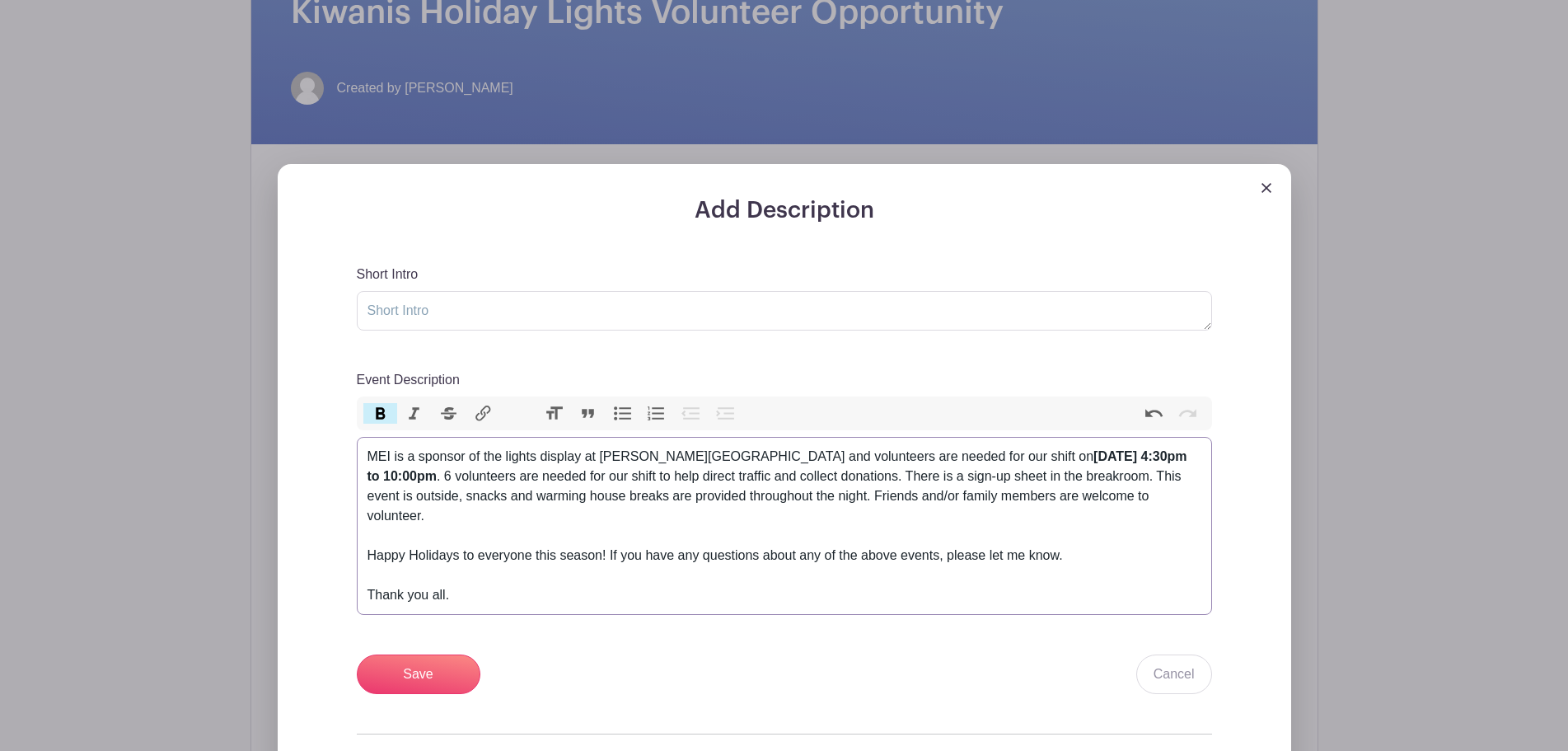
click at [1044, 506] on div "MEI is a sponsor of the lights display at [PERSON_NAME][GEOGRAPHIC_DATA] and vo…" at bounding box center [784, 487] width 834 height 80
click at [935, 457] on strong "[DATE] 4:30pm to 10:00pm" at bounding box center [777, 466] width 819 height 33
drag, startPoint x: 921, startPoint y: 454, endPoint x: 955, endPoint y: 457, distance: 34.1
click at [955, 457] on div "MEI is a sponsor of the lights display at [PERSON_NAME][GEOGRAPHIC_DATA] and vo…" at bounding box center [784, 487] width 834 height 80
click at [992, 490] on div "MEI is a sponsor of the lights display at [PERSON_NAME][GEOGRAPHIC_DATA] and vo…" at bounding box center [784, 487] width 834 height 80
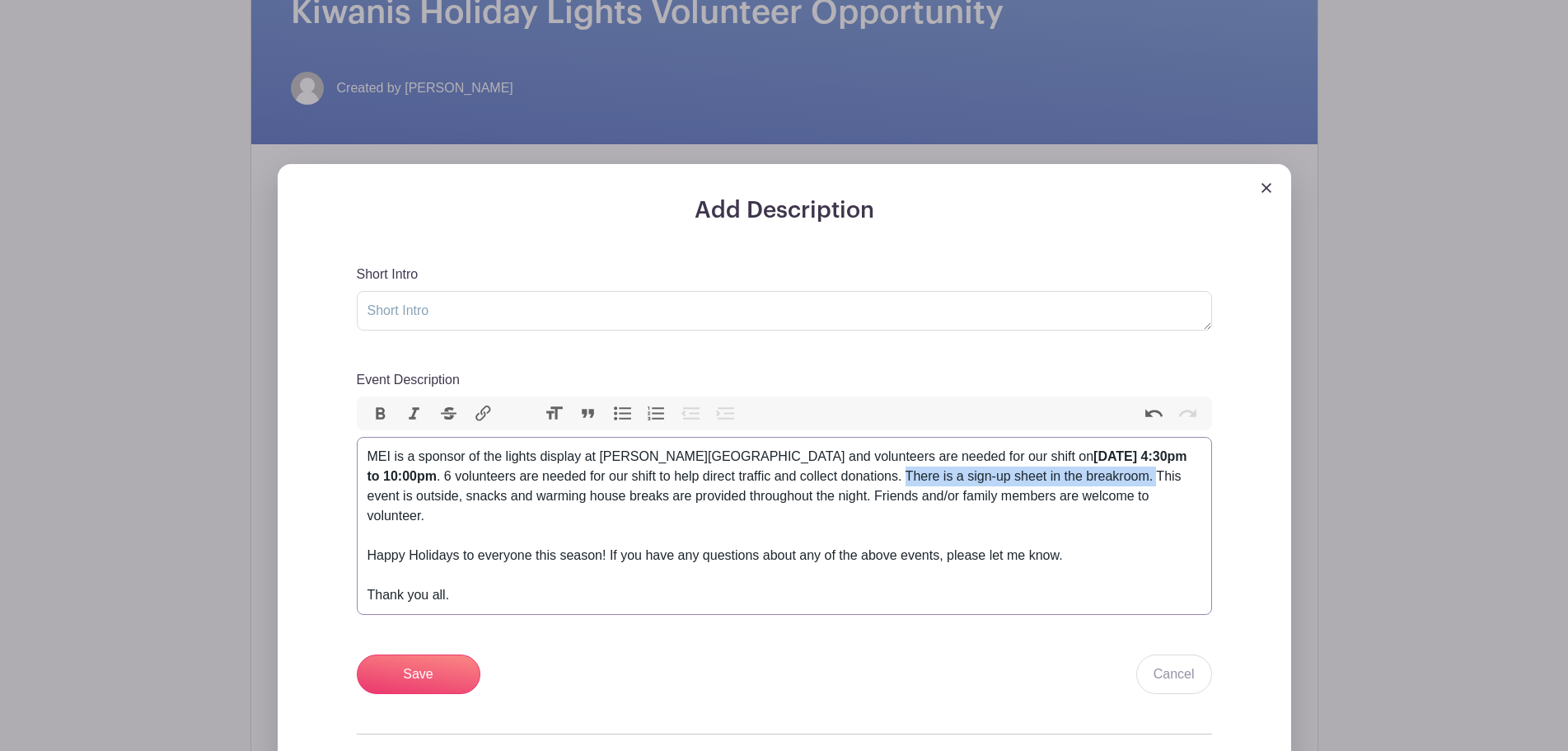
drag, startPoint x: 889, startPoint y: 475, endPoint x: 1141, endPoint y: 478, distance: 252.0
click at [1141, 478] on div "MEI is a sponsor of the lights display at [PERSON_NAME][GEOGRAPHIC_DATA] and vo…" at bounding box center [784, 487] width 834 height 80
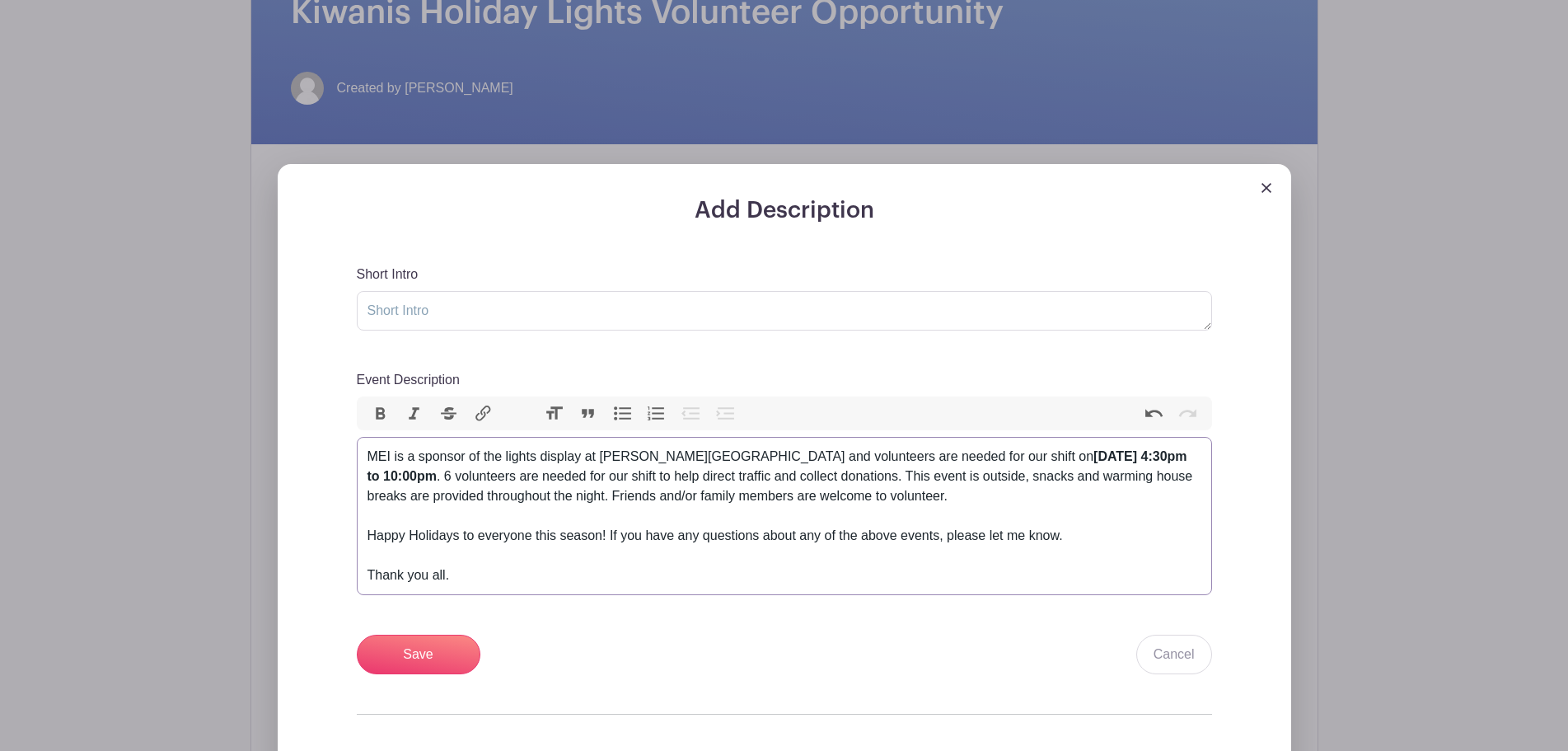
click at [1003, 492] on div "MEI is a sponsor of the lights display at [PERSON_NAME][GEOGRAPHIC_DATA] and vo…" at bounding box center [784, 477] width 834 height 59
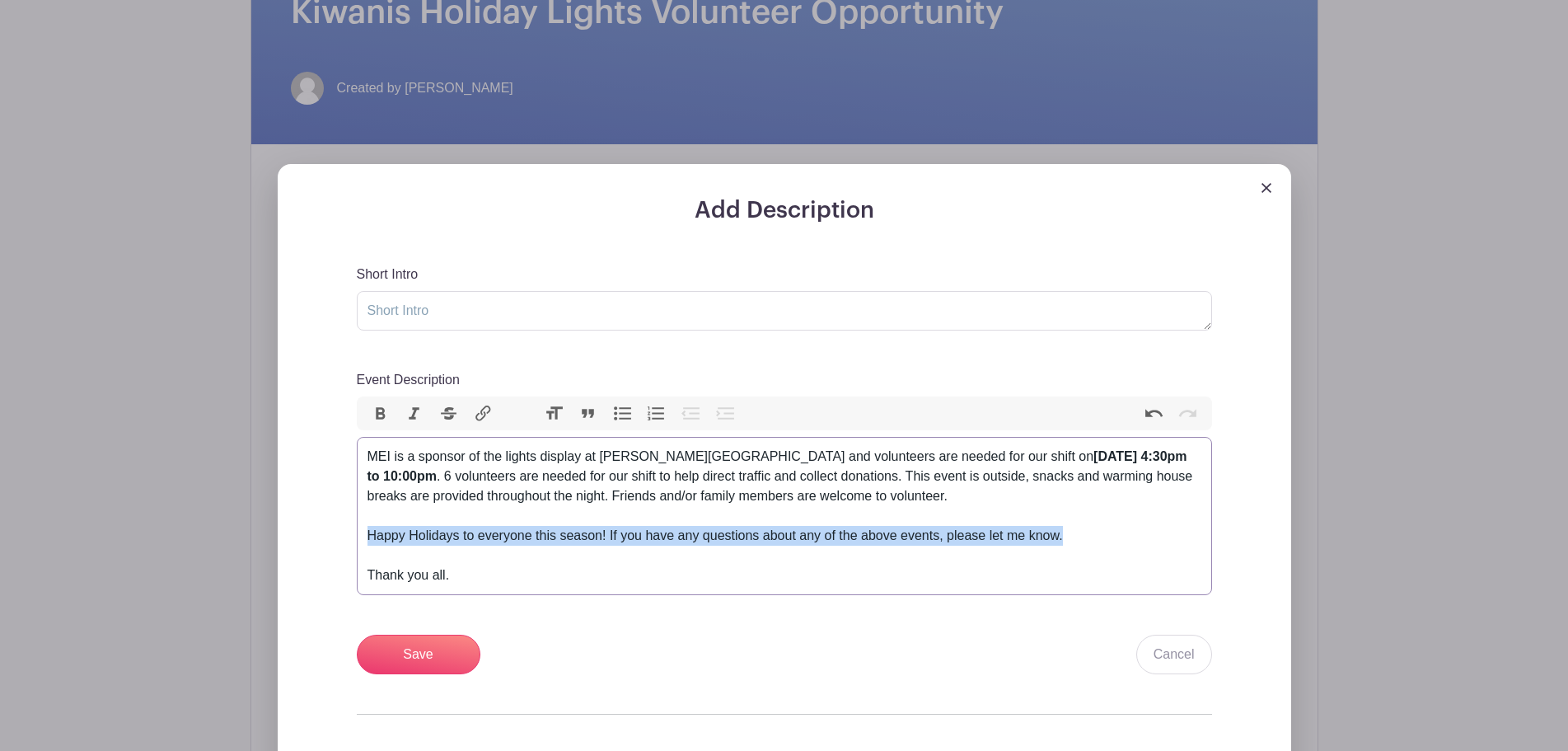
drag, startPoint x: 1069, startPoint y: 536, endPoint x: 355, endPoint y: 529, distance: 714.0
click at [355, 529] on div "Add Description Short Intro Event Description Bold Italic Strikethrough Link He…" at bounding box center [784, 530] width 934 height 666
click at [803, 534] on div "Happy Holidays to everyone this season! If you have any questions about any of …" at bounding box center [784, 536] width 834 height 20
drag, startPoint x: 607, startPoint y: 532, endPoint x: 385, endPoint y: 520, distance: 222.3
click at [385, 520] on trix-editor "MEI is a sponsor of the lights display at [PERSON_NAME][GEOGRAPHIC_DATA] and vo…" at bounding box center [784, 515] width 855 height 158
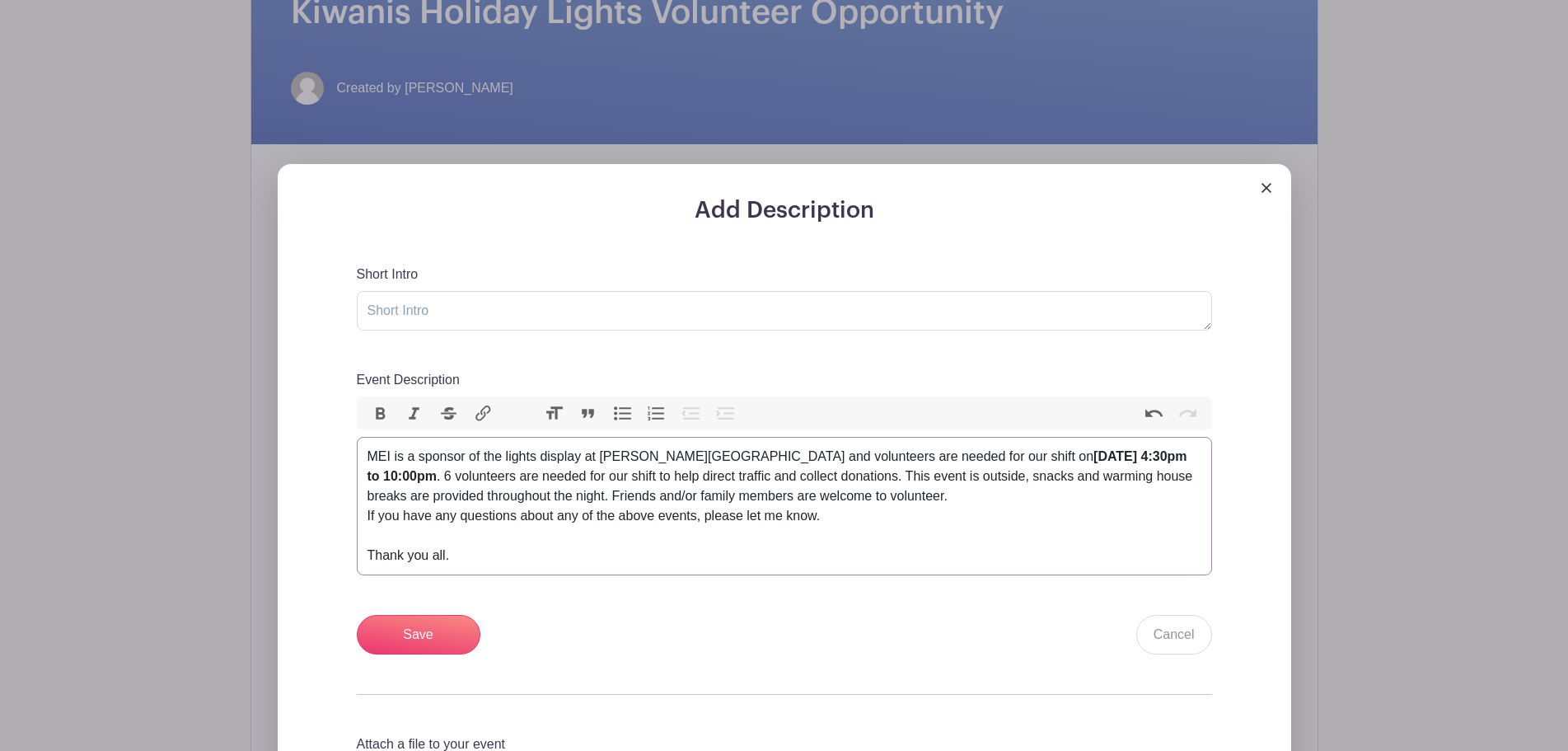
click at [375, 515] on div "If you have any questions about any of the above events, please let me know." at bounding box center [784, 516] width 834 height 20
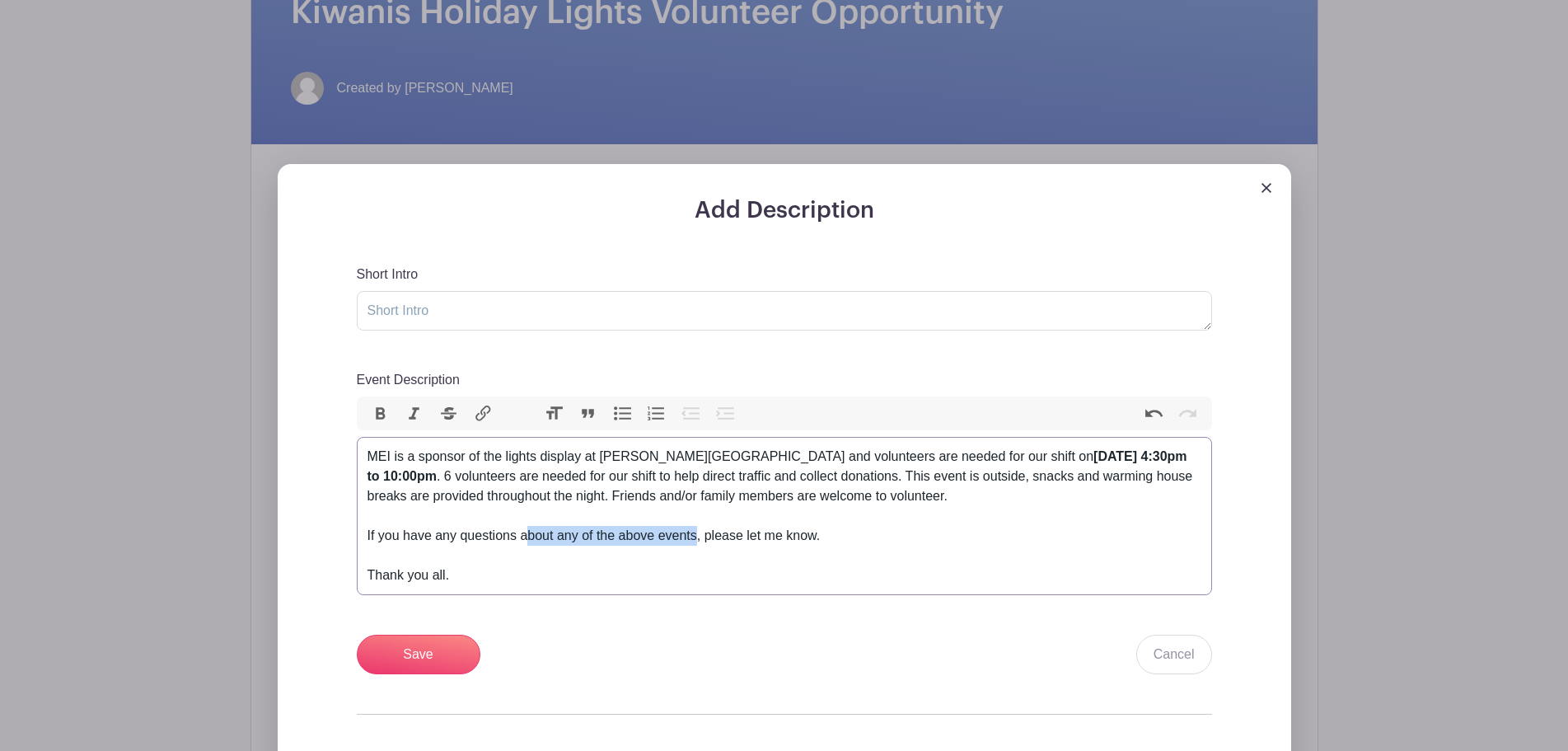
drag, startPoint x: 697, startPoint y: 535, endPoint x: 524, endPoint y: 538, distance: 173.0
click at [524, 538] on div "If you have any questions about any of the above events, please let me know." at bounding box center [784, 526] width 834 height 39
click at [679, 536] on div "If you have any questions, please let me know." at bounding box center [784, 526] width 834 height 39
drag, startPoint x: 496, startPoint y: 580, endPoint x: 425, endPoint y: 577, distance: 71.1
click at [425, 577] on div "Thank you all." at bounding box center [784, 575] width 834 height 20
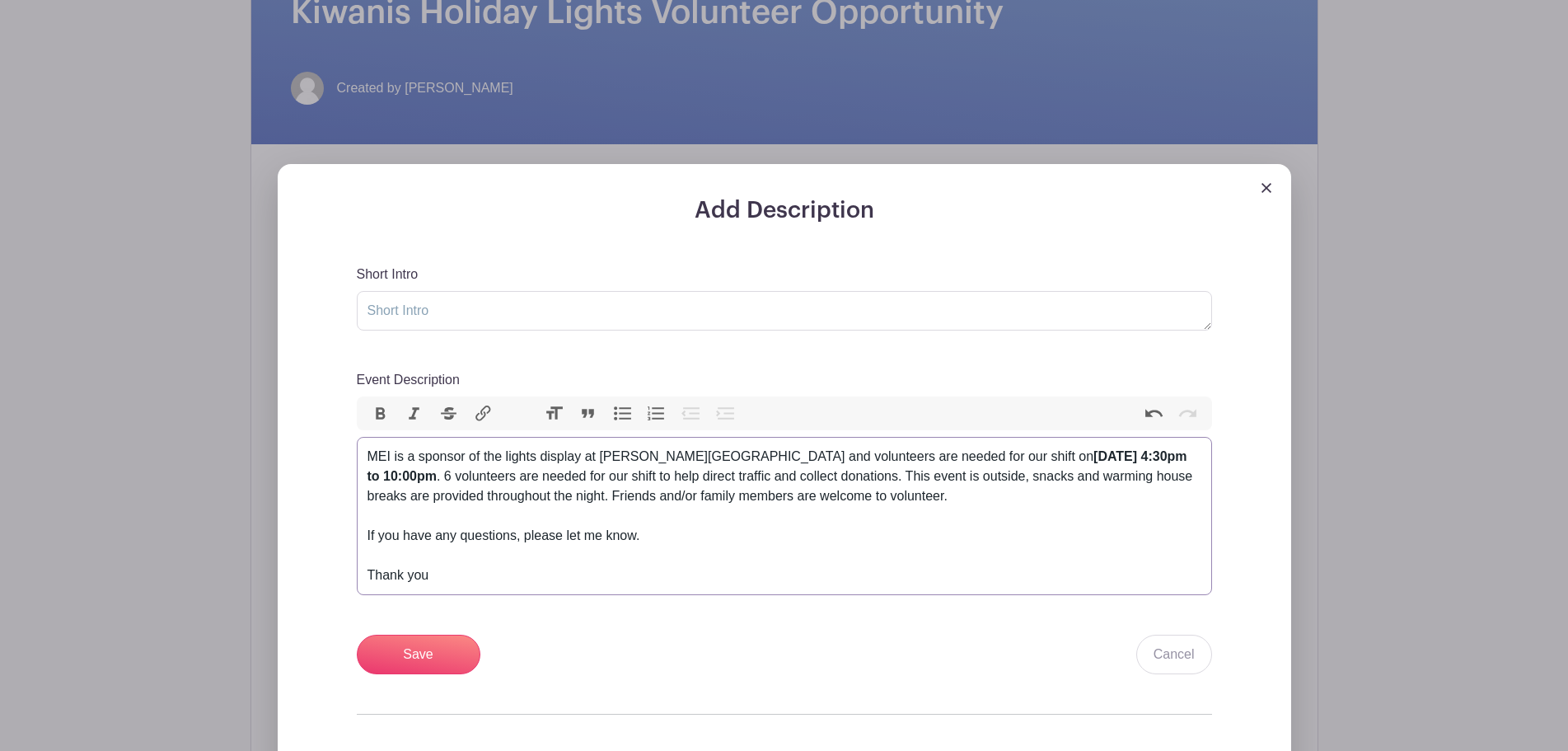
type trix-editor "<div>MEI is a sponsor of the lights display at [PERSON_NAME][GEOGRAPHIC_DATA] a…"
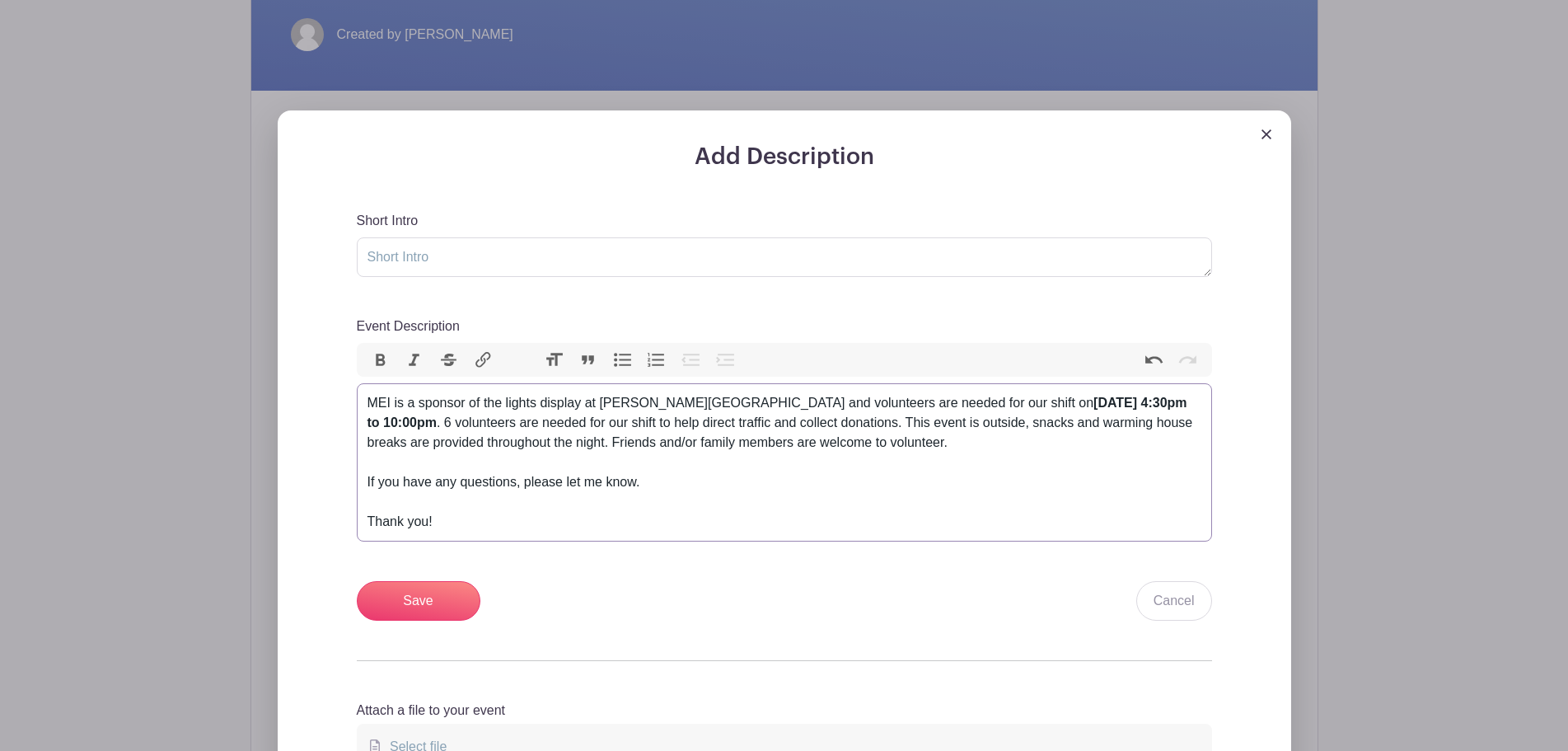
scroll to position [494, 0]
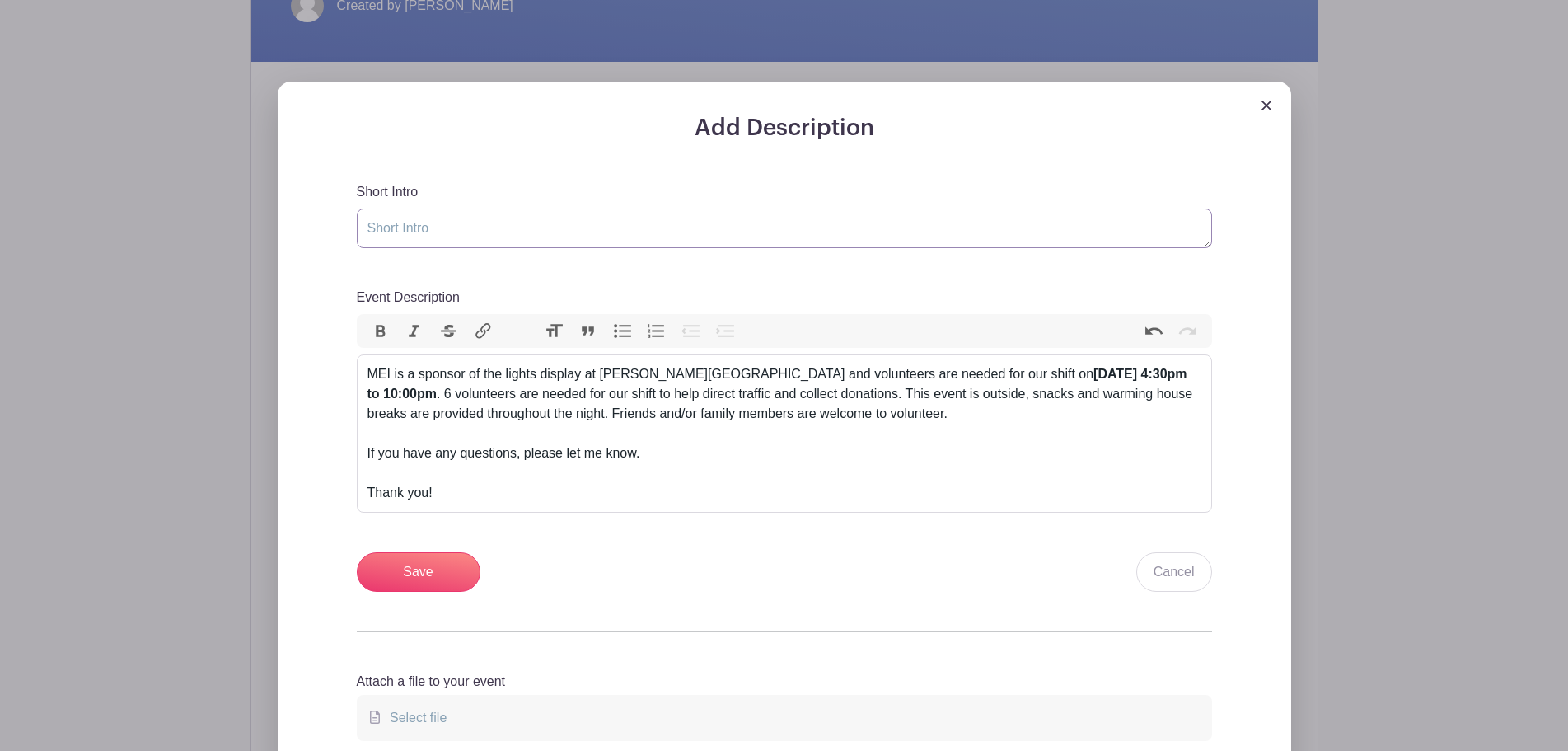
click at [442, 238] on textarea "Short Intro" at bounding box center [784, 228] width 855 height 39
type textarea "Kiwanis Holiday Lights Volunteer Event"
click at [687, 456] on div "If you have any questions, please let me know." at bounding box center [784, 443] width 834 height 39
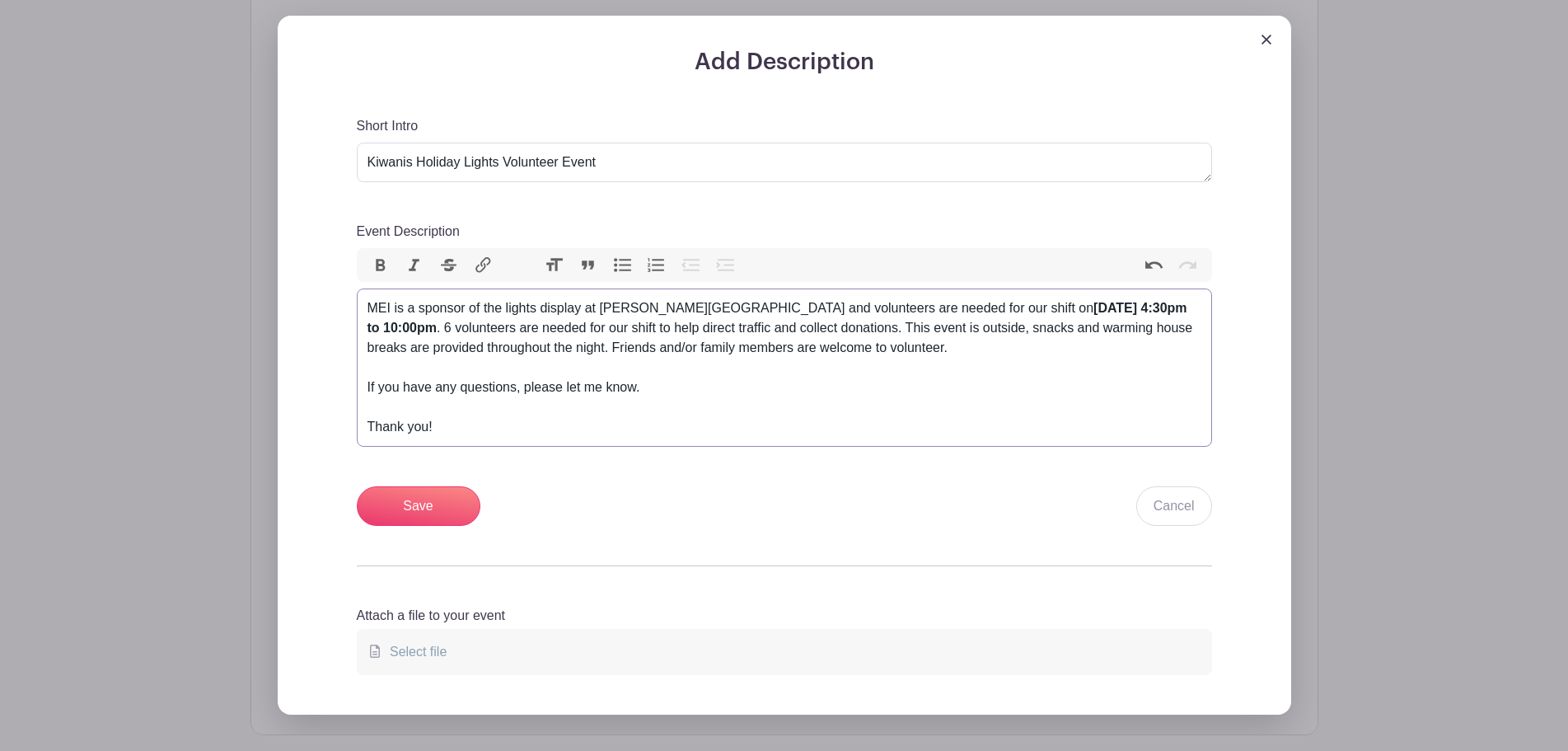
scroll to position [660, 0]
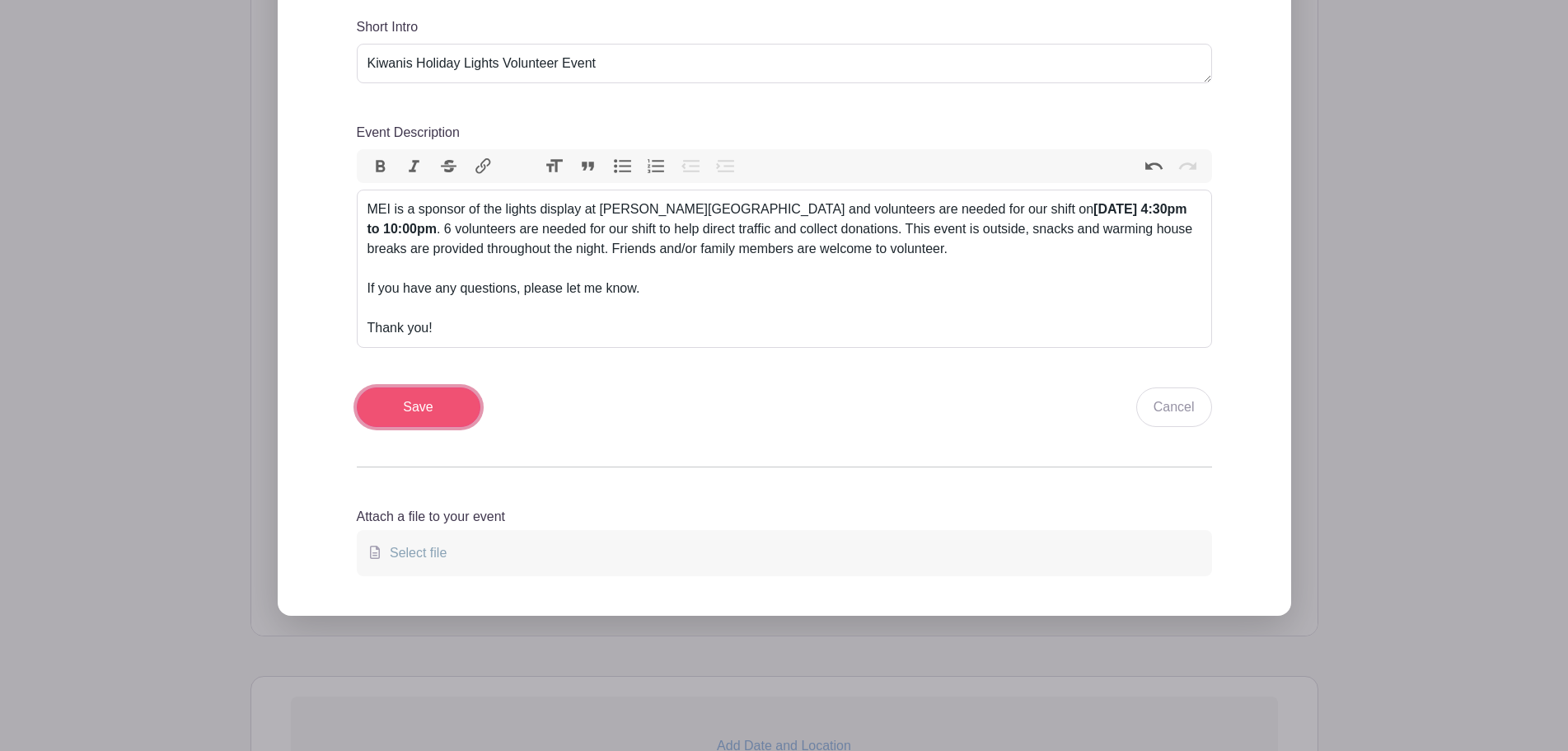
click at [439, 415] on input "Save" at bounding box center [419, 407] width 124 height 39
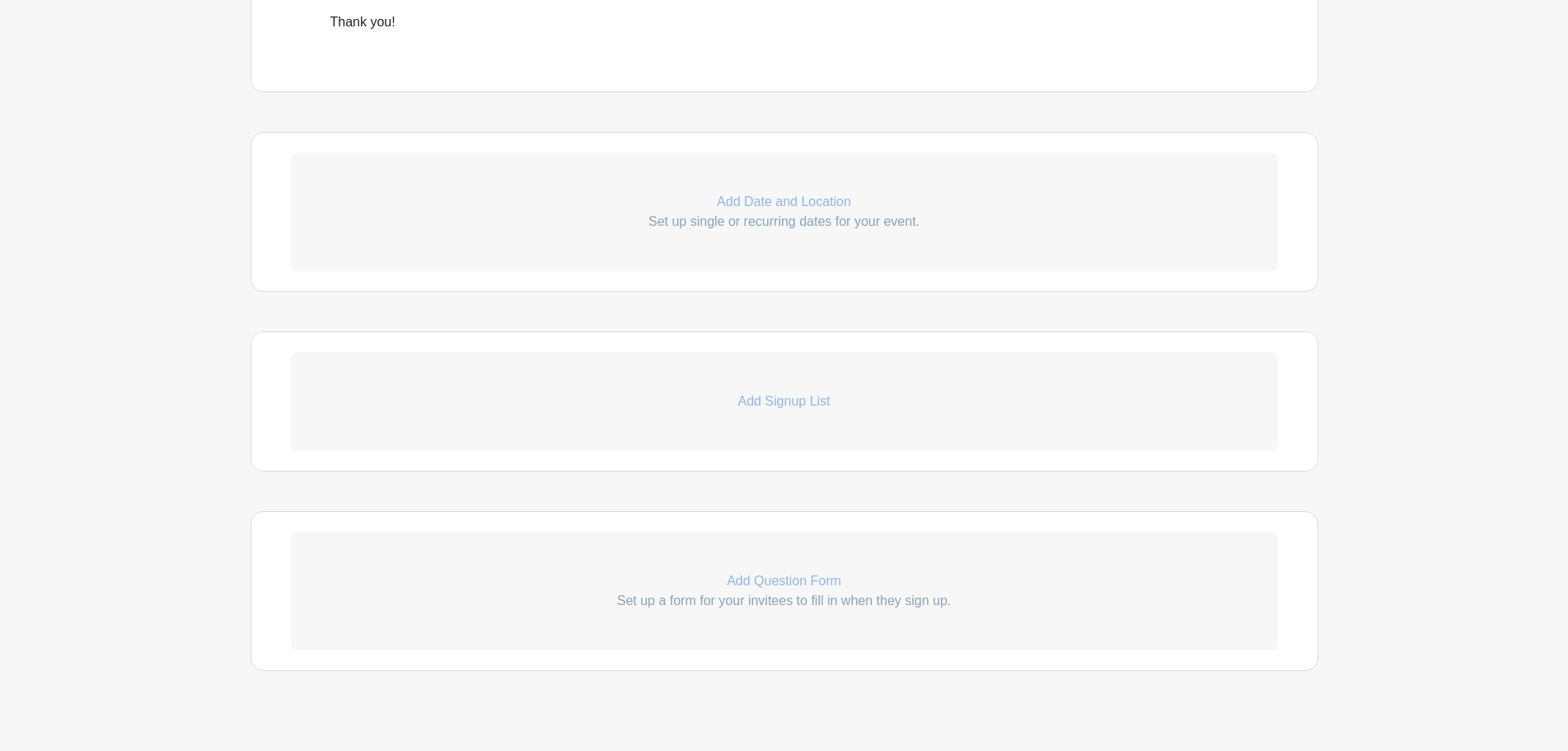
scroll to position [956, 0]
click at [780, 399] on p "Add Signup List" at bounding box center [784, 401] width 987 height 20
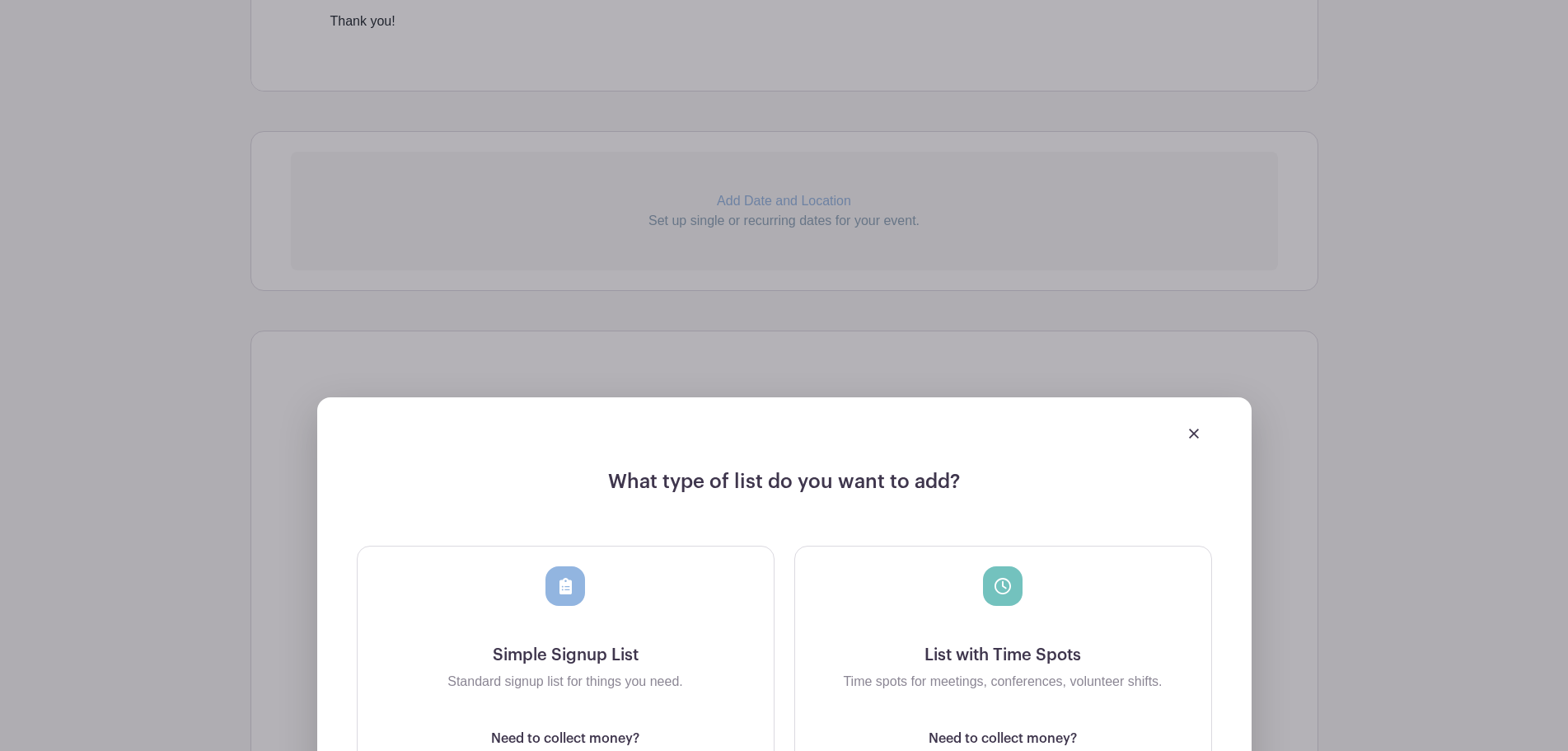
scroll to position [1286, 0]
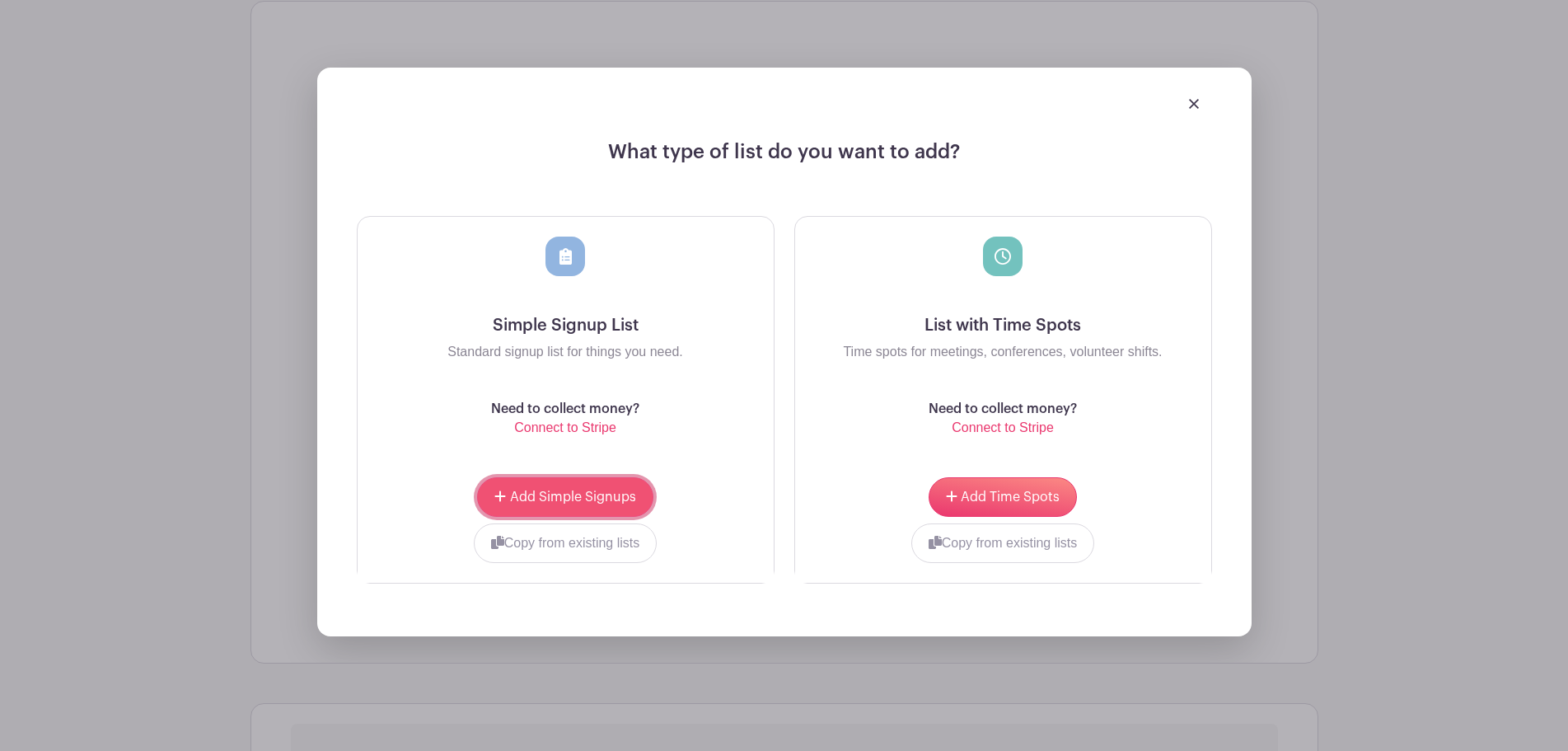
click at [597, 489] on button "Add Simple Signups" at bounding box center [565, 497] width 176 height 39
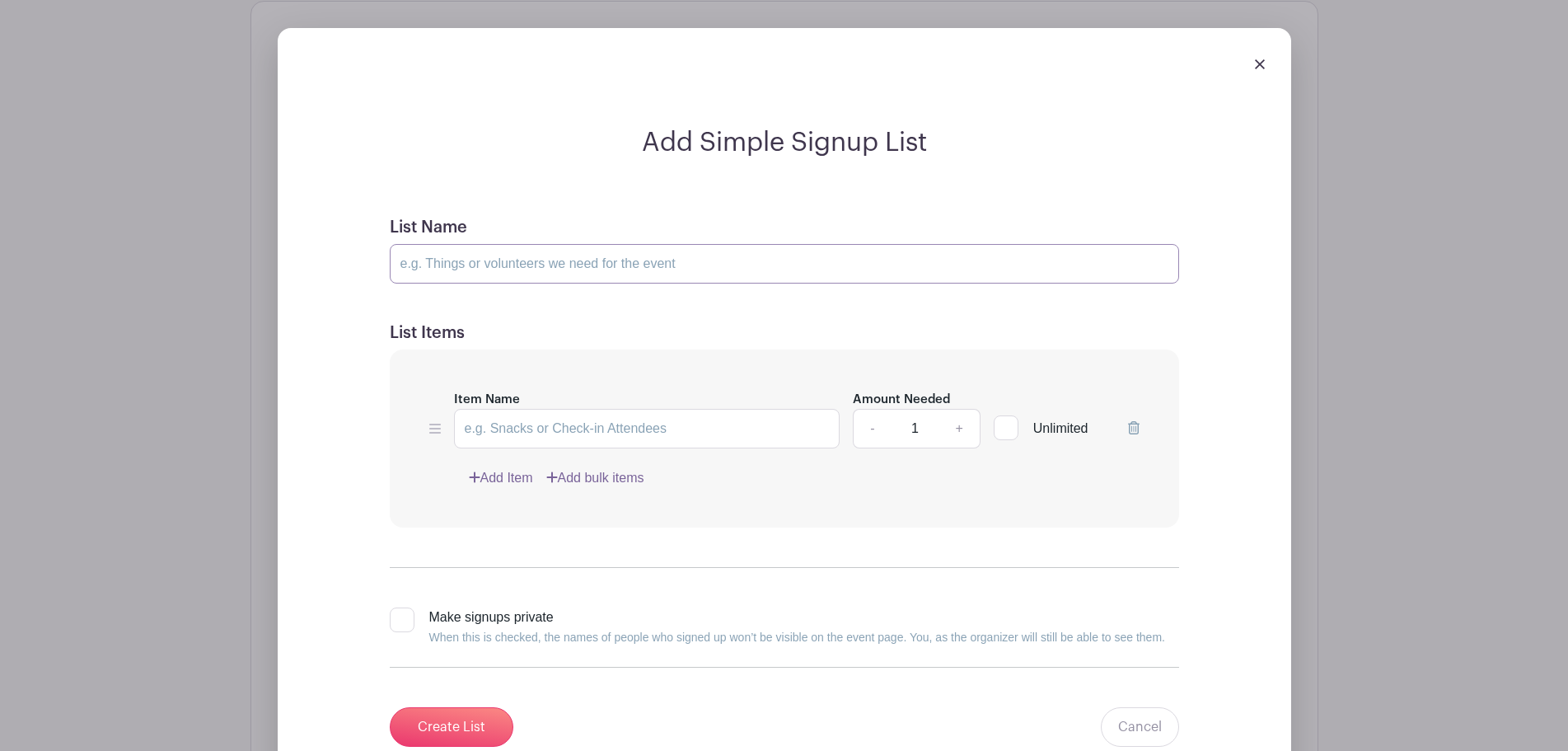
click at [473, 267] on input "List Name" at bounding box center [784, 263] width 789 height 39
drag, startPoint x: 648, startPoint y: 261, endPoint x: 370, endPoint y: 269, distance: 278.1
click at [371, 270] on form "List Name Directing Traffic and Collecting Donations List Items Item Name Amoun…" at bounding box center [785, 482] width 829 height 569
type input "Directing Traffic and Collecting Donations"
click at [524, 441] on input "Item Name" at bounding box center [646, 429] width 386 height 39
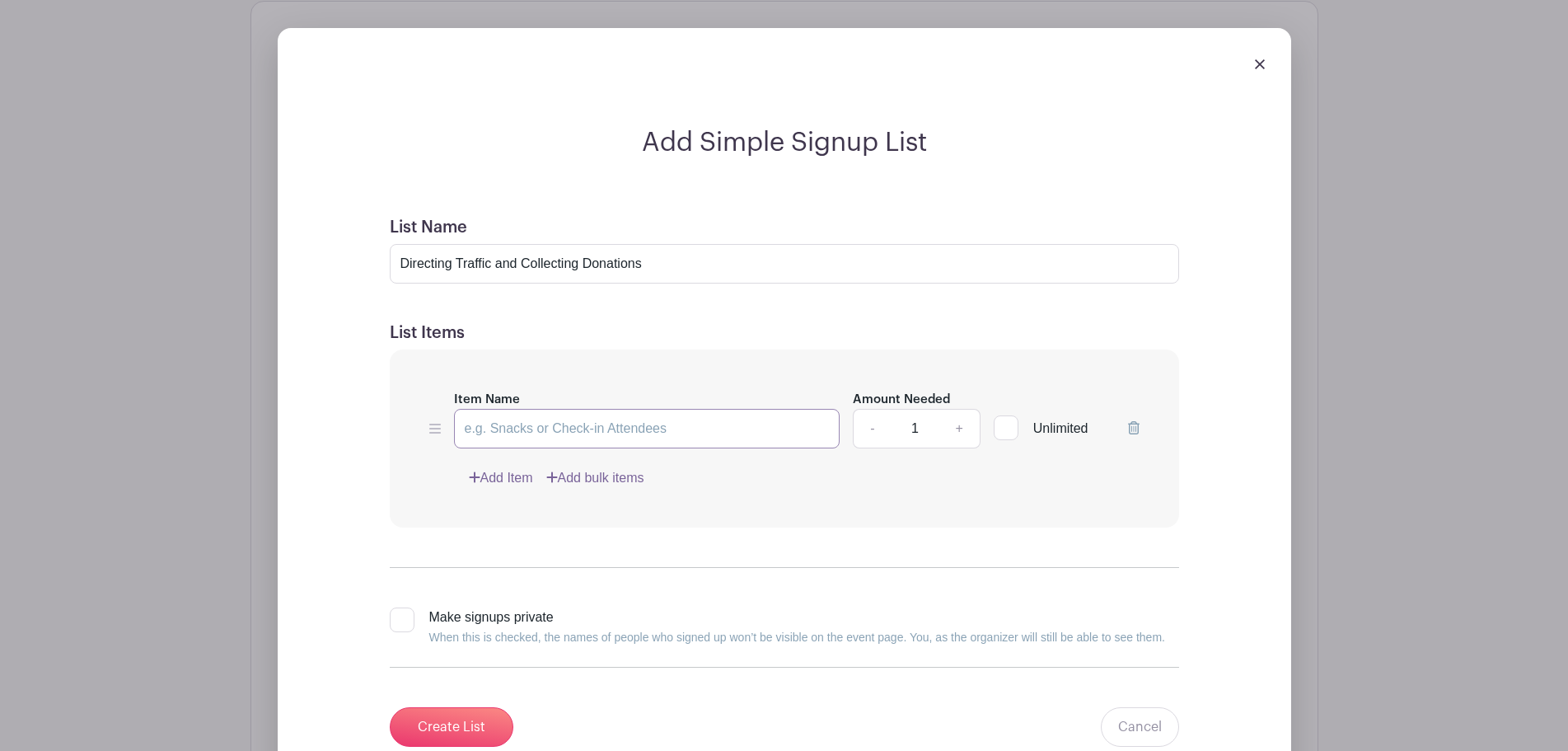
paste input "Directing Traffic and Collecting Donations"
type input "Directing Traffic and Collecting Donations"
click at [957, 426] on link "+" at bounding box center [959, 429] width 41 height 39
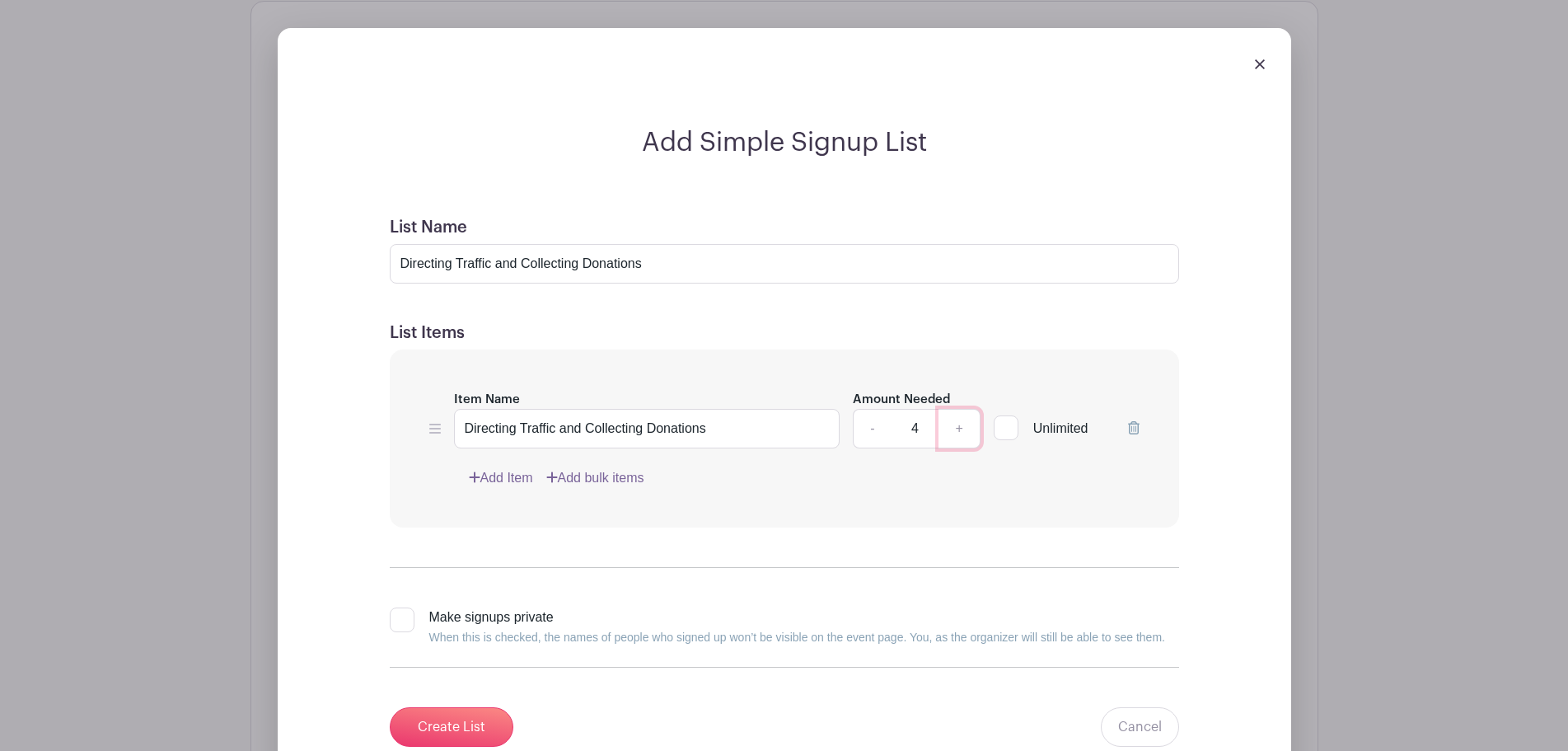
click at [957, 426] on link "+" at bounding box center [959, 429] width 41 height 39
type input "6"
click at [884, 488] on div "Add Item Add bulk items" at bounding box center [804, 478] width 671 height 20
drag, startPoint x: 684, startPoint y: 258, endPoint x: 370, endPoint y: 273, distance: 314.4
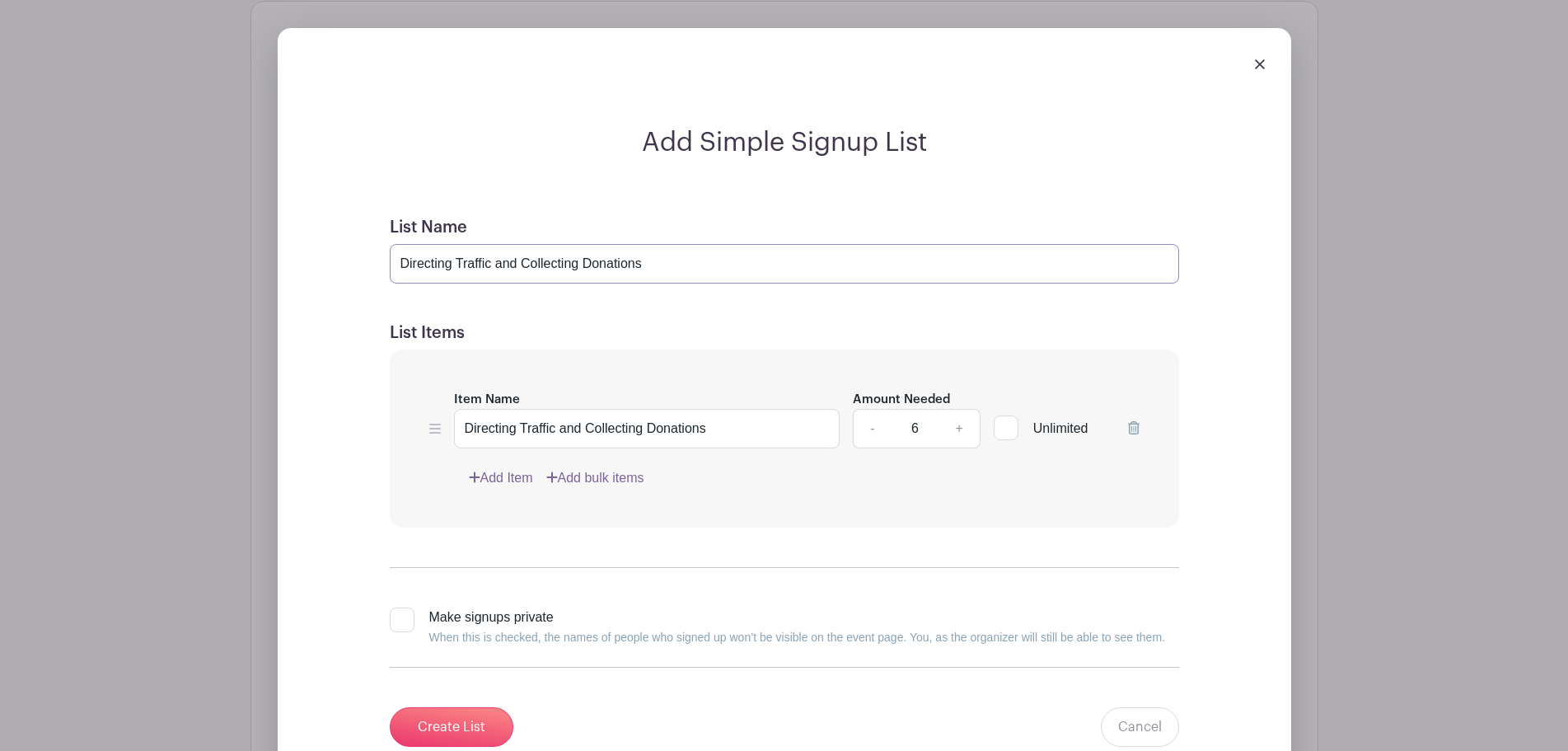
click at [370, 273] on form "List Name Directing Traffic and Collecting Donations List Items Item Name Direc…" at bounding box center [785, 482] width 829 height 569
type input "Volunteers Needed"
click at [746, 429] on input "Directing Traffic and Collecting Donations" at bounding box center [646, 429] width 386 height 39
click at [748, 508] on div "Item Name Directing Traffic and Collecting Donations Amount Needed - 6 + Unlimi…" at bounding box center [784, 439] width 789 height 179
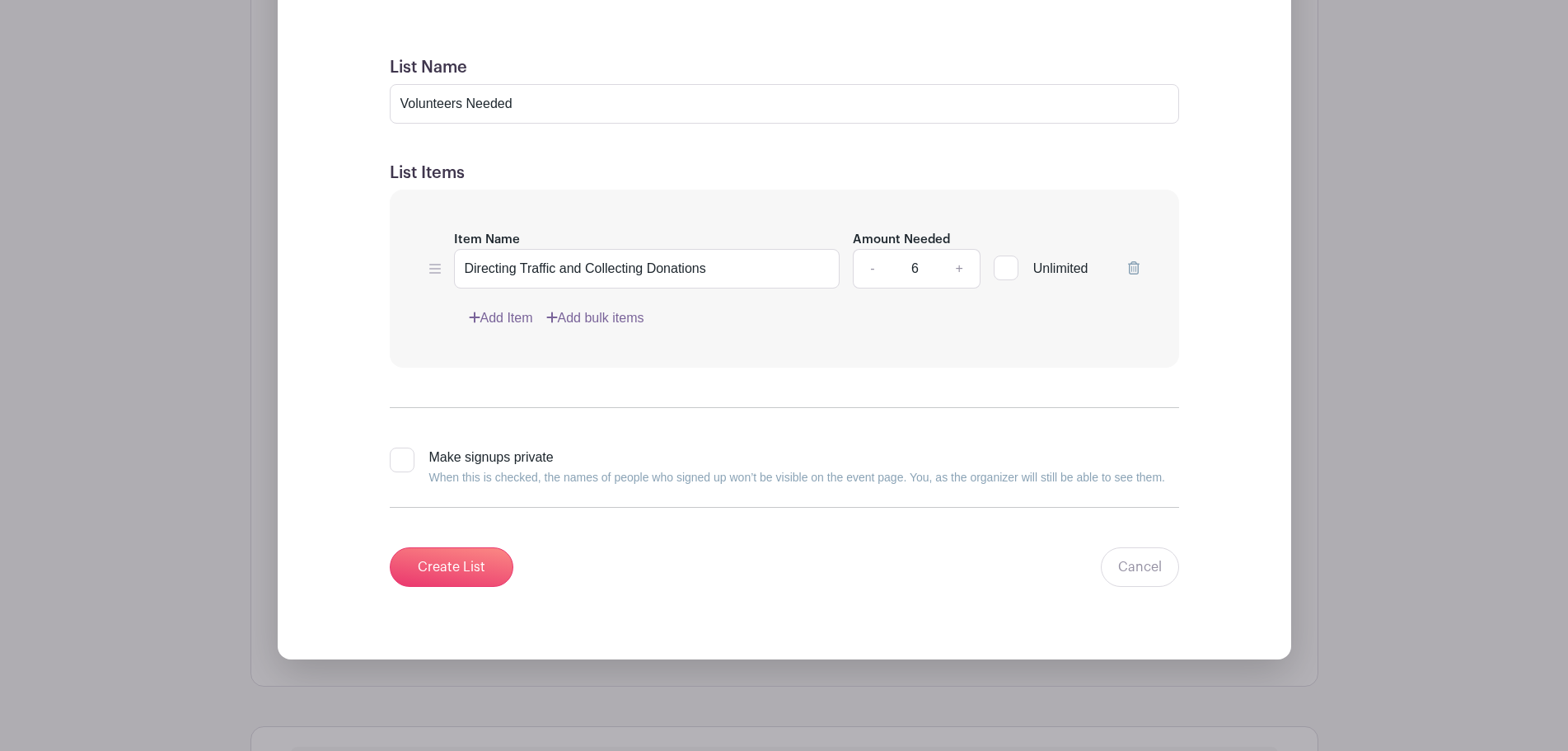
scroll to position [1451, 0]
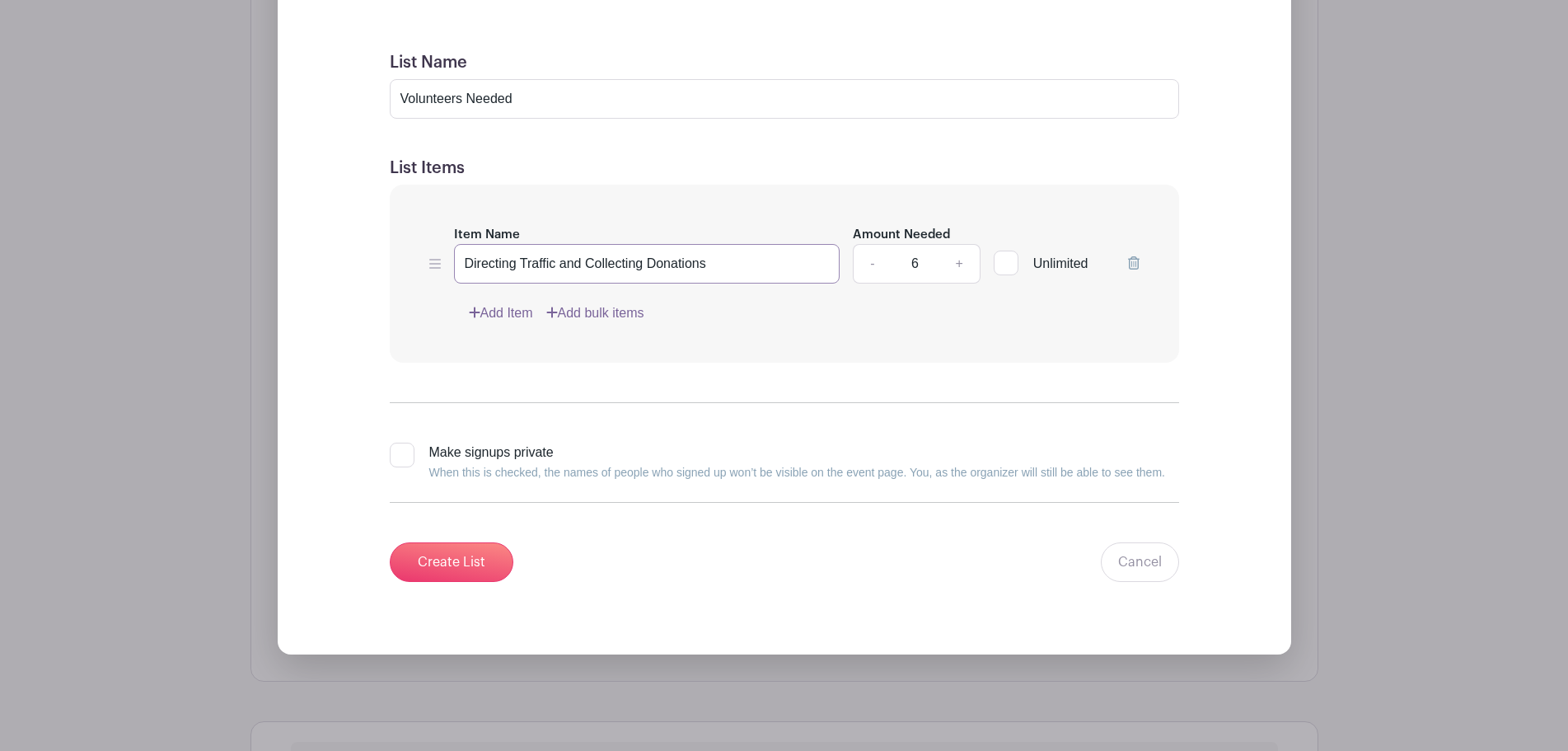
click at [738, 263] on input "Directing Traffic and Collecting Donations" at bounding box center [646, 263] width 386 height 39
type input "Directing Traffic and Collecting Donations Volunteers"
click at [469, 558] on input "Create List" at bounding box center [452, 562] width 124 height 39
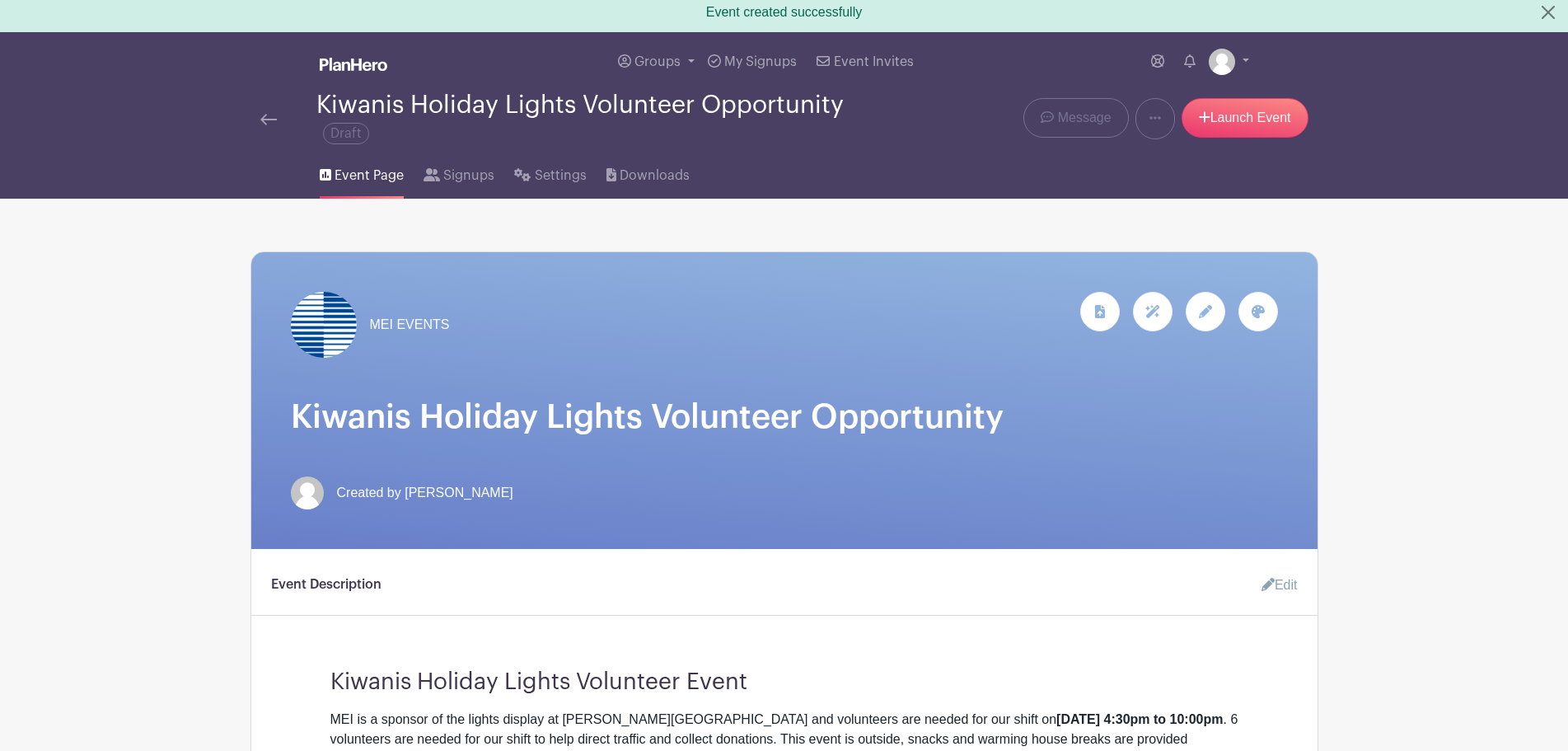
scroll to position [0, 0]
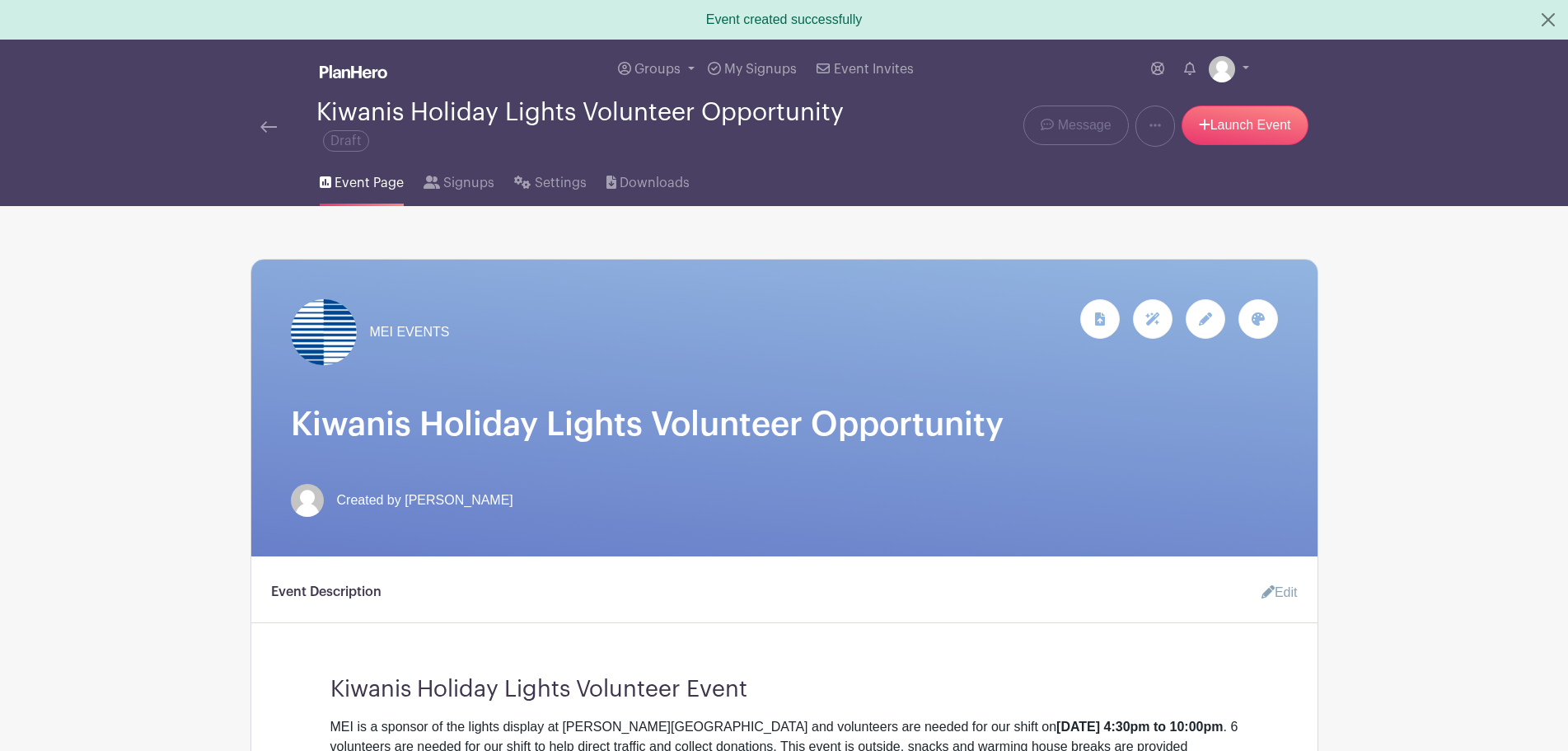
click at [264, 124] on img at bounding box center [268, 127] width 17 height 12
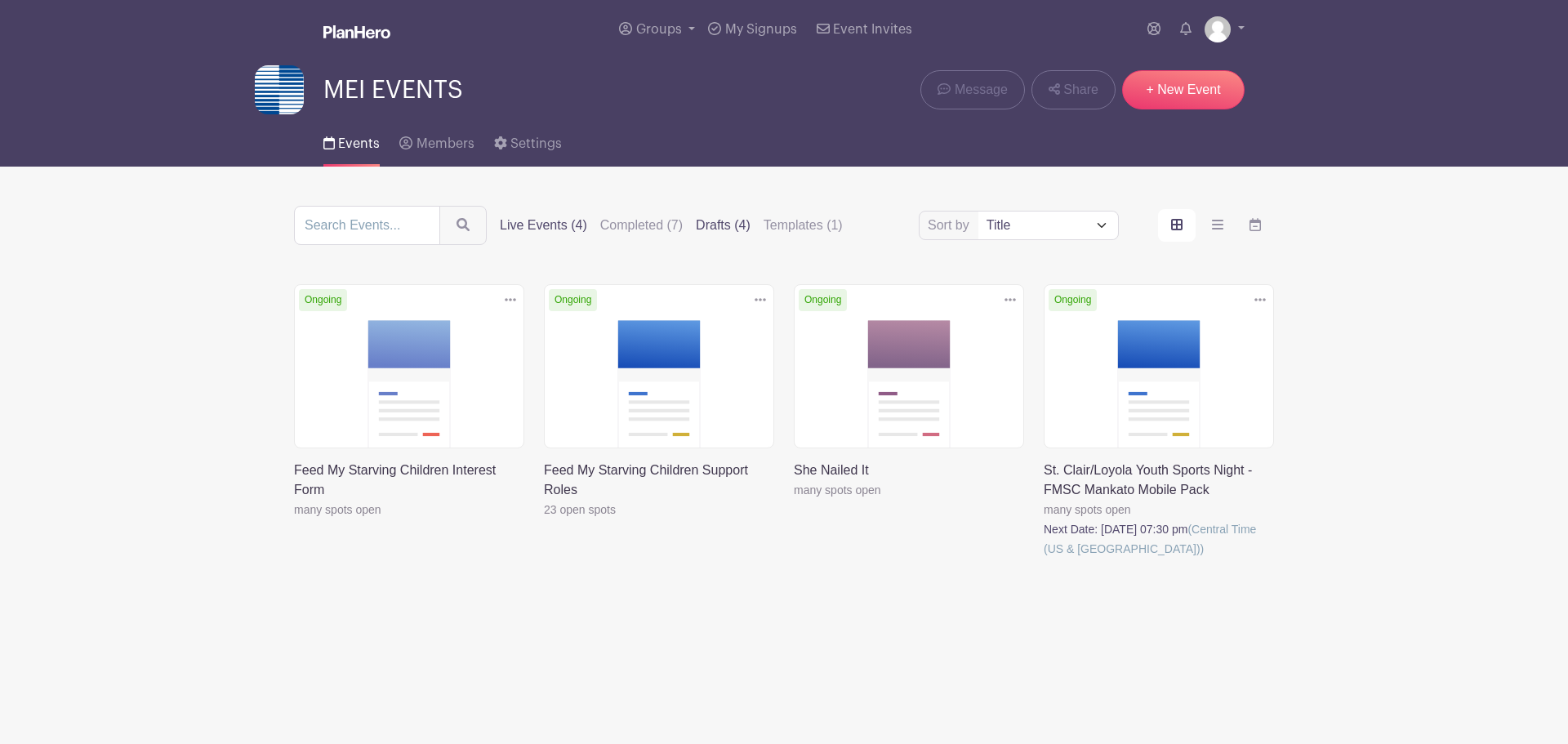
click at [735, 226] on label "Drafts (4)" at bounding box center [724, 225] width 55 height 19
click at [0, 0] on input "Drafts (4)" at bounding box center [0, 0] width 0 height 0
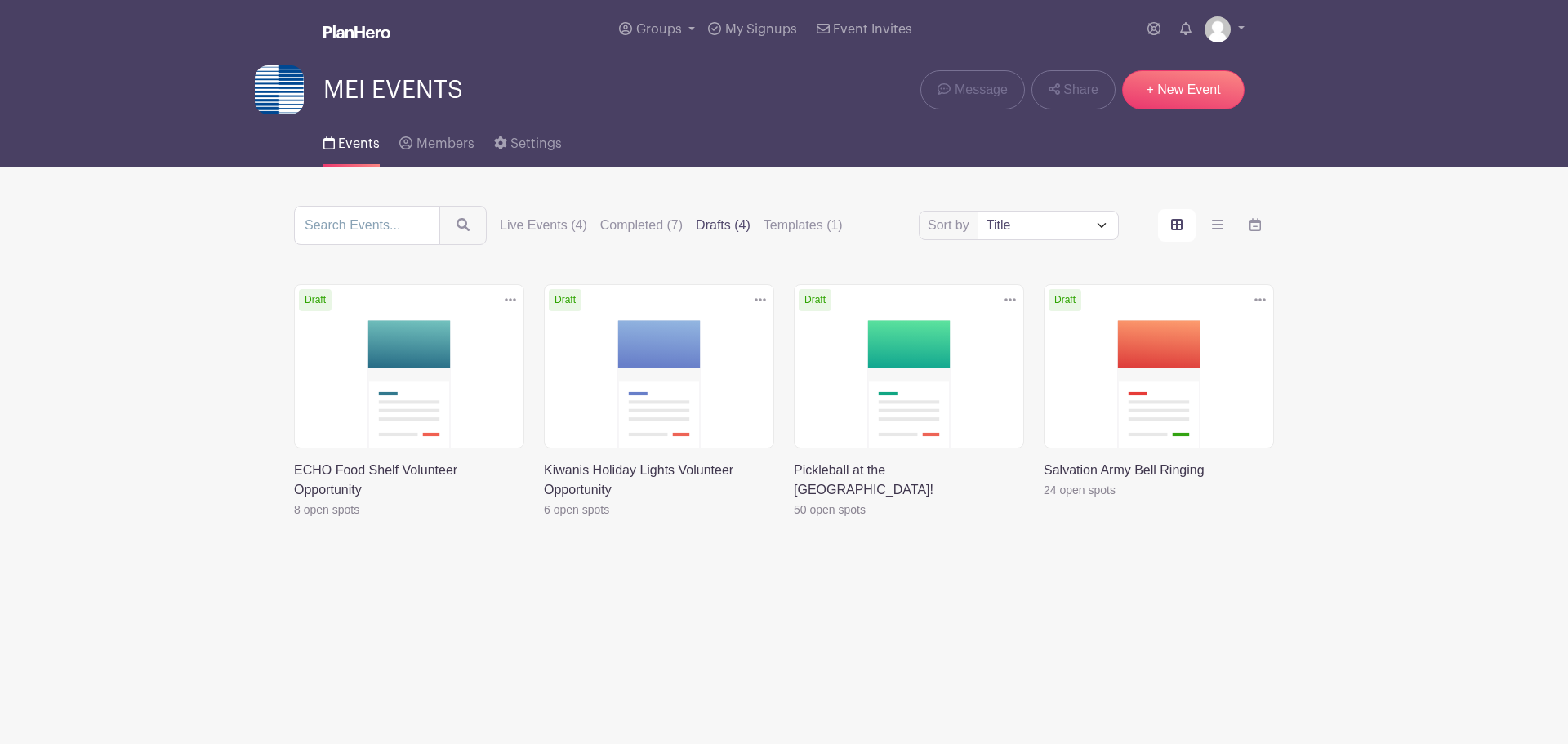
click at [544, 519] on link at bounding box center [544, 519] width 0 height 0
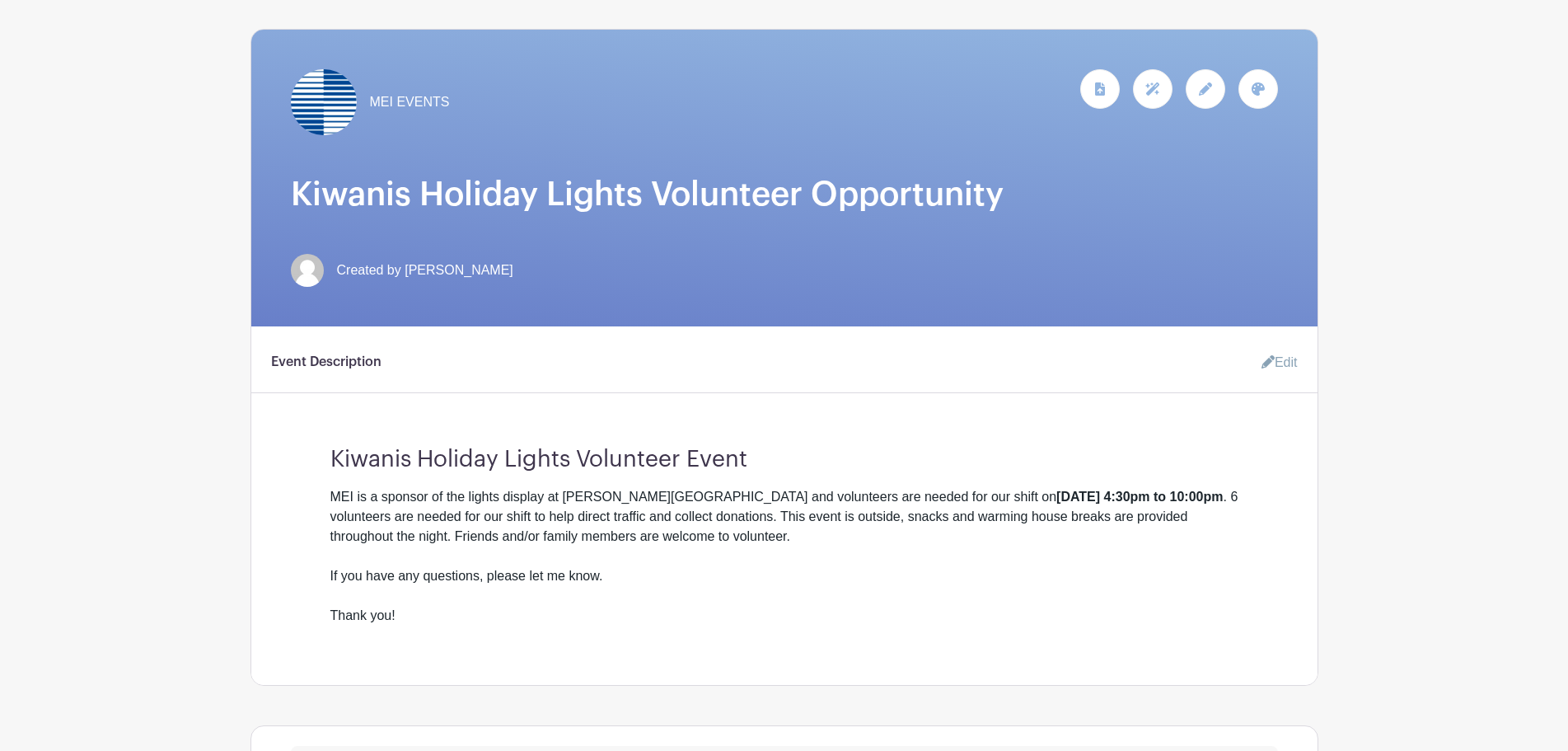
scroll to position [248, 0]
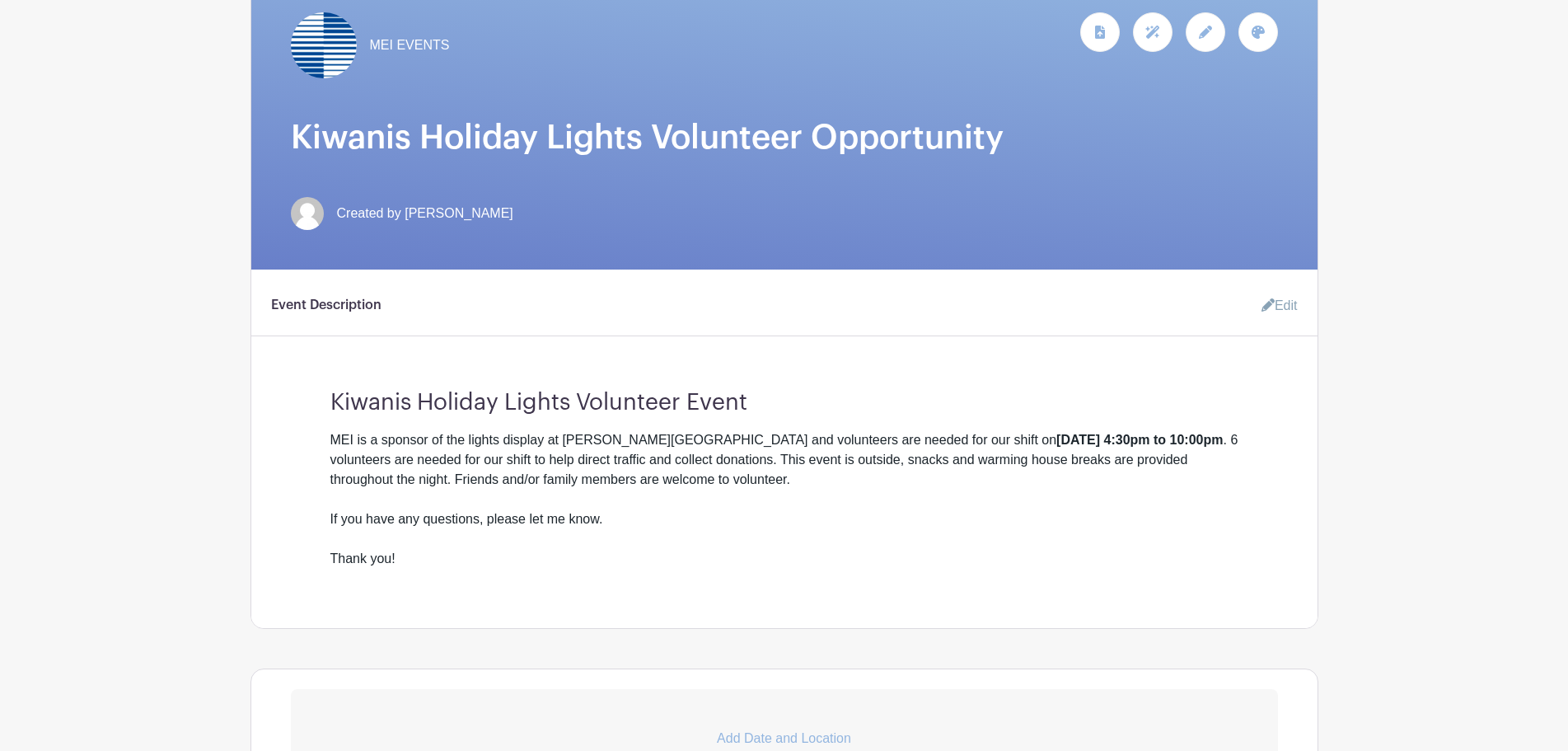
click at [1265, 303] on icon at bounding box center [1267, 305] width 13 height 13
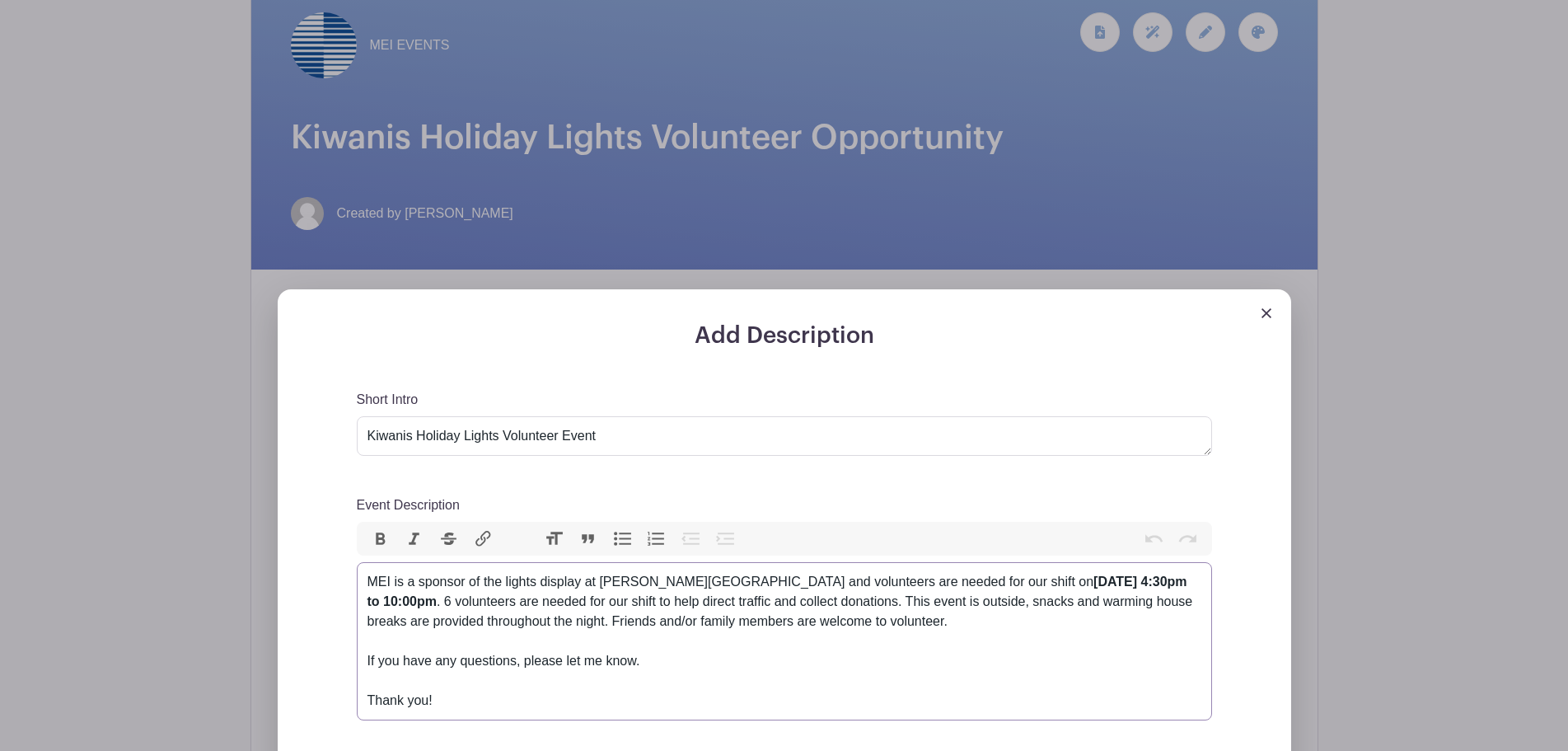
drag, startPoint x: 1076, startPoint y: 582, endPoint x: 1090, endPoint y: 565, distance: 22.0
click at [1075, 581] on strong "[DATE] 4:30pm to 10:00pm" at bounding box center [777, 592] width 819 height 33
drag, startPoint x: 960, startPoint y: 583, endPoint x: 922, endPoint y: 582, distance: 38.0
click at [922, 582] on strong "[DATE] 4:30pm to 10:00pm" at bounding box center [777, 592] width 819 height 33
type trix-editor "<div>MEI is a sponsor of the lights display at [PERSON_NAME][GEOGRAPHIC_DATA] a…"
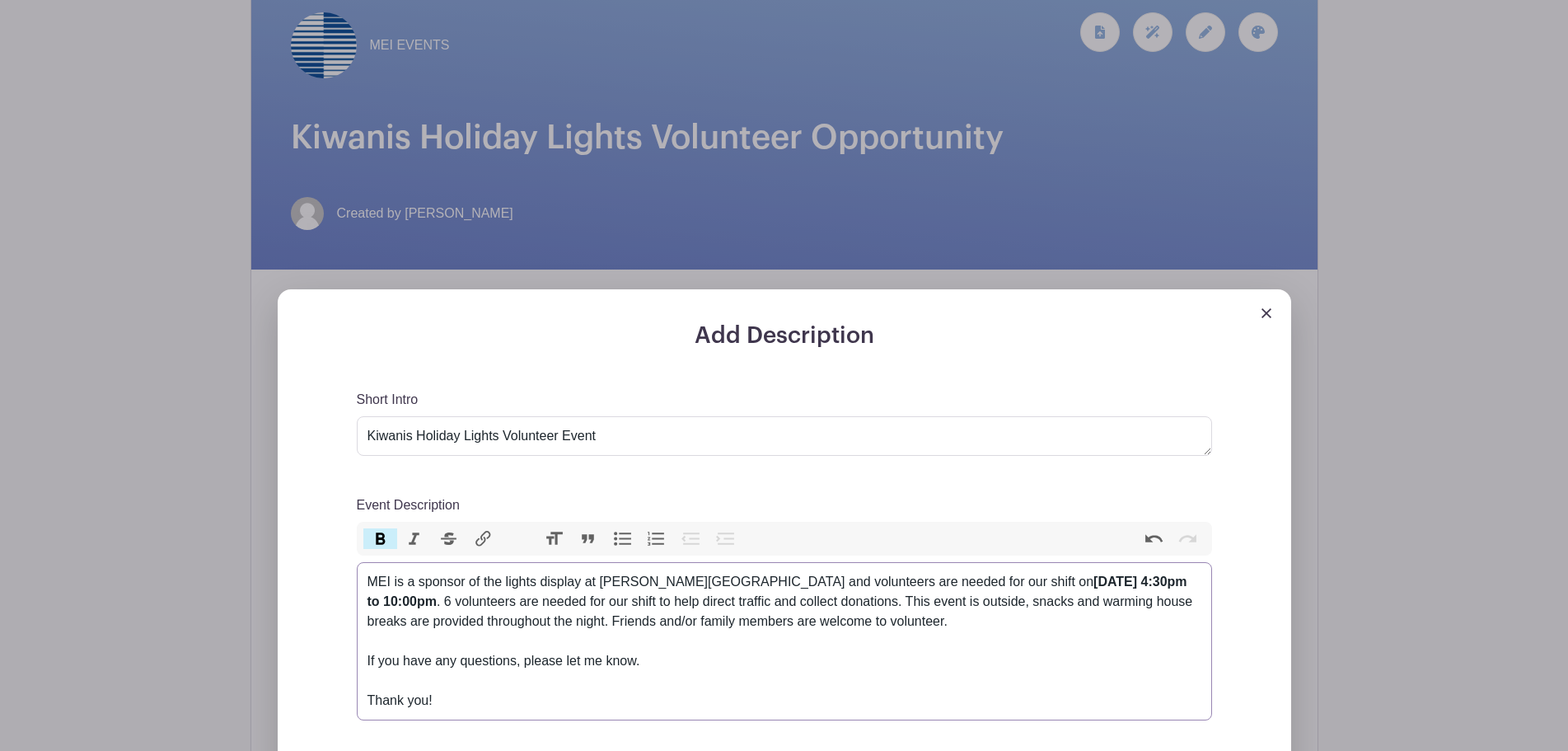
click at [1059, 655] on div "If you have any questions, please let me know." at bounding box center [784, 651] width 834 height 39
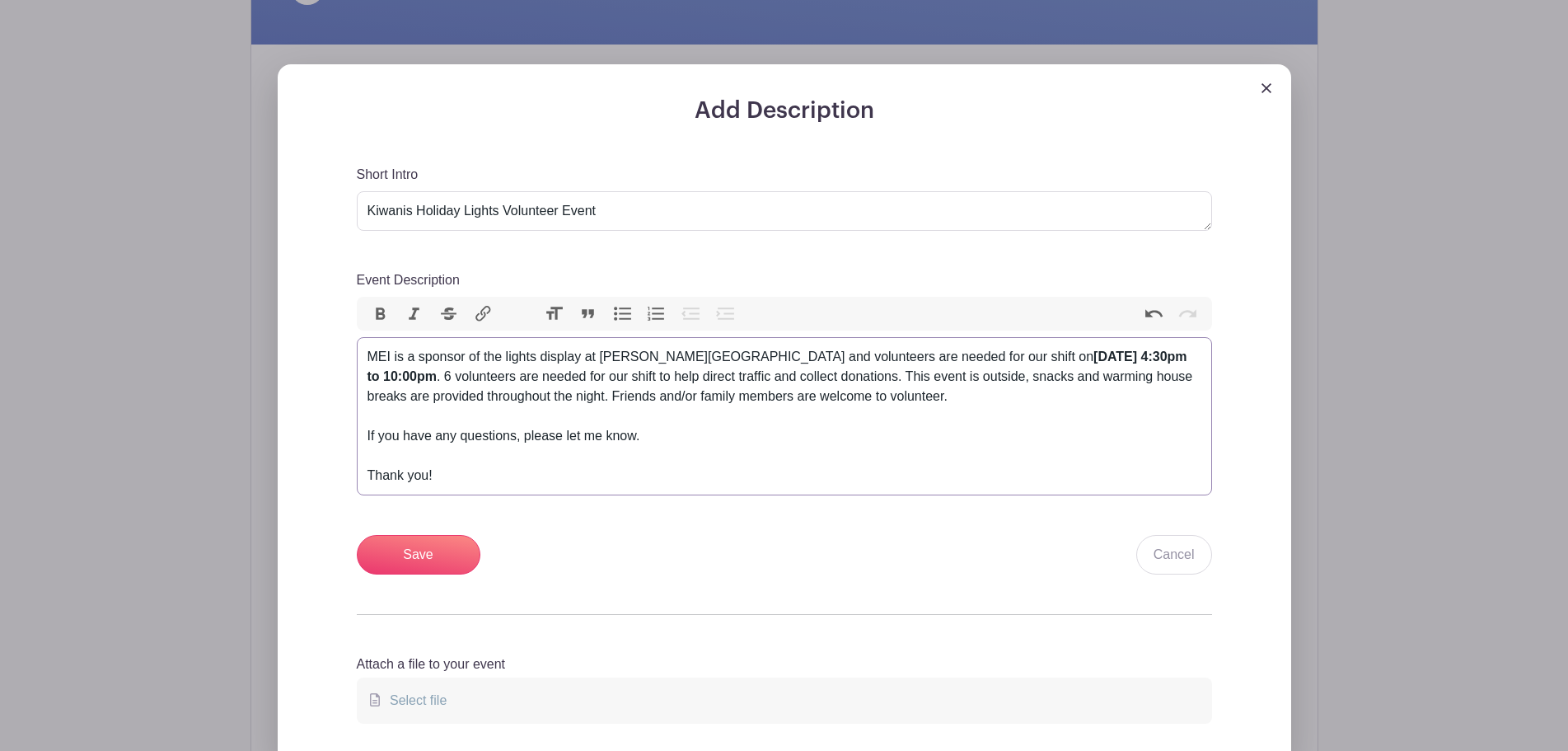
scroll to position [494, 0]
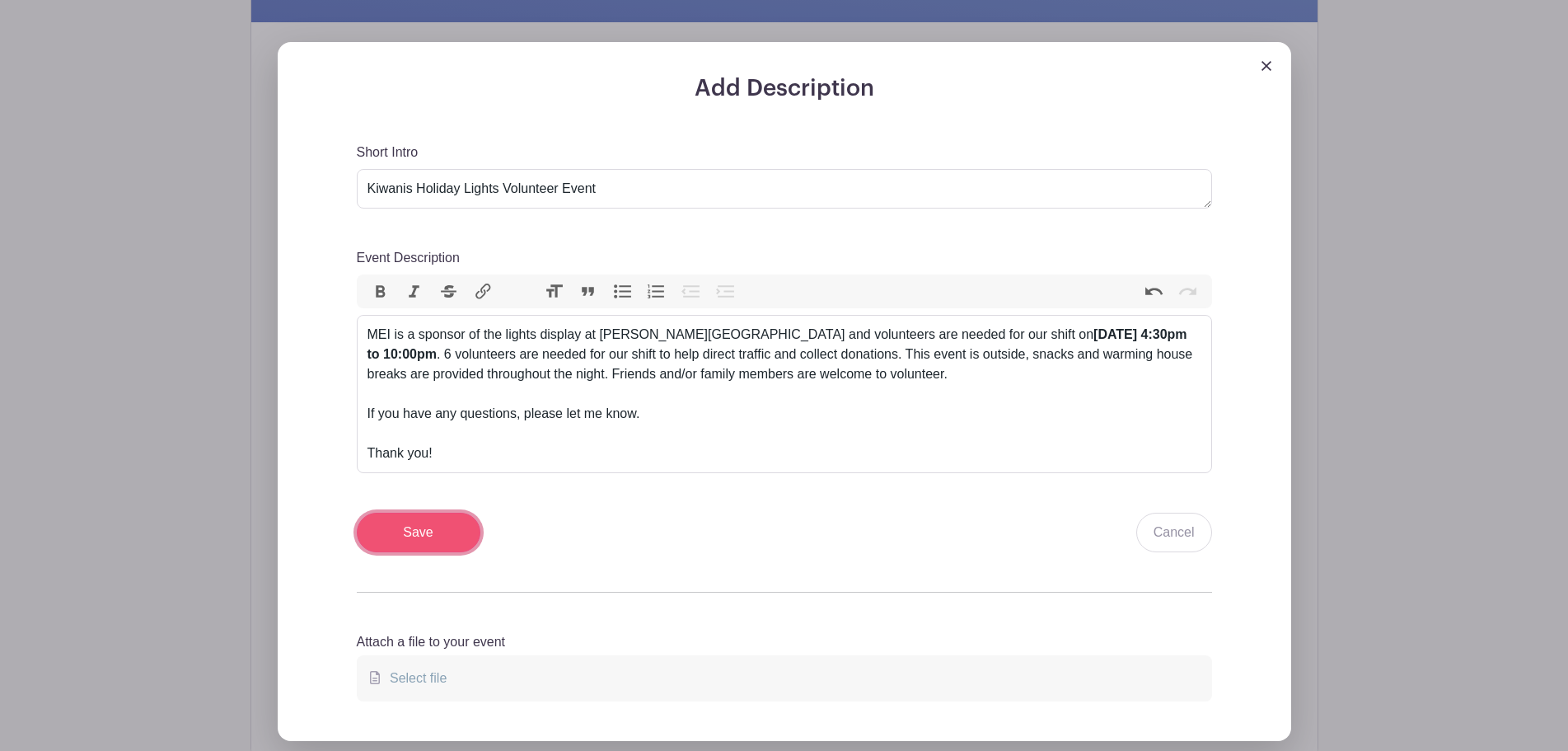
click at [385, 533] on input "Save" at bounding box center [419, 533] width 124 height 39
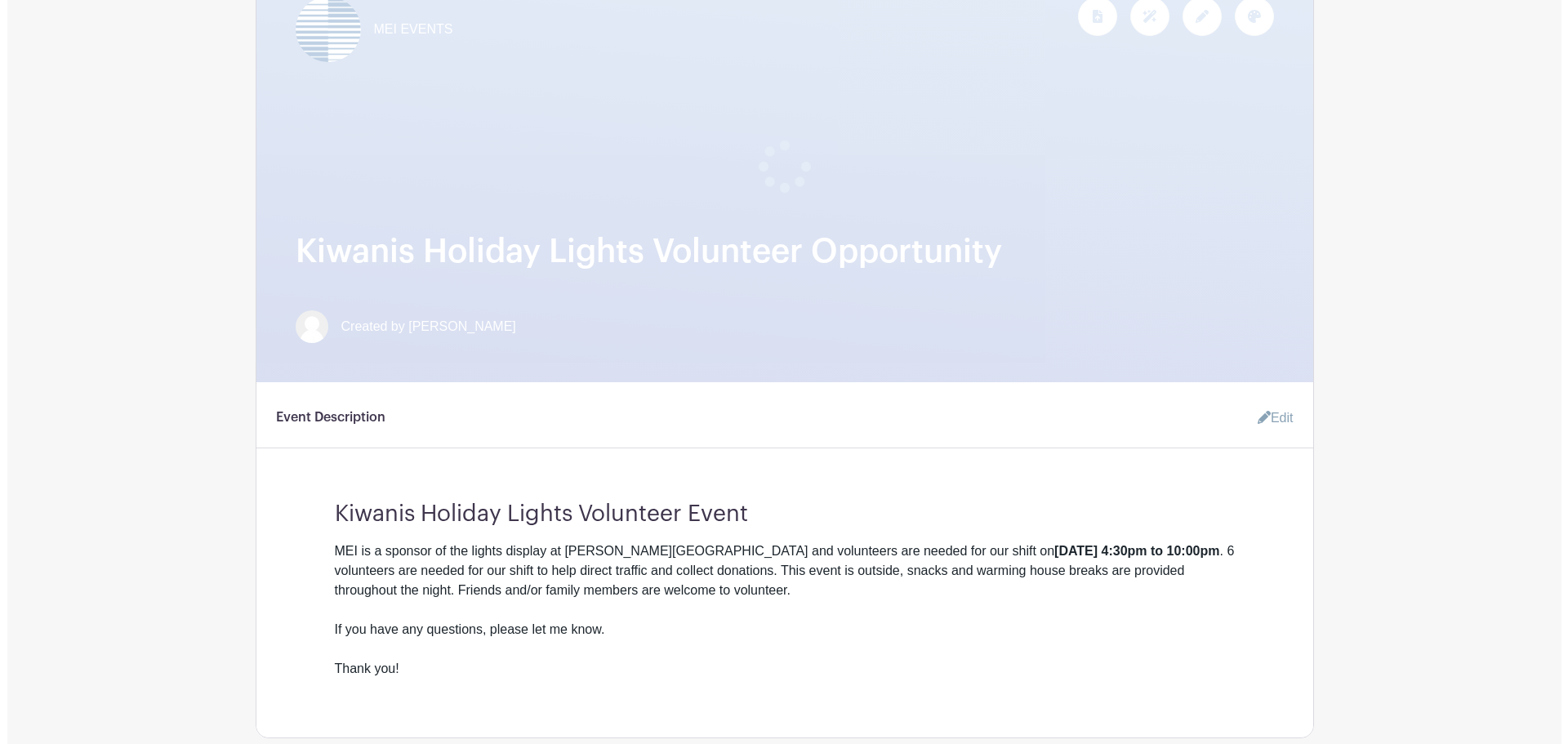
scroll to position [0, 0]
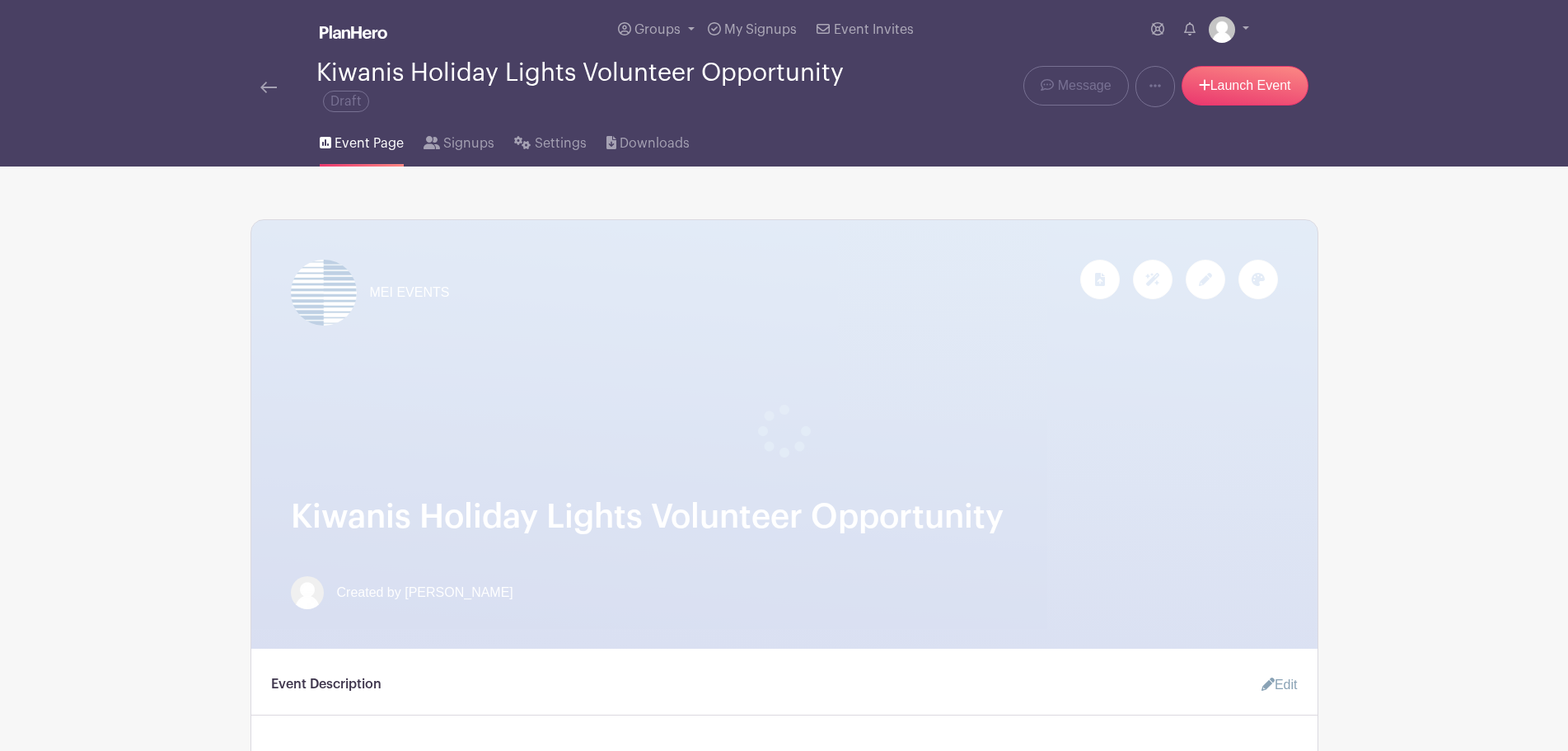
click at [271, 89] on img at bounding box center [268, 87] width 17 height 12
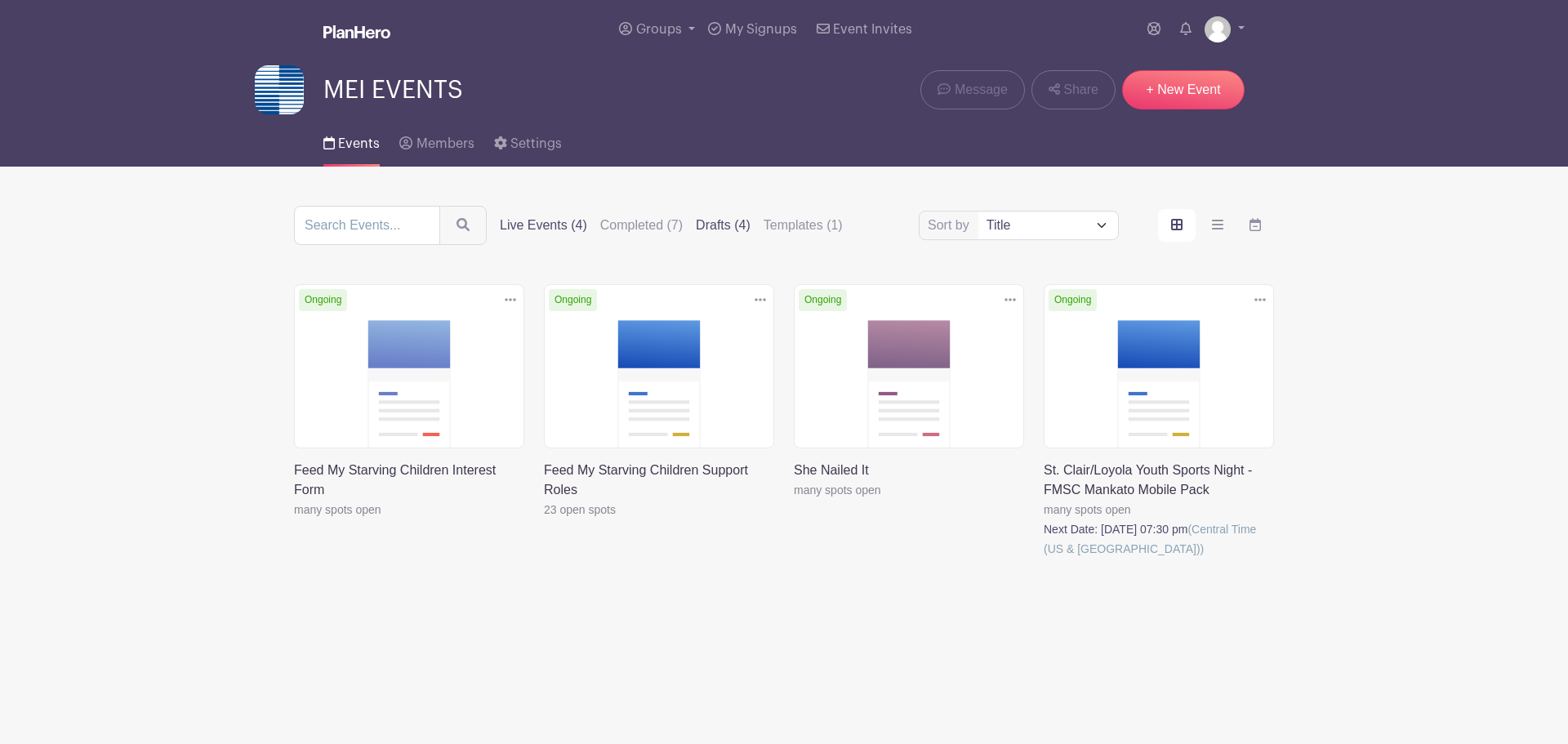
click at [735, 225] on label "Drafts (4)" at bounding box center [724, 225] width 55 height 19
click at [0, 0] on input "Drafts (4)" at bounding box center [0, 0] width 0 height 0
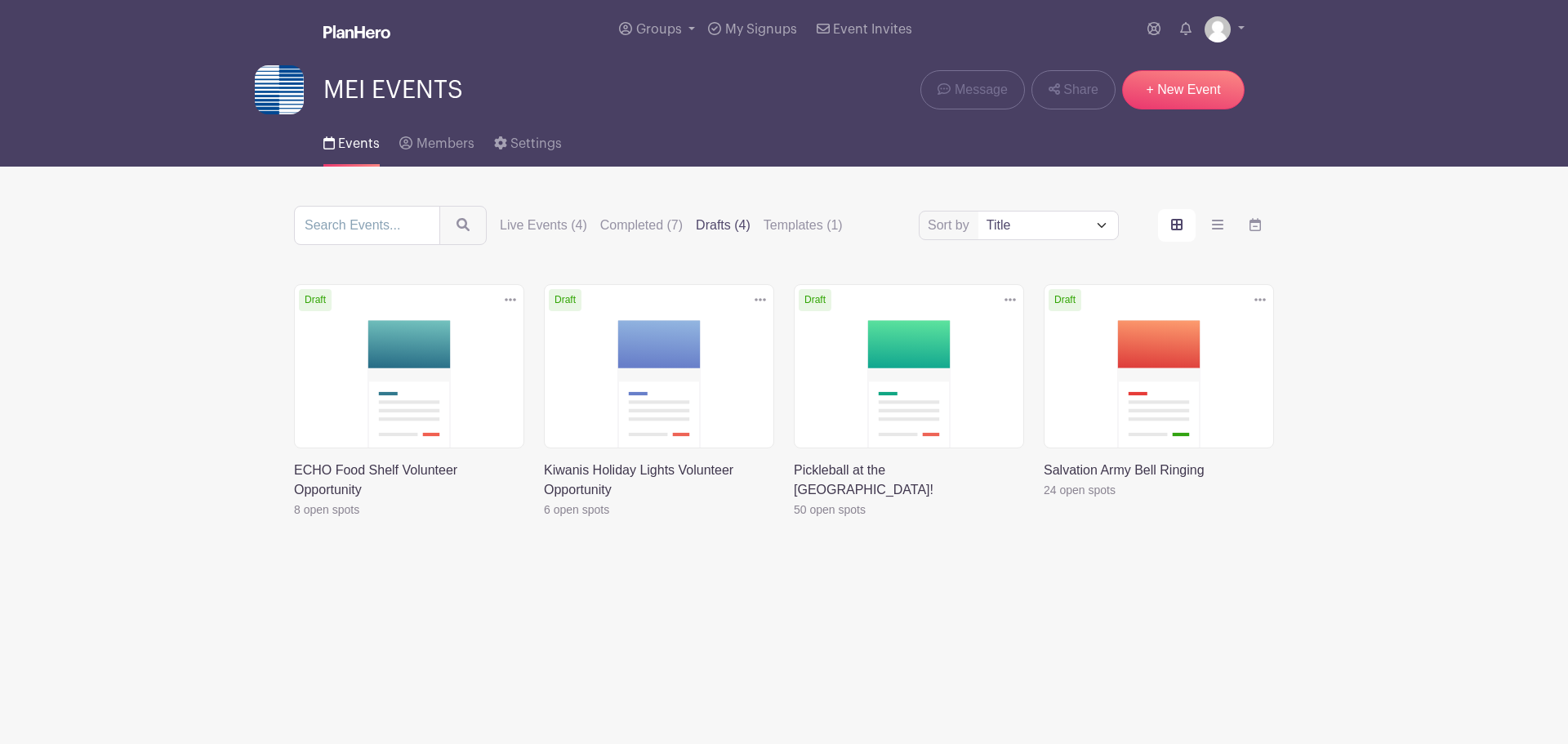
click at [282, 76] on img at bounding box center [280, 90] width 49 height 49
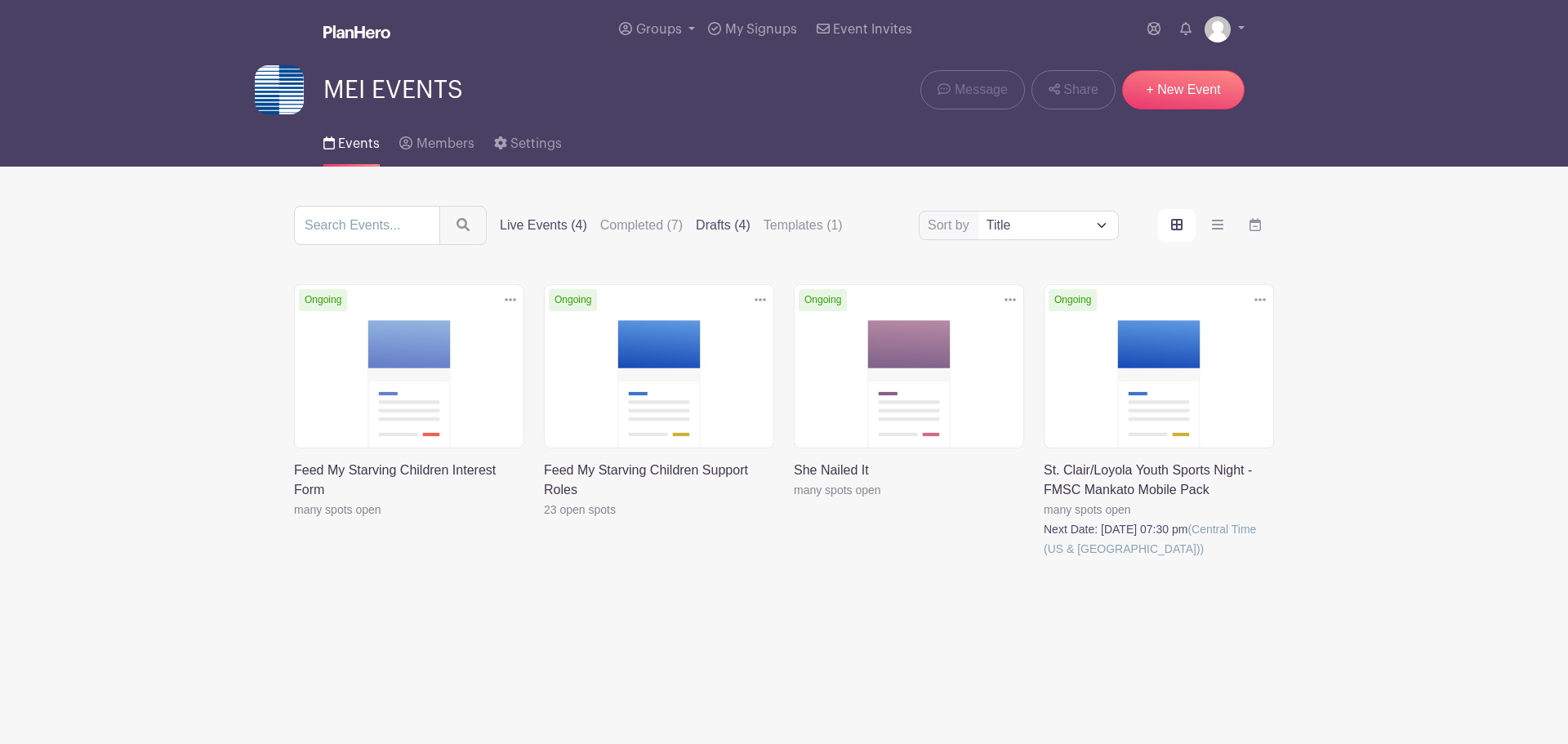
click at [728, 232] on label "Drafts (4)" at bounding box center [724, 225] width 55 height 19
click at [0, 0] on input "Drafts (4)" at bounding box center [0, 0] width 0 height 0
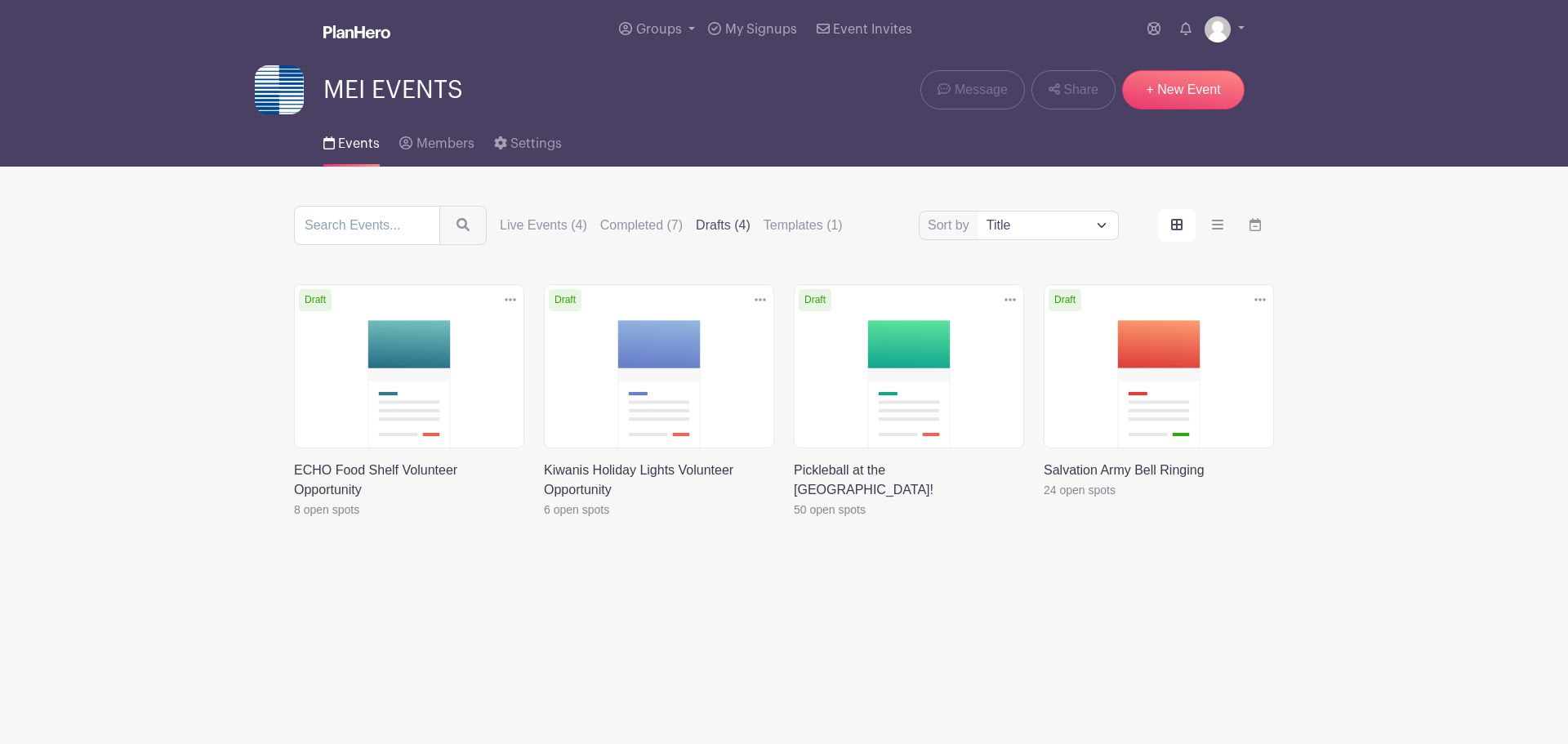
click at [294, 519] on link at bounding box center [294, 519] width 0 height 0
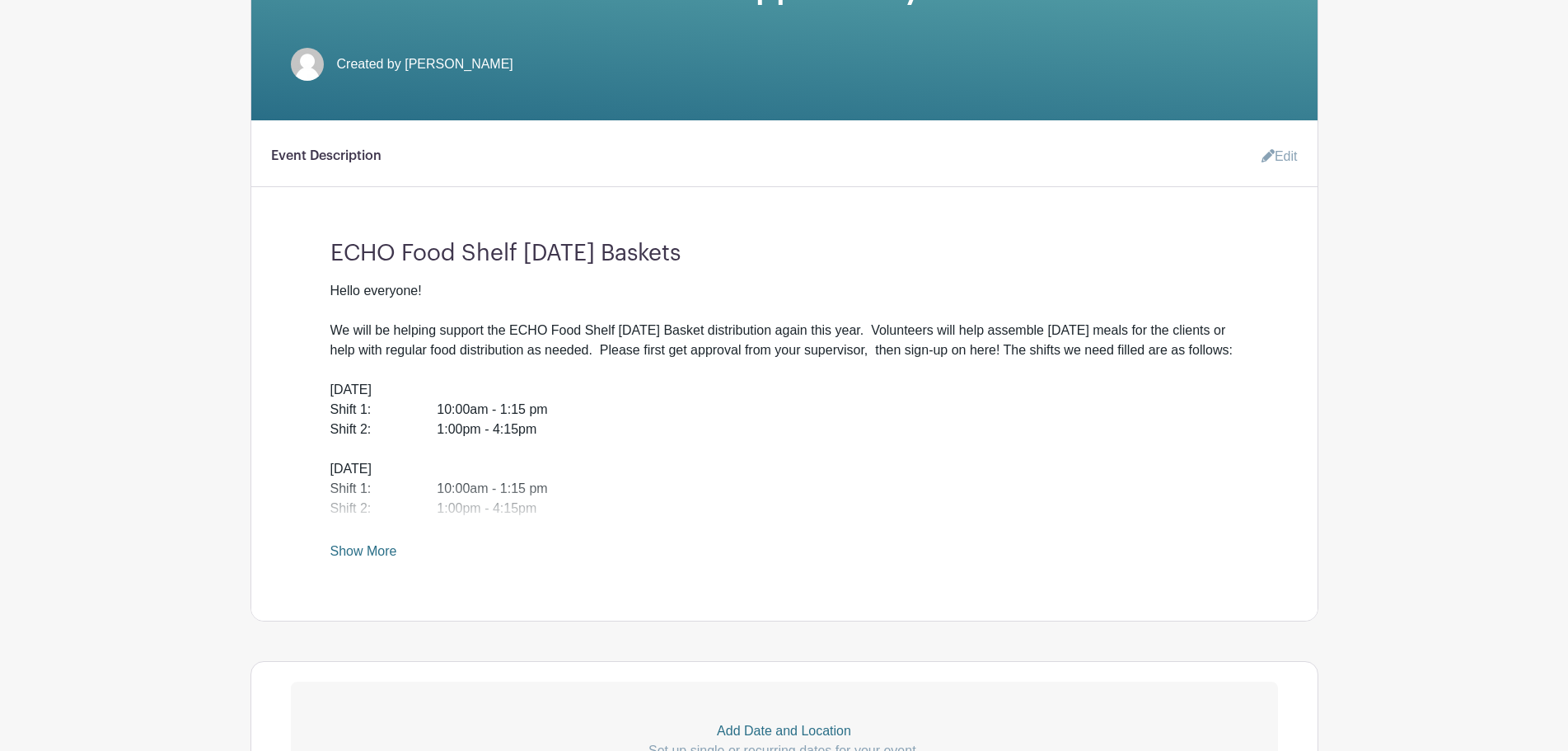
scroll to position [412, 0]
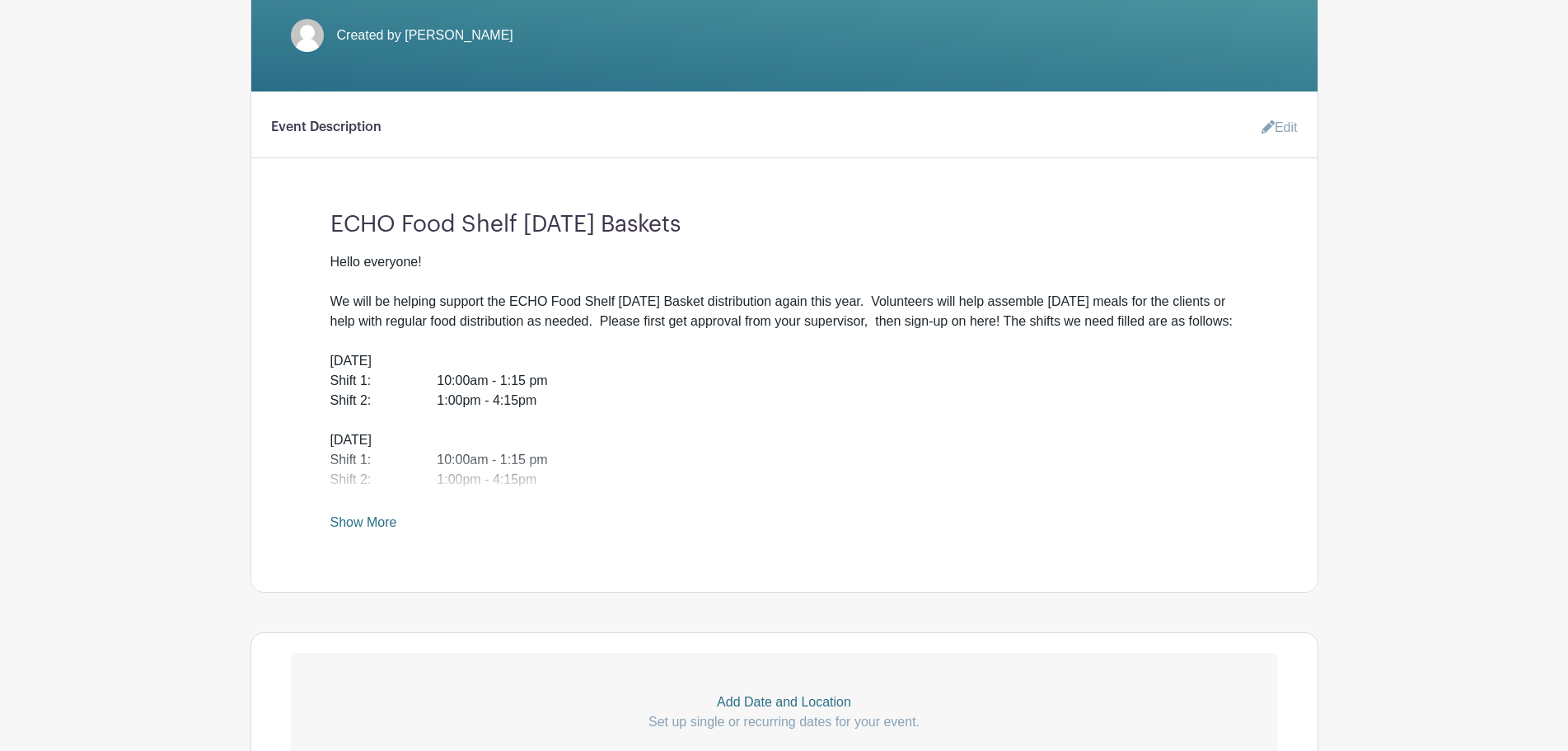
click at [390, 527] on link "Show More" at bounding box center [364, 525] width 67 height 21
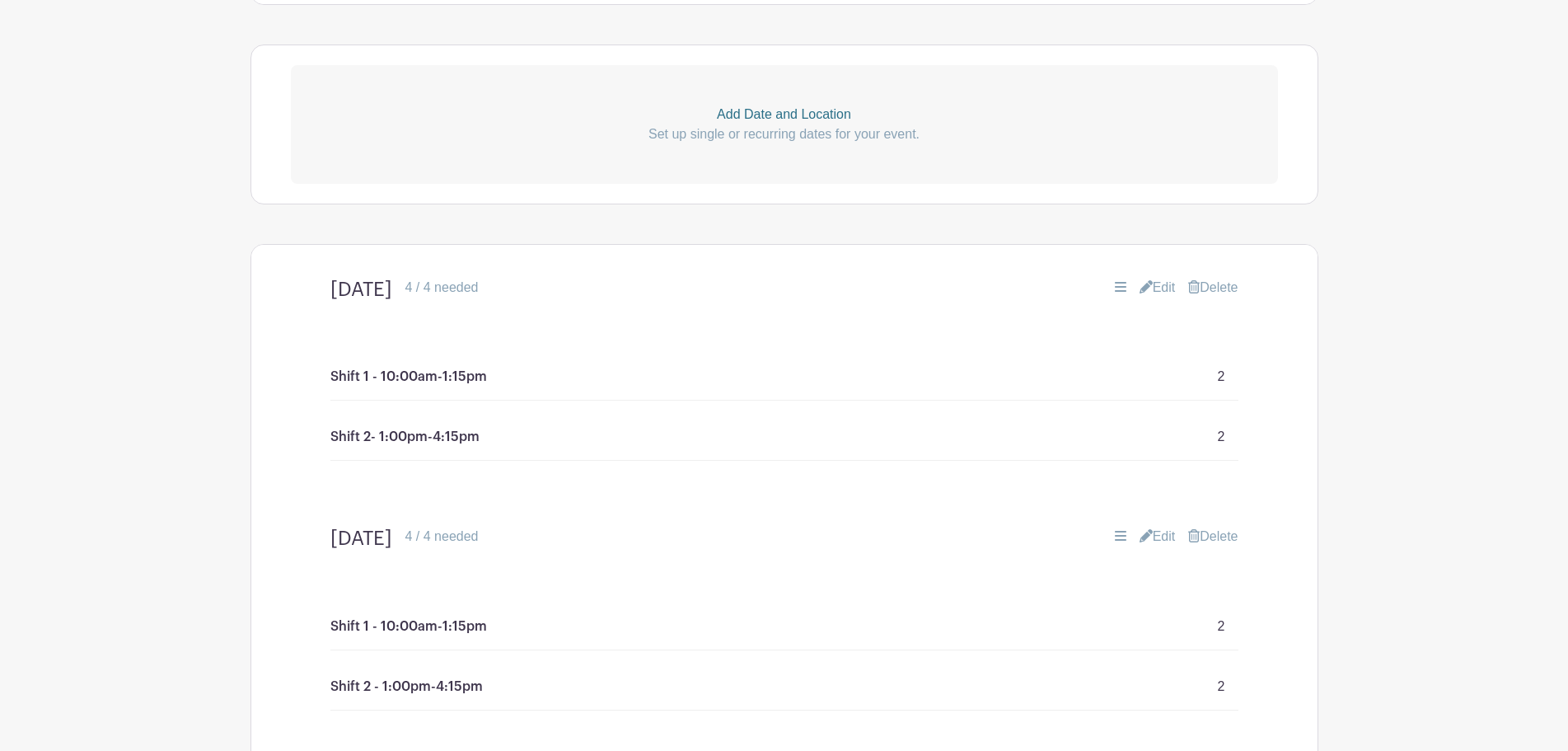
scroll to position [1154, 0]
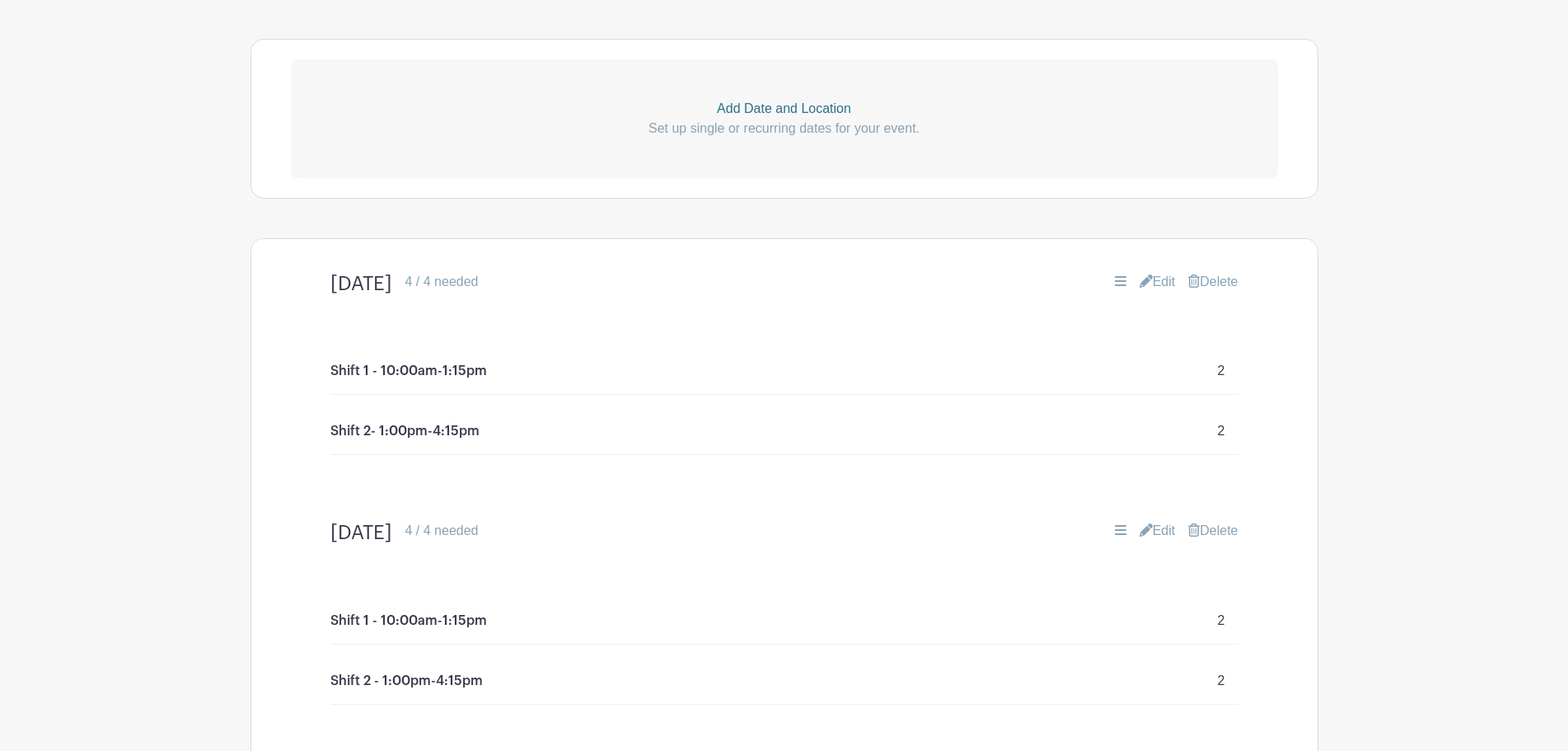
click at [1141, 288] on icon at bounding box center [1146, 280] width 13 height 13
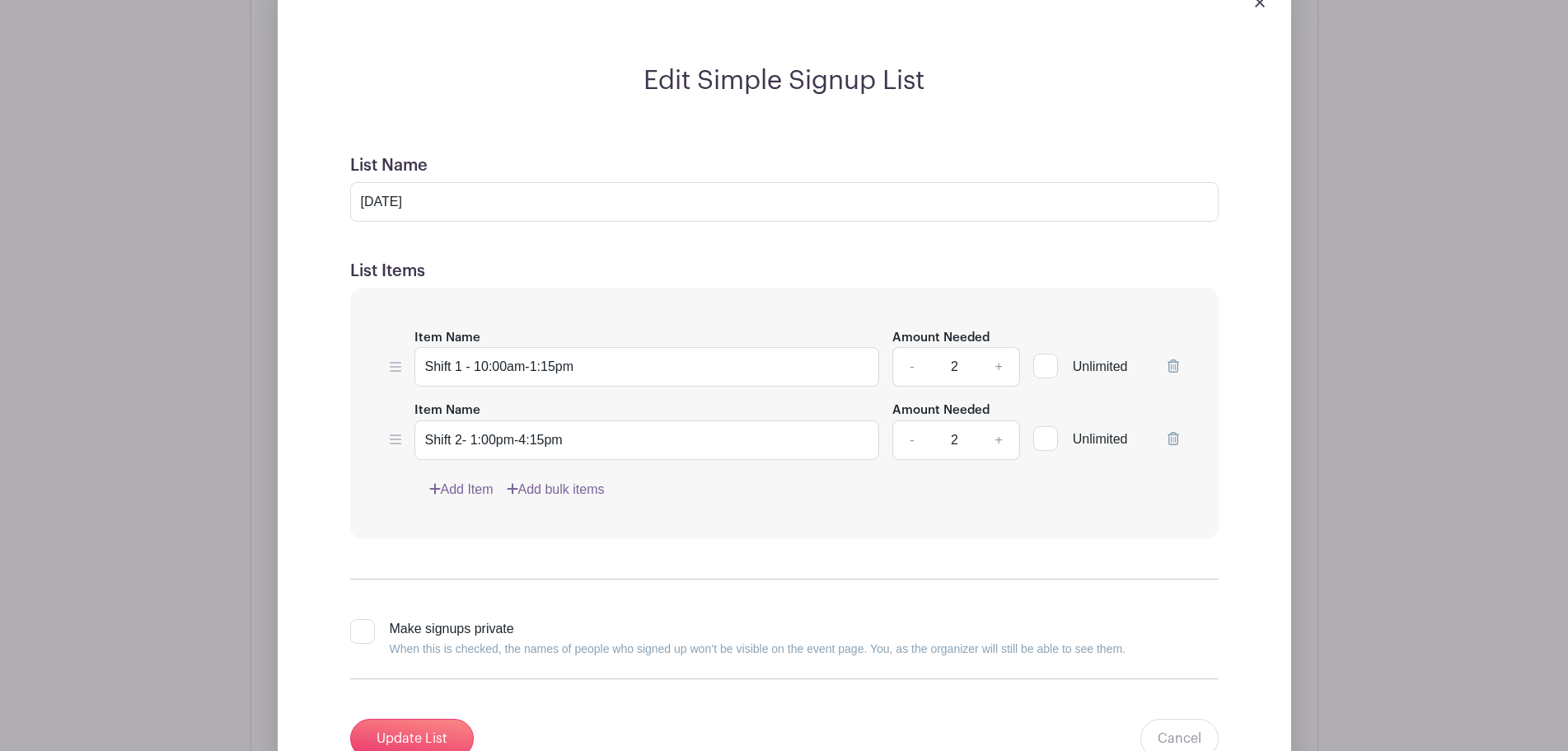
scroll to position [1484, 0]
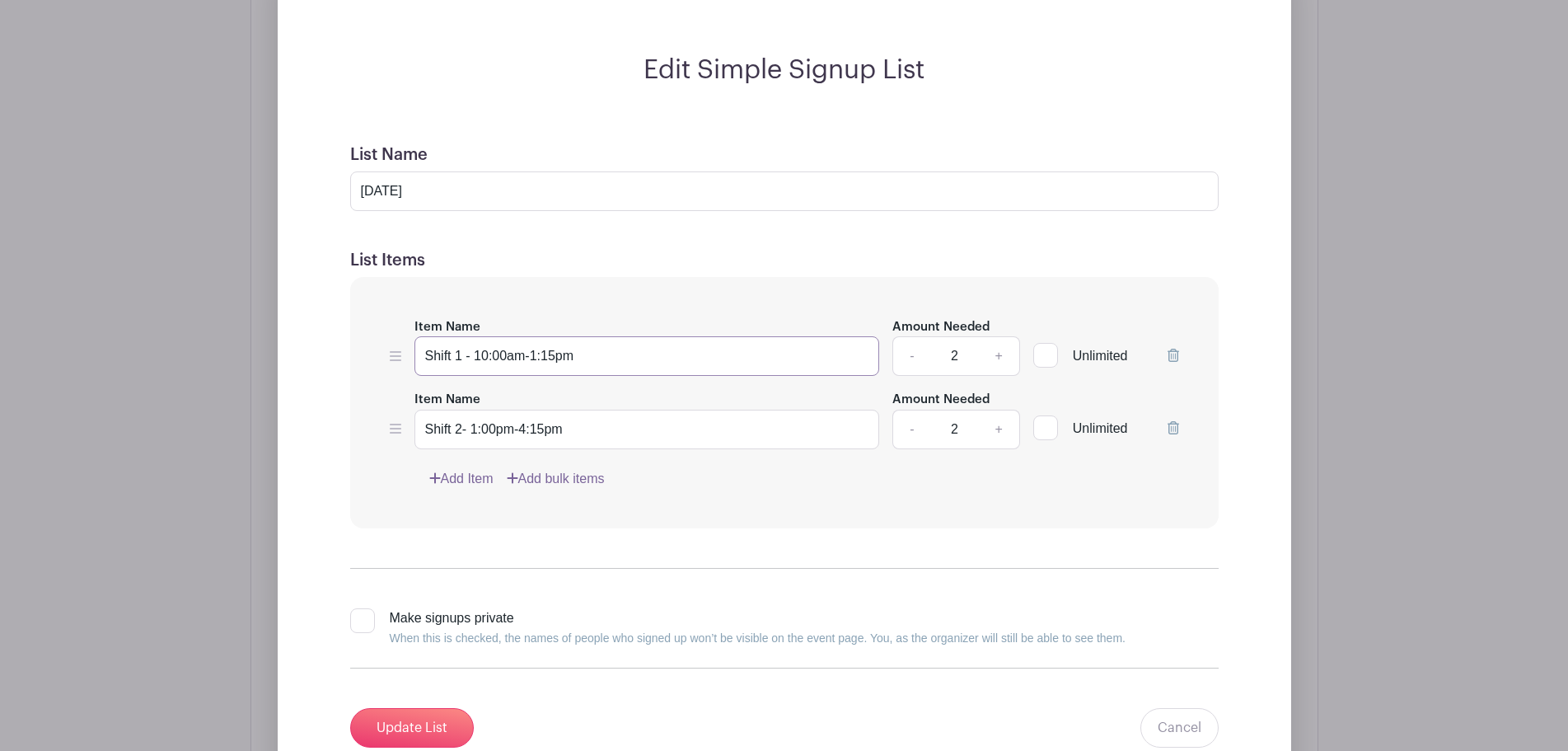
click at [498, 376] on input "Shift 1 - 10:00am-1:15pm" at bounding box center [647, 356] width 466 height 39
drag, startPoint x: 503, startPoint y: 376, endPoint x: 494, endPoint y: 376, distance: 9.0
click at [494, 376] on input "Shift 1 - 10:00am-1:15pm" at bounding box center [647, 356] width 466 height 39
click at [594, 376] on input "Shift 1 - 10:15am-1:15pm" at bounding box center [647, 356] width 466 height 39
type input "Shift 1 - 10:15am-1:15pm"
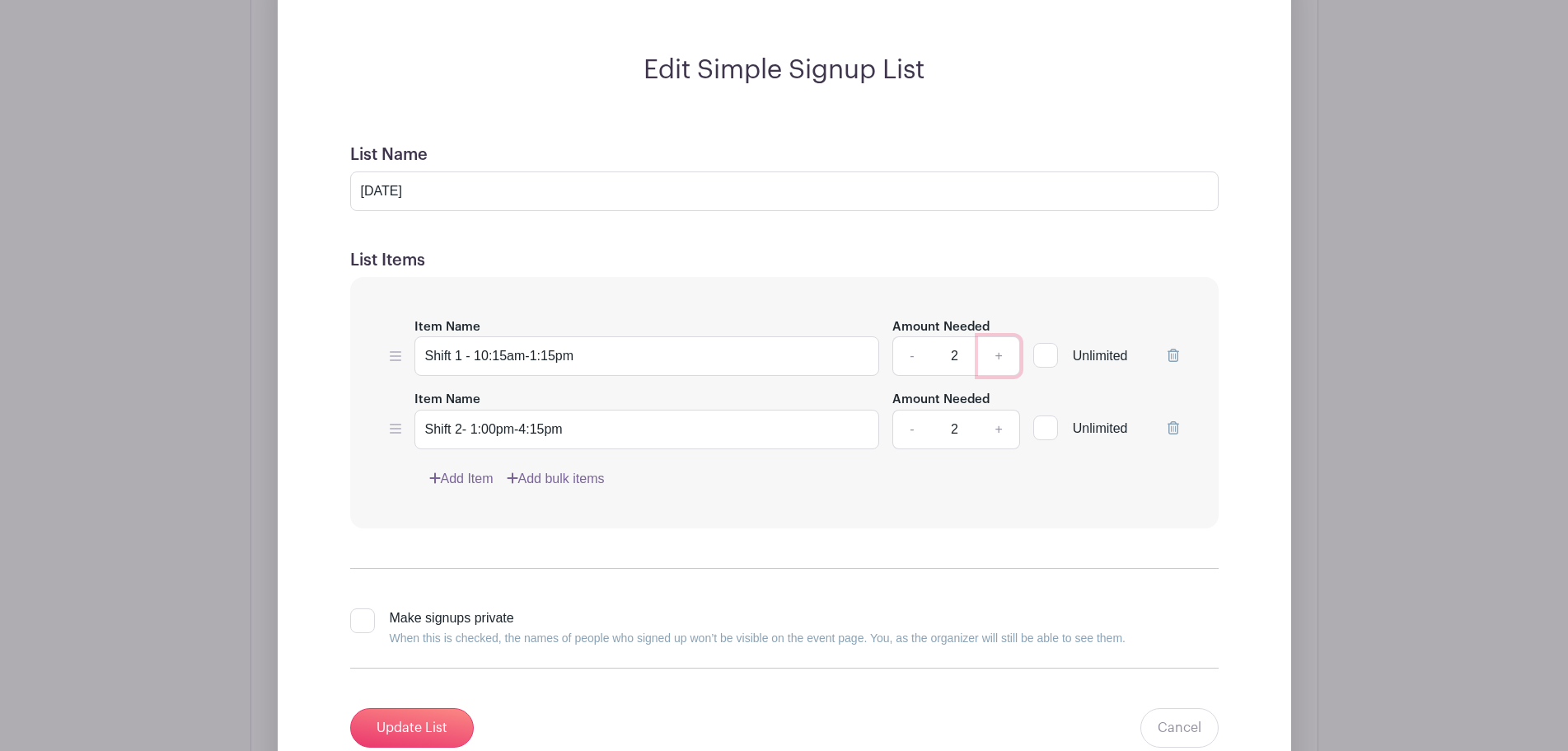
click at [998, 372] on link "+" at bounding box center [998, 356] width 41 height 39
type input "4"
click at [599, 449] on input "Shift 2- 1:00pm-4:15pm" at bounding box center [647, 430] width 466 height 39
click at [1008, 446] on link "+" at bounding box center [998, 430] width 41 height 39
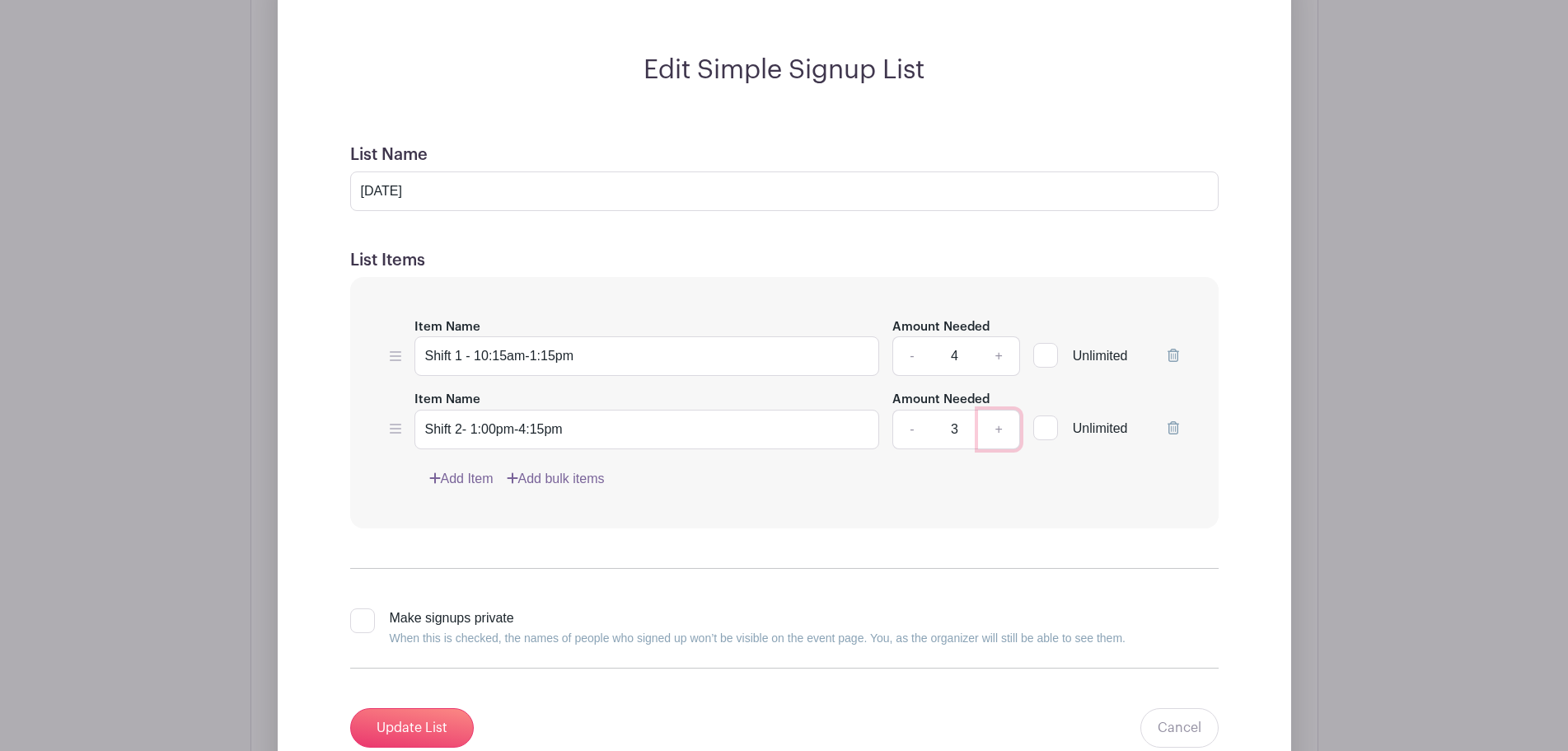
click at [1008, 446] on link "+" at bounding box center [998, 430] width 41 height 39
type input "4"
drag, startPoint x: 630, startPoint y: 376, endPoint x: 332, endPoint y: 403, distance: 299.2
click at [332, 403] on form "List Name Thursday, November 20th List Items Item Name Shift 1 - 10:15am-1:15pm…" at bounding box center [784, 445] width 908 height 642
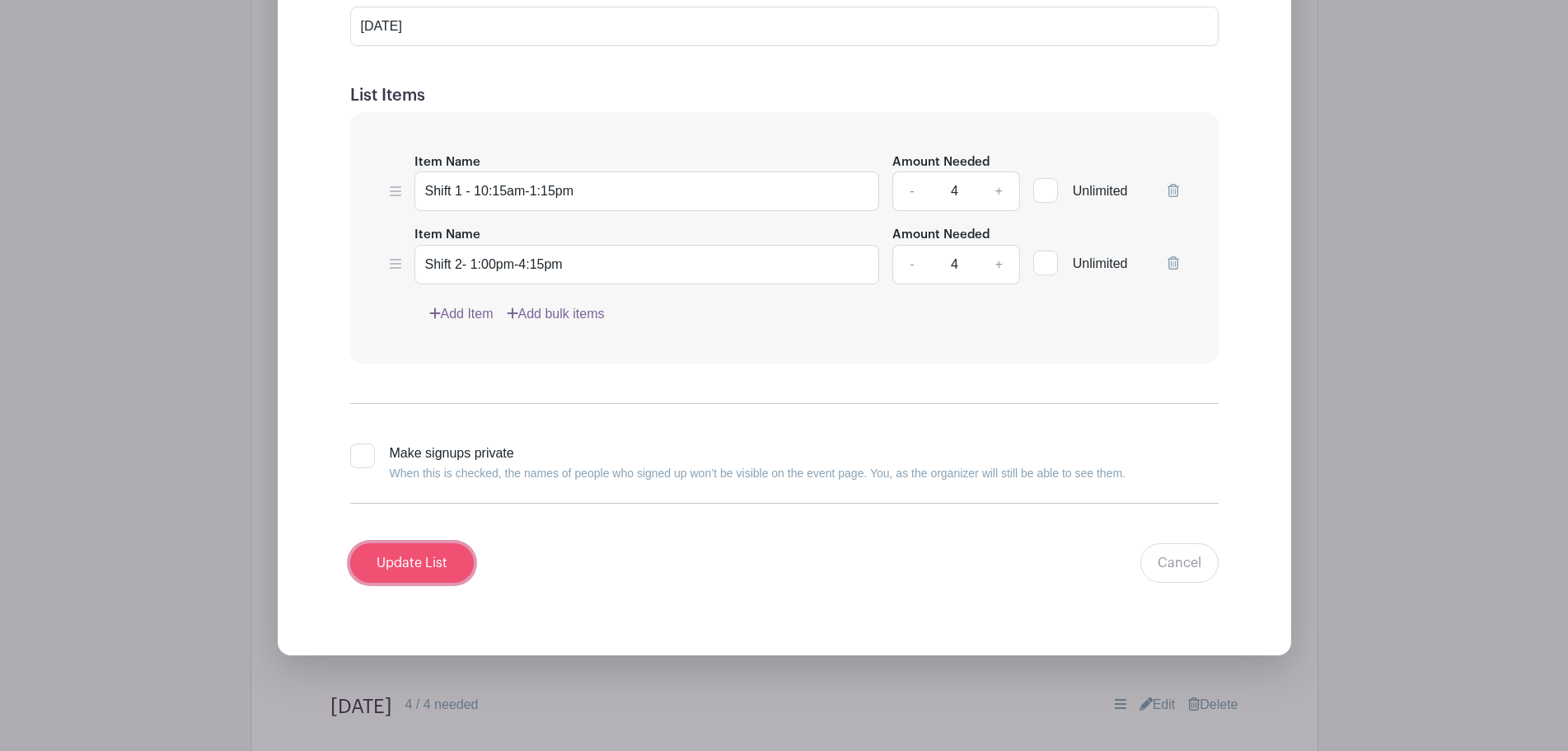
click at [430, 571] on input "Update List" at bounding box center [412, 563] width 124 height 39
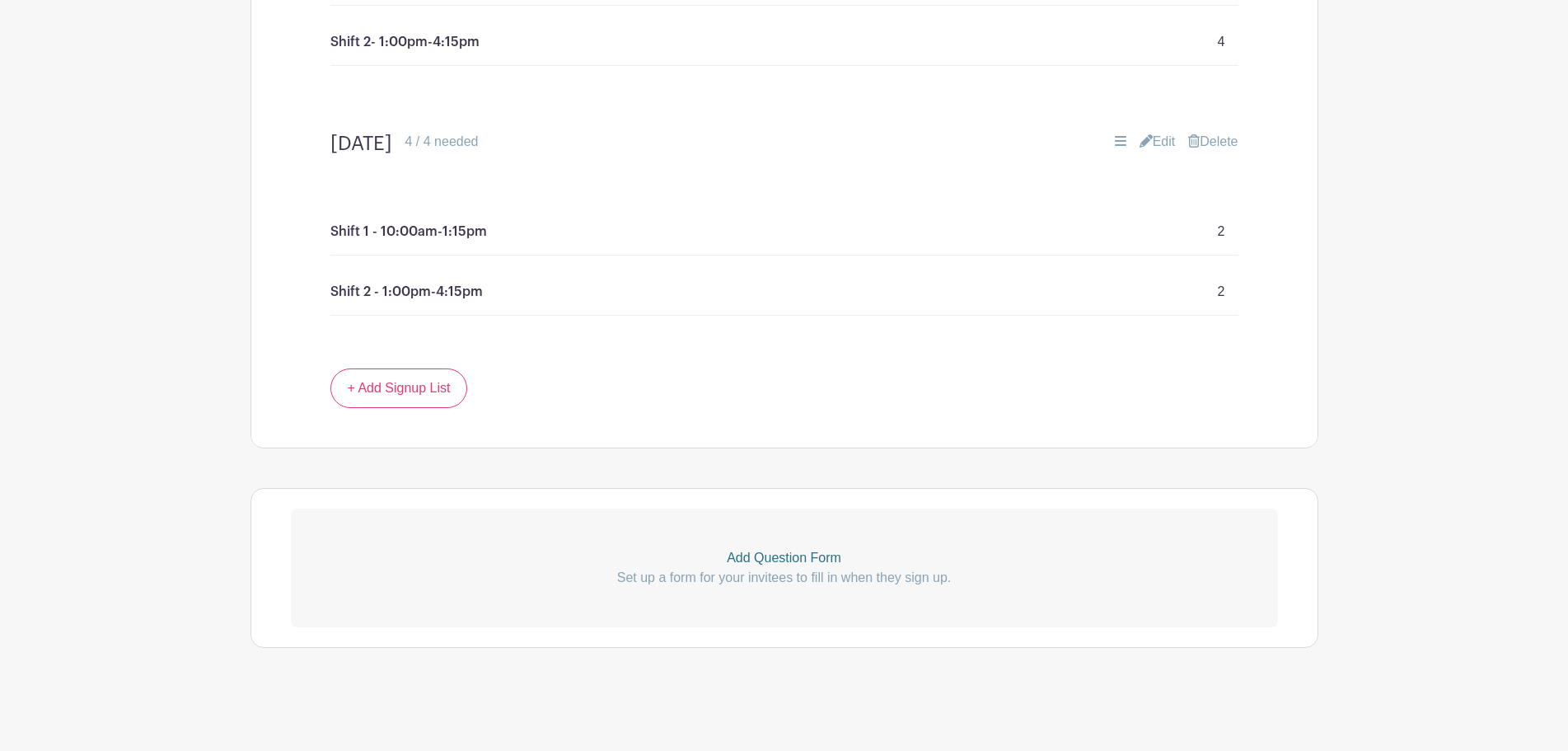
click at [1163, 141] on link "Edit" at bounding box center [1157, 142] width 36 height 20
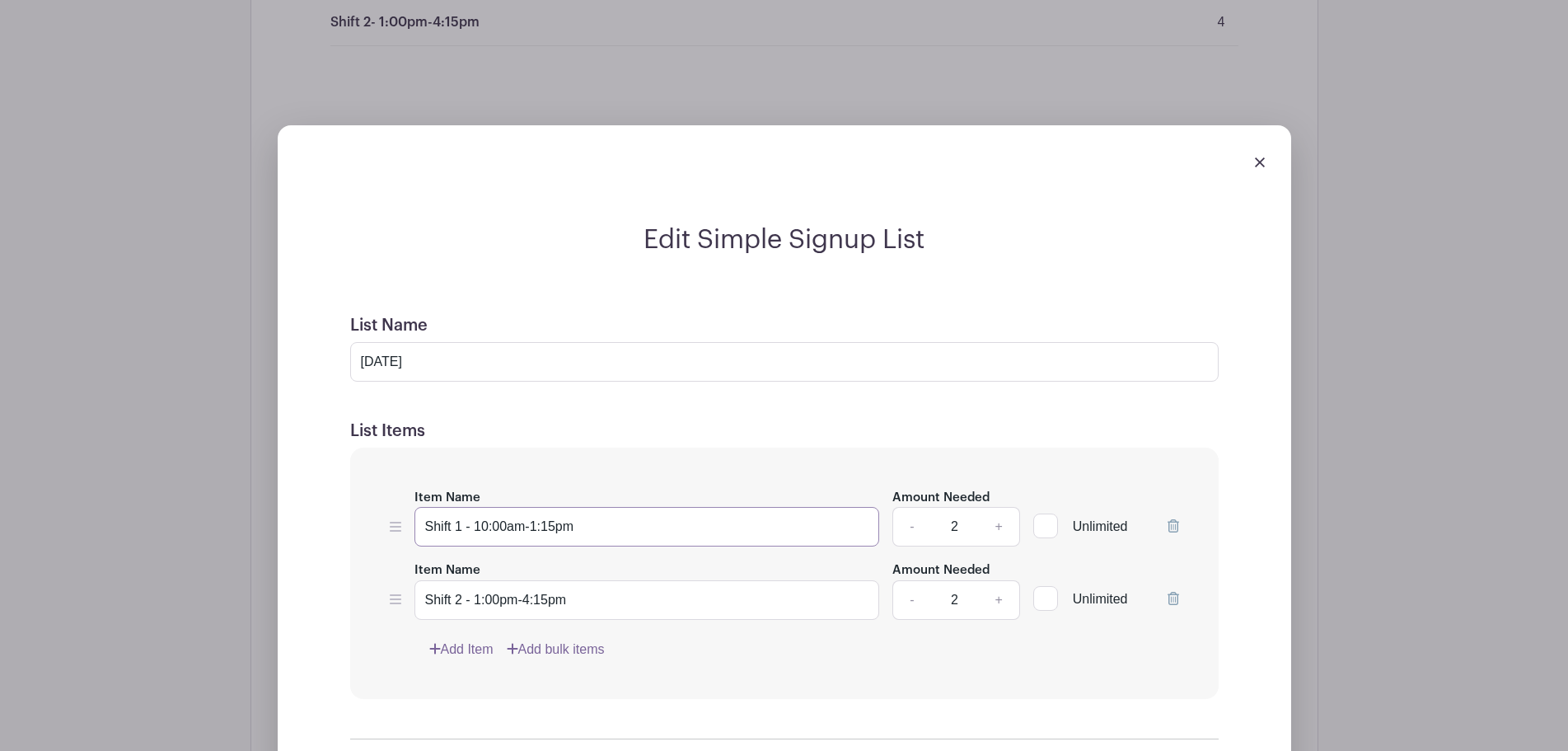
drag, startPoint x: 646, startPoint y: 542, endPoint x: 390, endPoint y: 551, distance: 256.2
click at [390, 548] on div "Item Name Shift 1 - 10:00am-1:15pm Amount Needed - 2 + Unlimited" at bounding box center [784, 517] width 789 height 60
paste input "15"
type input "Shift 1 - 10:15am-1:15pm"
click at [989, 542] on link "+" at bounding box center [998, 527] width 41 height 39
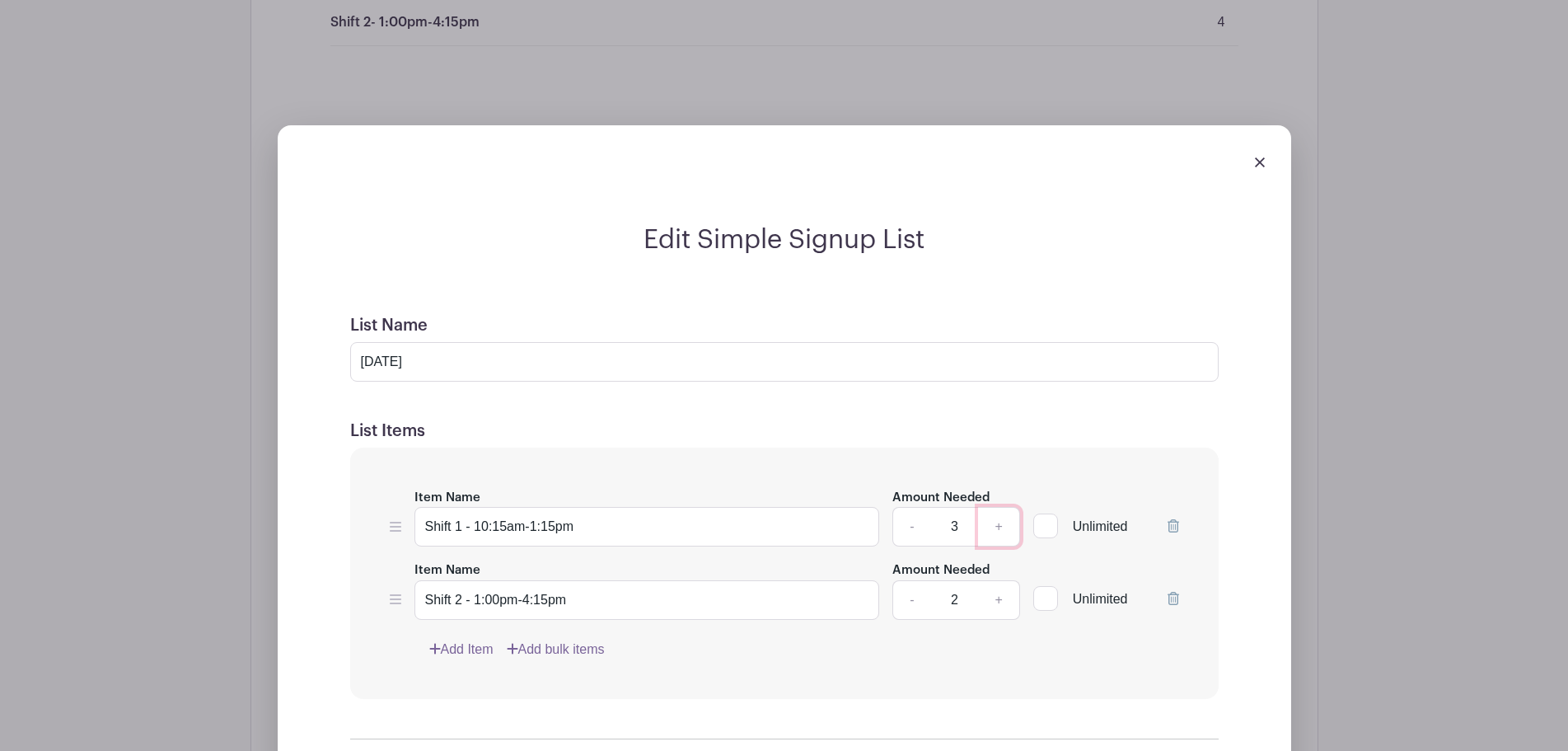
click at [989, 542] on link "+" at bounding box center [998, 527] width 41 height 39
type input "4"
click at [989, 620] on link "+" at bounding box center [998, 600] width 41 height 39
click at [991, 620] on link "+" at bounding box center [998, 600] width 41 height 39
type input "4"
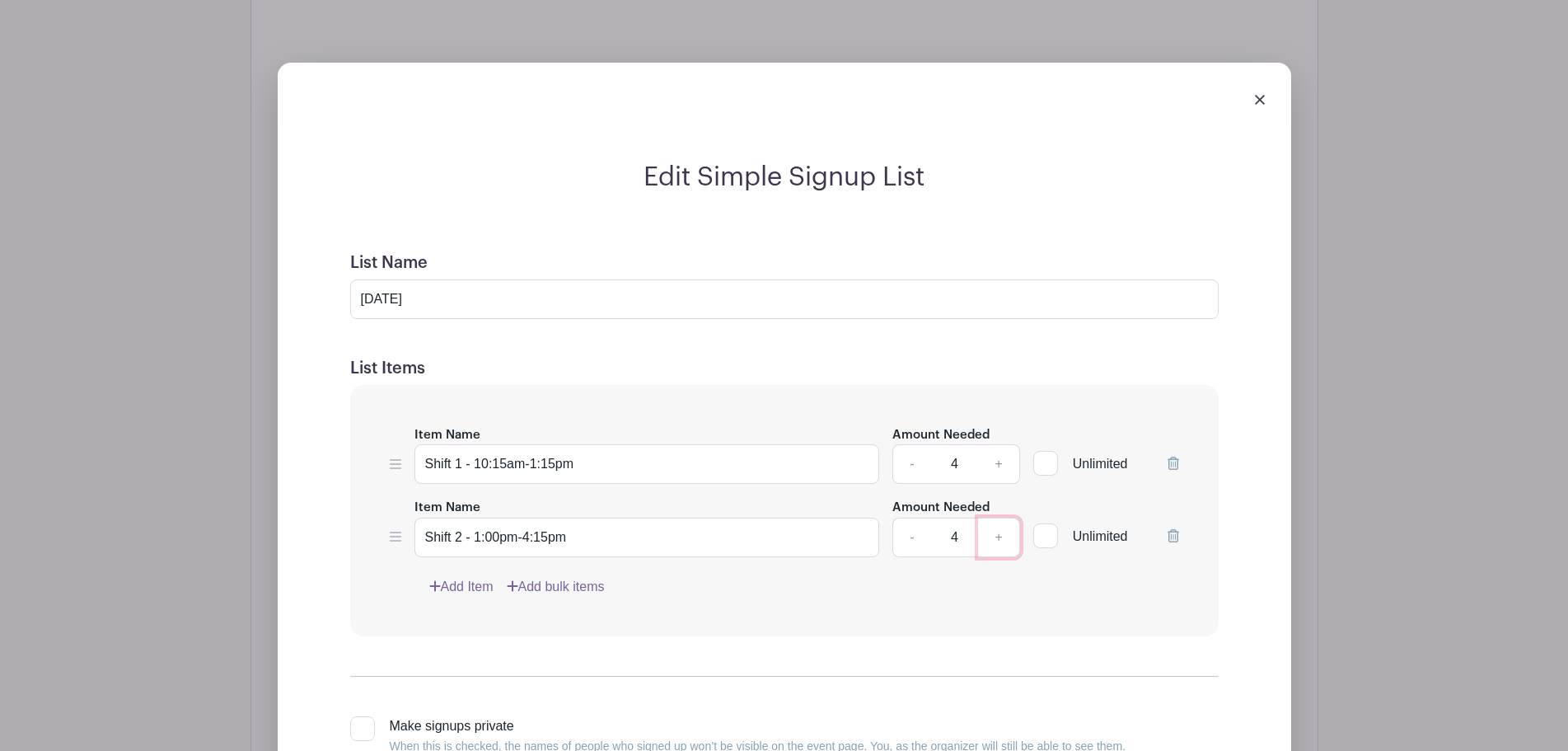
scroll to position [1811, 0]
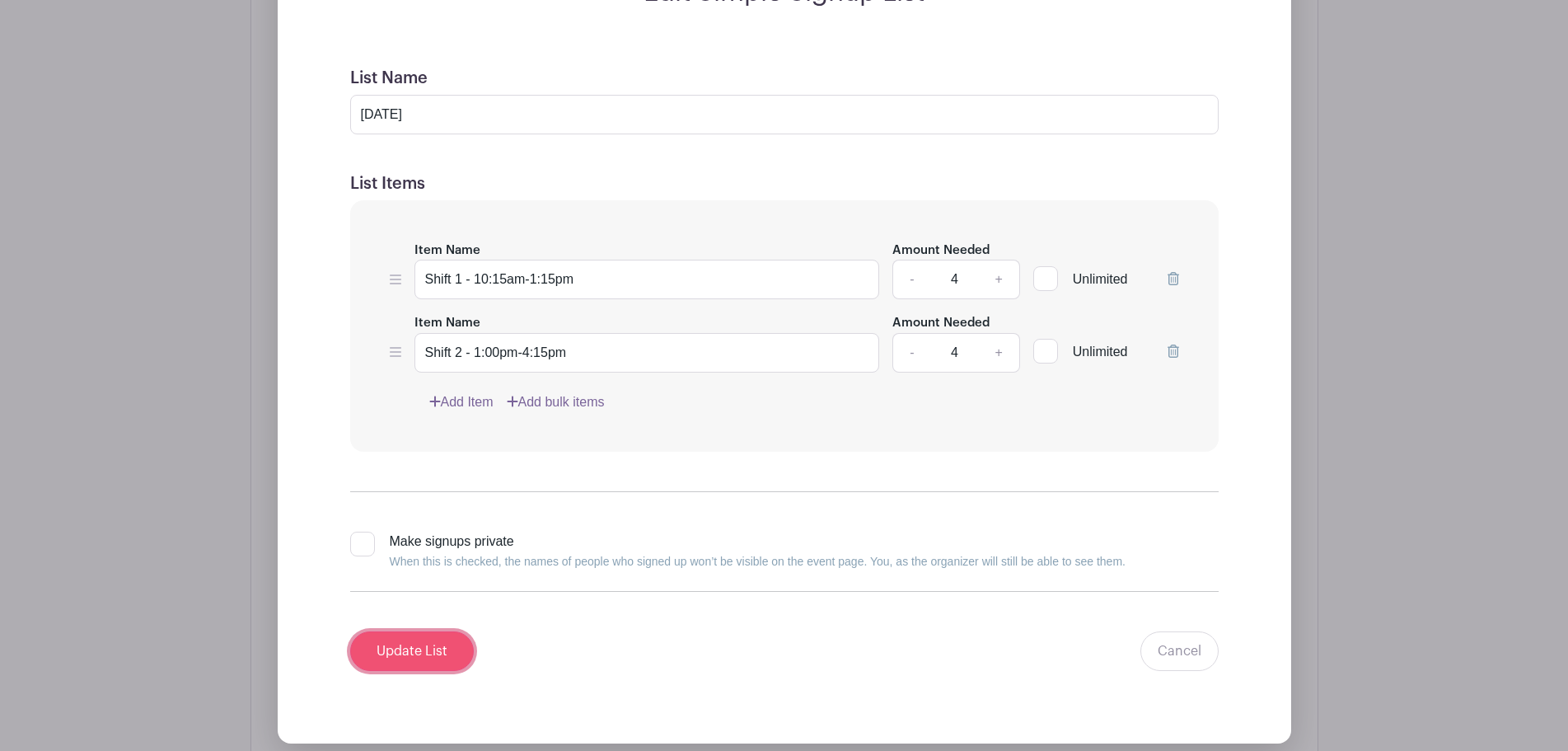
click at [415, 663] on input "Update List" at bounding box center [412, 651] width 124 height 39
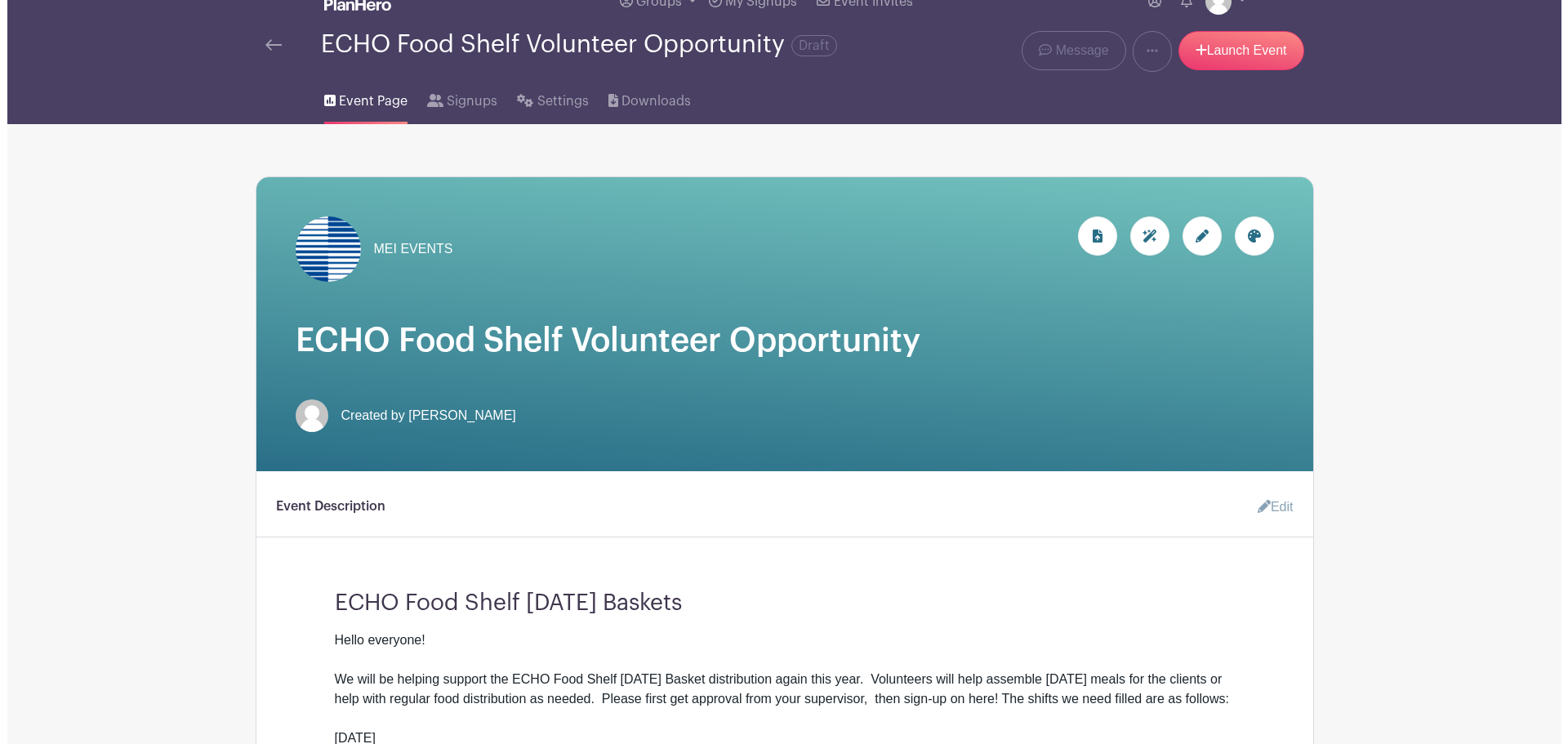
scroll to position [0, 0]
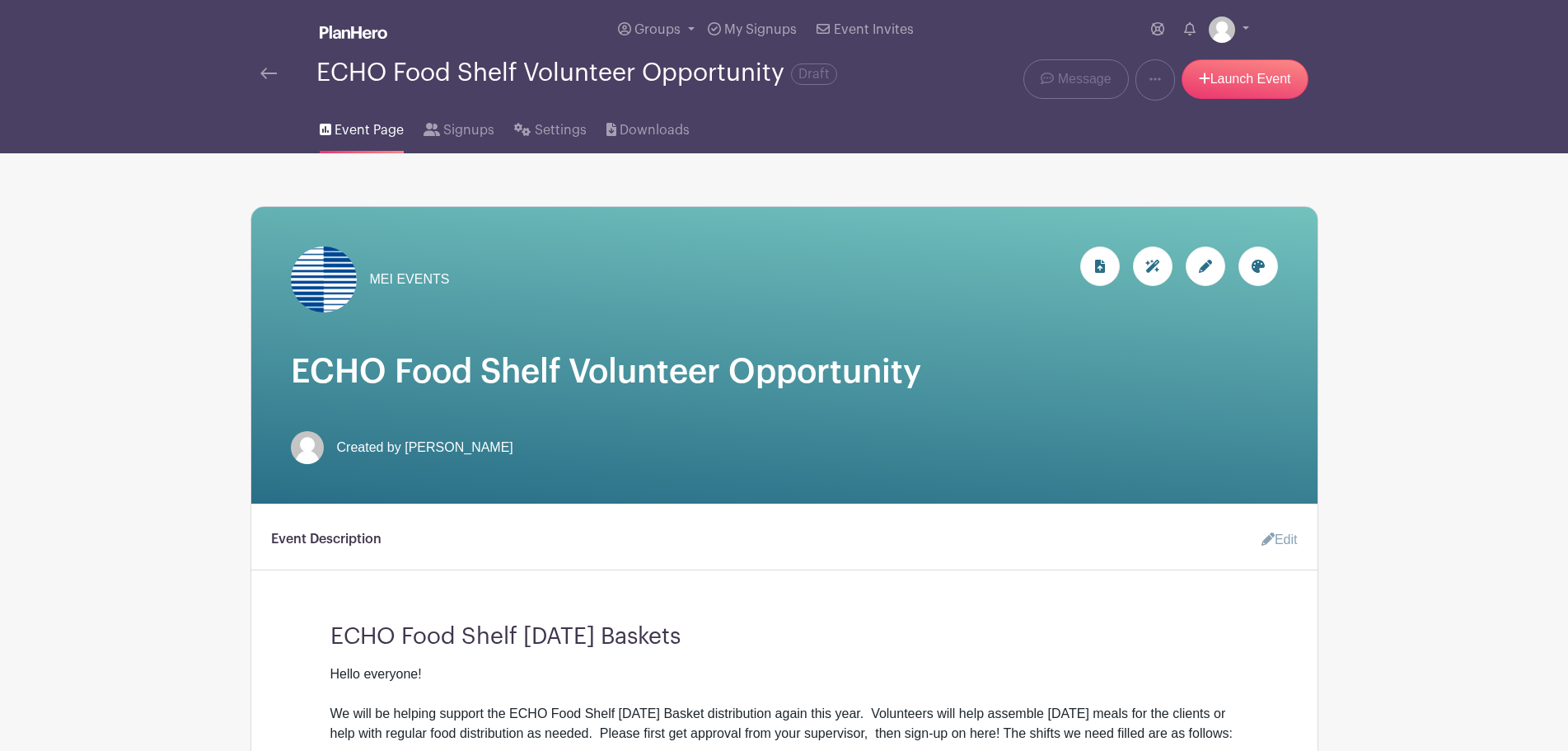
click at [273, 71] on img at bounding box center [268, 74] width 17 height 12
